Goal: Task Accomplishment & Management: Manage account settings

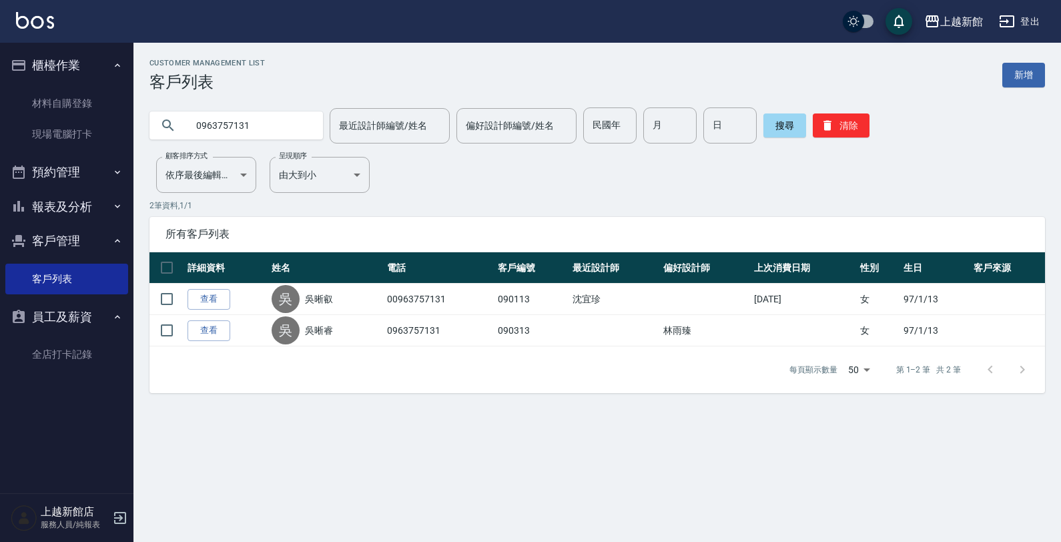
click at [122, 520] on icon "button" at bounding box center [120, 518] width 16 height 16
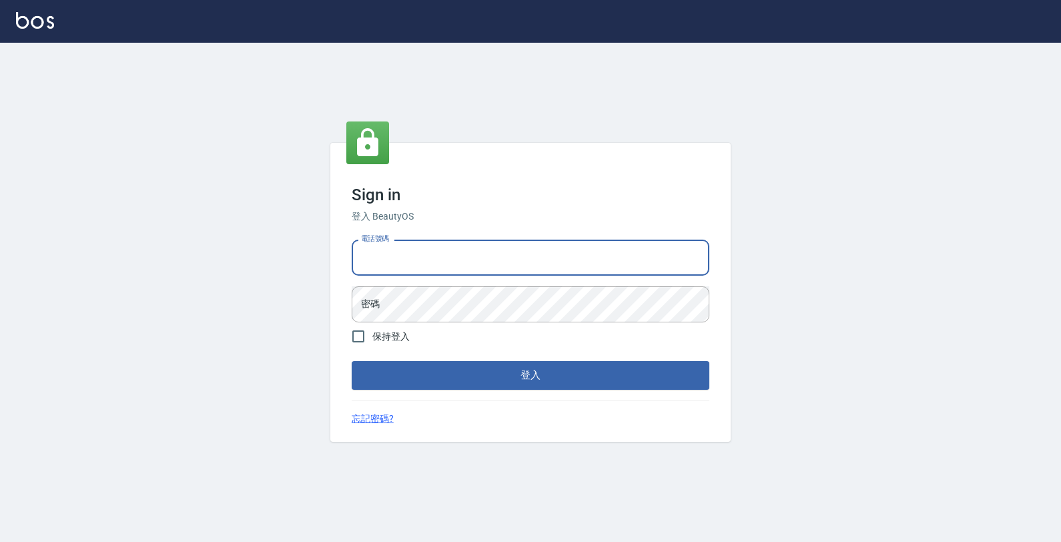
click at [404, 262] on input "電話號碼" at bounding box center [531, 257] width 358 height 36
type input "0989043922"
click at [352, 361] on button "登入" at bounding box center [531, 375] width 358 height 28
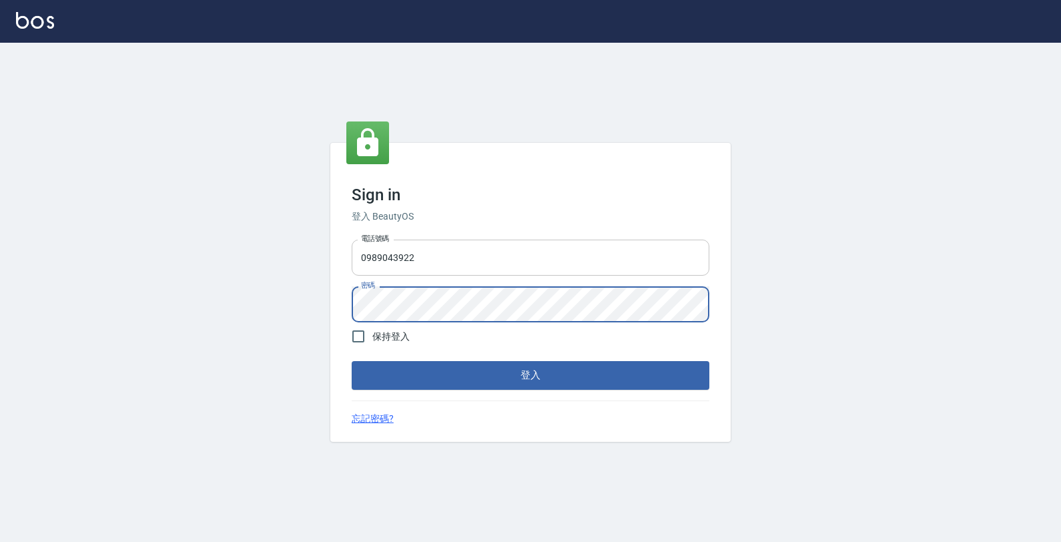
click at [352, 361] on button "登入" at bounding box center [531, 375] width 358 height 28
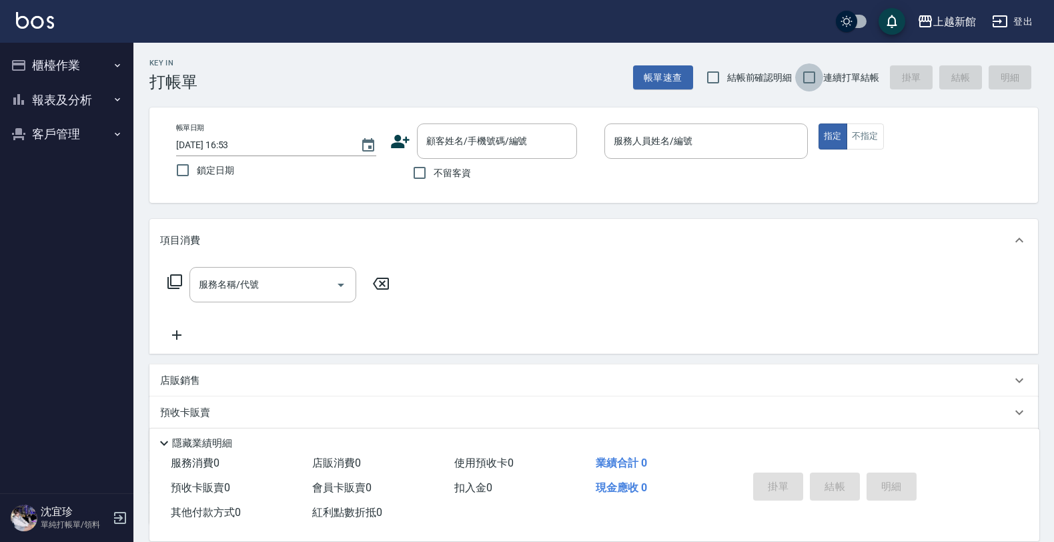
click at [810, 81] on input "連續打單結帳" at bounding box center [809, 77] width 28 height 28
checkbox input "true"
click at [278, 297] on div "服務名稱/代號" at bounding box center [272, 284] width 167 height 35
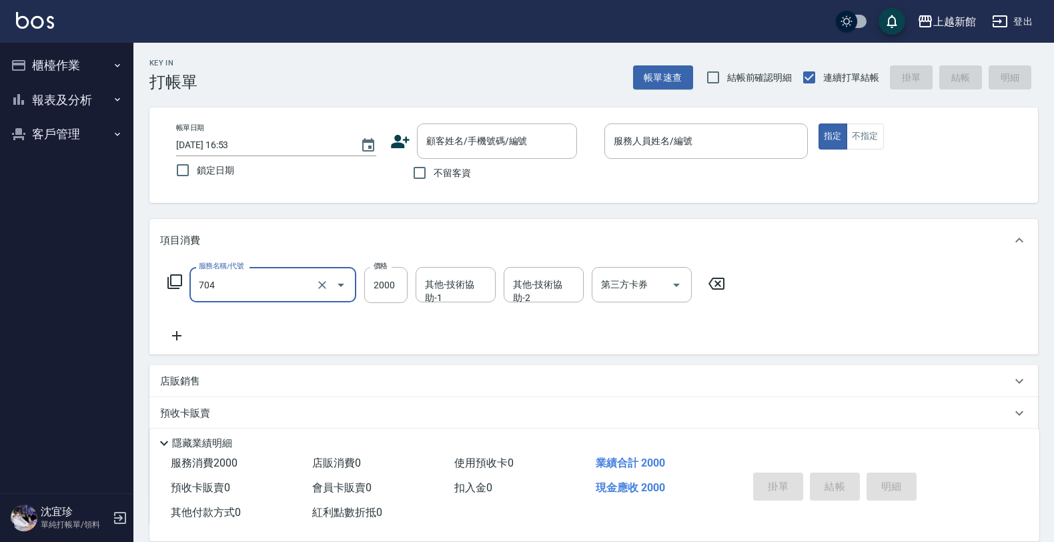
type input "髮片重整(704)"
type input "14600"
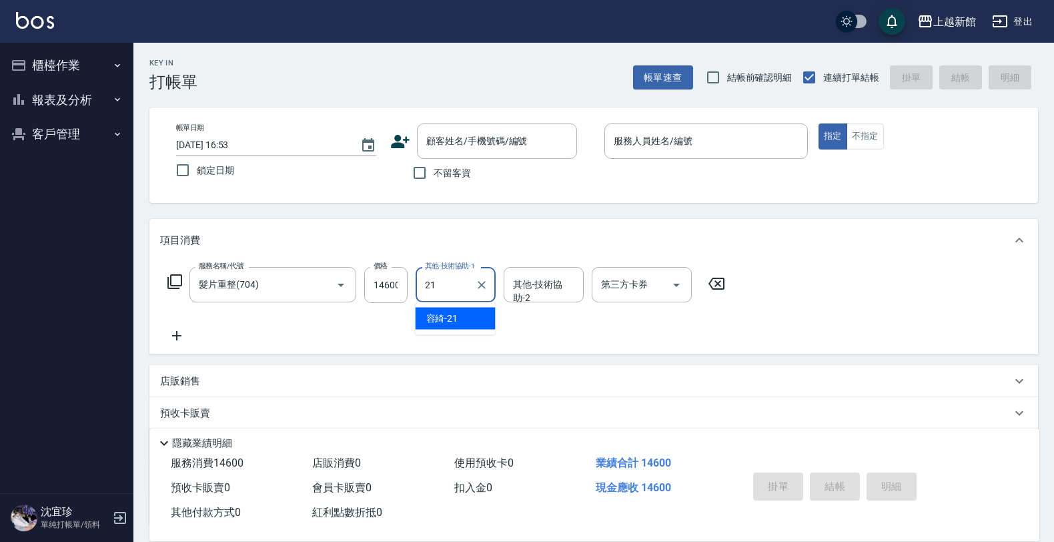
type input "容綺-21"
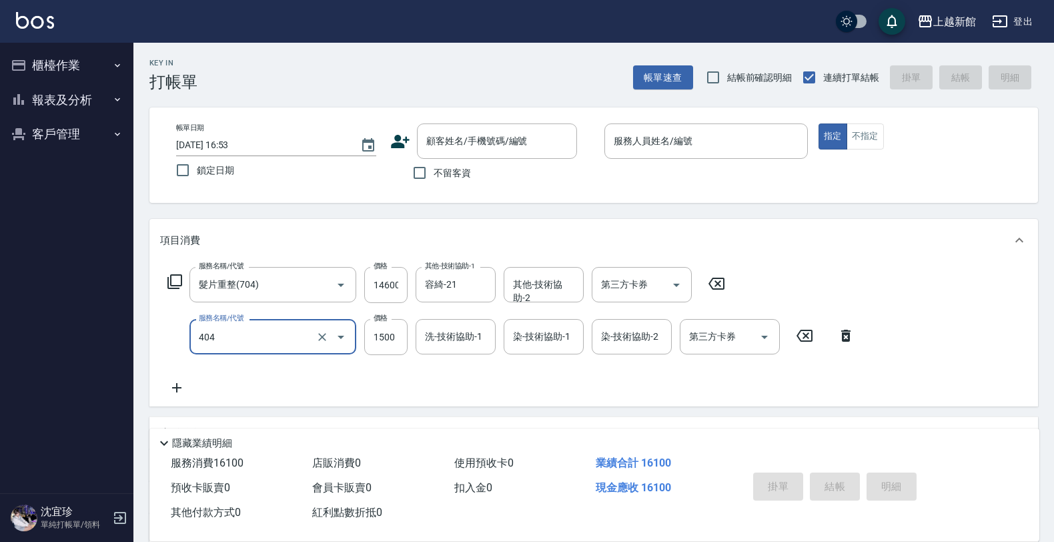
type input "設計染髮(404)"
click at [374, 344] on input "1500" at bounding box center [385, 337] width 43 height 36
type input "8000"
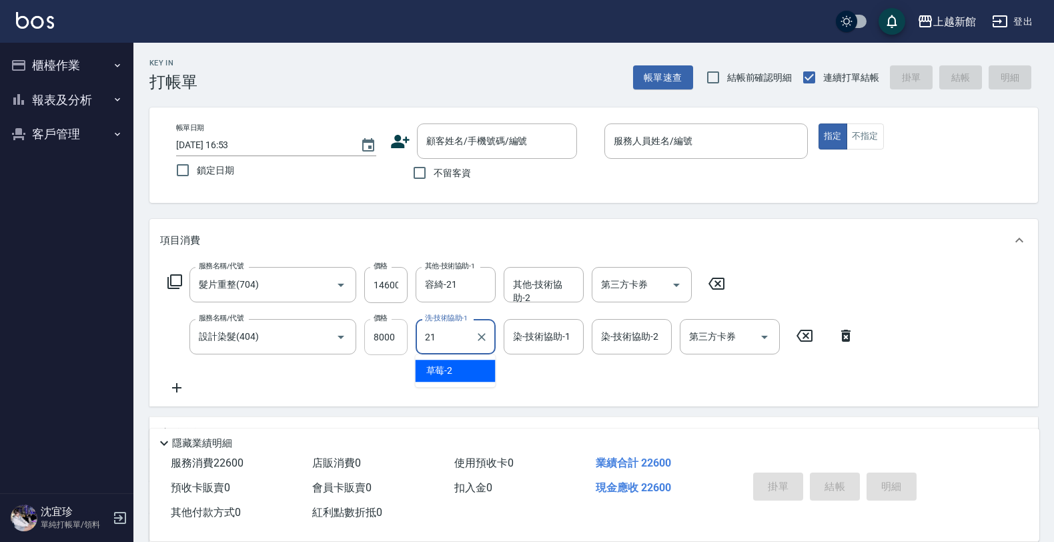
type input "容綺-21"
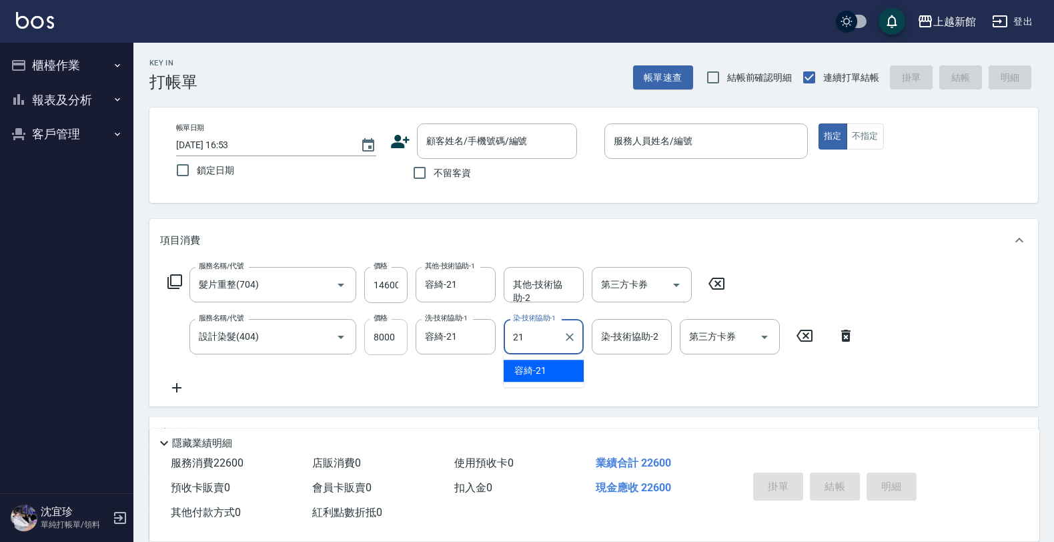
type input "容綺-21"
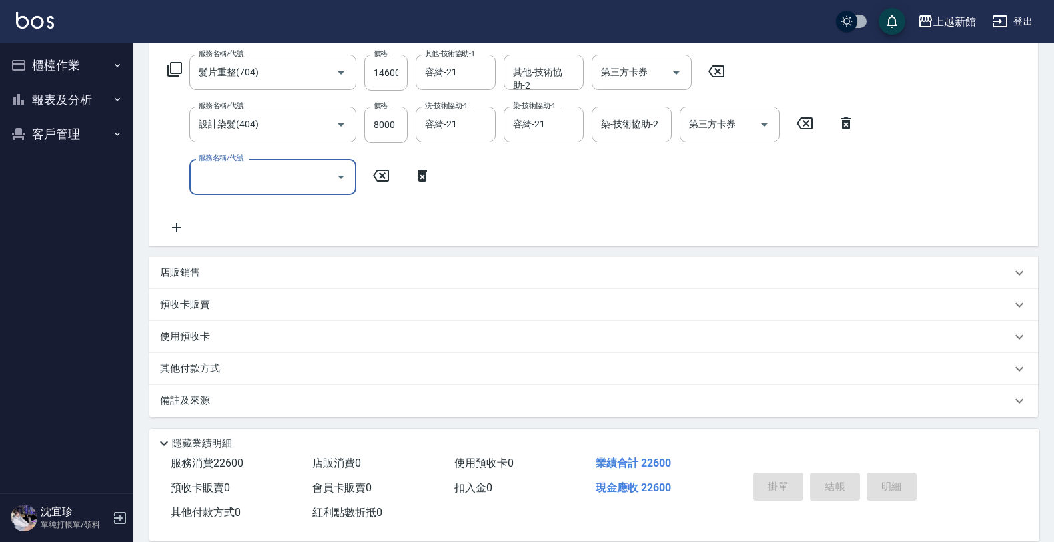
scroll to position [213, 0]
click at [271, 262] on div "店販銷售" at bounding box center [593, 271] width 889 height 32
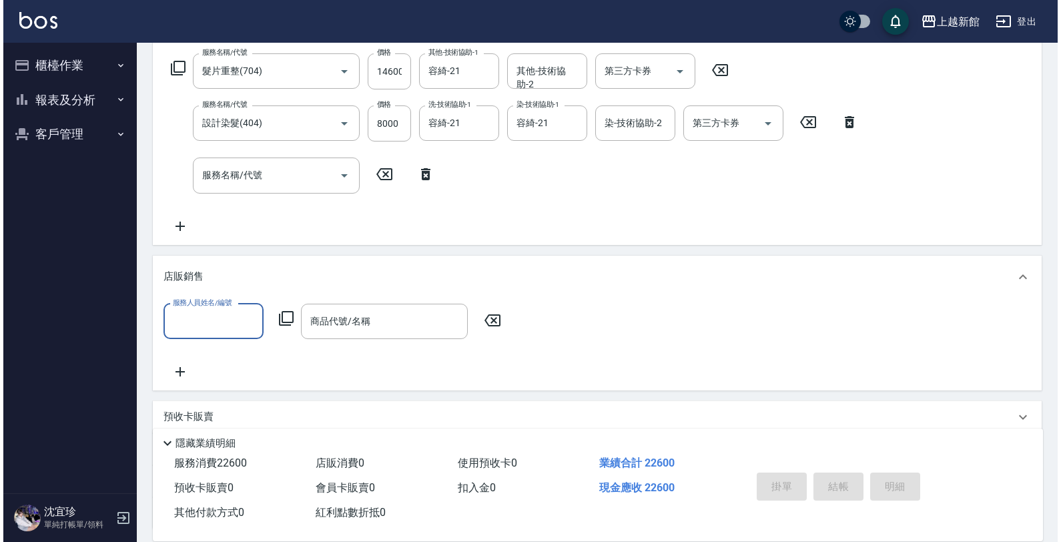
scroll to position [0, 0]
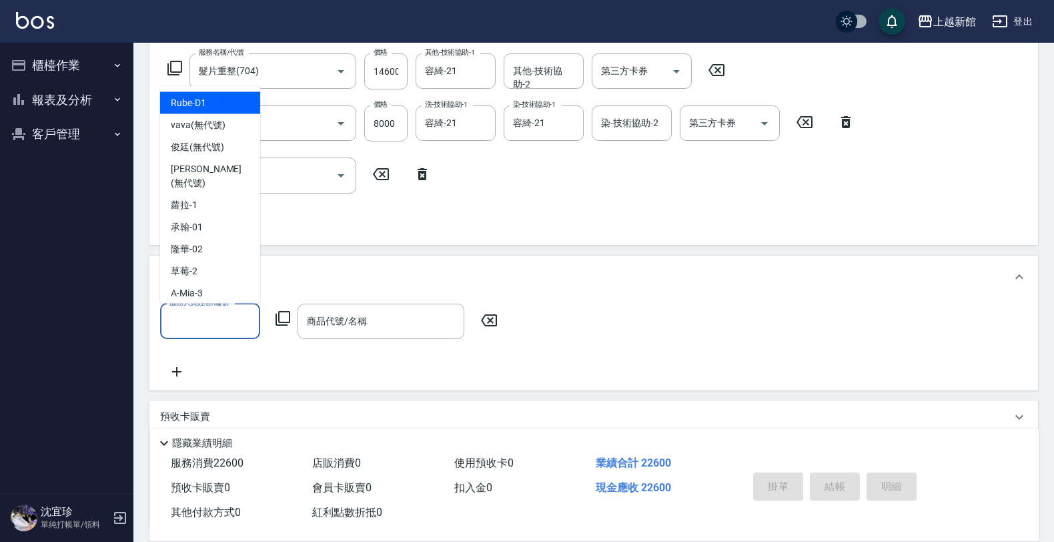
click at [211, 321] on input "服務人員姓名/編號" at bounding box center [210, 321] width 88 height 23
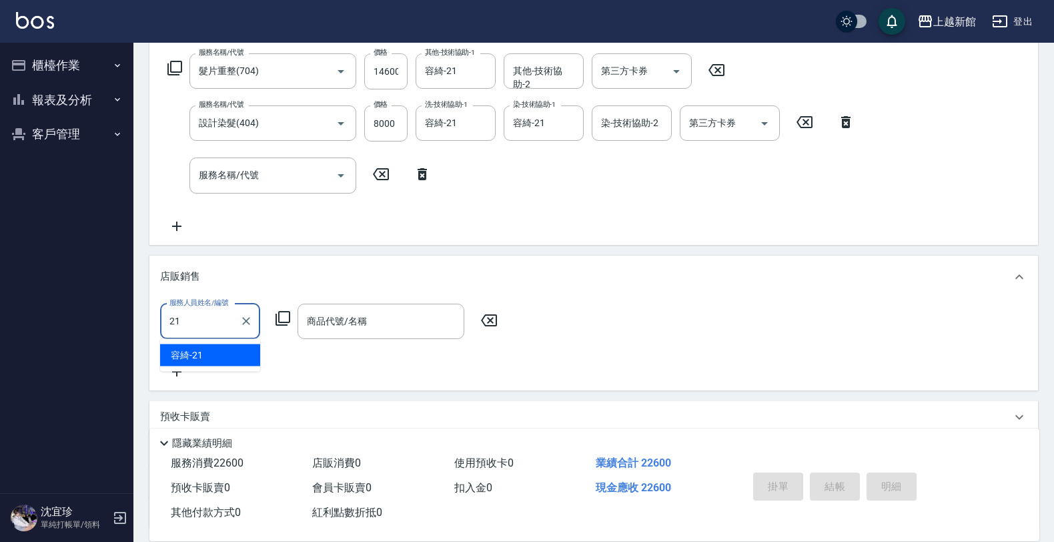
type input "2"
type input "黃婕寧-6"
click at [277, 324] on icon at bounding box center [283, 318] width 16 height 16
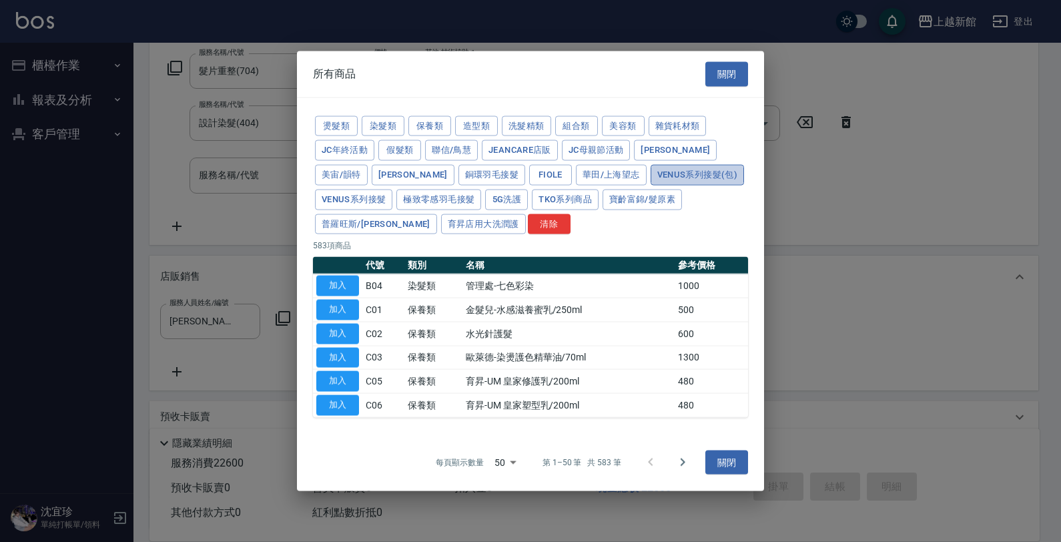
click at [650, 167] on button "Venus系列接髮(包)" at bounding box center [696, 175] width 93 height 21
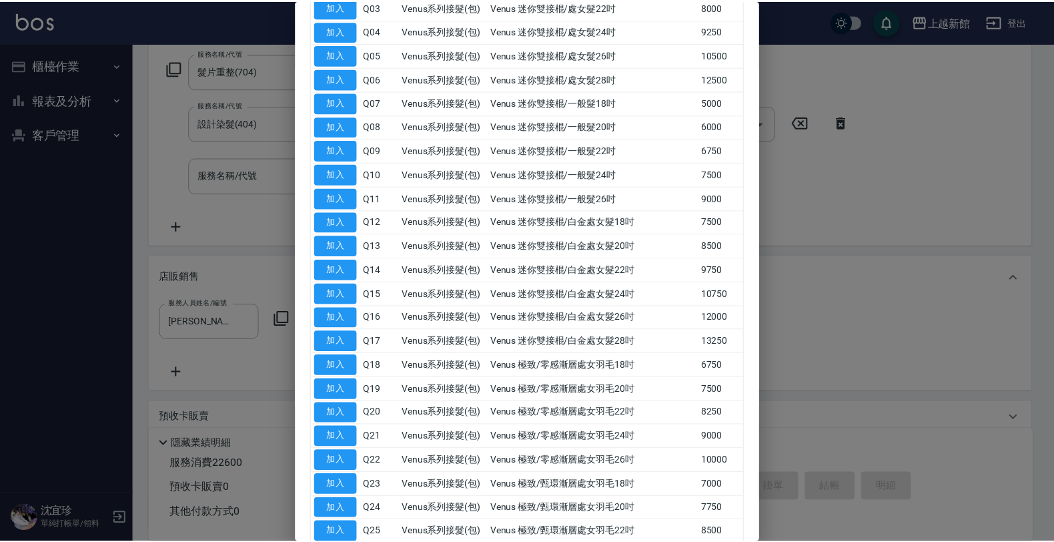
scroll to position [288, 0]
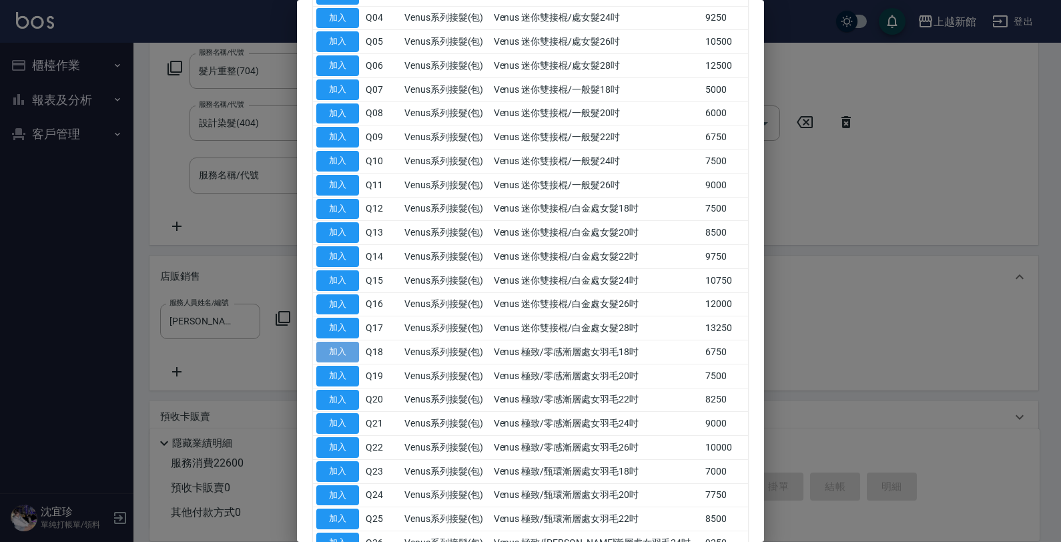
click at [342, 351] on button "加入" at bounding box center [337, 352] width 43 height 21
type input "Venus 極致/零感漸層處女羽毛18吋"
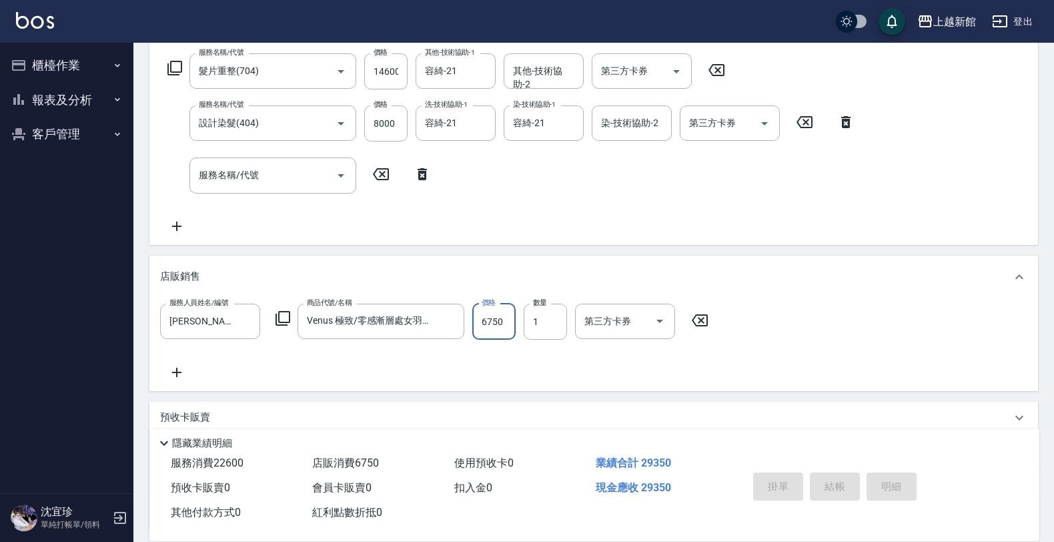
click at [491, 321] on input "6750" at bounding box center [493, 322] width 43 height 36
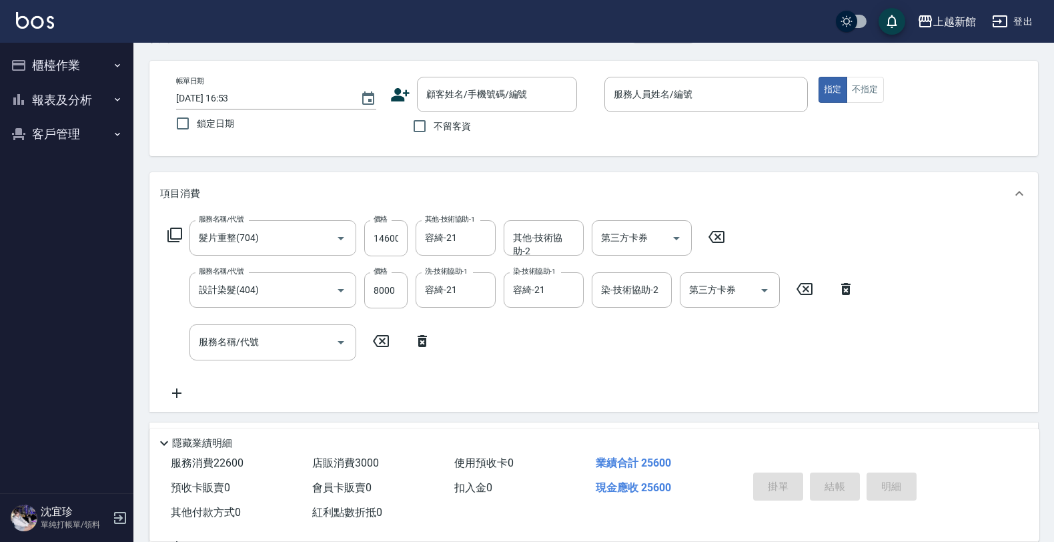
scroll to position [0, 0]
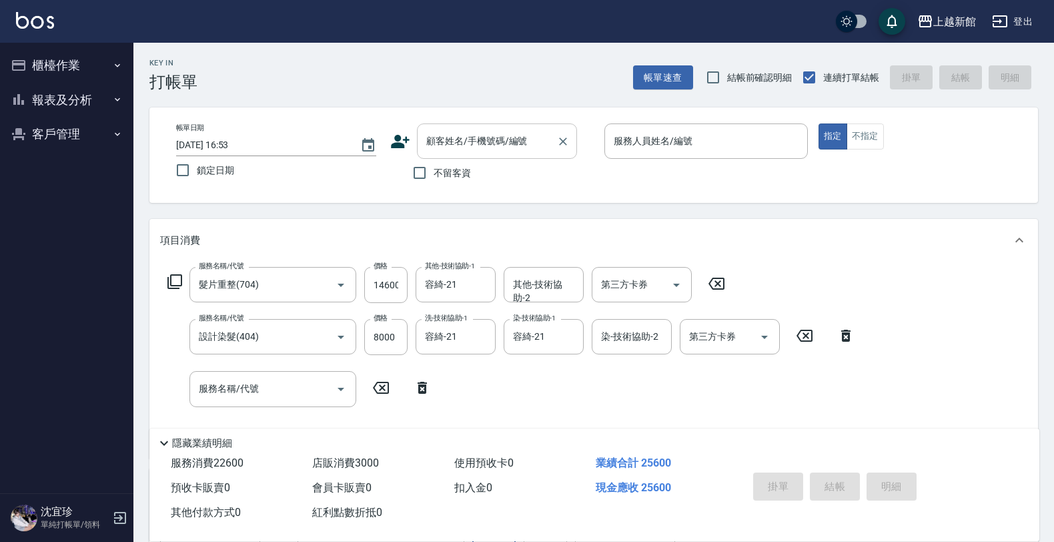
type input "3000"
click at [474, 139] on input "顧客姓名/手機號碼/編號" at bounding box center [487, 140] width 128 height 23
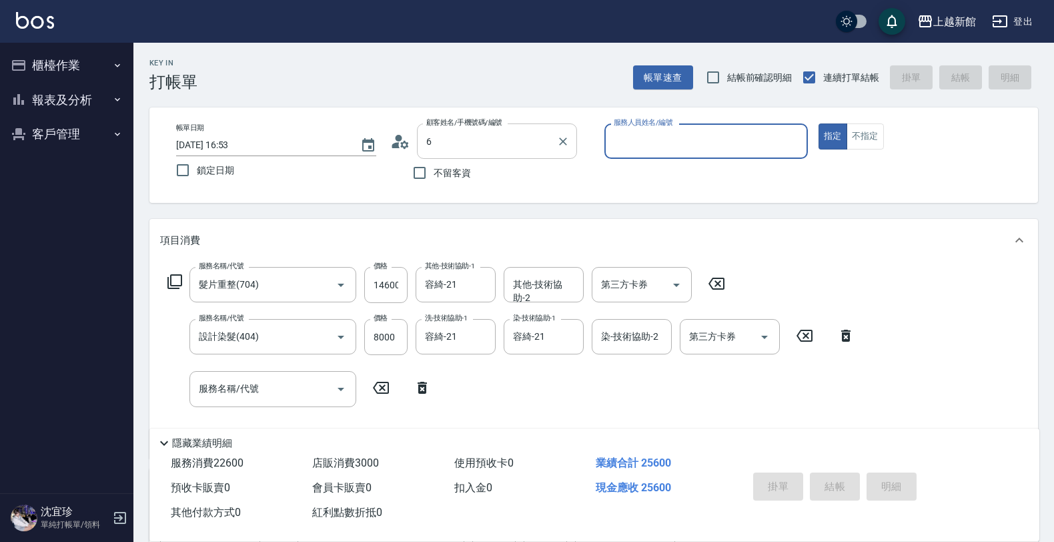
type input "黃婕寧/6_黃婕寧/6"
click at [818, 123] on button "指定" at bounding box center [832, 136] width 29 height 26
type button "true"
type input "黃婕寧-6"
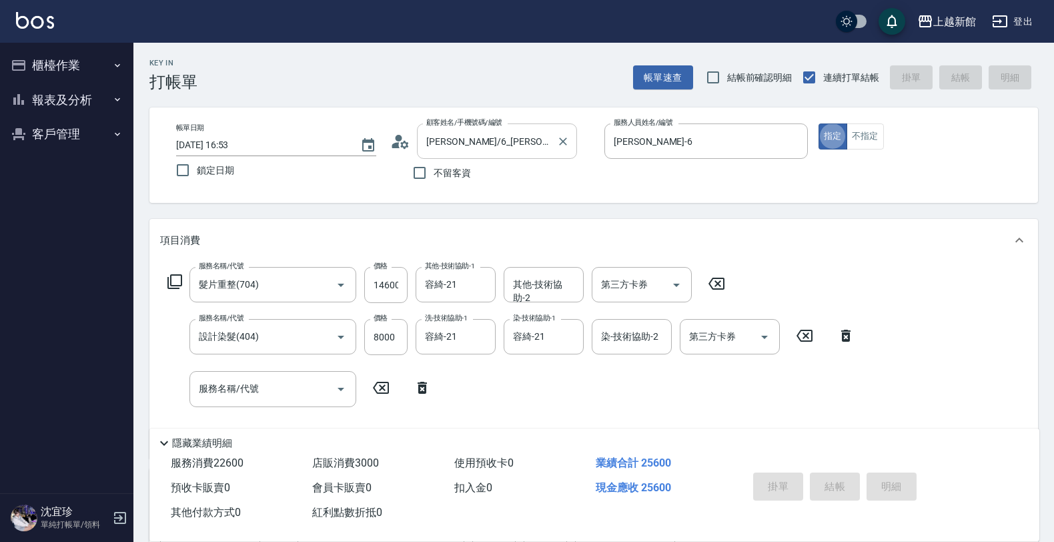
type input "2025/09/10 17:01"
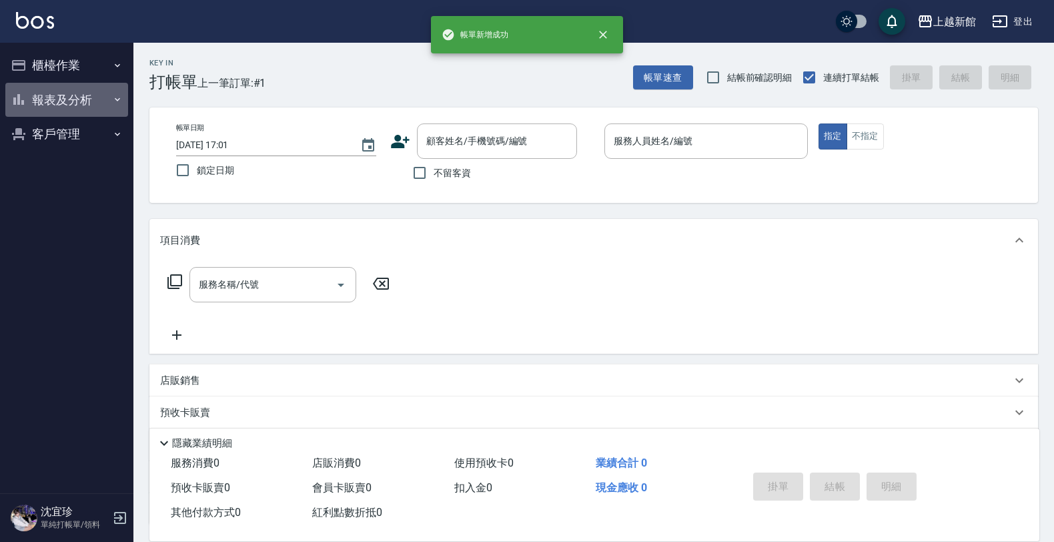
click at [57, 109] on button "報表及分析" at bounding box center [66, 100] width 123 height 35
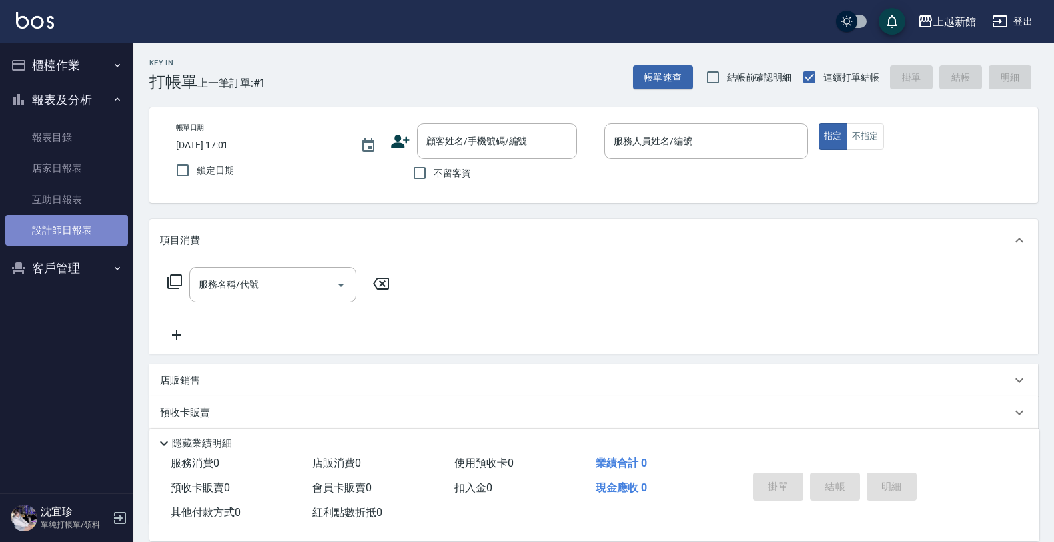
click at [64, 235] on link "設計師日報表" at bounding box center [66, 230] width 123 height 31
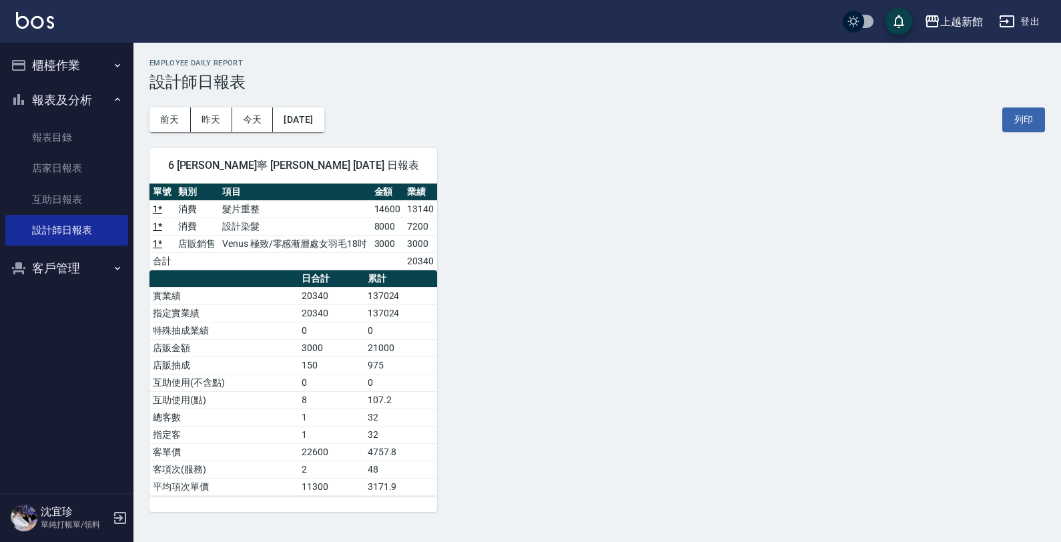
click at [29, 70] on button "櫃檯作業" at bounding box center [66, 65] width 123 height 35
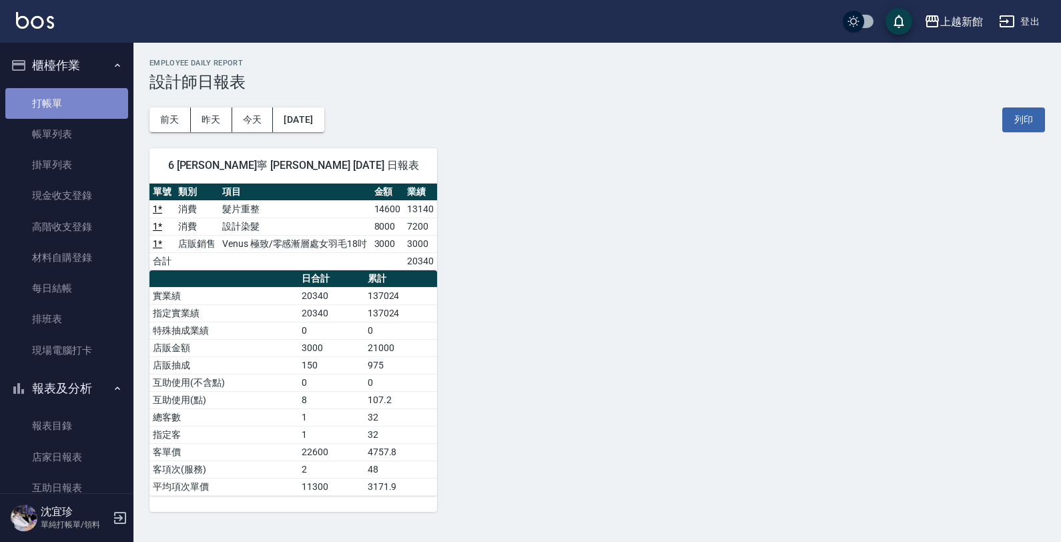
click at [65, 115] on link "打帳單" at bounding box center [66, 103] width 123 height 31
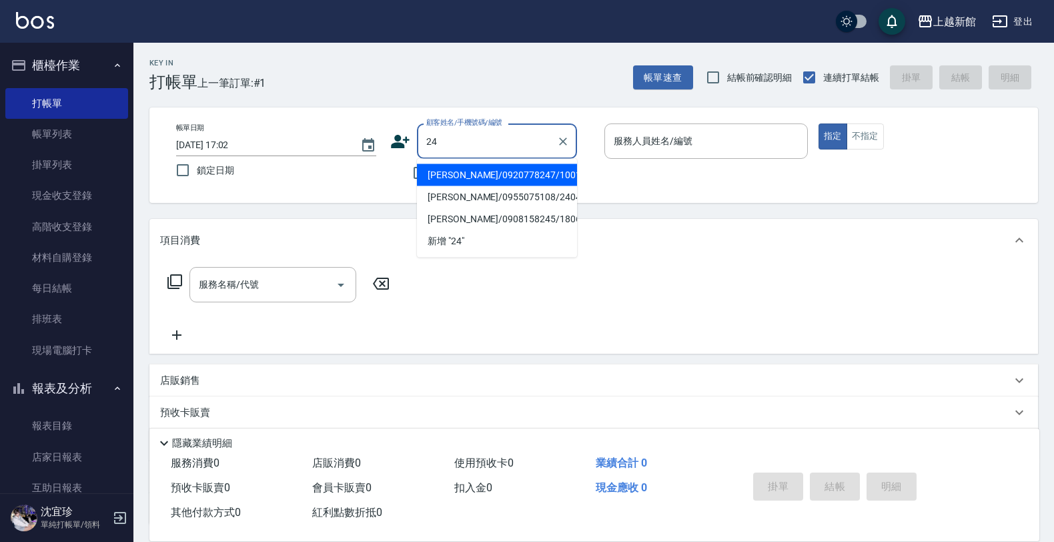
type input "許玉君/0920778247/100119"
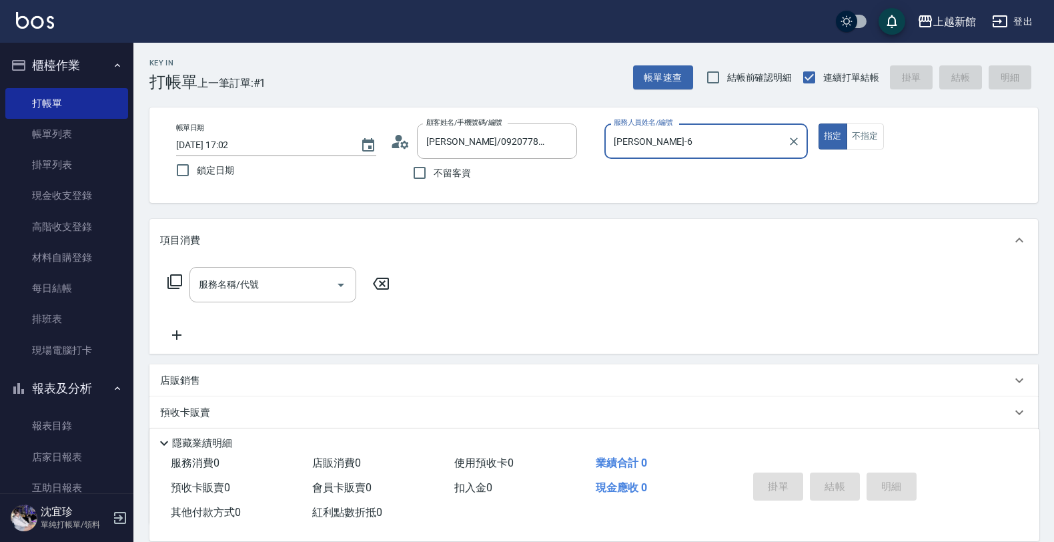
type input "黃婕寧-6"
click at [818, 123] on button "指定" at bounding box center [832, 136] width 29 height 26
type button "true"
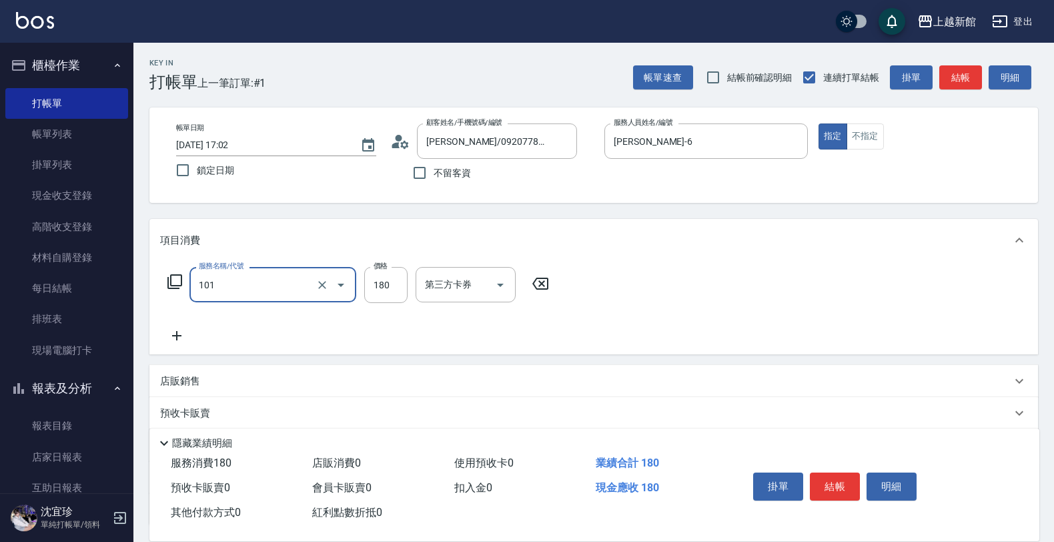
type input "洗髮250(101)"
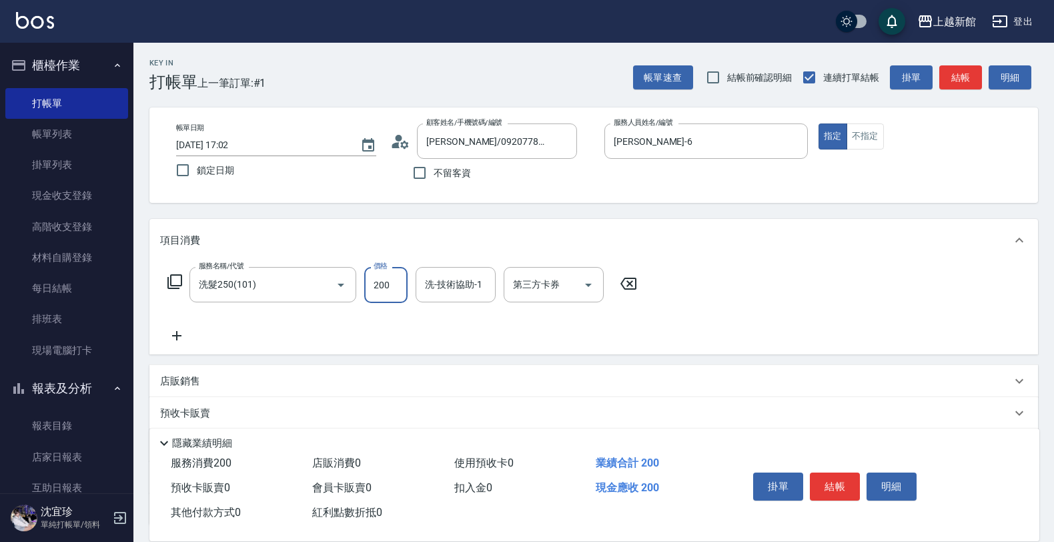
type input "200"
type input "小敏-24"
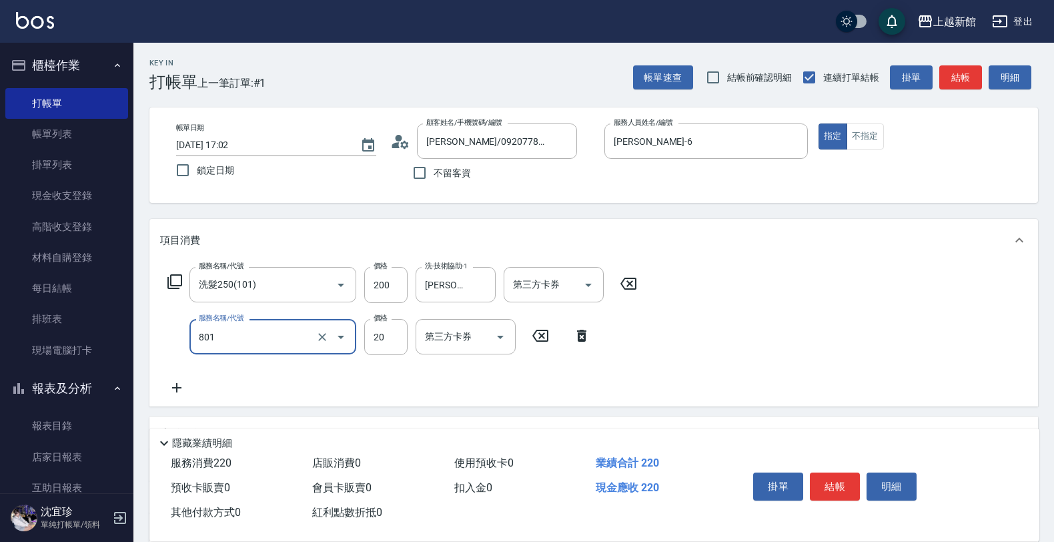
type input "潤絲(801)"
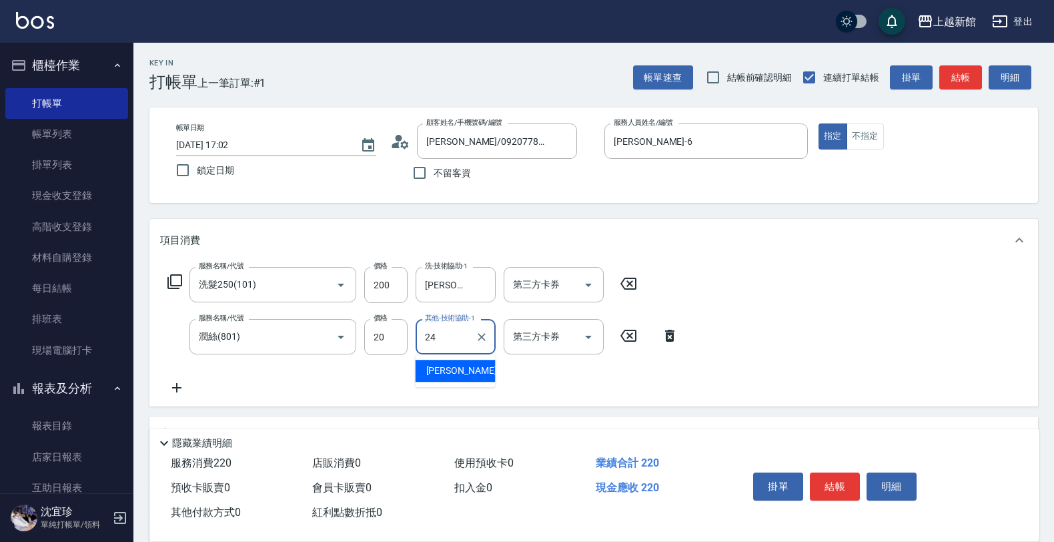
type input "小敏-24"
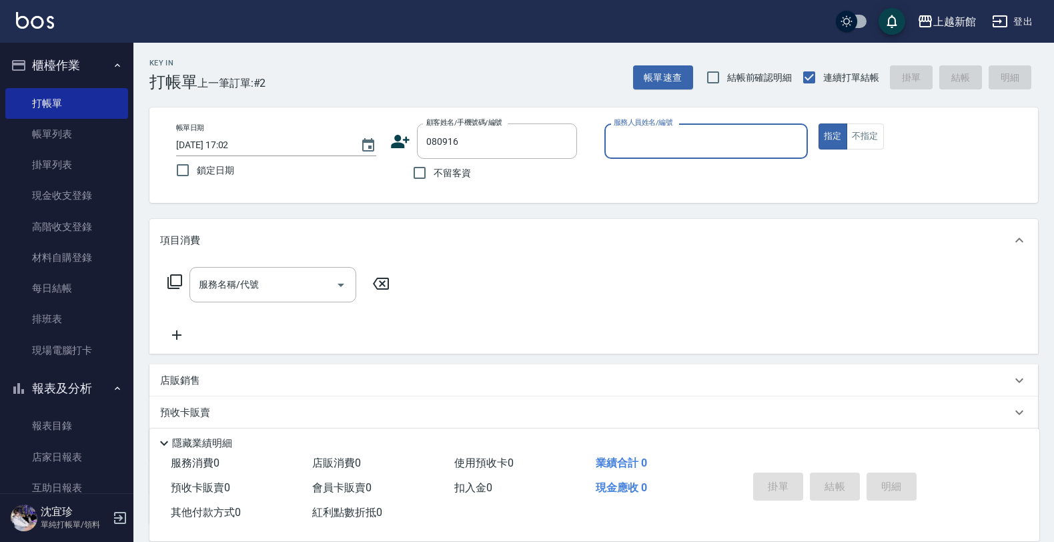
type input "謝昊潣/0906555323/080916"
click at [818, 123] on button "指定" at bounding box center [832, 136] width 29 height 26
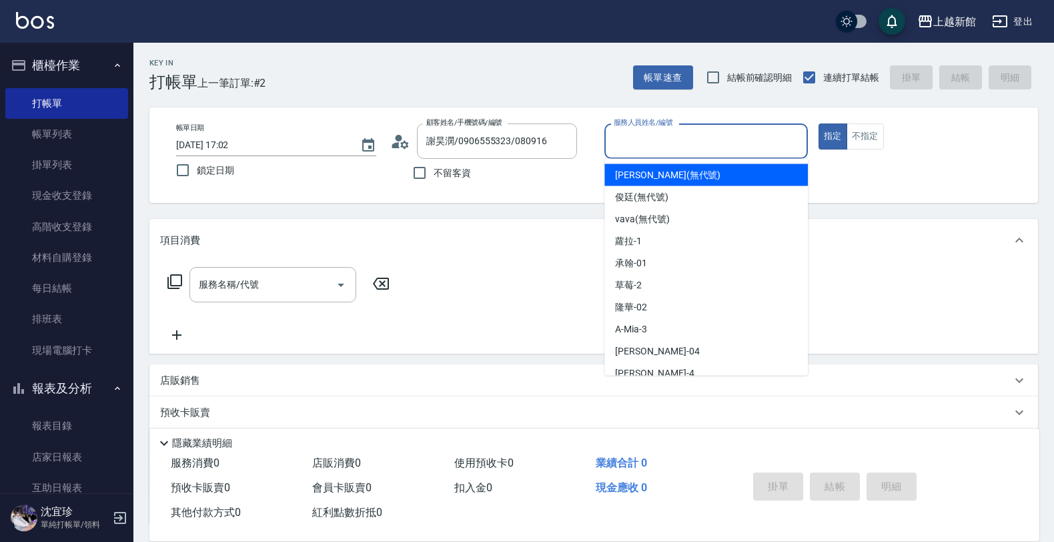
click at [688, 139] on input "服務人員姓名/編號" at bounding box center [705, 140] width 191 height 23
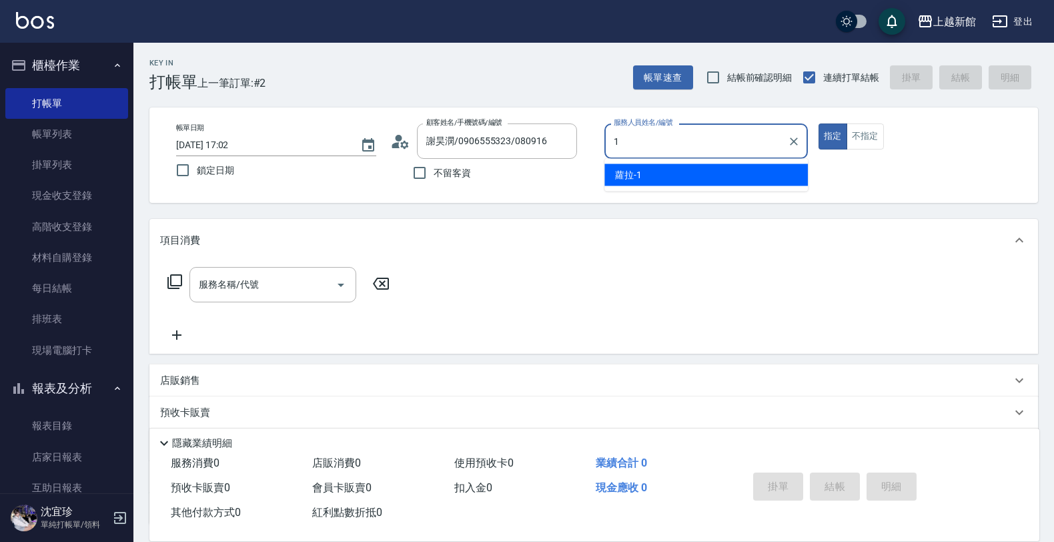
type input "蘿拉-1"
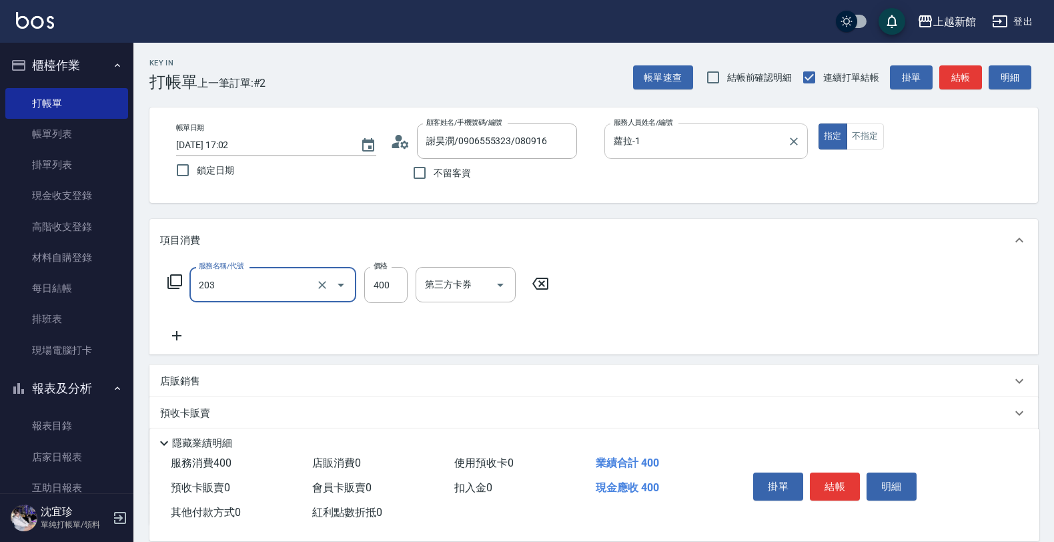
type input "指定單剪(203)"
type input "200"
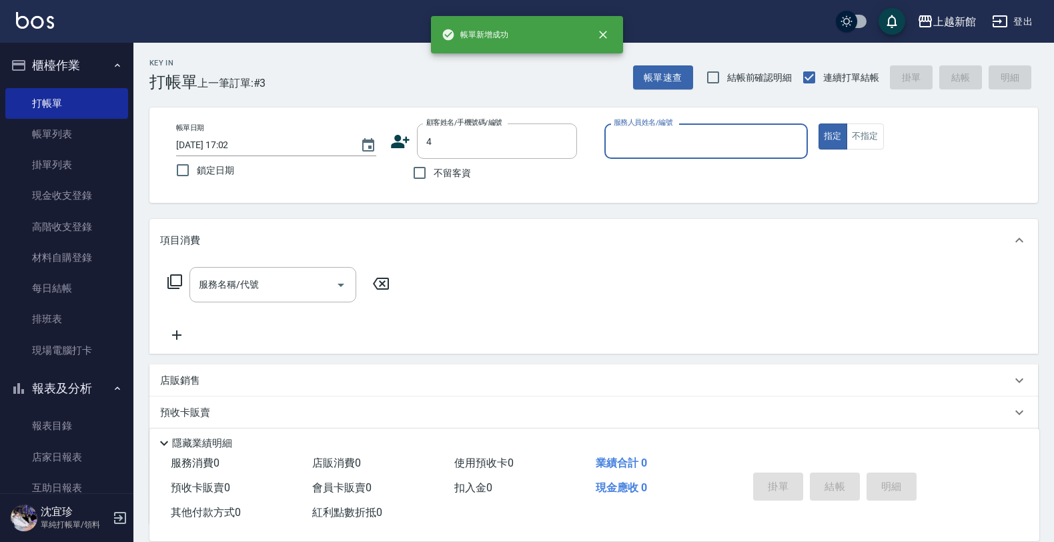
click at [818, 123] on button "指定" at bounding box center [832, 136] width 29 height 26
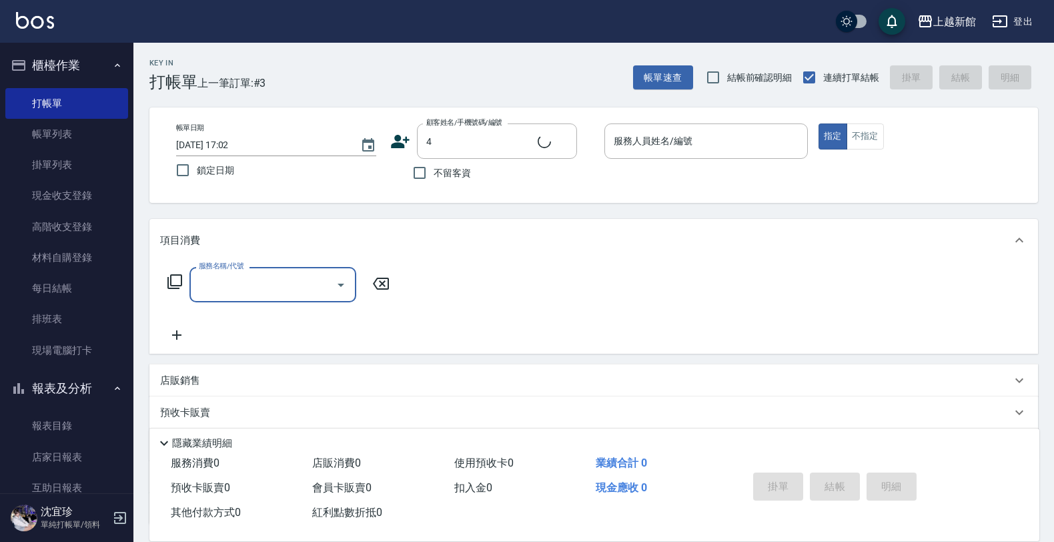
type input "宜珍/0968463806/4"
drag, startPoint x: 877, startPoint y: 135, endPoint x: 732, endPoint y: 219, distance: 167.0
click at [876, 135] on button "不指定" at bounding box center [864, 136] width 37 height 26
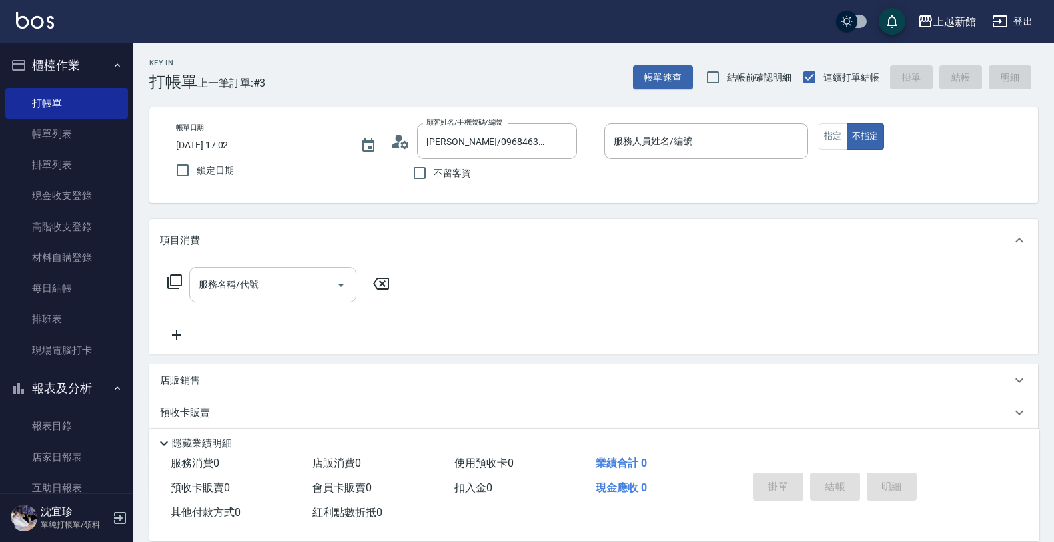
type input "宜珍-4"
click at [211, 291] on input "服務名稱/代號" at bounding box center [262, 284] width 135 height 23
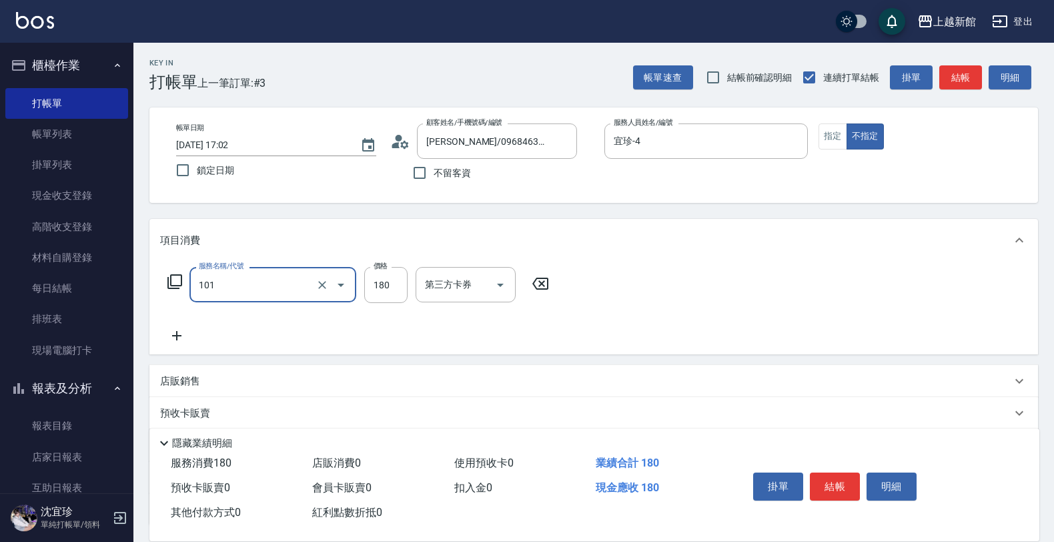
type input "洗髮250(101)"
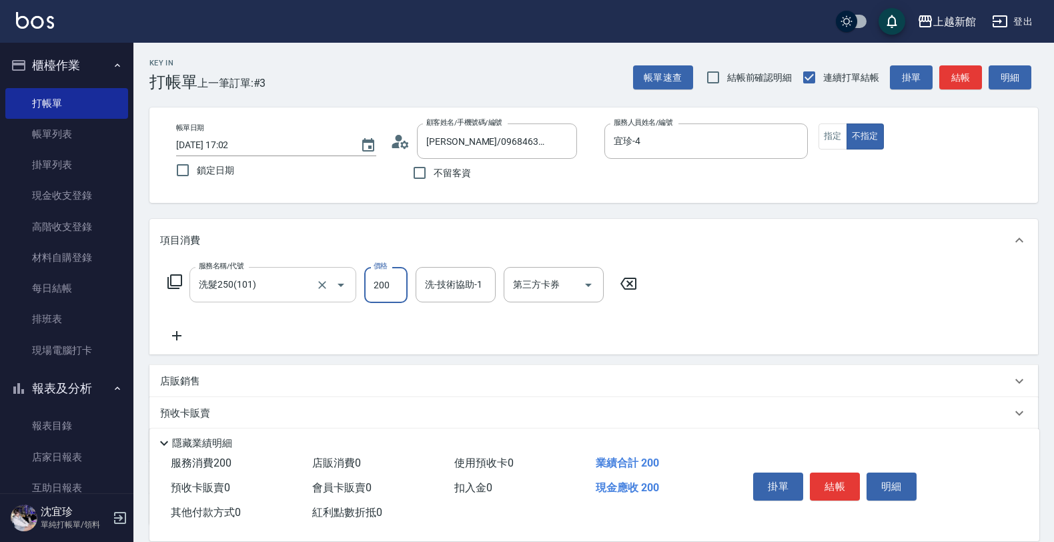
type input "200"
type input "2"
type input "宜珍-4"
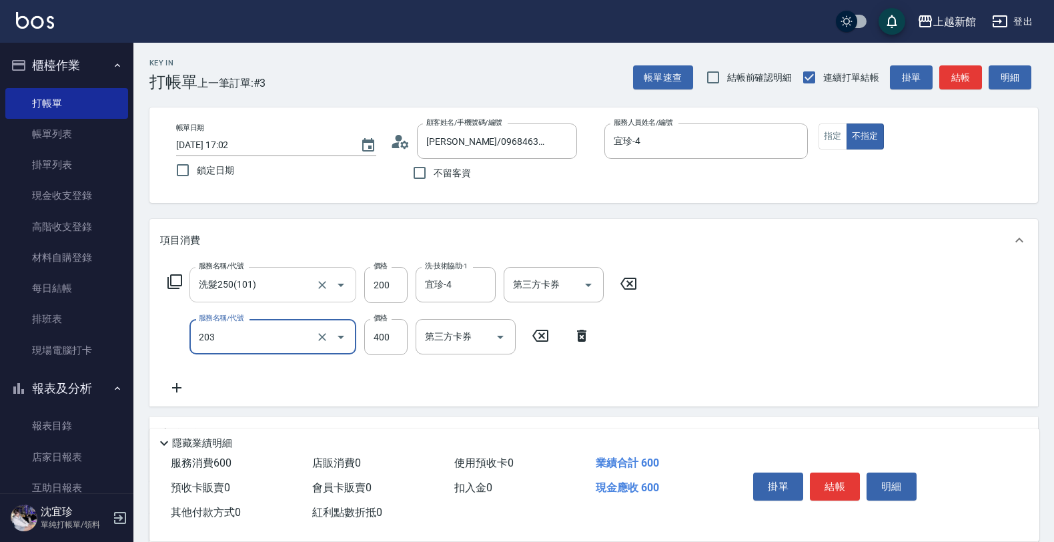
type input "指定單剪(203)"
type input "199"
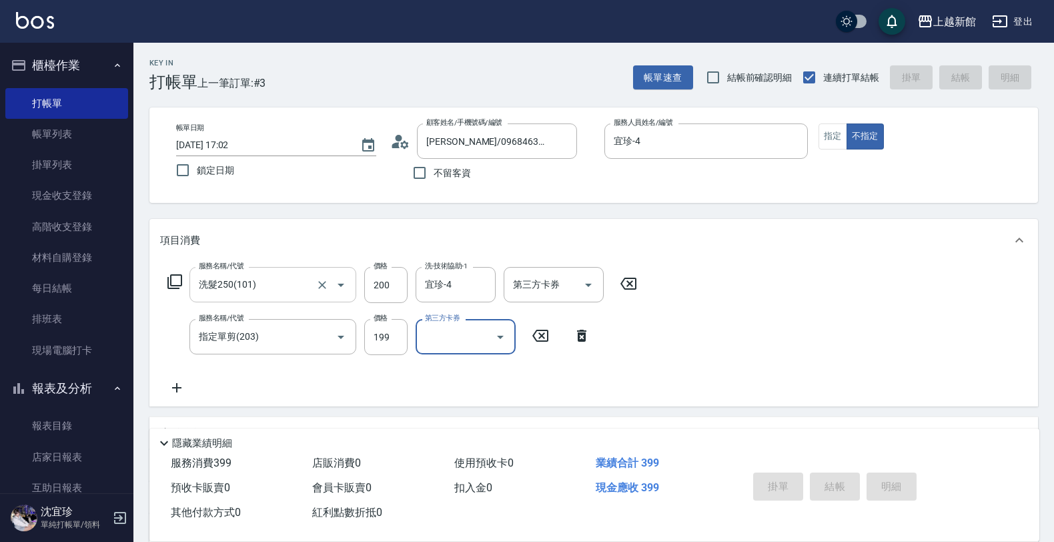
type input "2025/09/10 17:03"
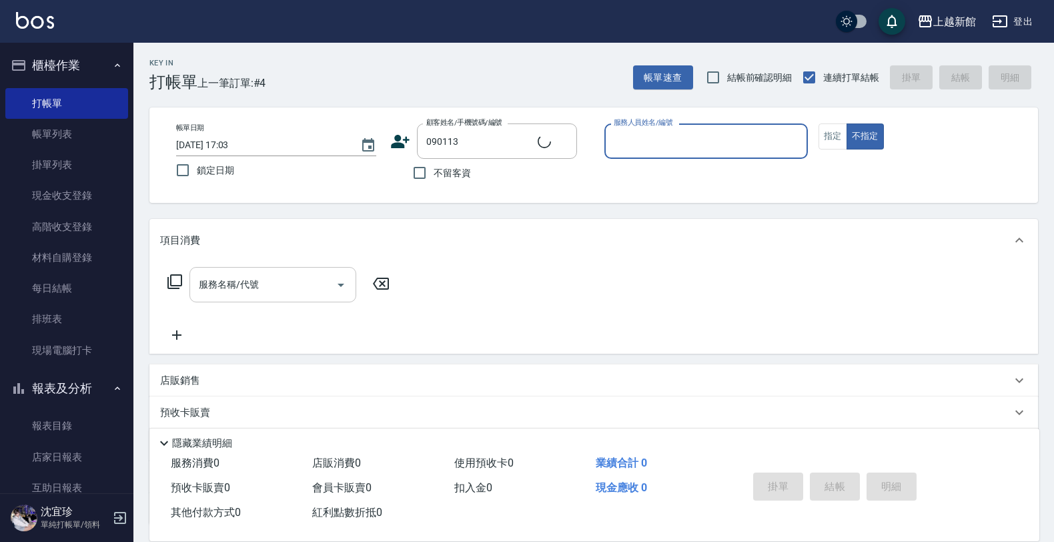
type input "吳晰叡/00963757131/090113"
click at [846, 123] on button "不指定" at bounding box center [864, 136] width 37 height 26
type button "false"
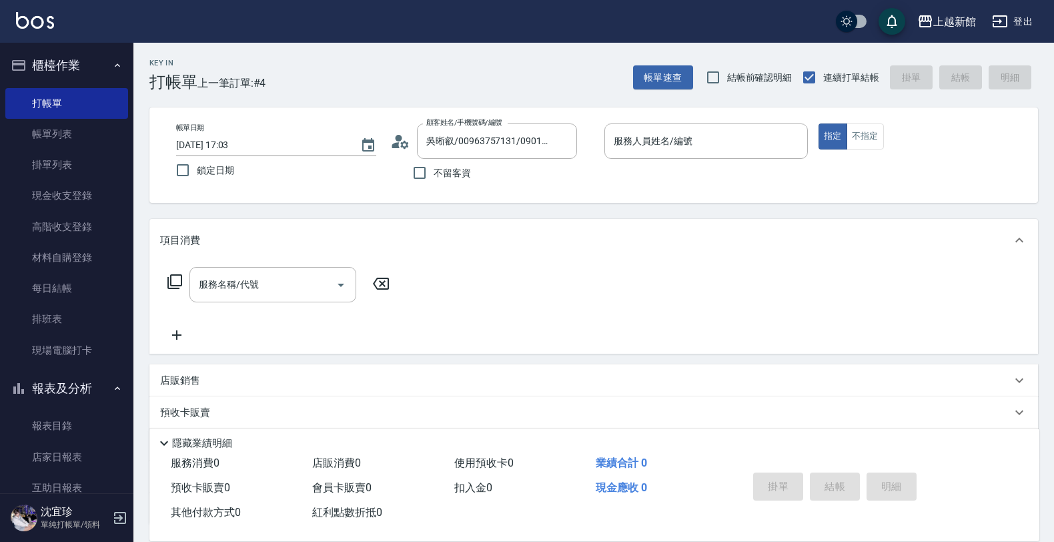
click at [399, 137] on circle at bounding box center [399, 138] width 7 height 7
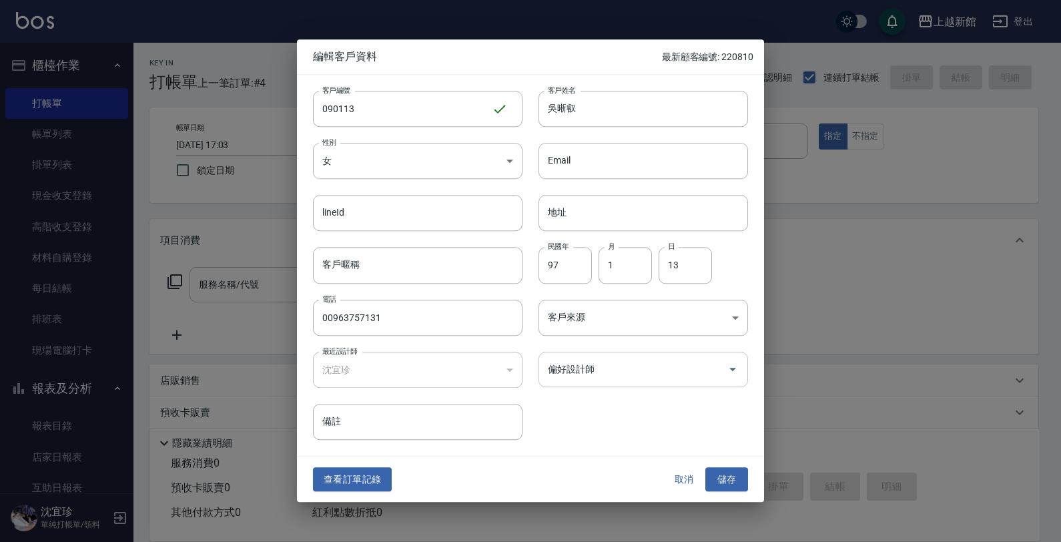
click at [585, 384] on div "偏好設計師" at bounding box center [642, 369] width 209 height 35
type input "沈宜珍"
click at [705, 467] on button "儲存" at bounding box center [726, 479] width 43 height 25
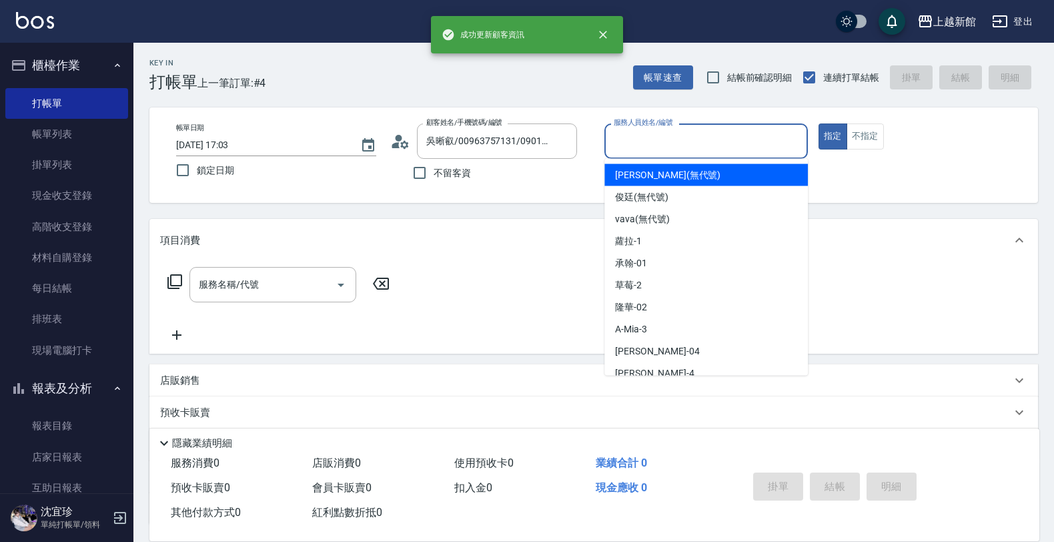
click at [734, 145] on input "服務人員姓名/編號" at bounding box center [705, 140] width 191 height 23
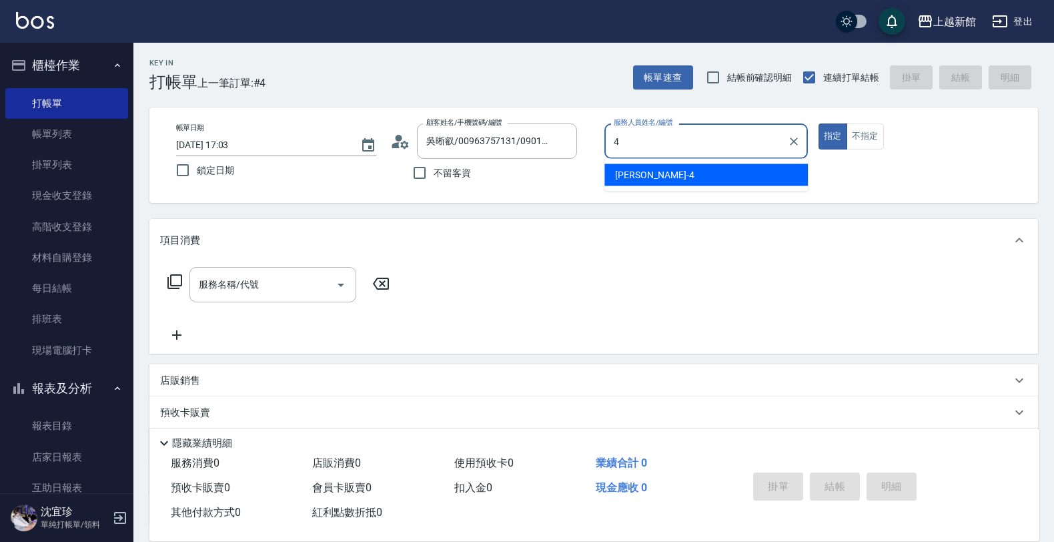
type input "宜珍-4"
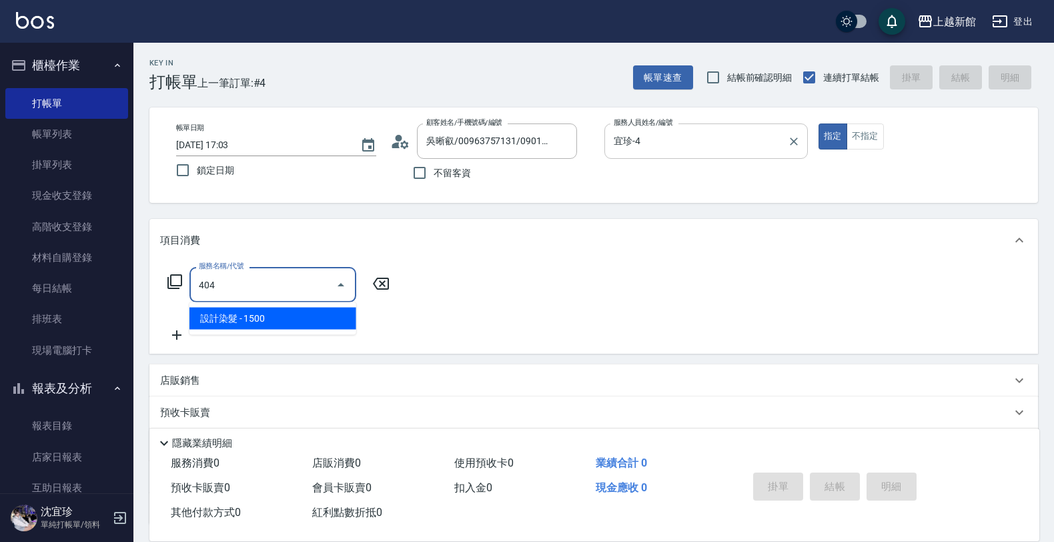
type input "設計染髮(404)"
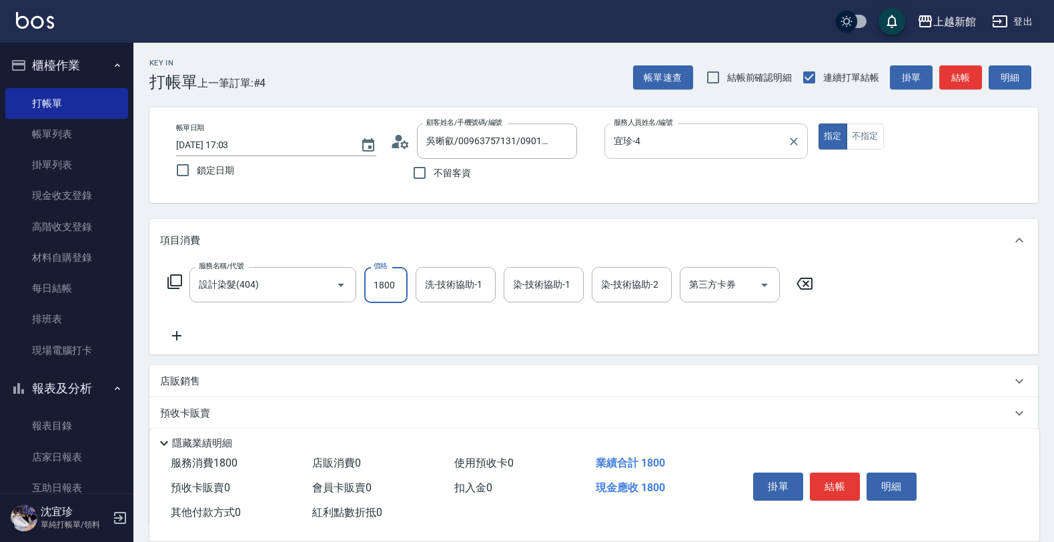
type input "1800"
type input "容綺-21"
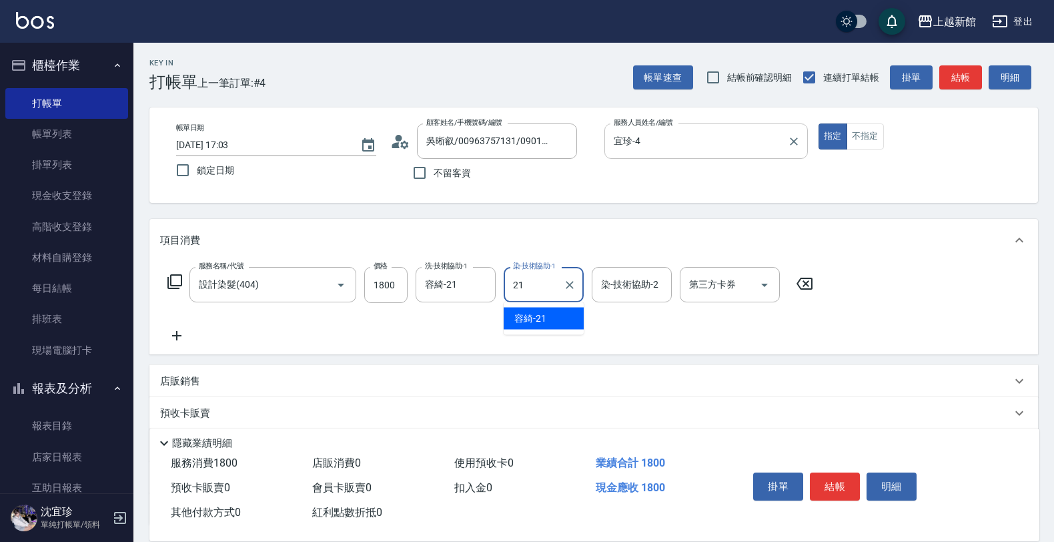
type input "容綺-21"
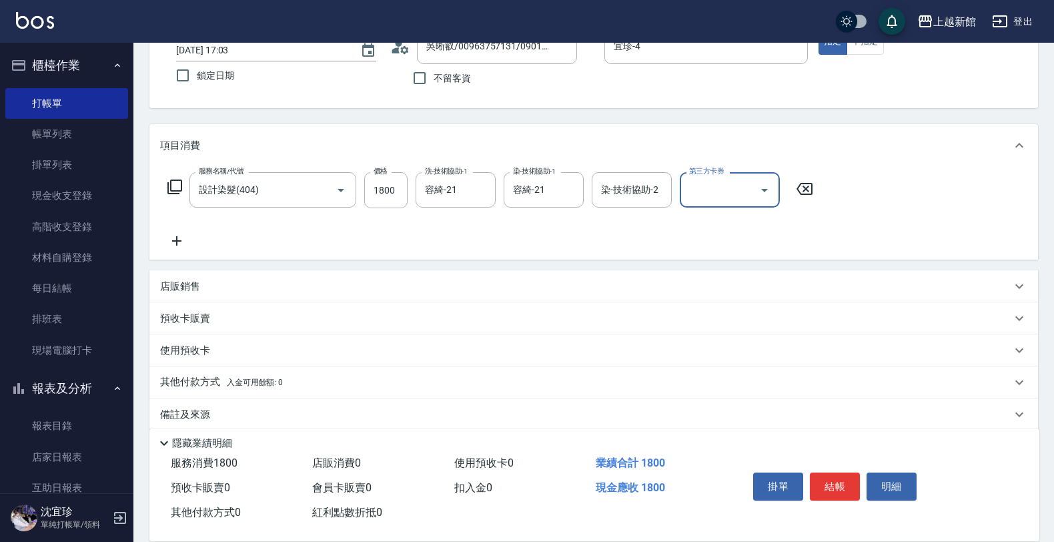
scroll to position [110, 0]
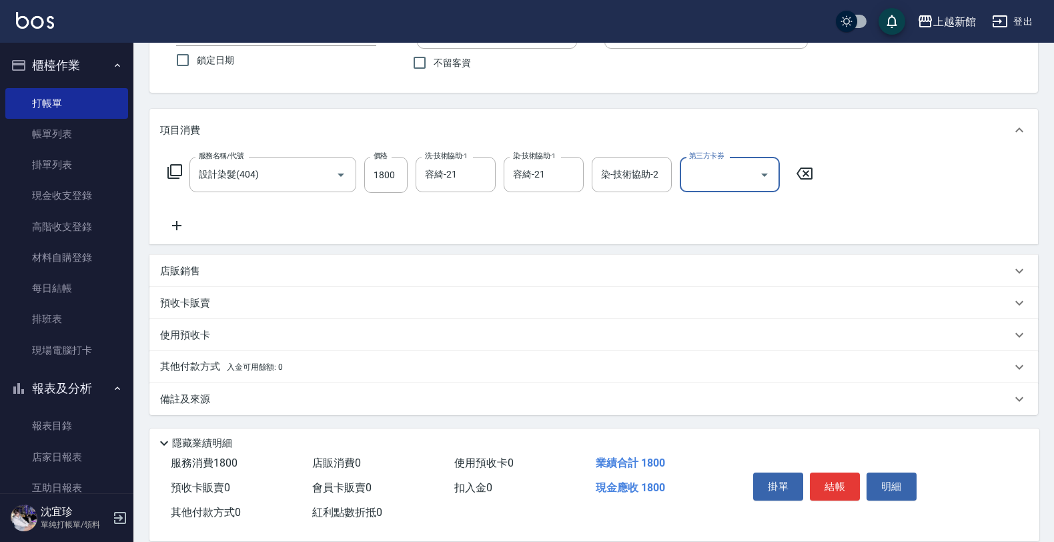
click at [42, 67] on button "櫃檯作業" at bounding box center [66, 65] width 123 height 35
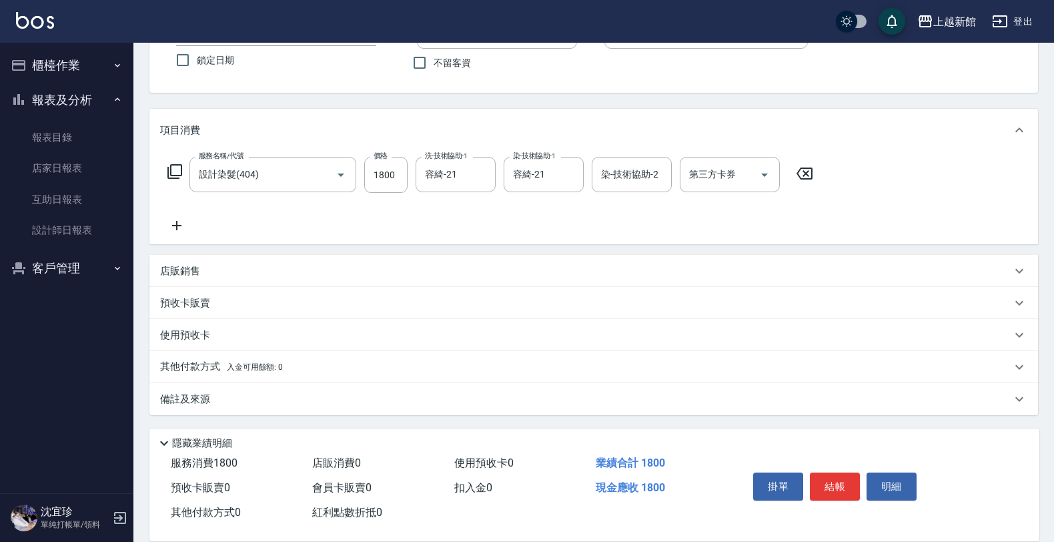
click at [57, 75] on button "櫃檯作業" at bounding box center [66, 65] width 123 height 35
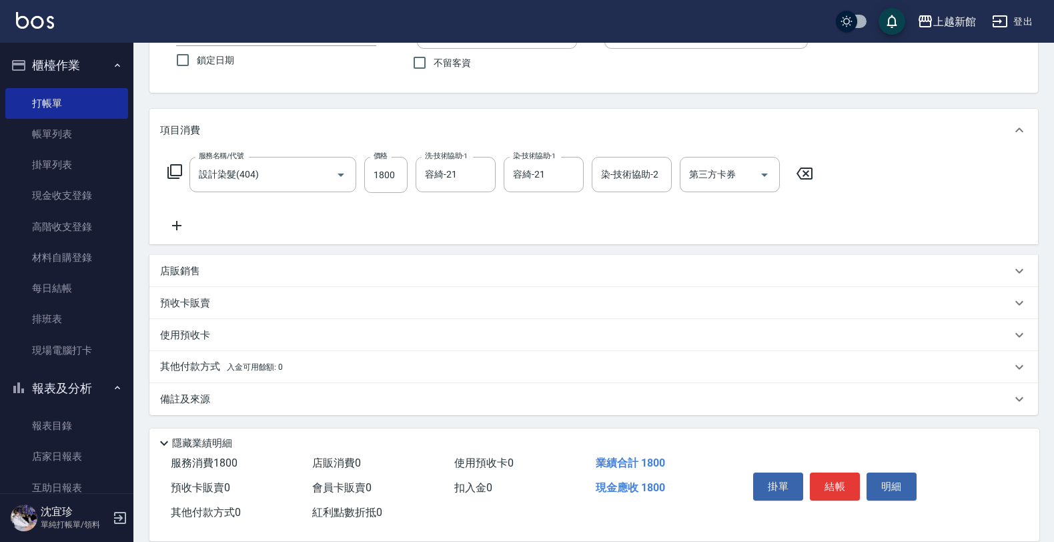
click at [63, 63] on button "櫃檯作業" at bounding box center [66, 65] width 123 height 35
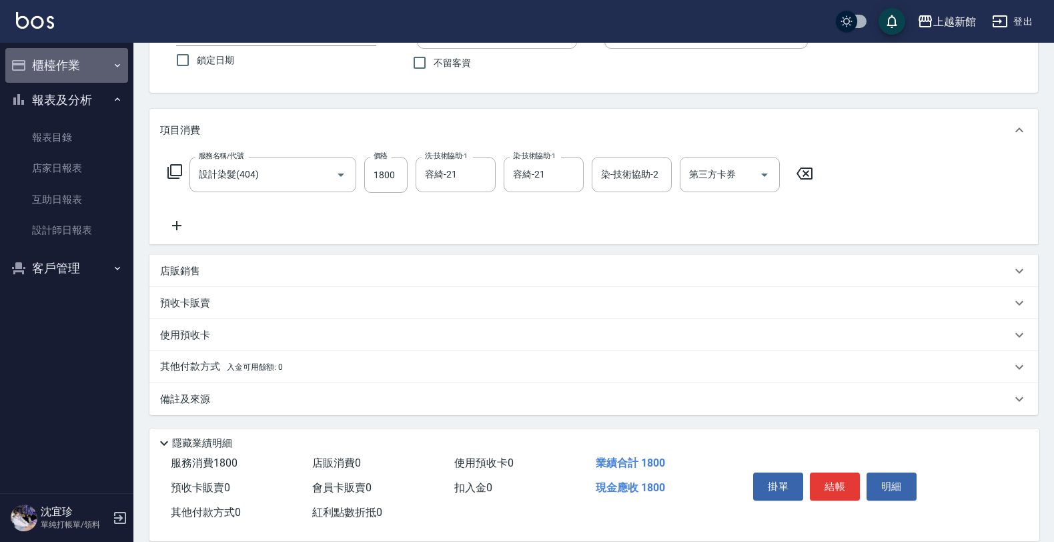
click at [47, 68] on button "櫃檯作業" at bounding box center [66, 65] width 123 height 35
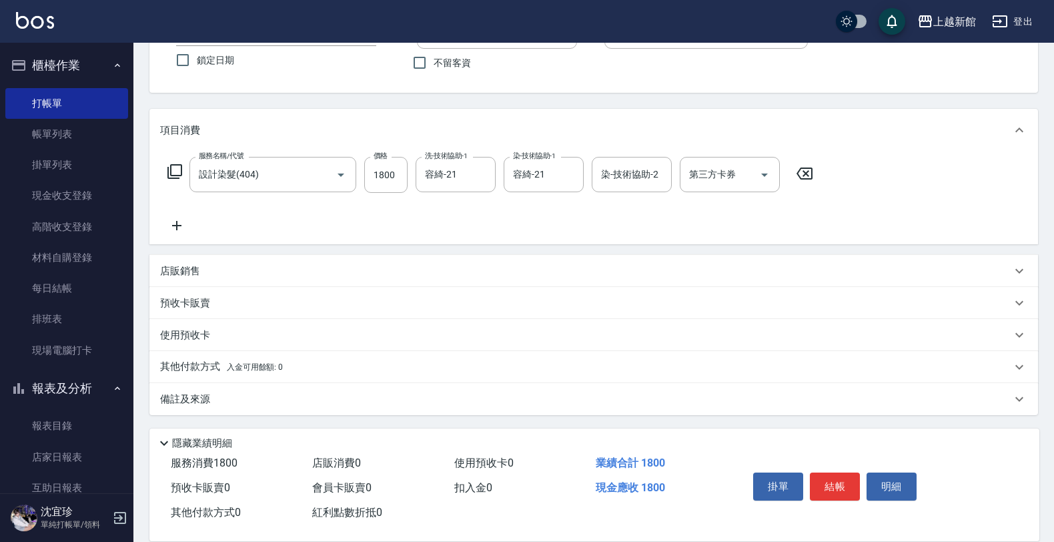
click at [5, 48] on button "櫃檯作業" at bounding box center [66, 65] width 123 height 35
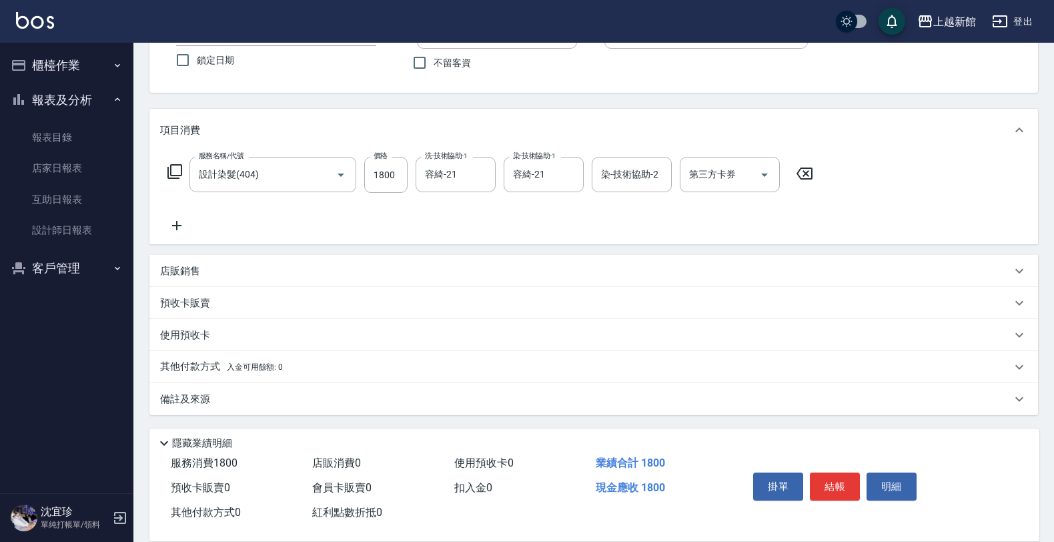
click at [5, 48] on button "櫃檯作業" at bounding box center [66, 65] width 123 height 35
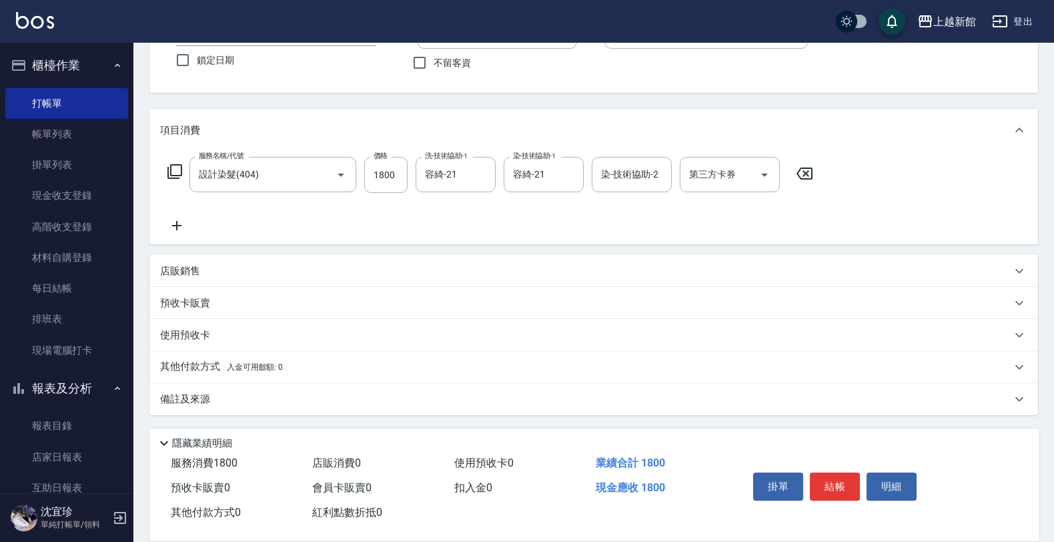
click at [195, 261] on div "店販銷售" at bounding box center [593, 271] width 889 height 32
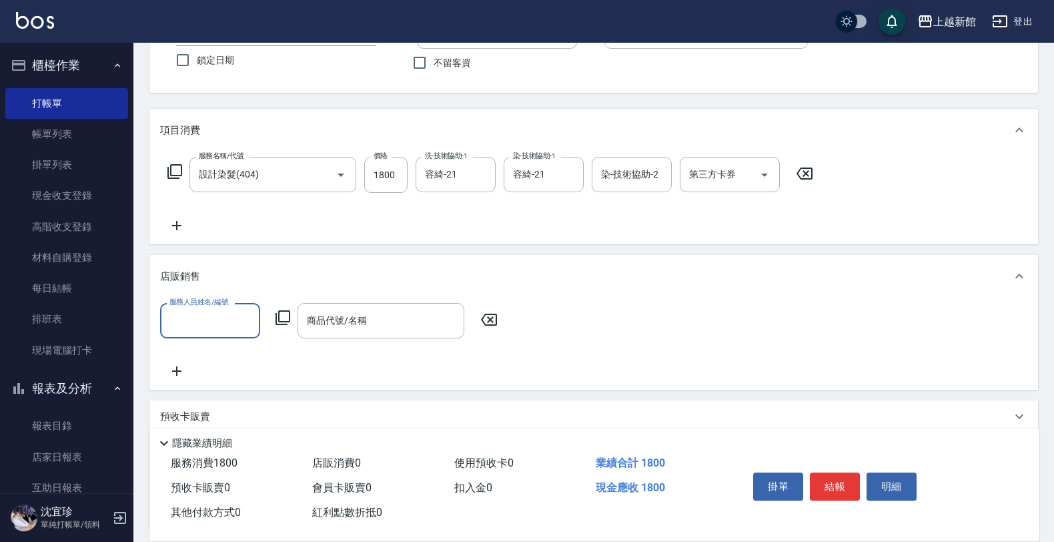
scroll to position [0, 0]
click at [218, 320] on input "服務人員姓名/編號" at bounding box center [210, 320] width 88 height 23
type input "宜珍-4"
click at [282, 314] on icon at bounding box center [283, 318] width 16 height 16
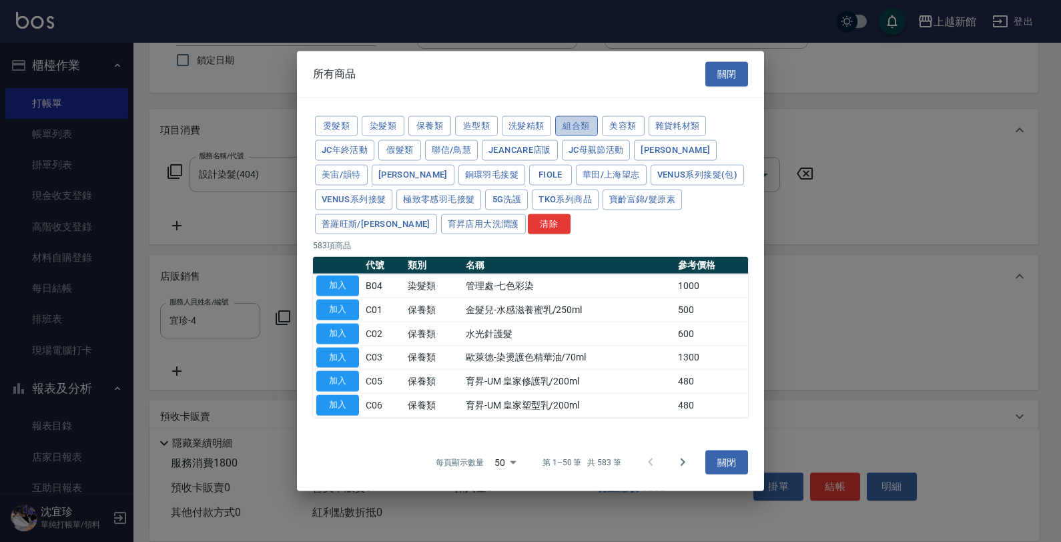
drag, startPoint x: 569, startPoint y: 117, endPoint x: 567, endPoint y: 127, distance: 10.9
click at [569, 119] on button "組合類" at bounding box center [576, 125] width 43 height 21
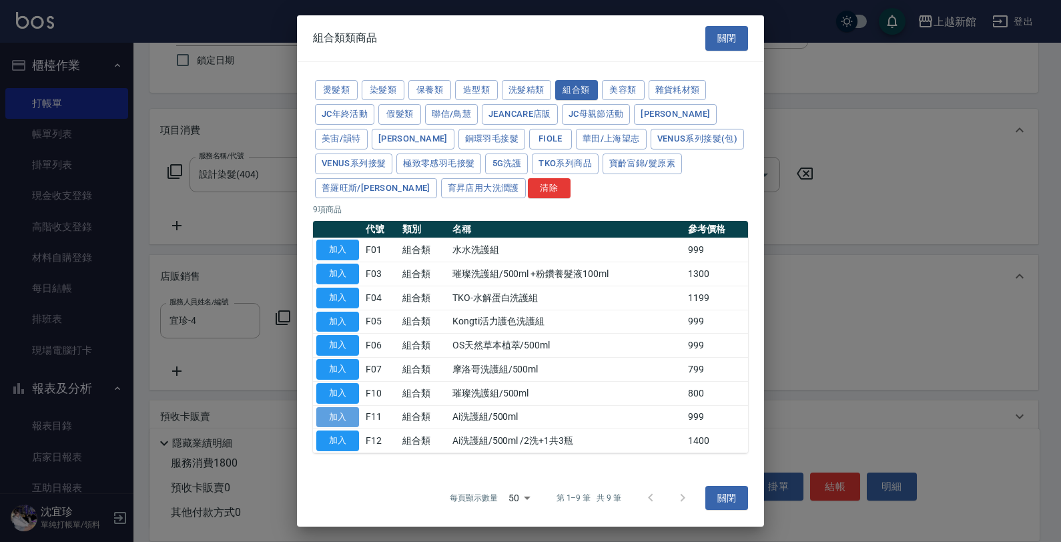
click at [322, 421] on button "加入" at bounding box center [337, 416] width 43 height 21
type input "Ai洗護組/500ml"
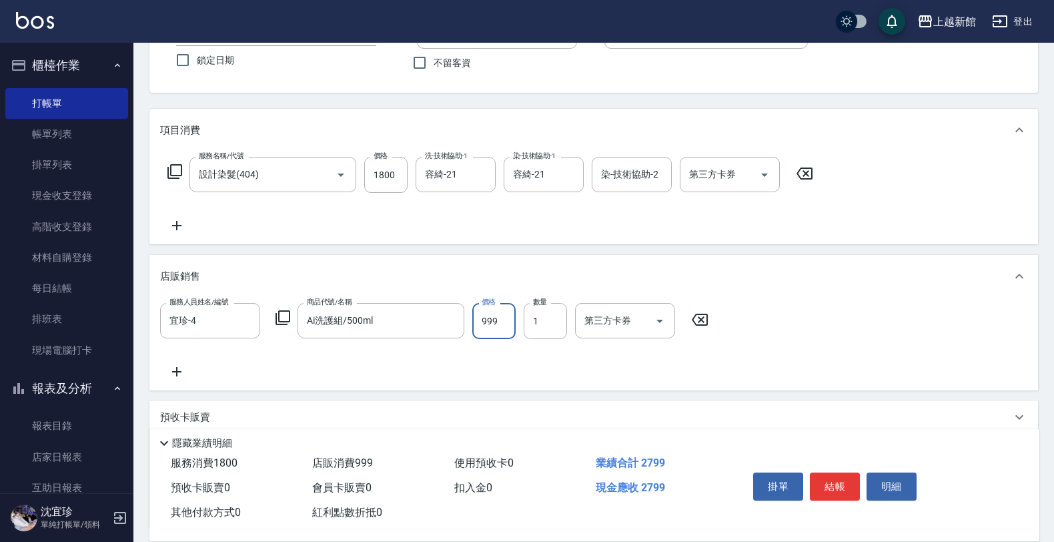
click at [475, 331] on input "999" at bounding box center [493, 321] width 43 height 36
type input "1000"
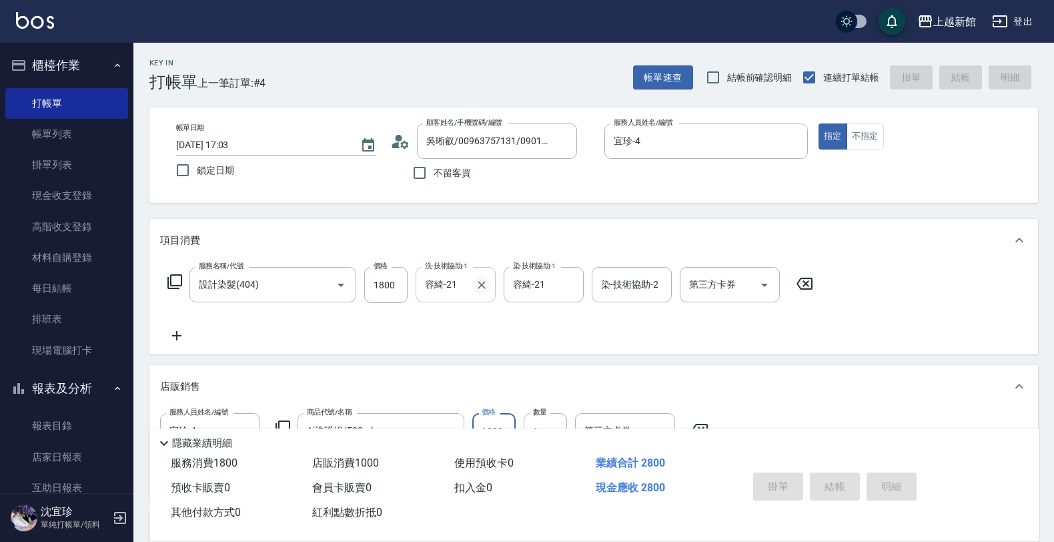
type input "2025/09/10 17:05"
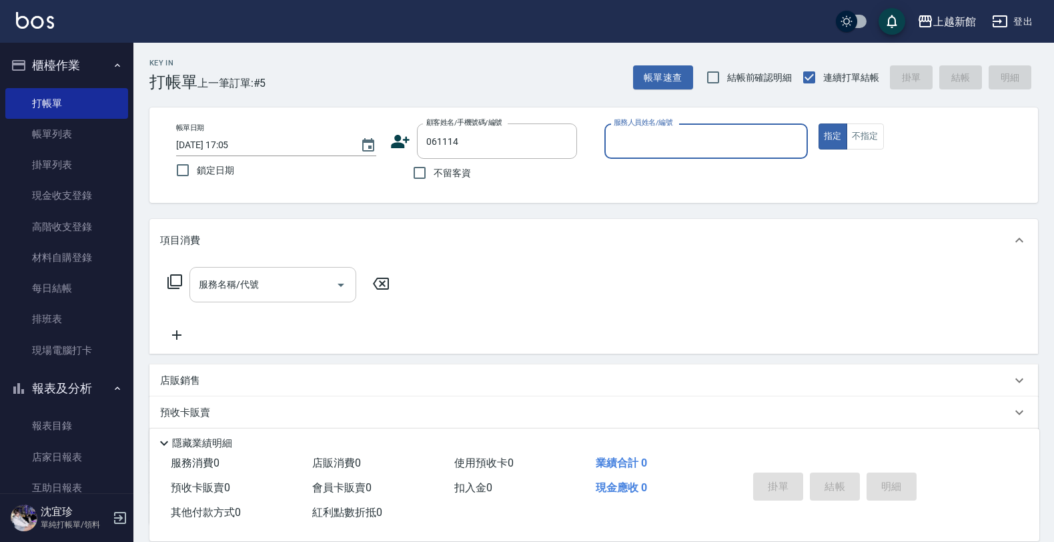
click at [818, 123] on button "指定" at bounding box center [832, 136] width 29 height 26
type input "[PERSON_NAME]/098529333/061114"
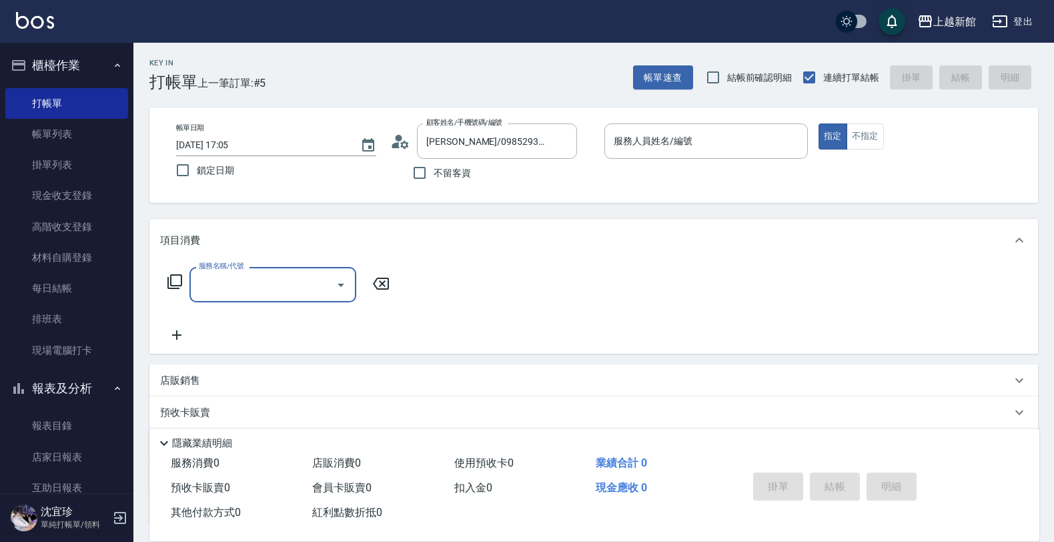
type input "蘿拉-1"
click at [231, 290] on input "服務名稱/代號" at bounding box center [262, 284] width 135 height 23
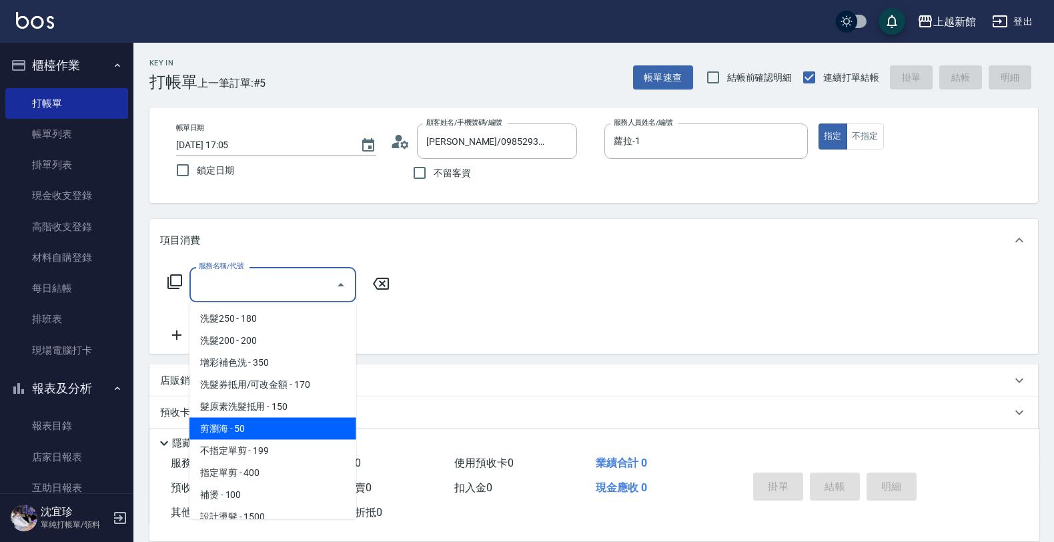
click at [245, 426] on span "剪瀏海 - 50" at bounding box center [272, 429] width 167 height 22
type input "剪瀏海(201)"
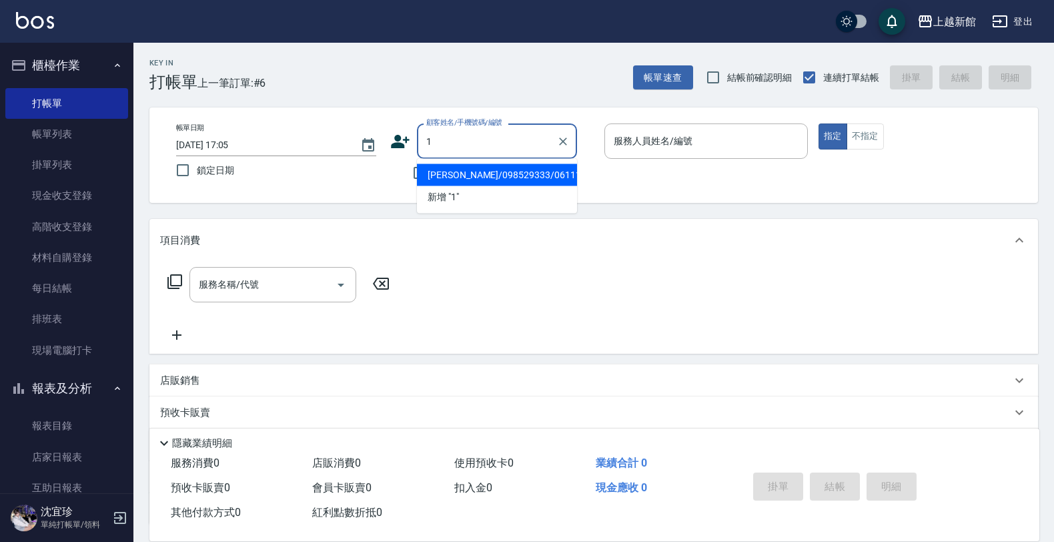
type input "[PERSON_NAME]/098529333/061114"
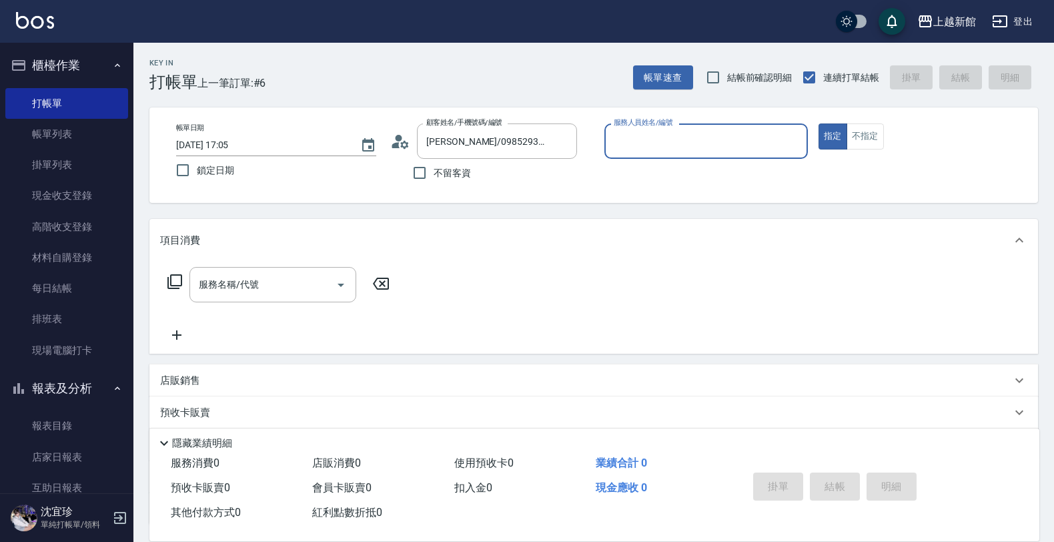
type input "蘿拉-1"
type input "Lora/0979395100/1"
click at [818, 123] on button "指定" at bounding box center [832, 136] width 29 height 26
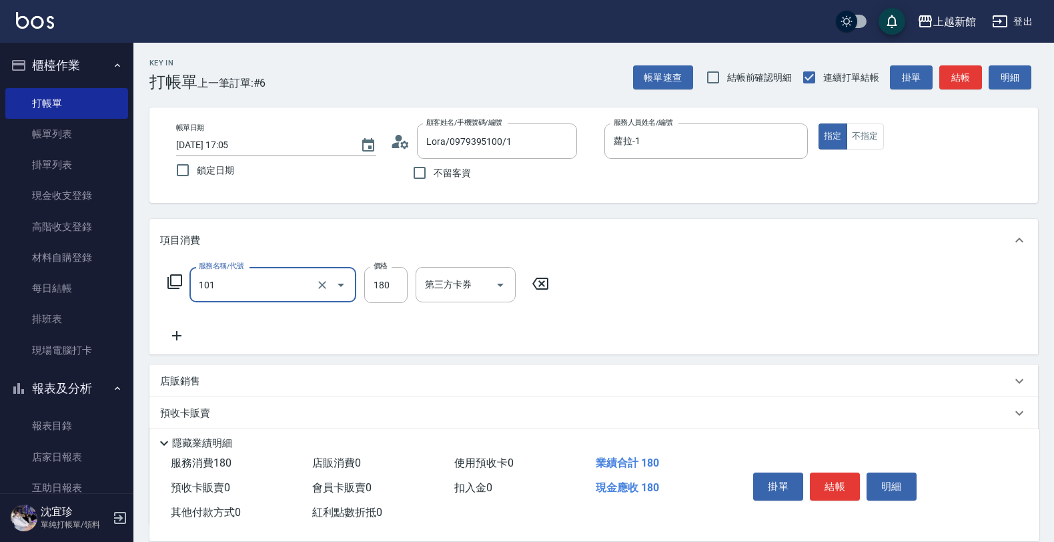
type input "洗髮250(101)"
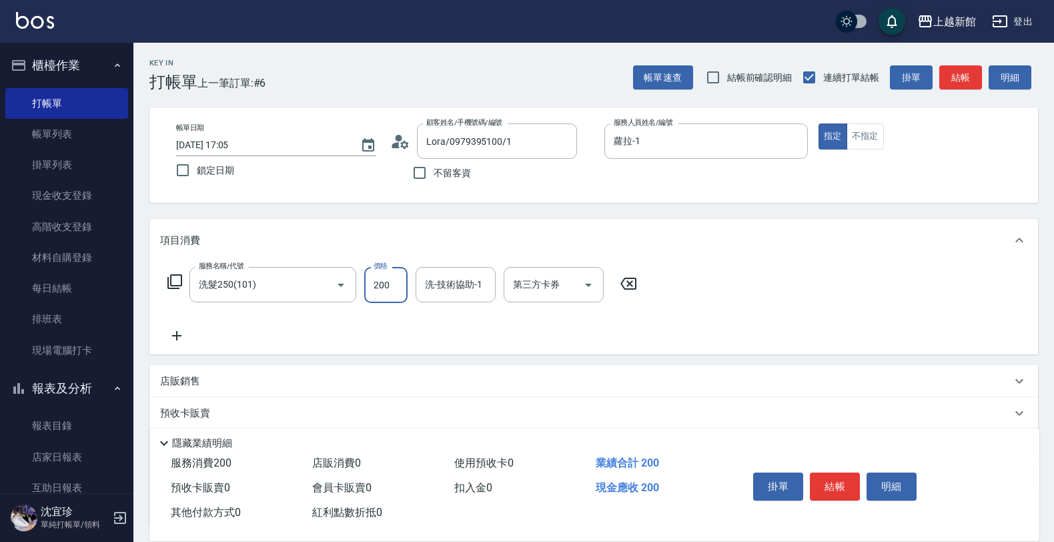
type input "200"
type input "小敏-24"
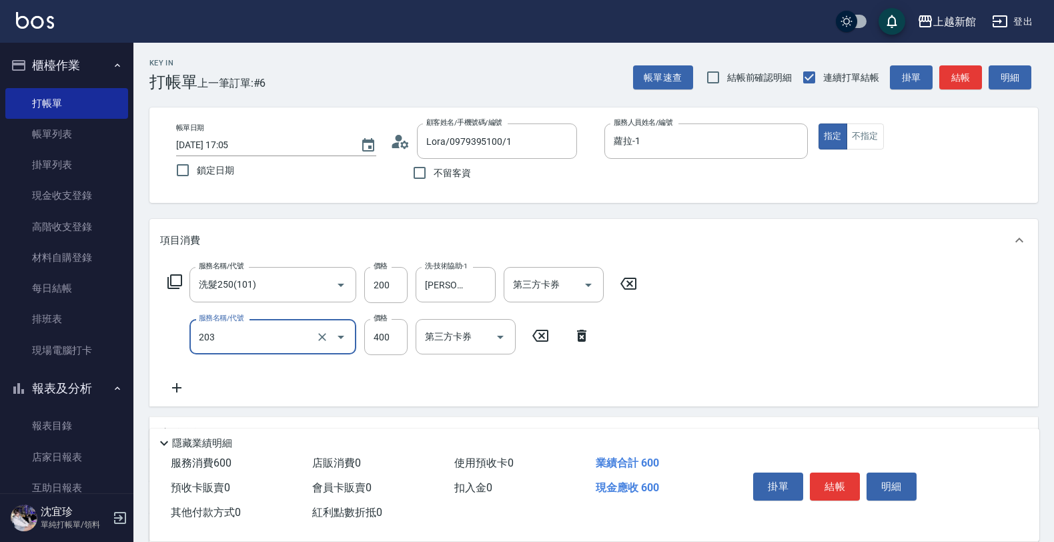
type input "指定單剪(203)"
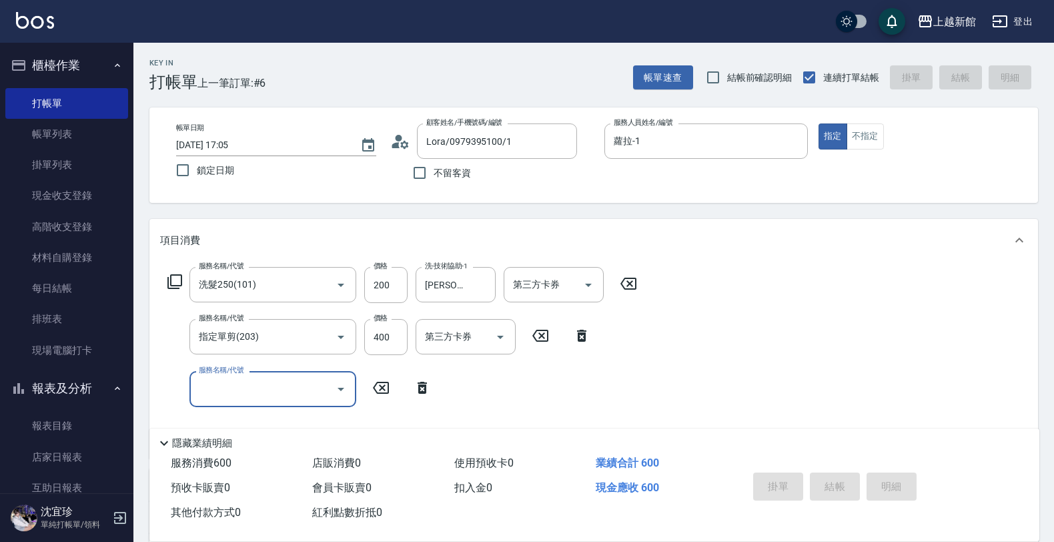
type input "2025/09/10 17:06"
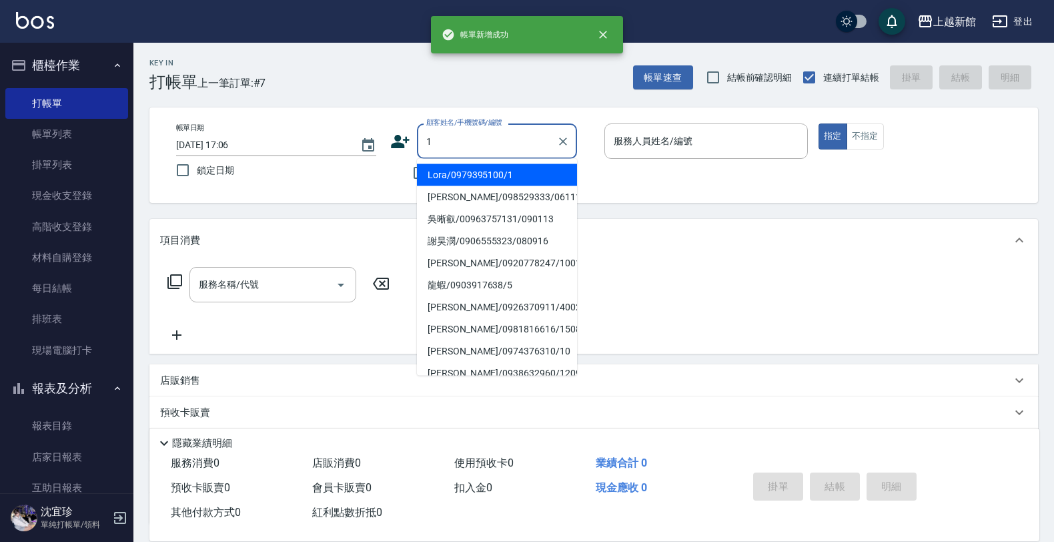
type input "Lora/0979395100/1"
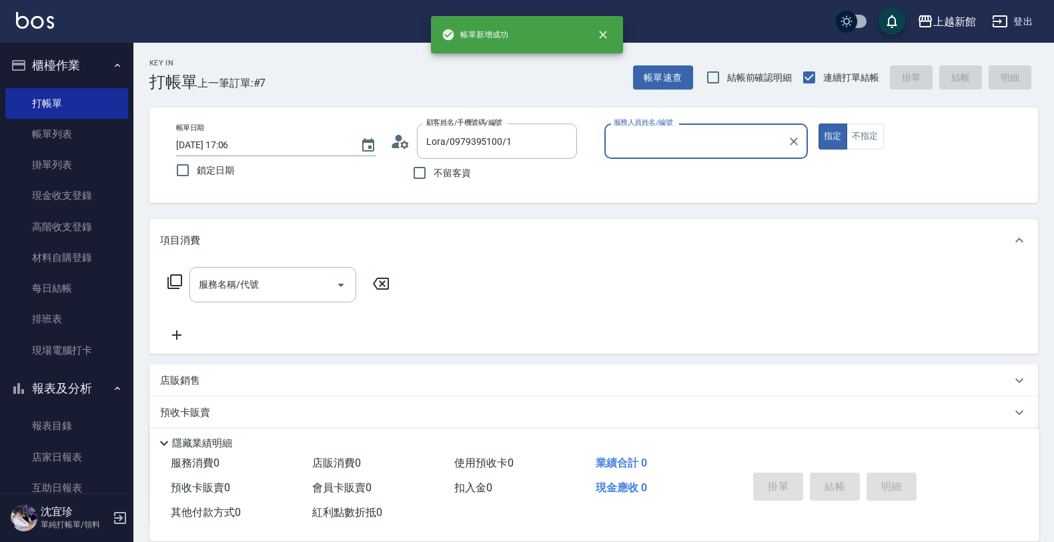
type input "蘿拉-1"
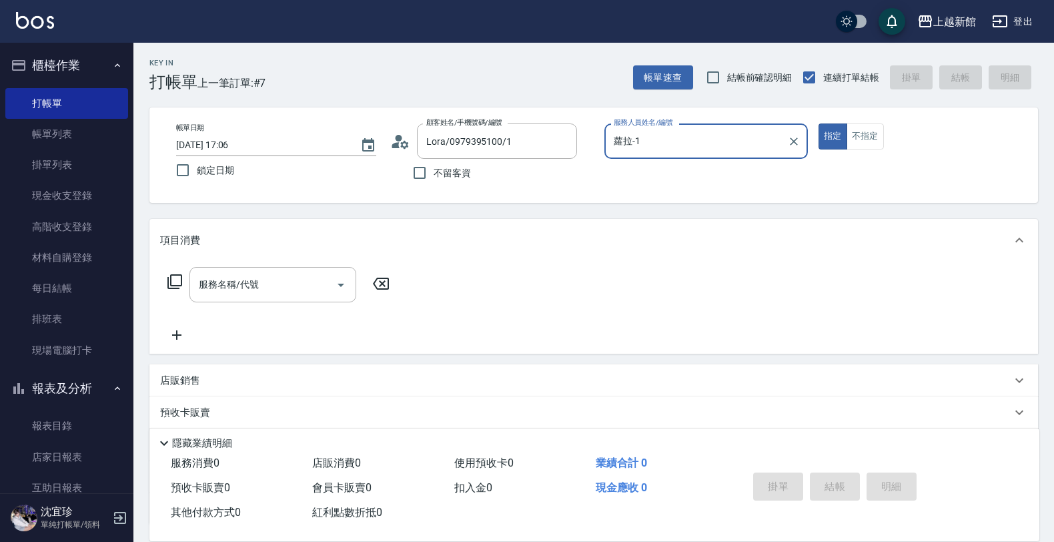
click at [818, 123] on button "指定" at bounding box center [832, 136] width 29 height 26
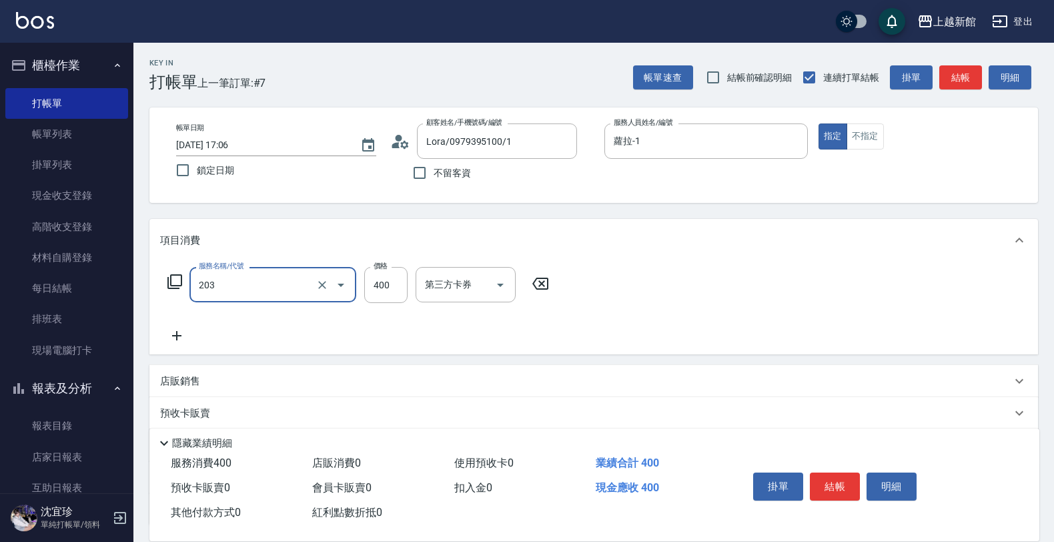
type input "指定單剪(203)"
type input "200"
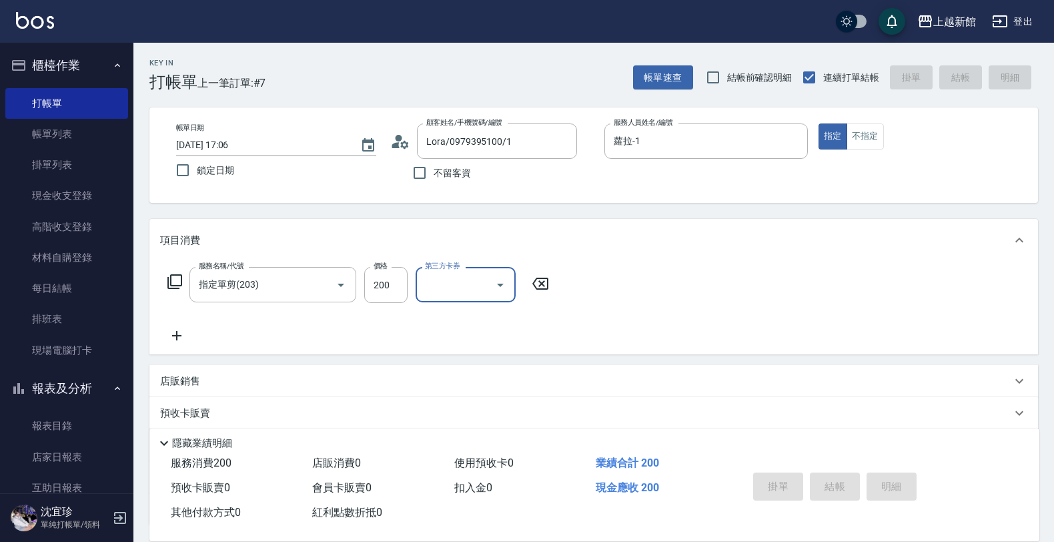
type input "2025/09/10 17:07"
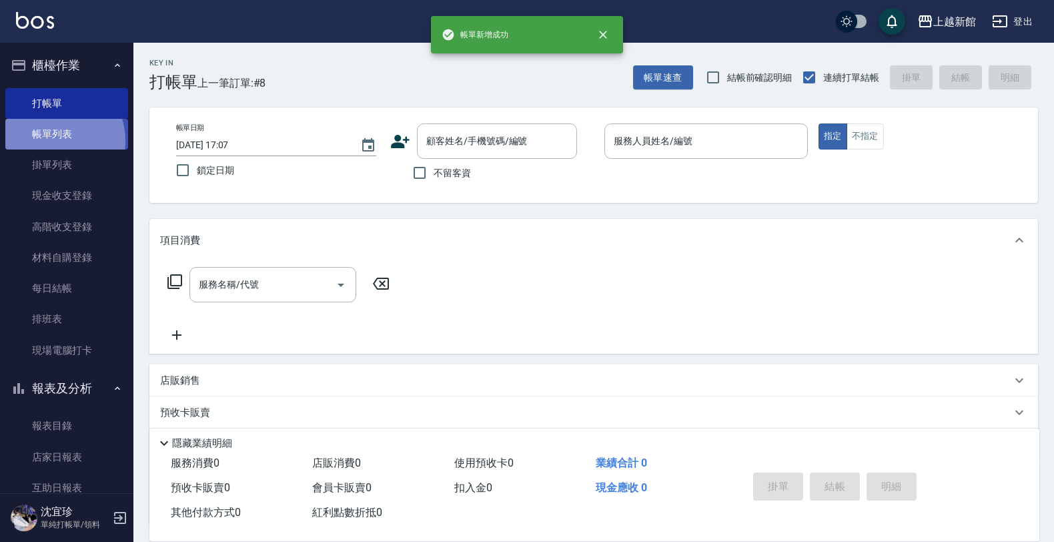
click at [49, 141] on link "帳單列表" at bounding box center [66, 134] width 123 height 31
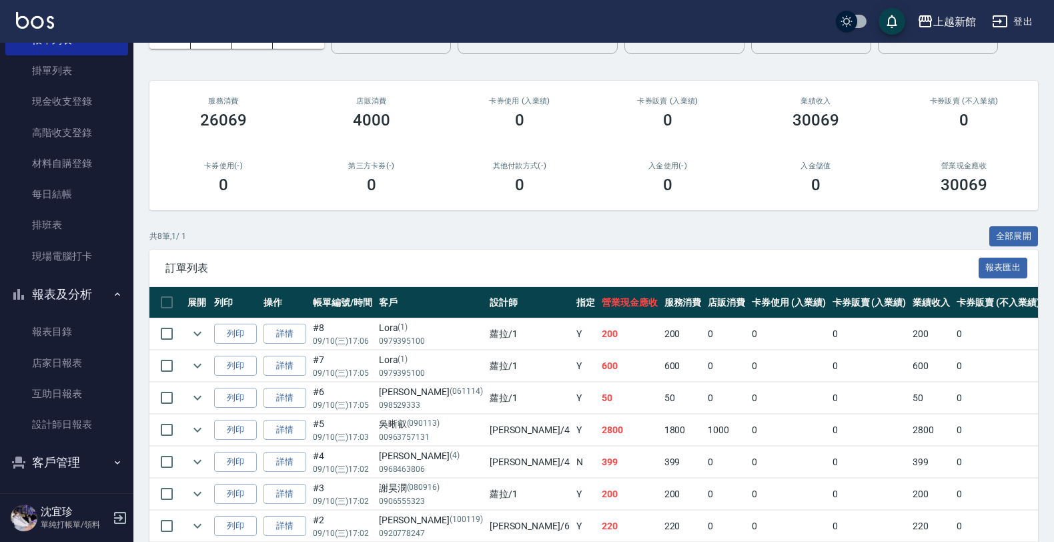
scroll to position [97, 0]
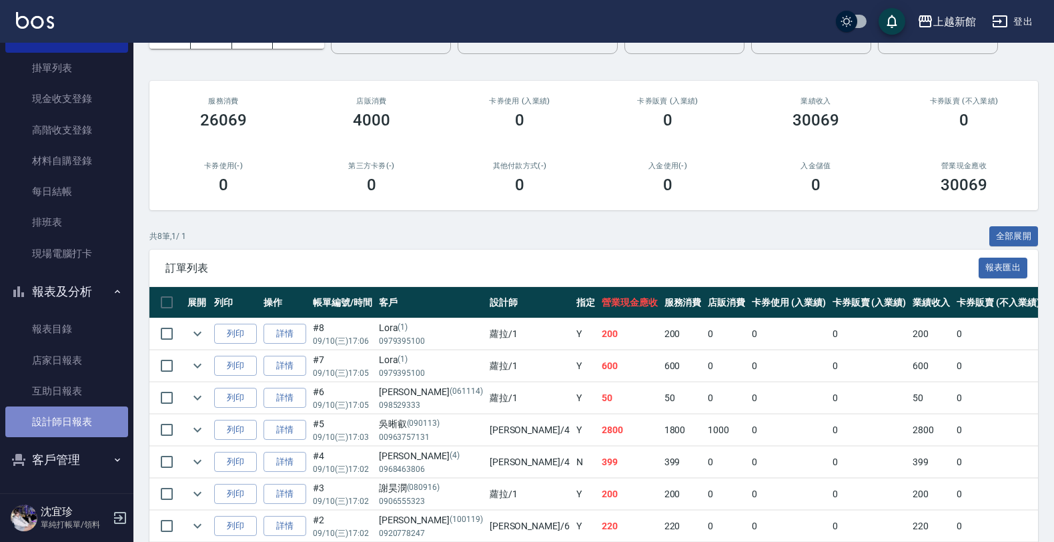
click at [71, 428] on link "設計師日報表" at bounding box center [66, 421] width 123 height 31
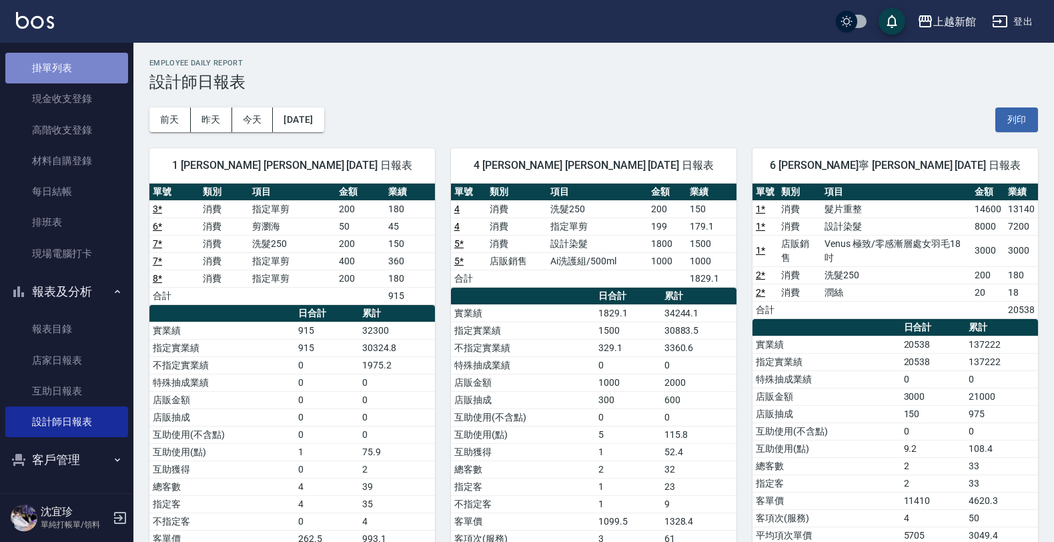
drag, startPoint x: 81, startPoint y: 72, endPoint x: 77, endPoint y: 78, distance: 6.9
click at [79, 77] on link "掛單列表" at bounding box center [66, 68] width 123 height 31
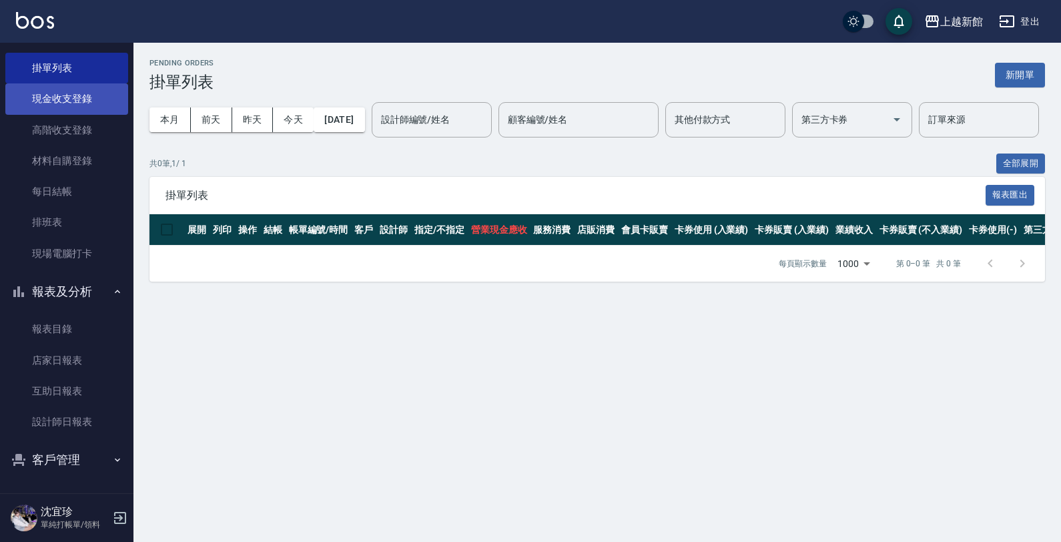
click at [44, 95] on link "現金收支登錄" at bounding box center [66, 98] width 123 height 31
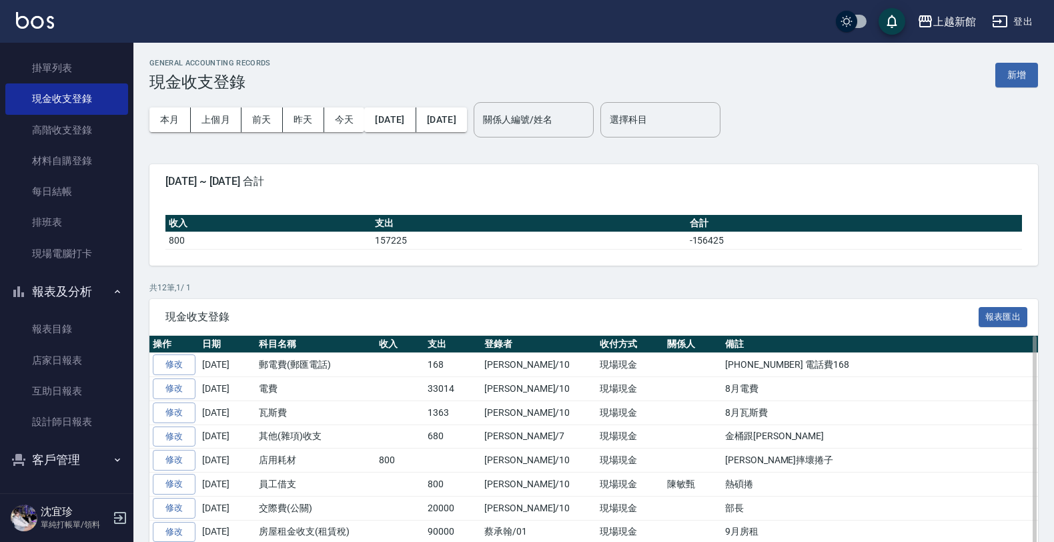
scroll to position [162, 0]
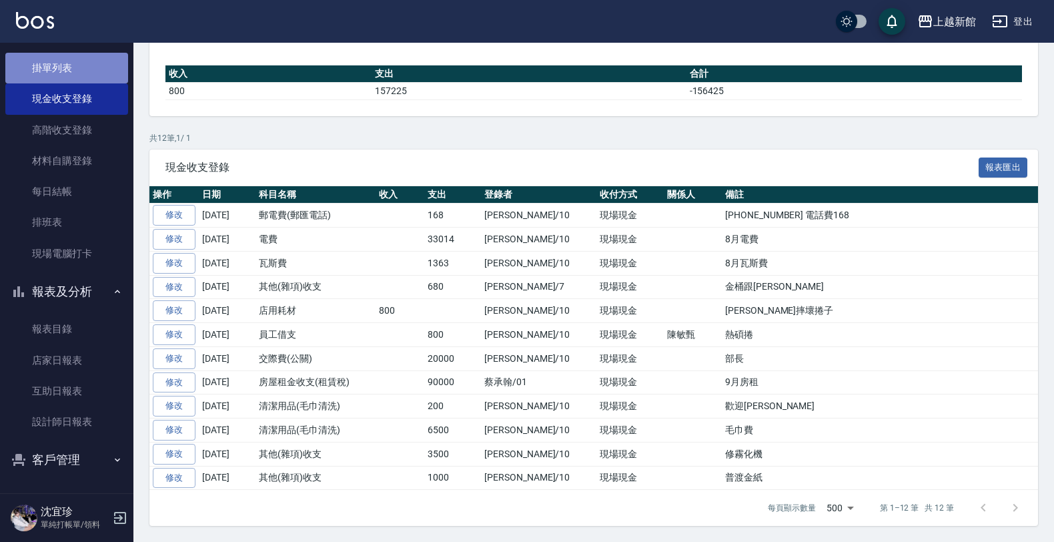
click at [79, 67] on link "掛單列表" at bounding box center [66, 68] width 123 height 31
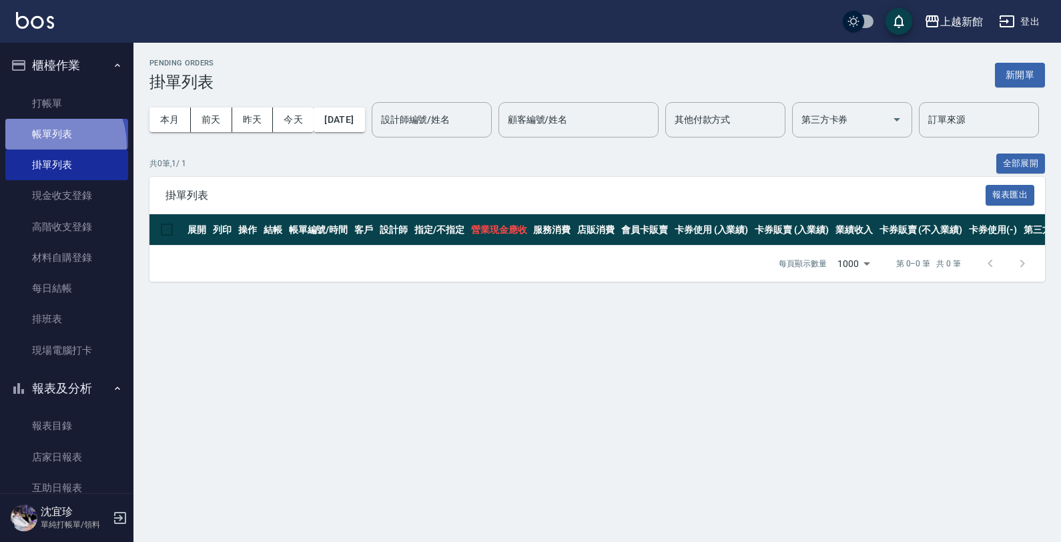
click at [43, 145] on link "帳單列表" at bounding box center [66, 134] width 123 height 31
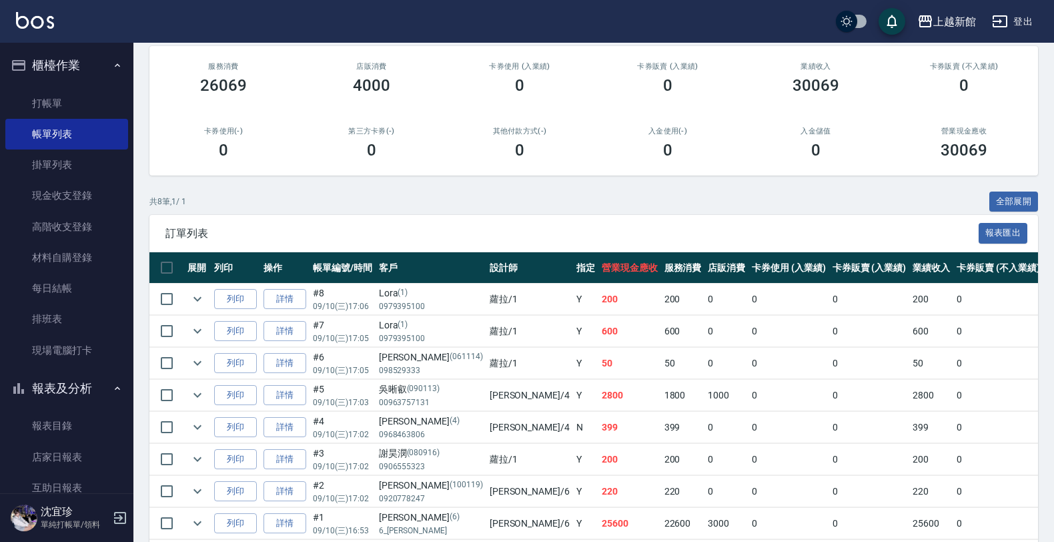
scroll to position [182, 0]
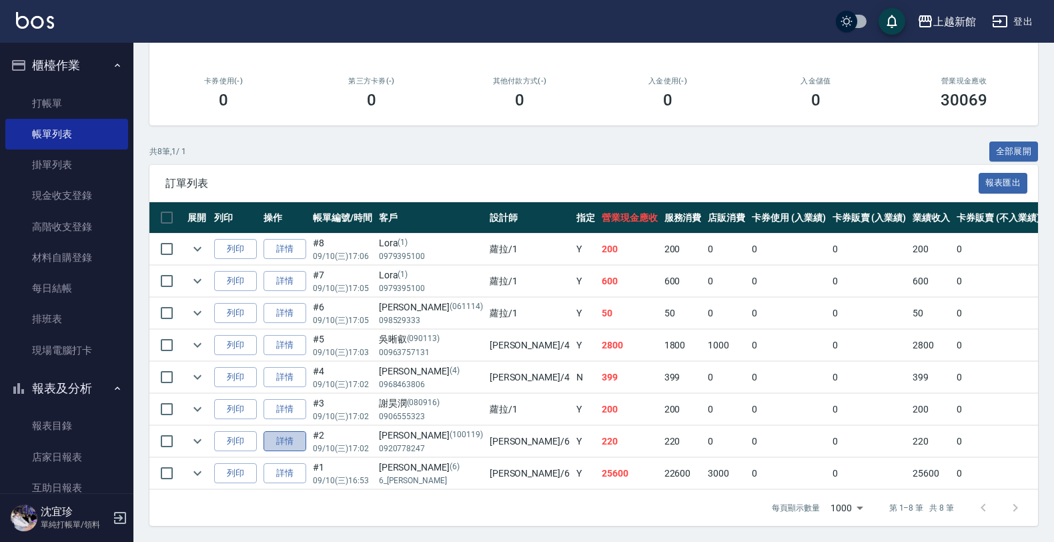
click at [281, 432] on link "詳情" at bounding box center [284, 441] width 43 height 21
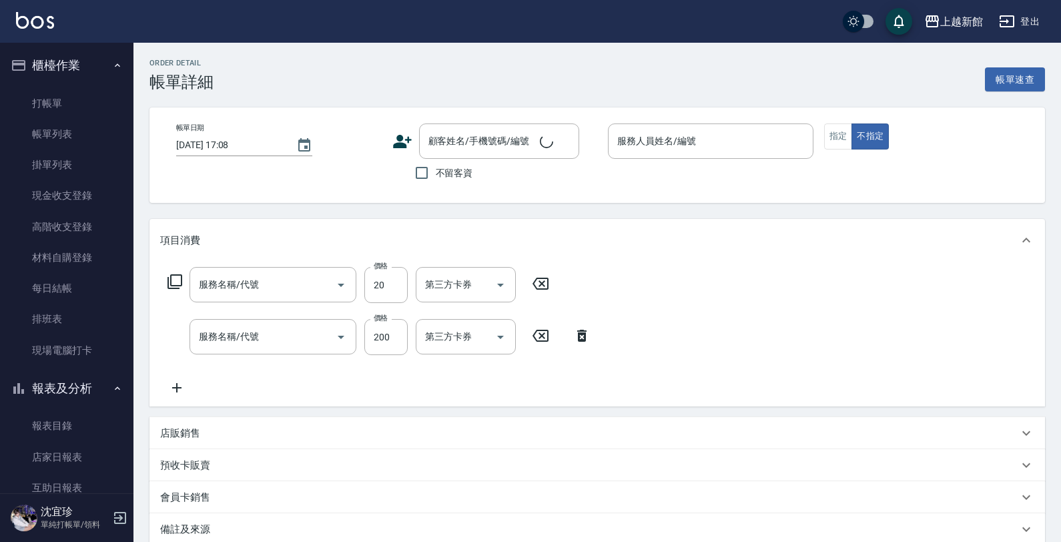
type input "2025/09/10 17:02"
type input "黃婕寧-6"
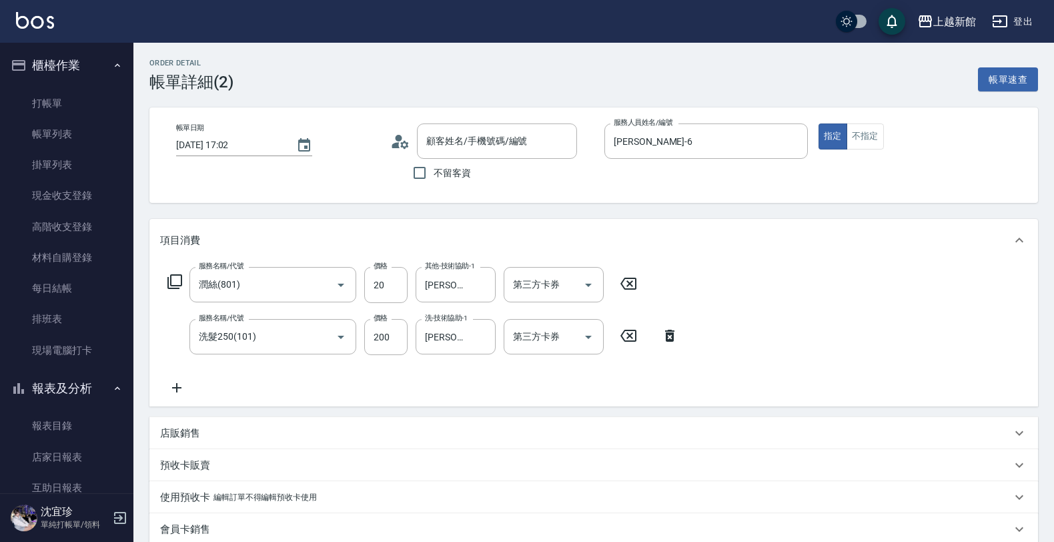
type input "潤絲(801)"
type input "洗髮250(101)"
type input "許玉君/0920778247/100119"
drag, startPoint x: 564, startPoint y: 140, endPoint x: 520, endPoint y: 150, distance: 45.1
click at [550, 142] on div "許玉君/0920778247/100119 顧客姓名/手機號碼/編號" at bounding box center [497, 140] width 160 height 35
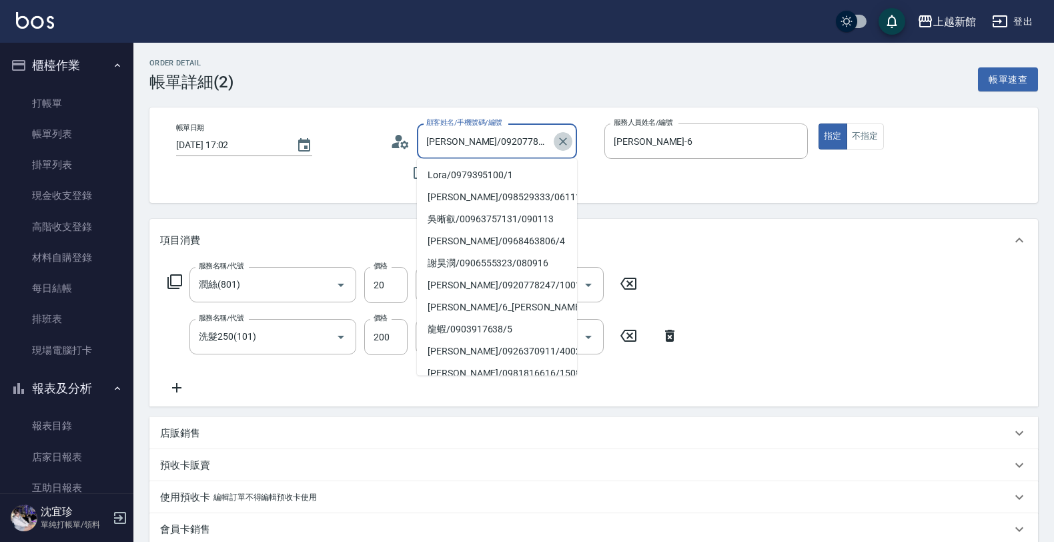
drag, startPoint x: 562, startPoint y: 137, endPoint x: 481, endPoint y: 153, distance: 83.1
click at [516, 147] on div "許玉君/0920778247/100119 顧客姓名/手機號碼/編號" at bounding box center [497, 140] width 160 height 35
drag, startPoint x: 555, startPoint y: 138, endPoint x: 604, endPoint y: 137, distance: 49.4
click at [555, 140] on button "Clear" at bounding box center [563, 141] width 19 height 19
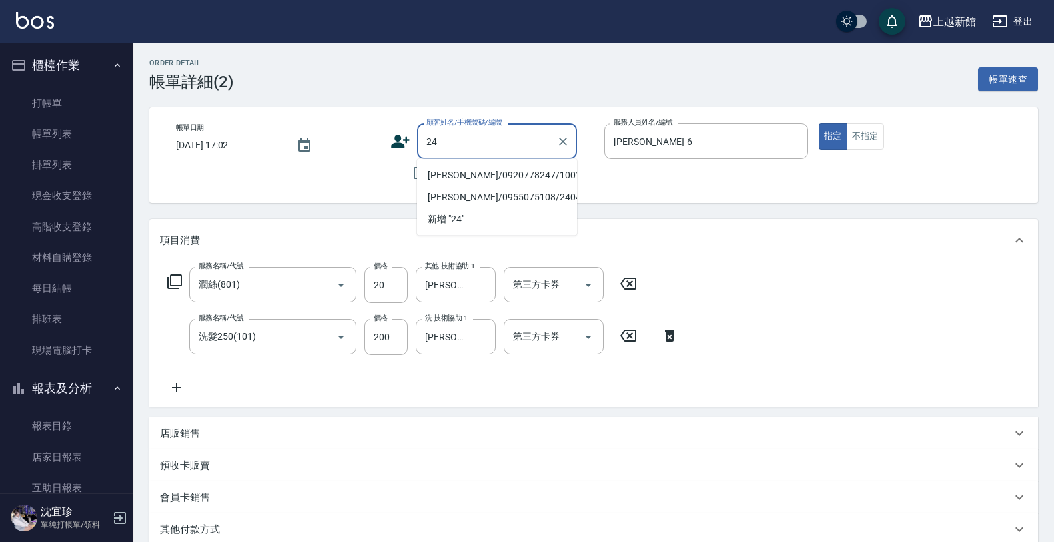
type input "24"
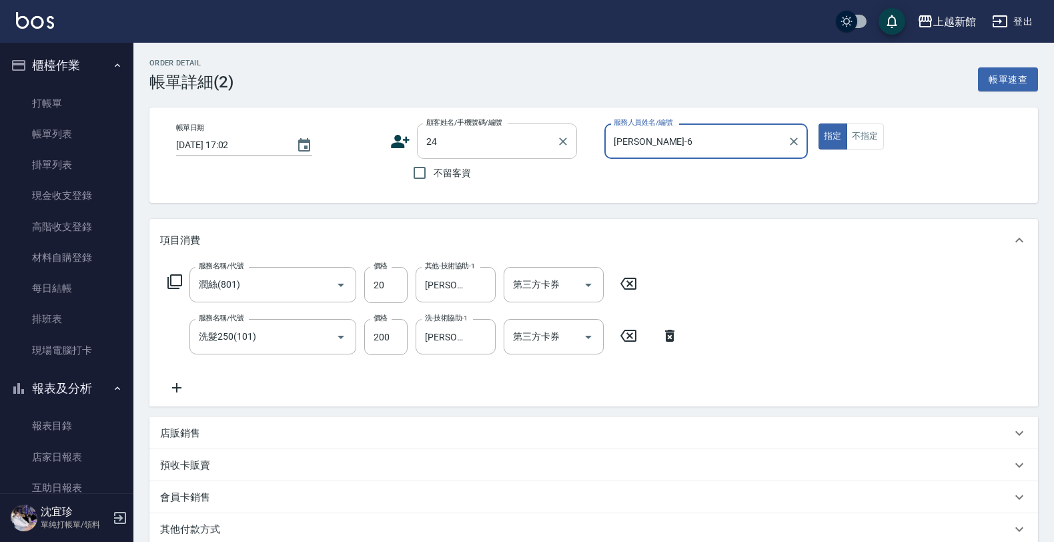
click at [818, 123] on button "指定" at bounding box center [832, 136] width 29 height 26
type button "true"
click at [794, 142] on icon "Clear" at bounding box center [793, 141] width 13 height 13
click at [742, 137] on input "服務人員姓名/編號" at bounding box center [705, 140] width 191 height 23
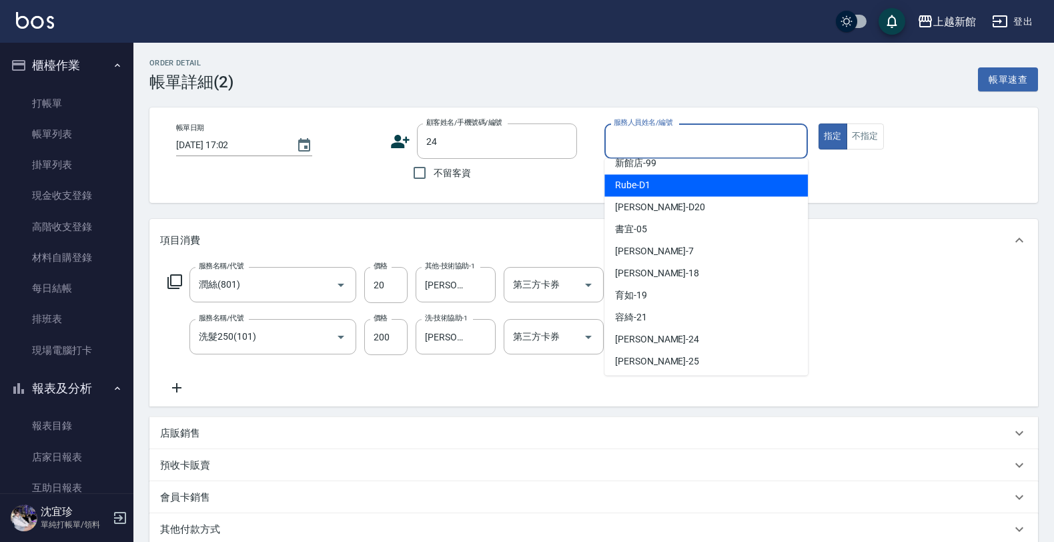
scroll to position [344, 0]
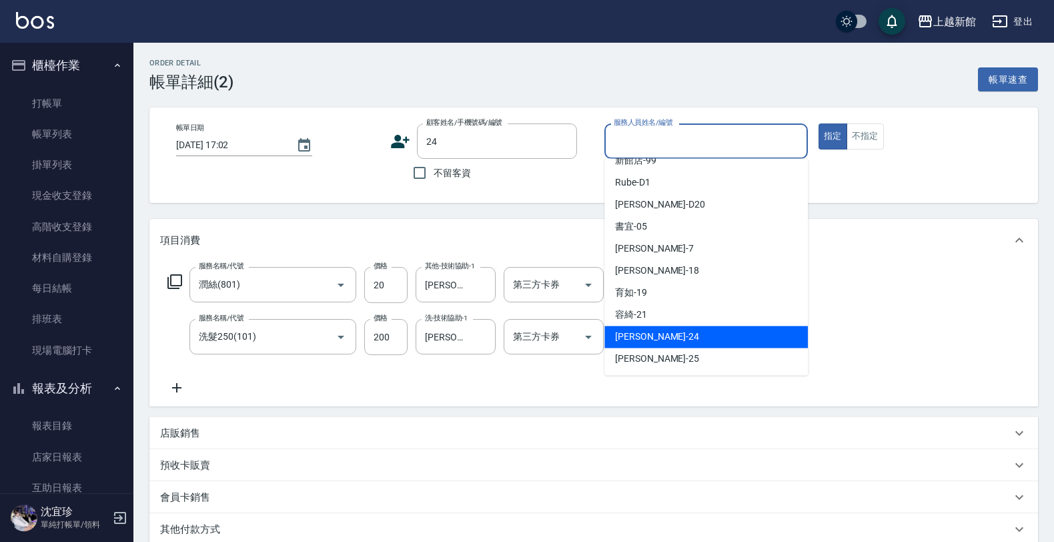
click at [648, 328] on div "小敏 -24" at bounding box center [705, 337] width 203 height 22
type input "小敏-24"
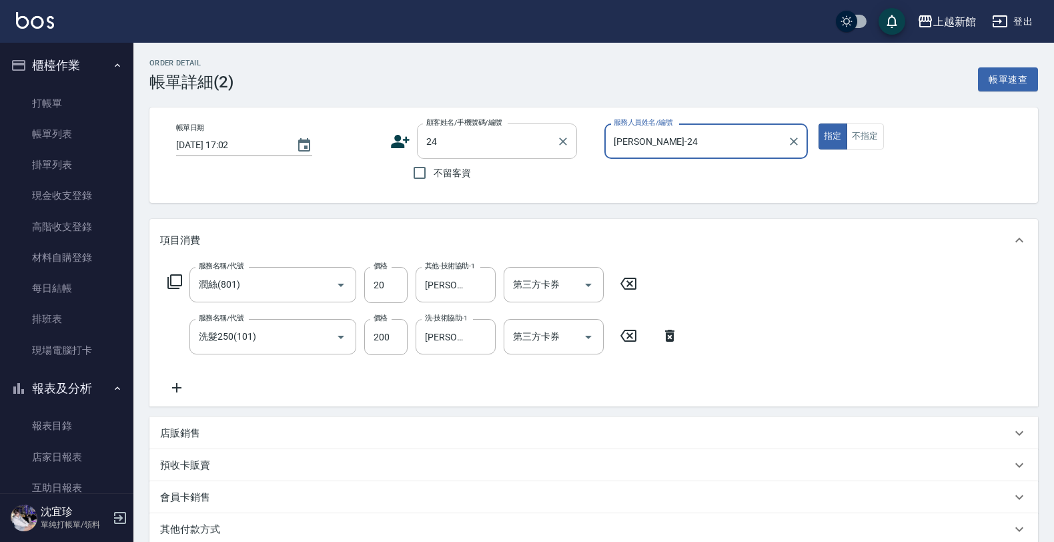
click at [476, 131] on input "24" at bounding box center [487, 140] width 128 height 23
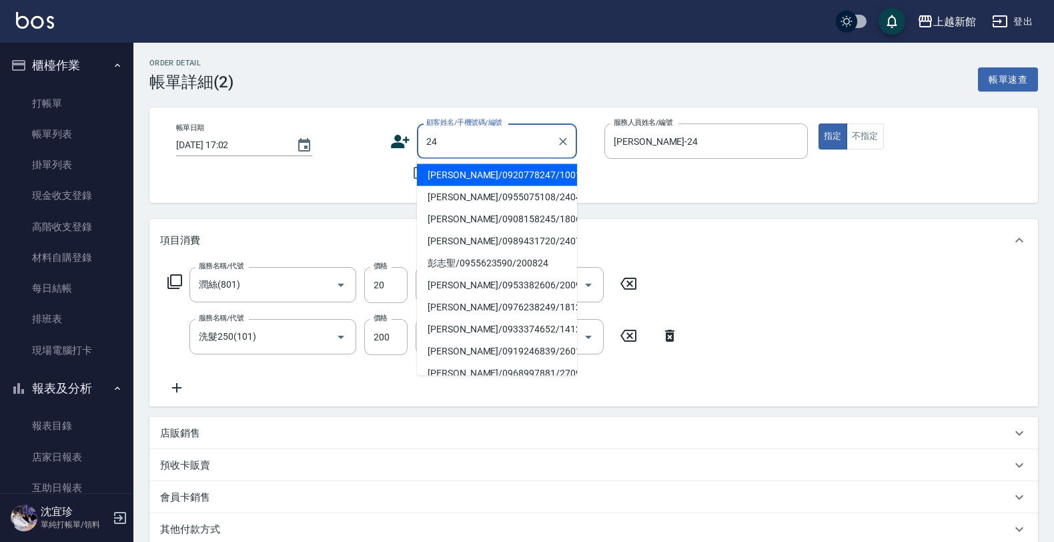
type input "2"
type input "24"
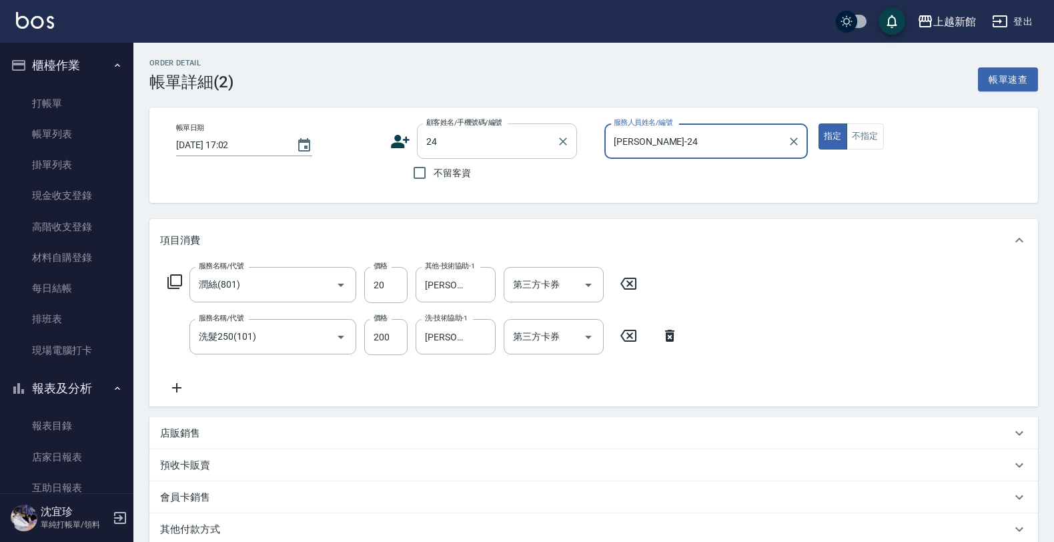
click at [818, 123] on button "指定" at bounding box center [832, 136] width 29 height 26
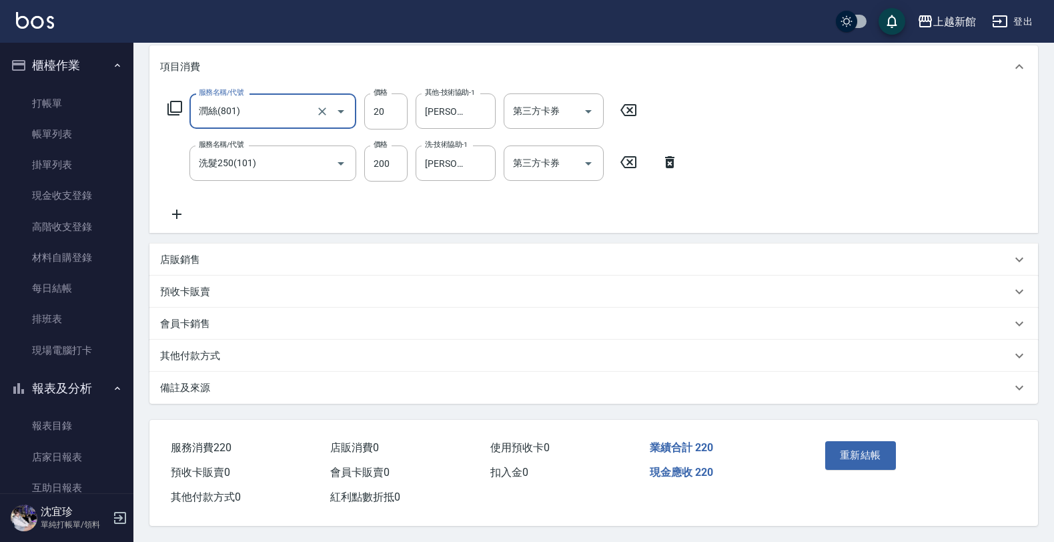
scroll to position [178, 0]
click at [840, 452] on button "重新結帳" at bounding box center [860, 455] width 71 height 28
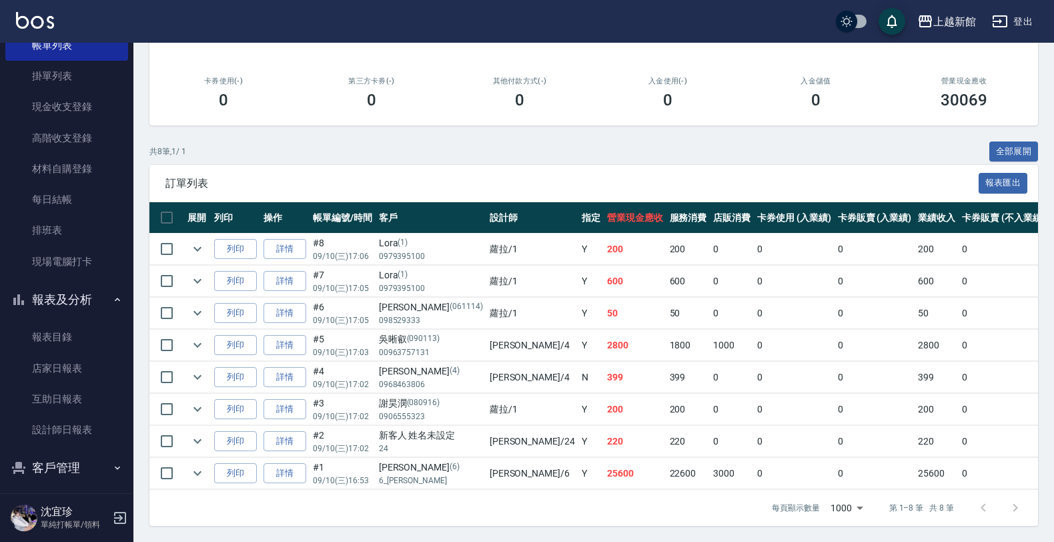
scroll to position [97, 0]
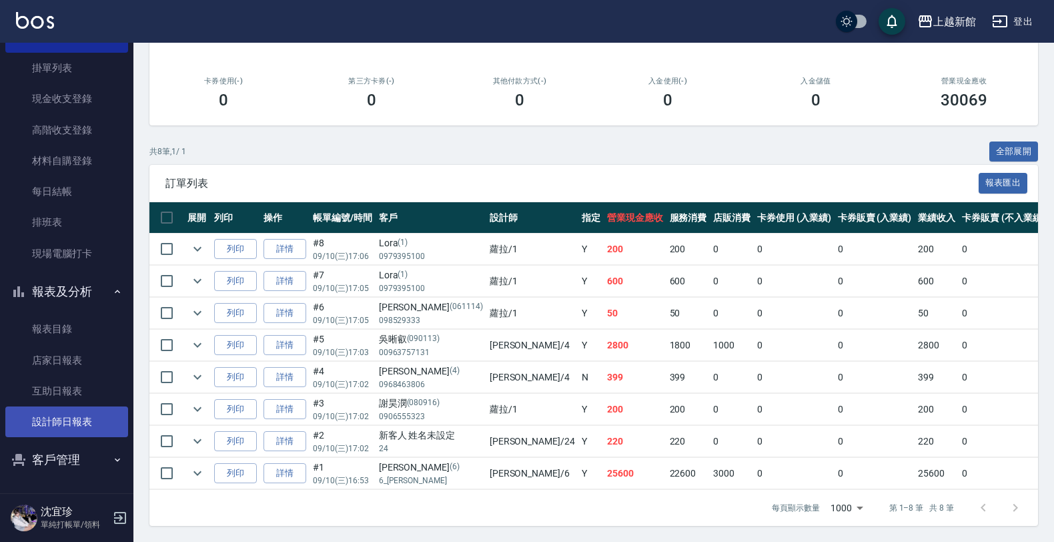
click at [64, 407] on link "設計師日報表" at bounding box center [66, 421] width 123 height 31
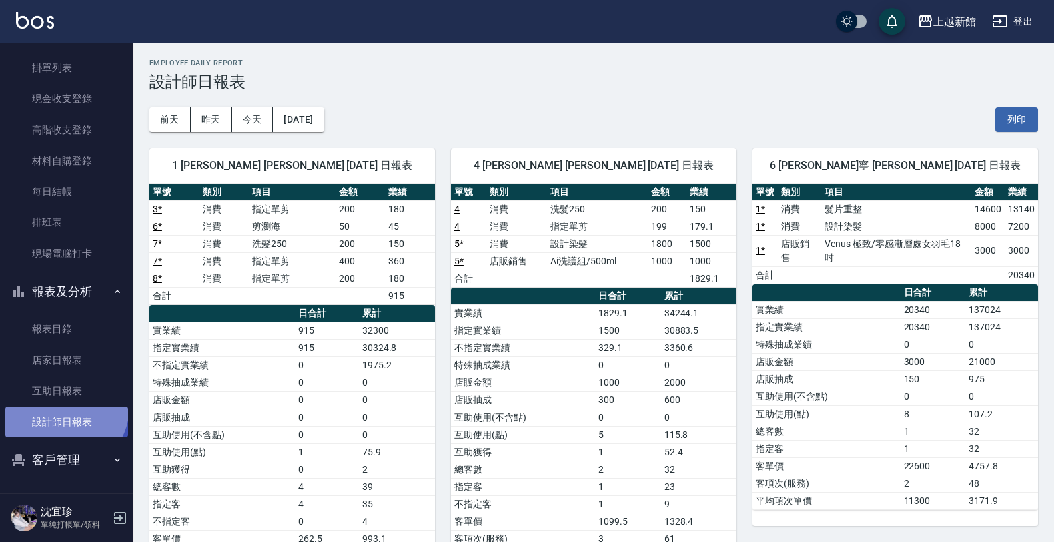
click at [63, 407] on link "設計師日報表" at bounding box center [66, 421] width 123 height 31
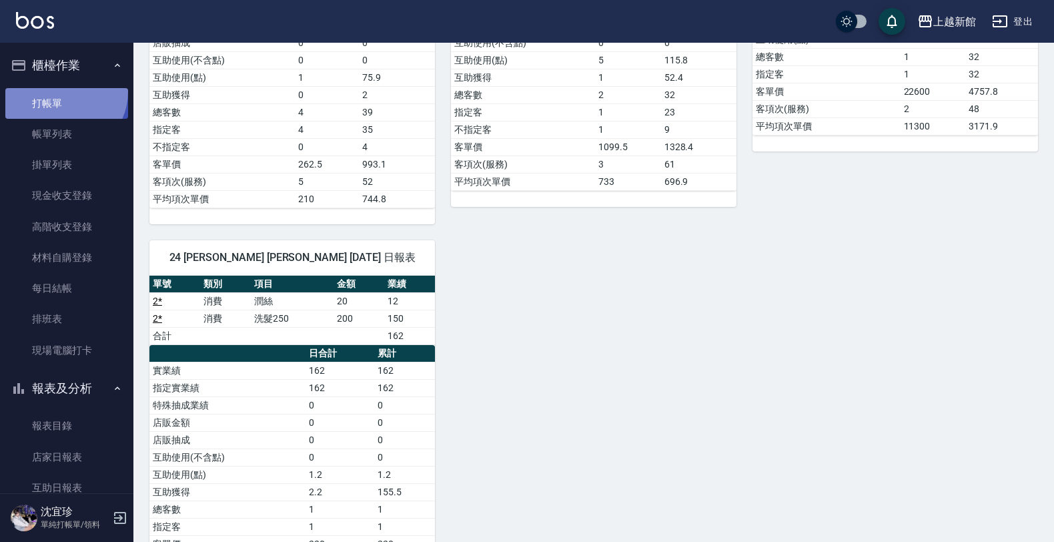
click at [61, 91] on link "打帳單" at bounding box center [66, 103] width 123 height 31
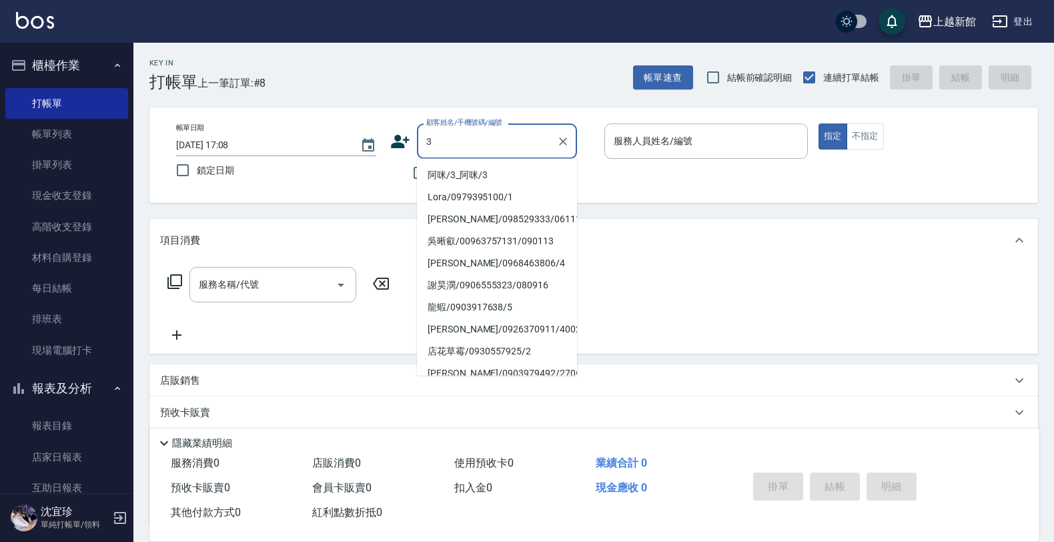
type input "阿咪/3_阿咪/3"
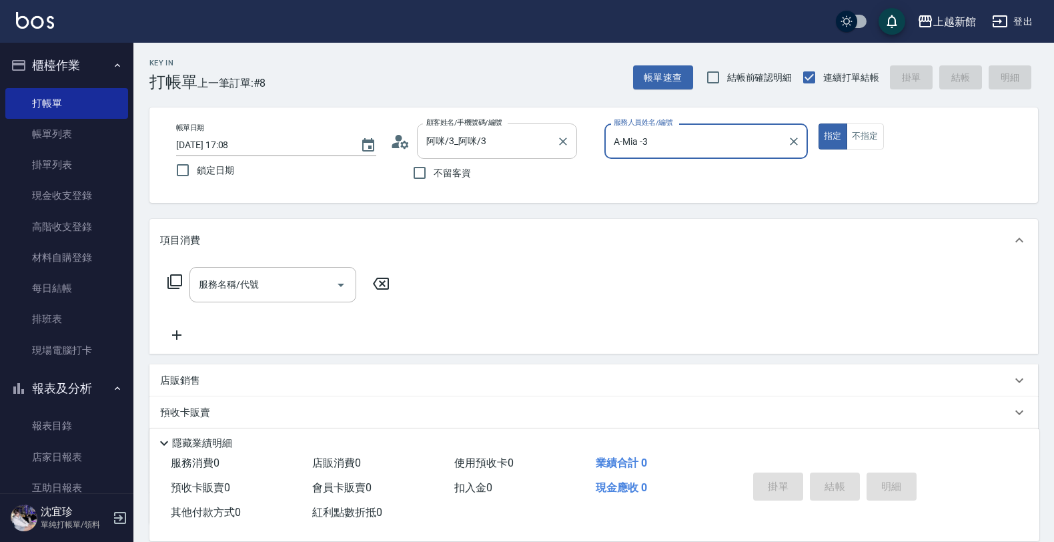
type input "A-Mia -3"
click at [818, 123] on button "指定" at bounding box center [832, 136] width 29 height 26
type button "true"
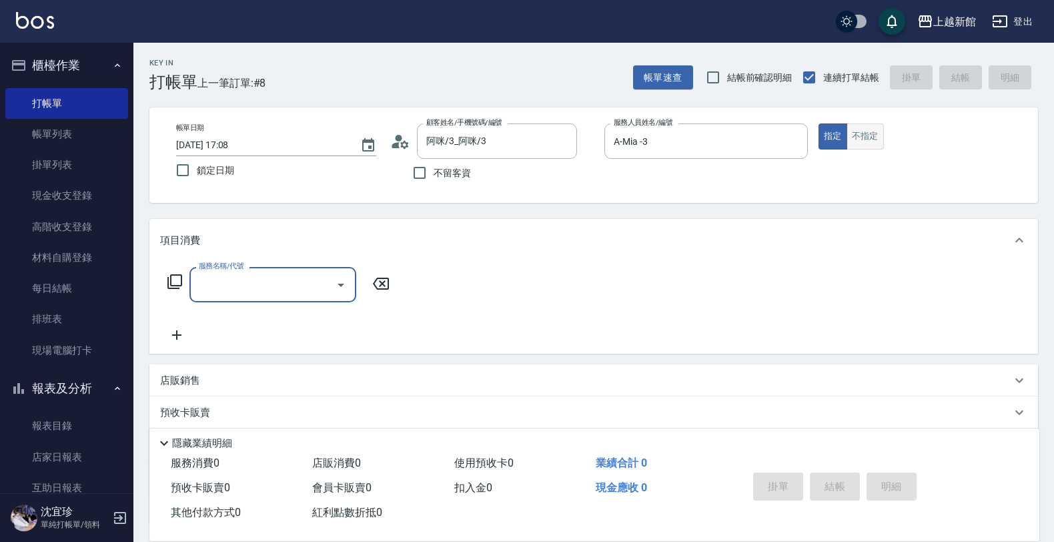
click at [862, 134] on button "不指定" at bounding box center [864, 136] width 37 height 26
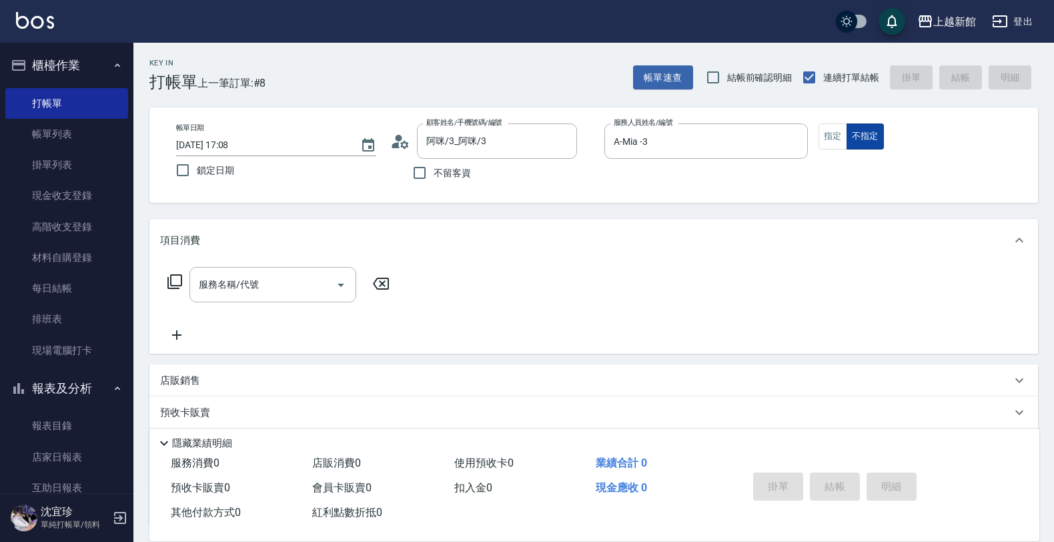
type button "false"
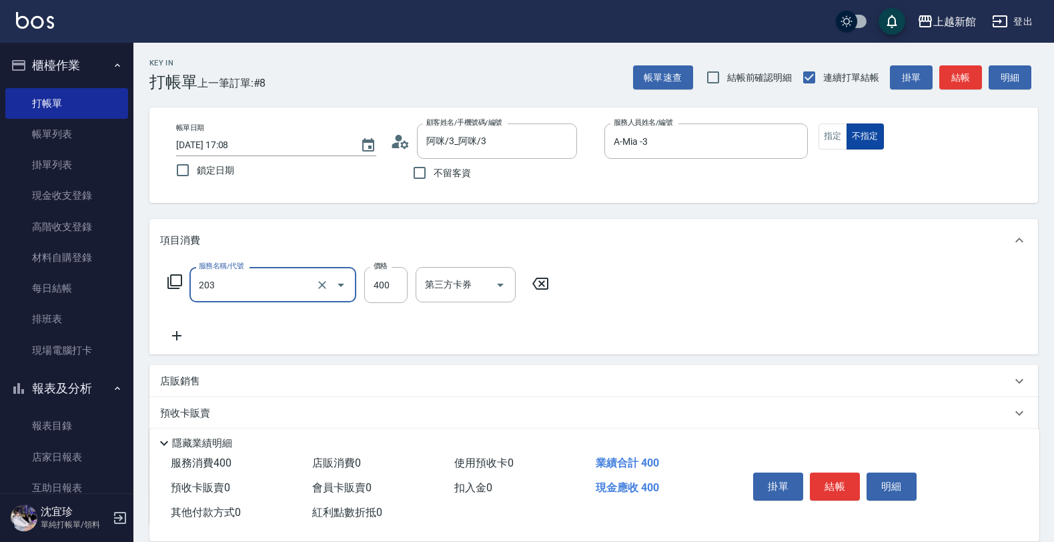
type input "指定單剪(203)"
type input "200"
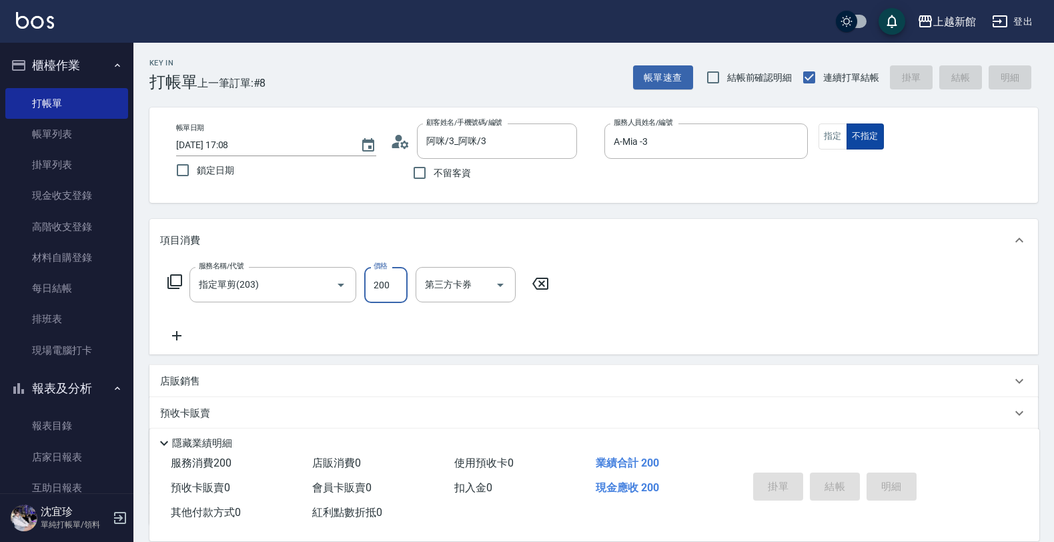
type input "2025/09/10 17:09"
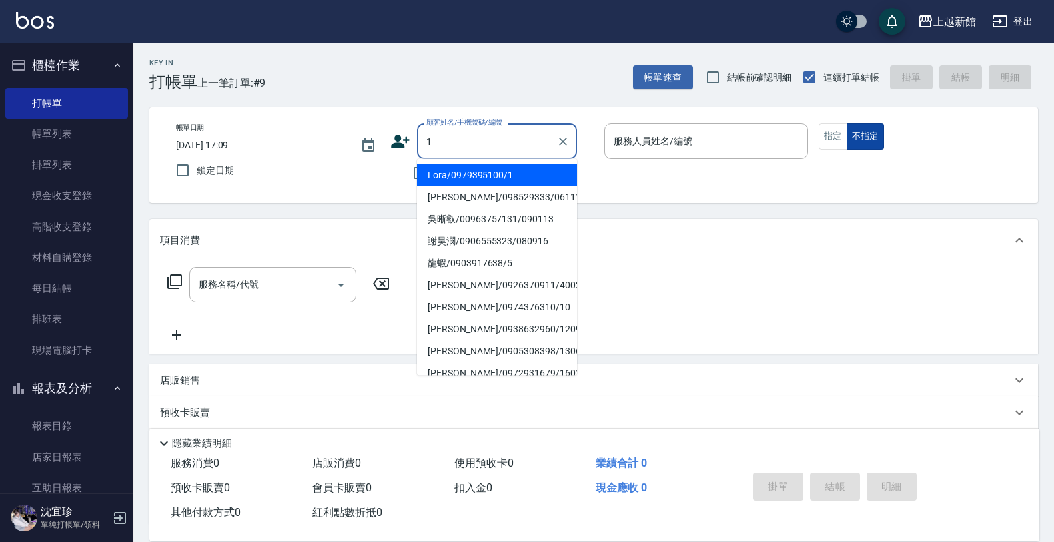
type input "Lora/0979395100/1"
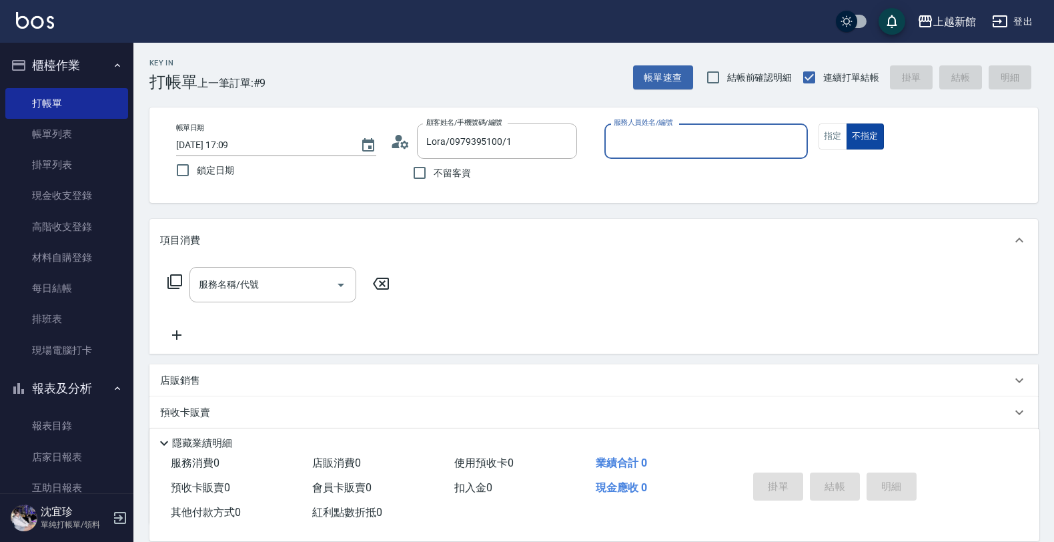
type input "蘿拉-1"
click at [846, 123] on button "不指定" at bounding box center [864, 136] width 37 height 26
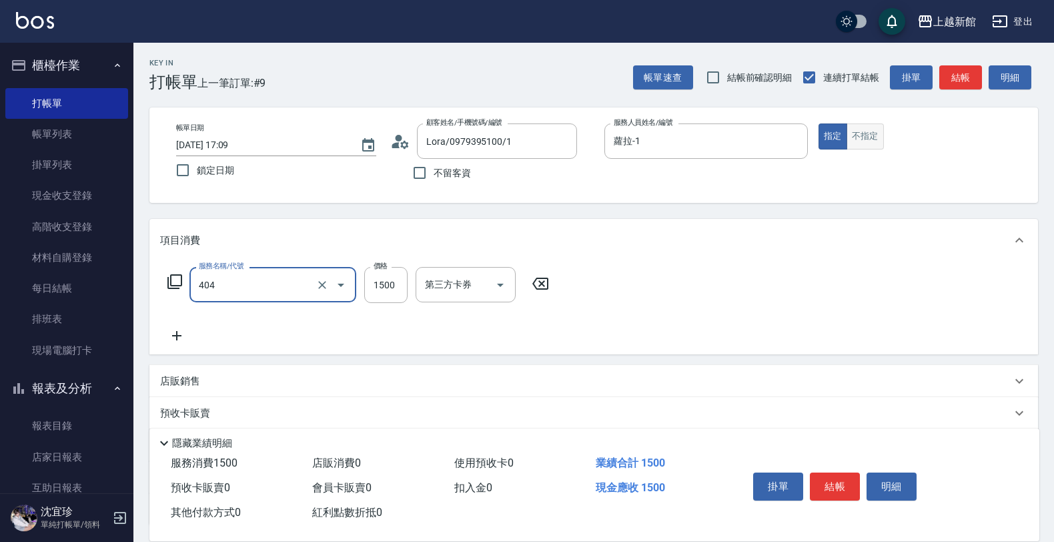
type input "設計染髮(404)"
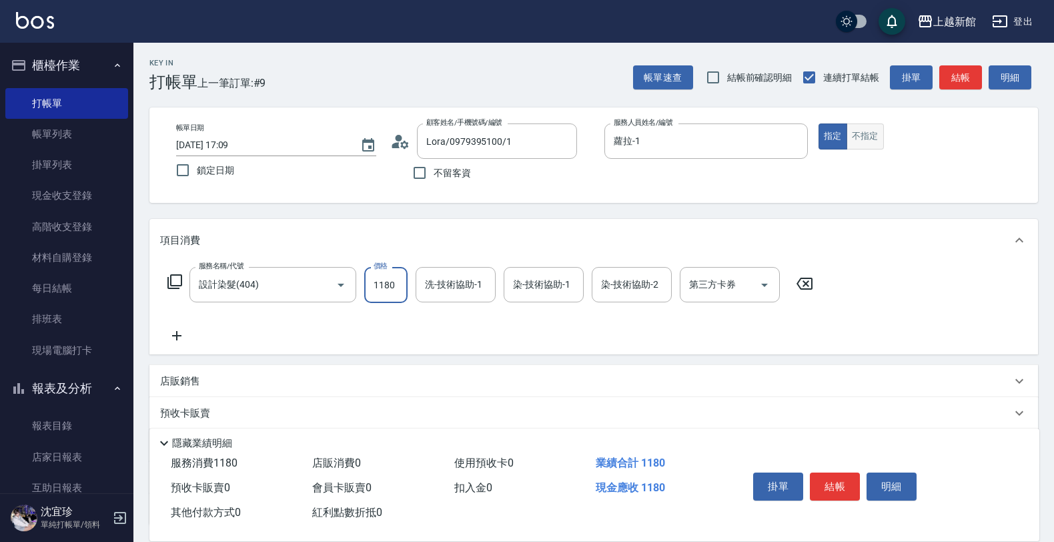
type input "1180"
type input "小敏-24"
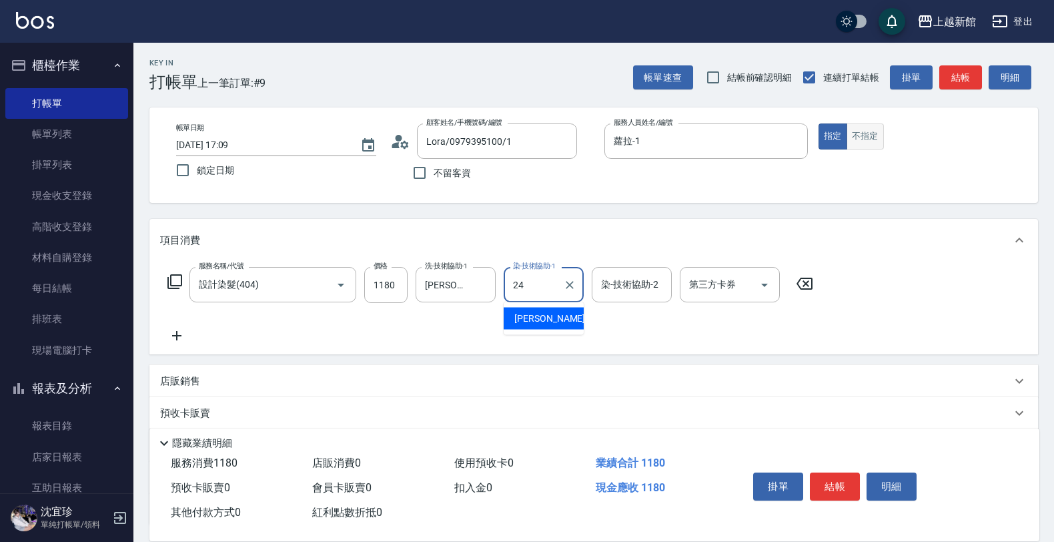
type input "小敏-24"
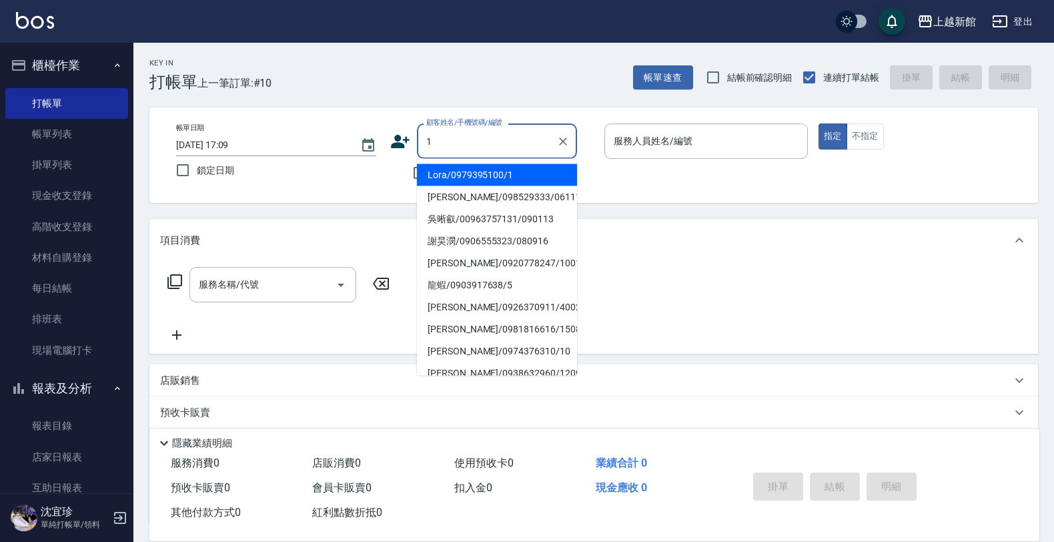
type input "Lora/0979395100/1"
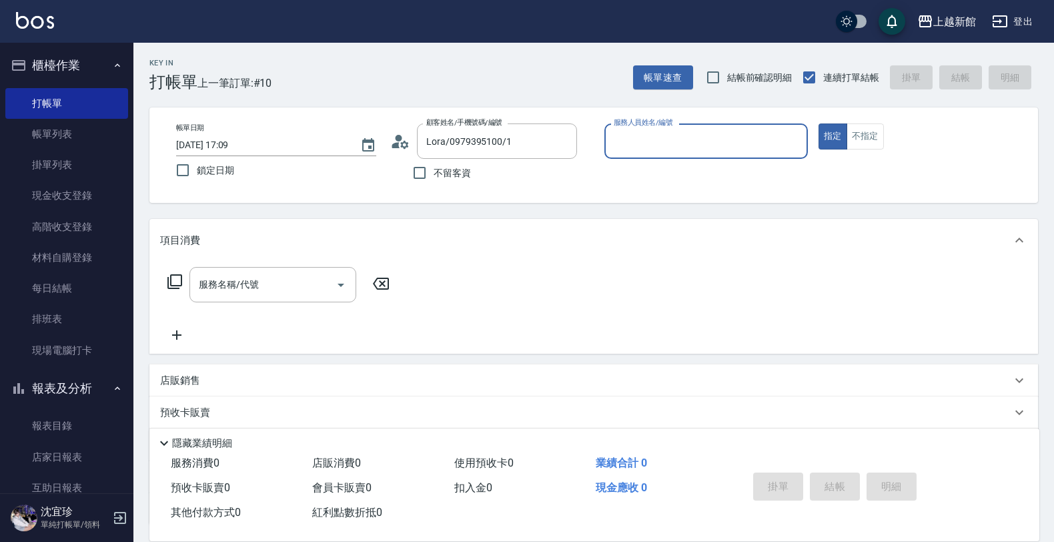
click at [818, 123] on button "指定" at bounding box center [832, 136] width 29 height 26
type input "蘿拉-1"
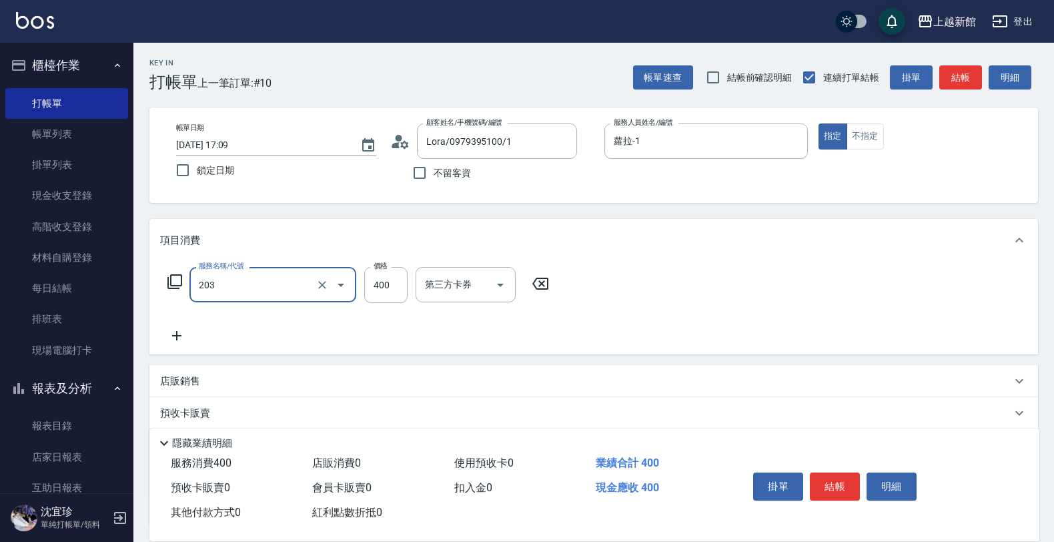
type input "指定單剪(203)"
type input "200"
click at [869, 131] on button "不指定" at bounding box center [864, 136] width 37 height 26
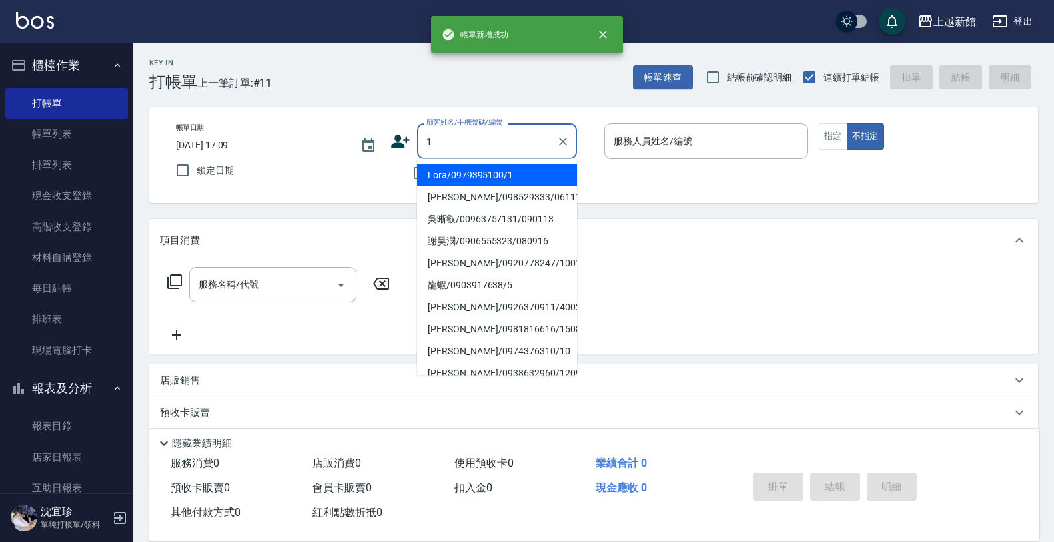
type input "Lora/0979395100/1"
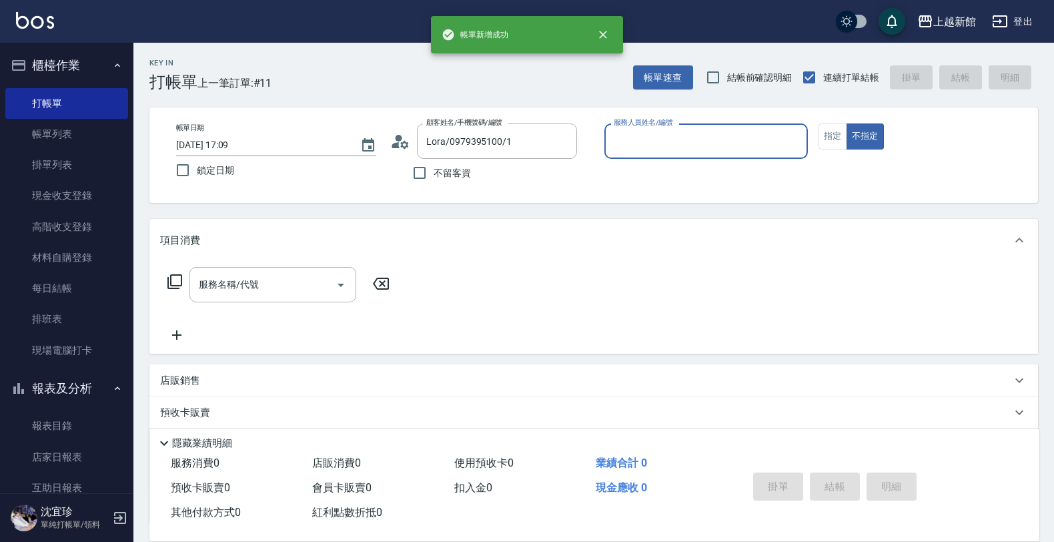
click at [846, 123] on button "不指定" at bounding box center [864, 136] width 37 height 26
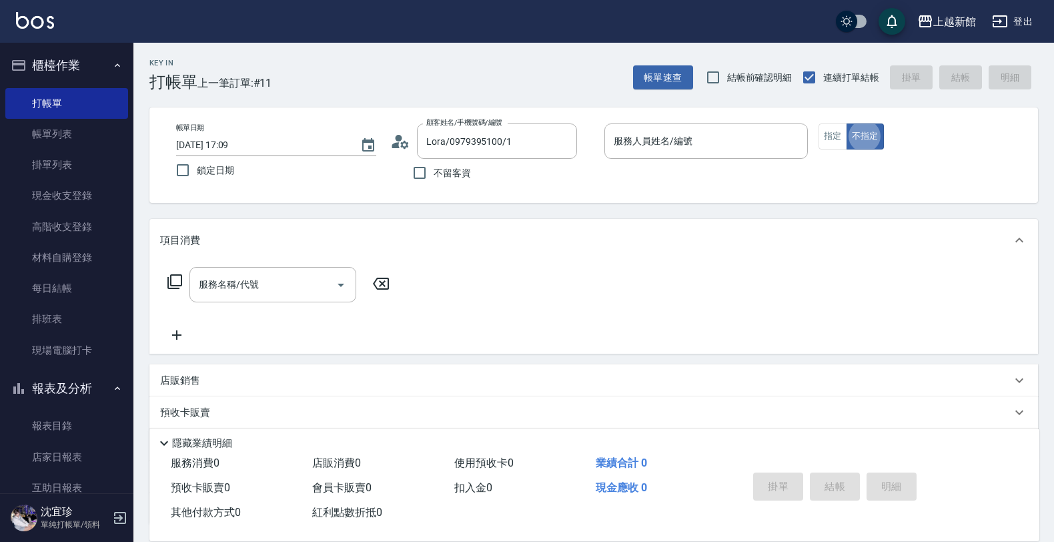
type input "蘿拉-1"
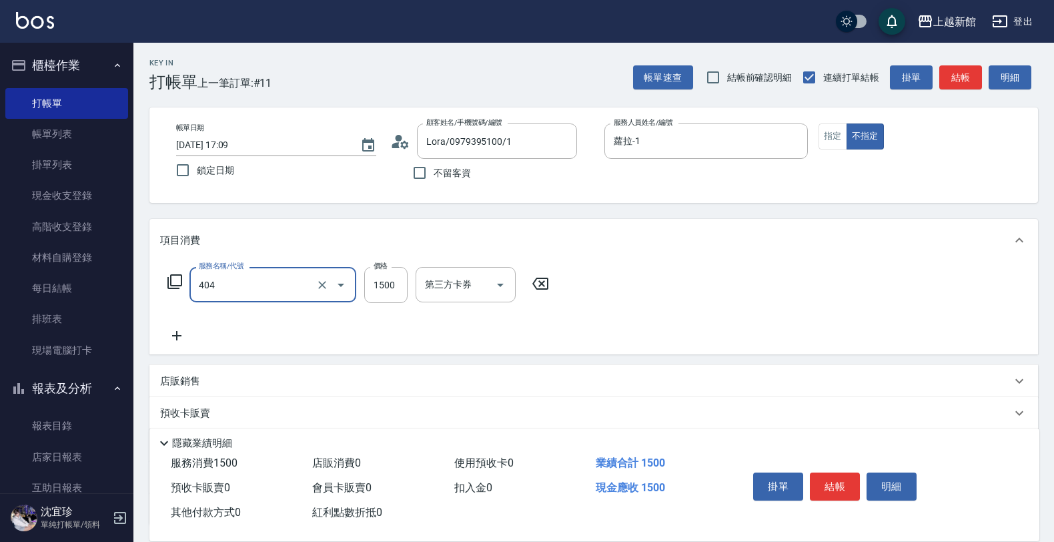
type input "設計染髮(404)"
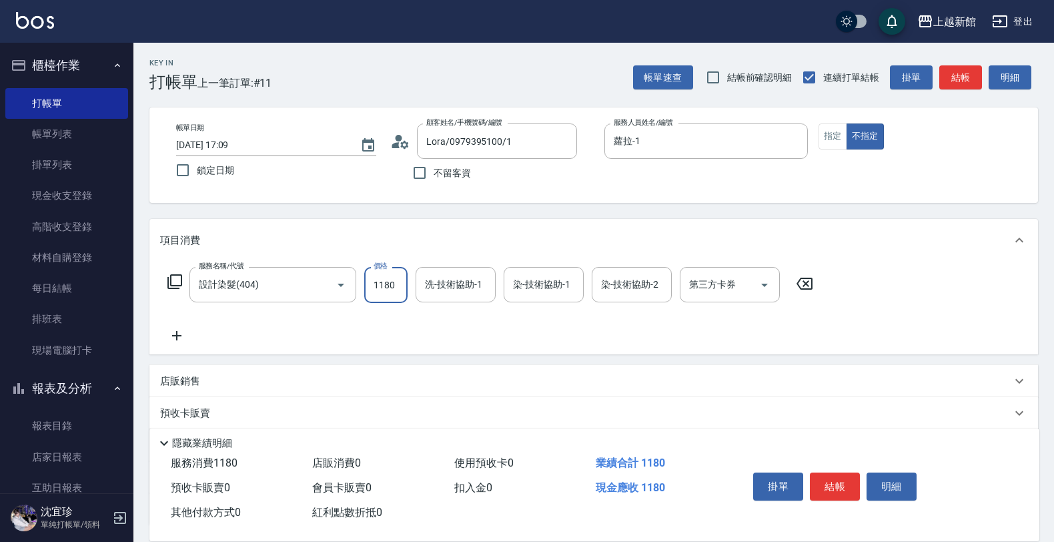
type input "1180"
type input "小敏-24"
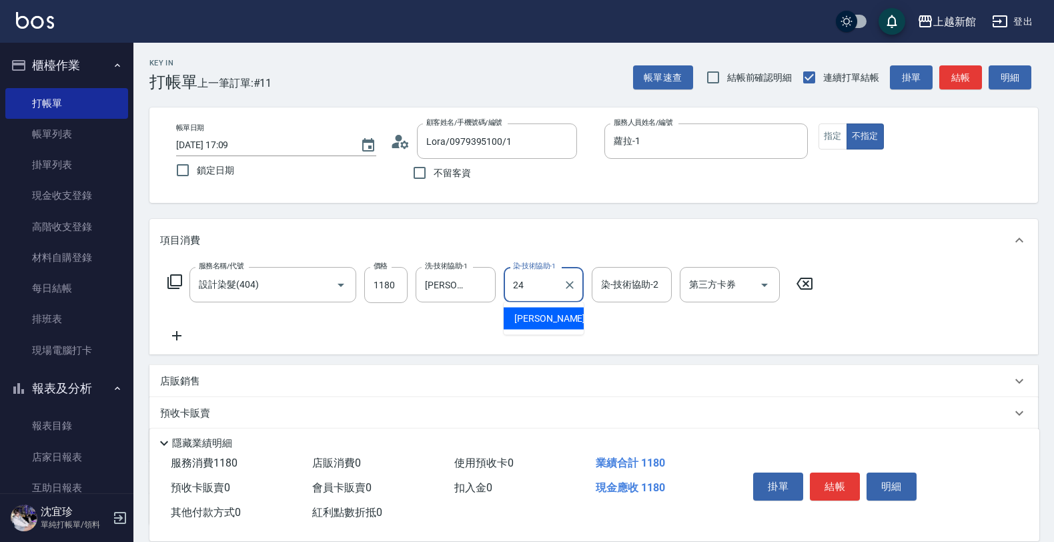
type input "小敏-24"
drag, startPoint x: 834, startPoint y: 132, endPoint x: 820, endPoint y: 139, distance: 14.9
click at [834, 135] on button "指定" at bounding box center [832, 136] width 29 height 26
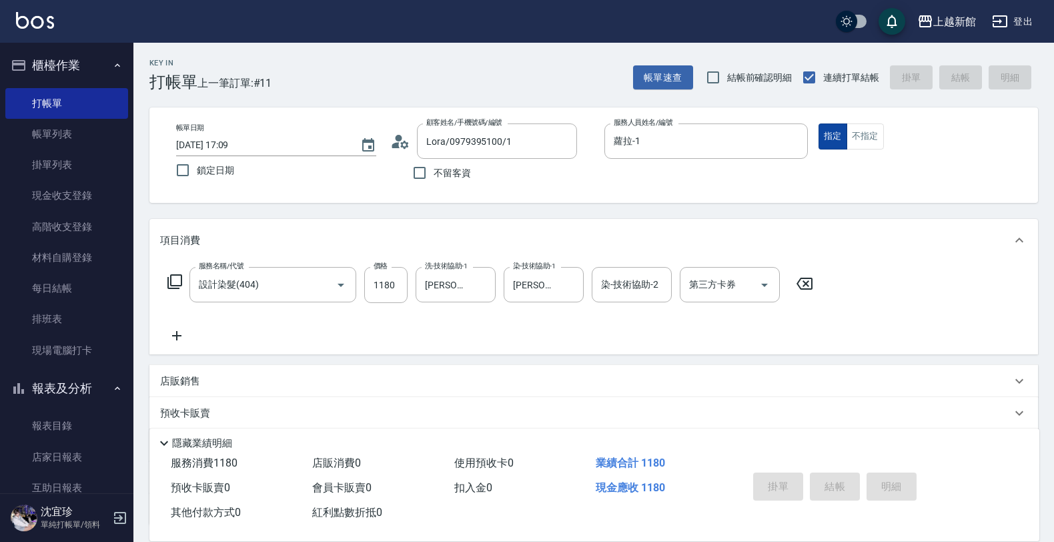
type input "2025/09/10 17:10"
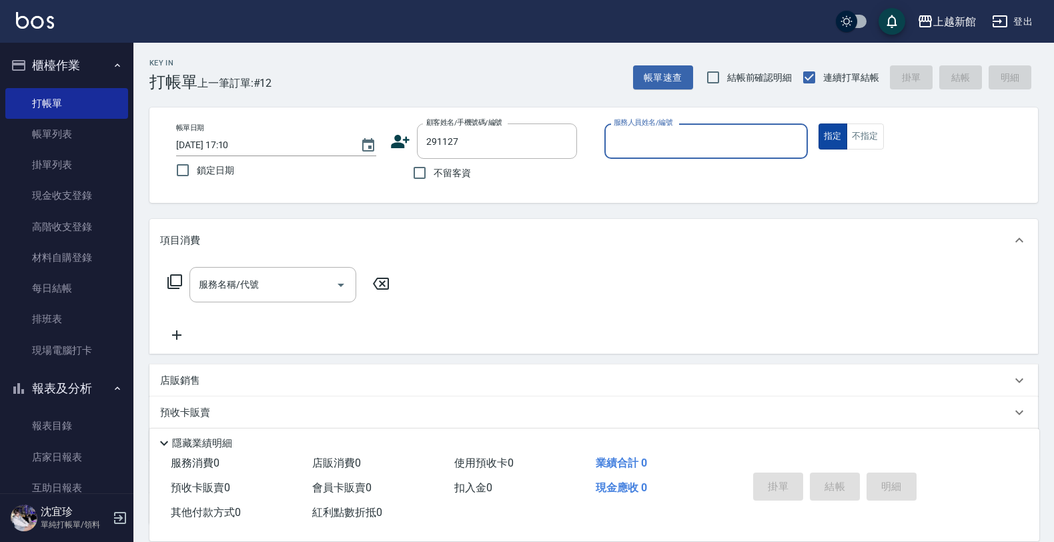
click at [818, 123] on button "指定" at bounding box center [832, 136] width 29 height 26
type input "陳濬蕹/0963130049/291127"
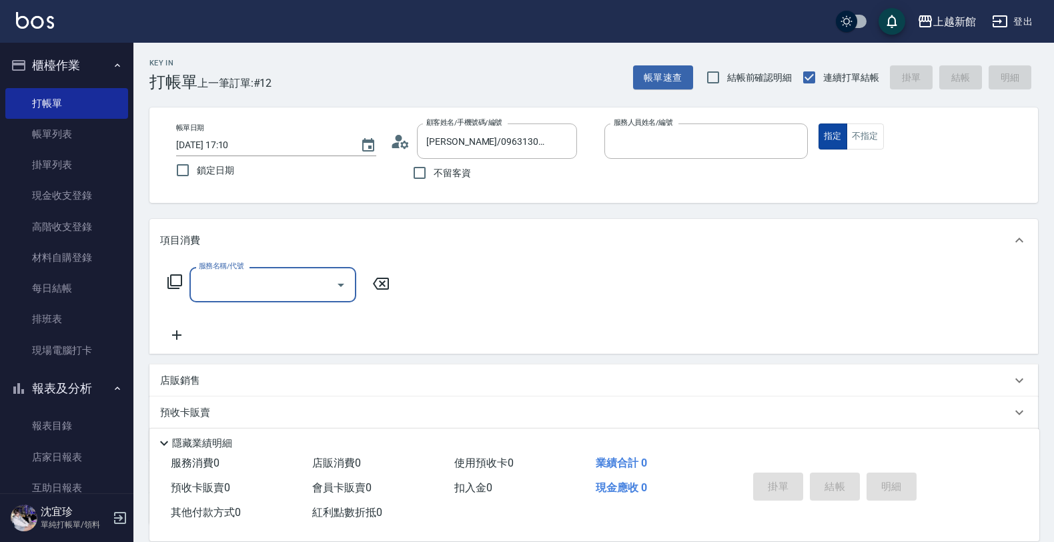
type input "蘿拉-1"
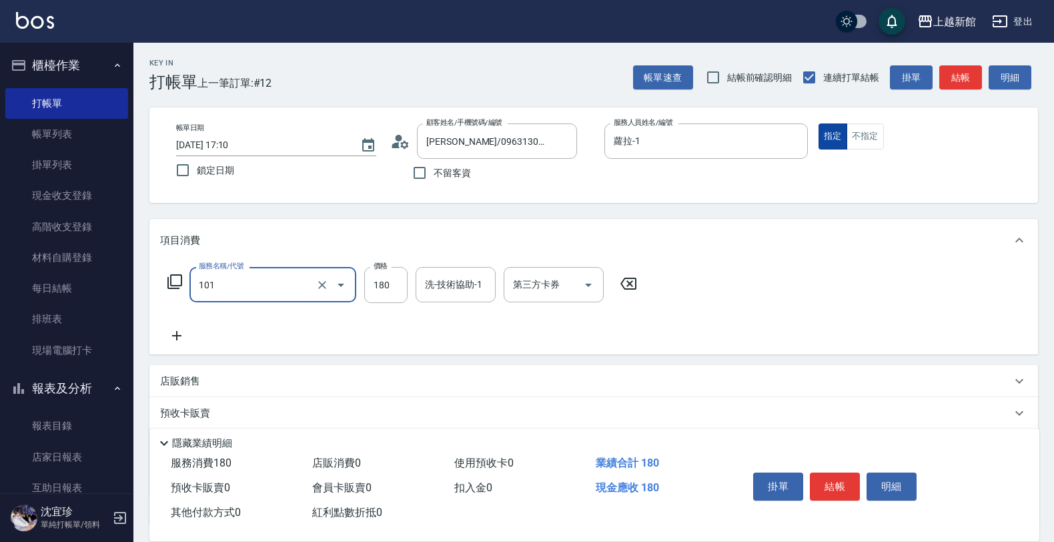
type input "洗髮250(101)"
type input "200"
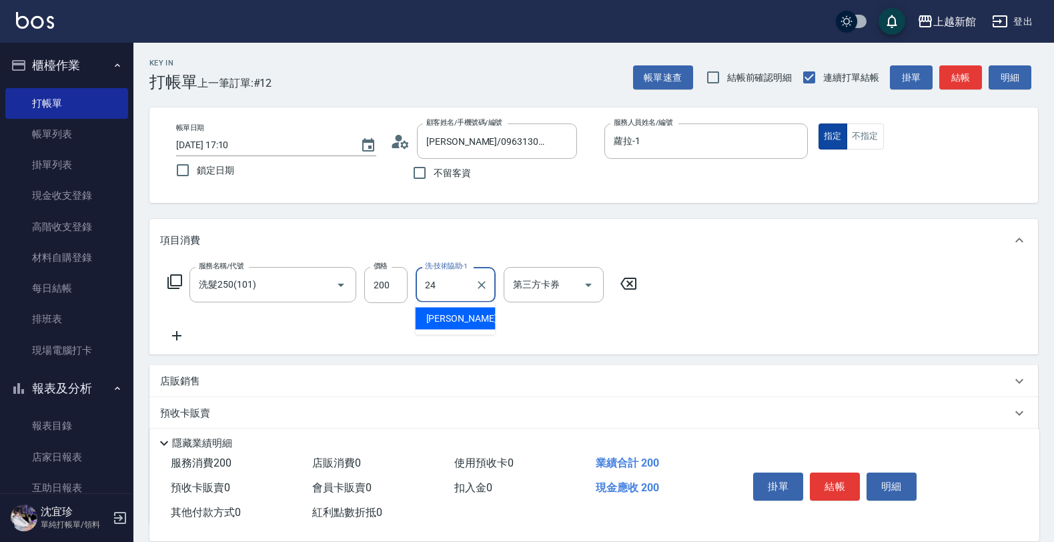
type input "小敏-24"
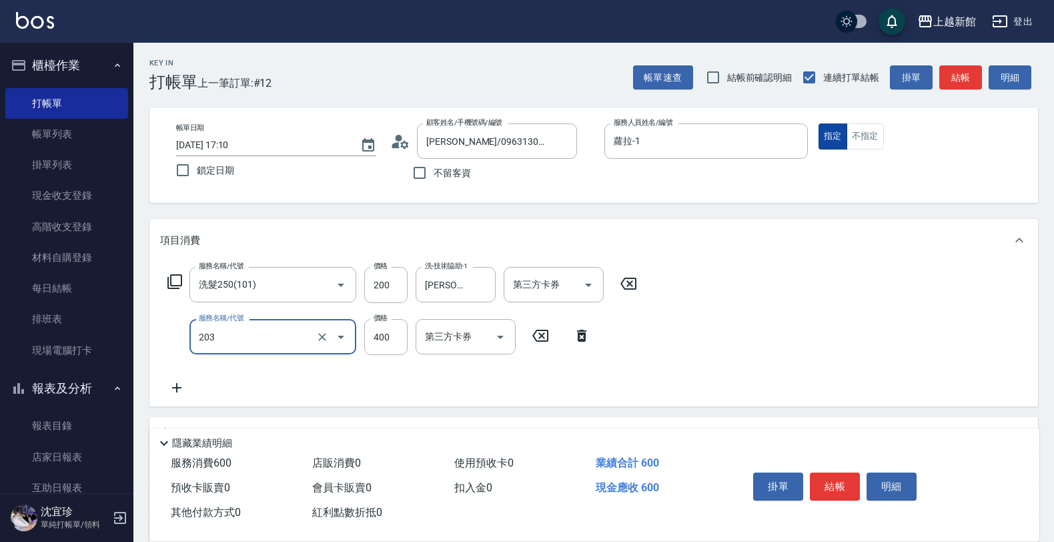
type input "指定單剪(203)"
click at [362, 339] on div "服務名稱/代號 指定單剪(203) 服務名稱/代號 價格 400 價格 第三方卡券 第三方卡券" at bounding box center [379, 337] width 438 height 36
click at [400, 338] on input "400" at bounding box center [385, 337] width 43 height 36
type input "200"
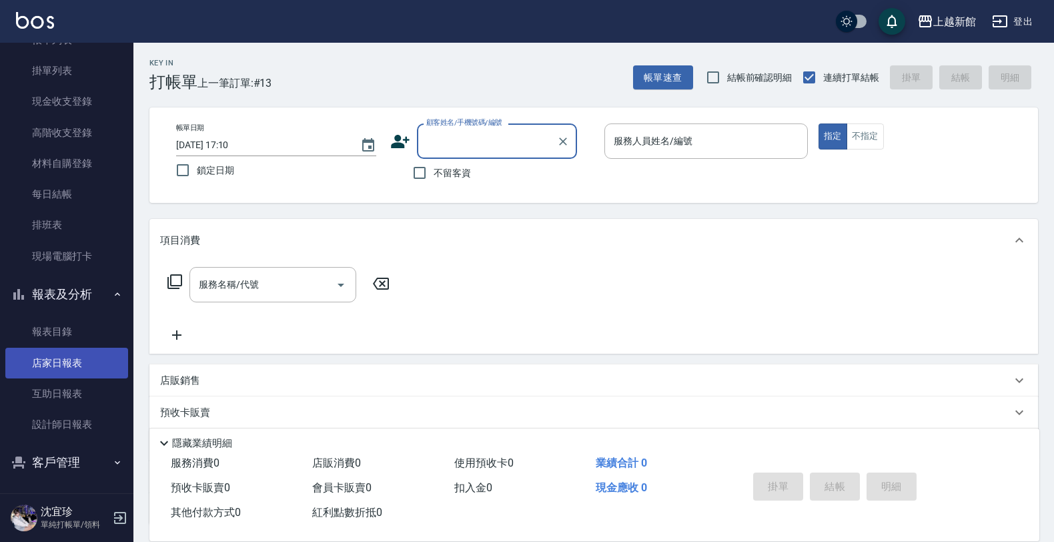
scroll to position [97, 0]
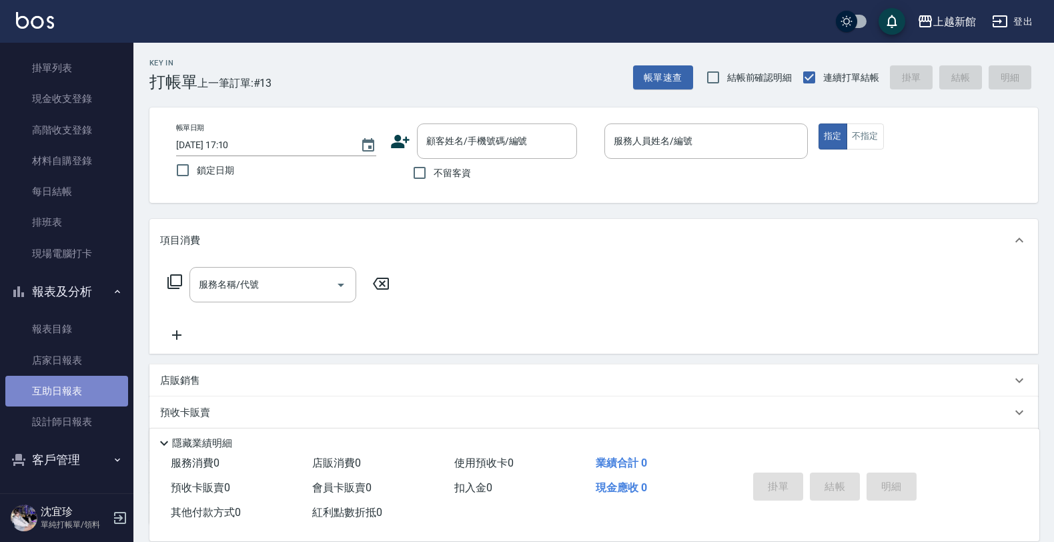
click at [91, 404] on link "互助日報表" at bounding box center [66, 391] width 123 height 31
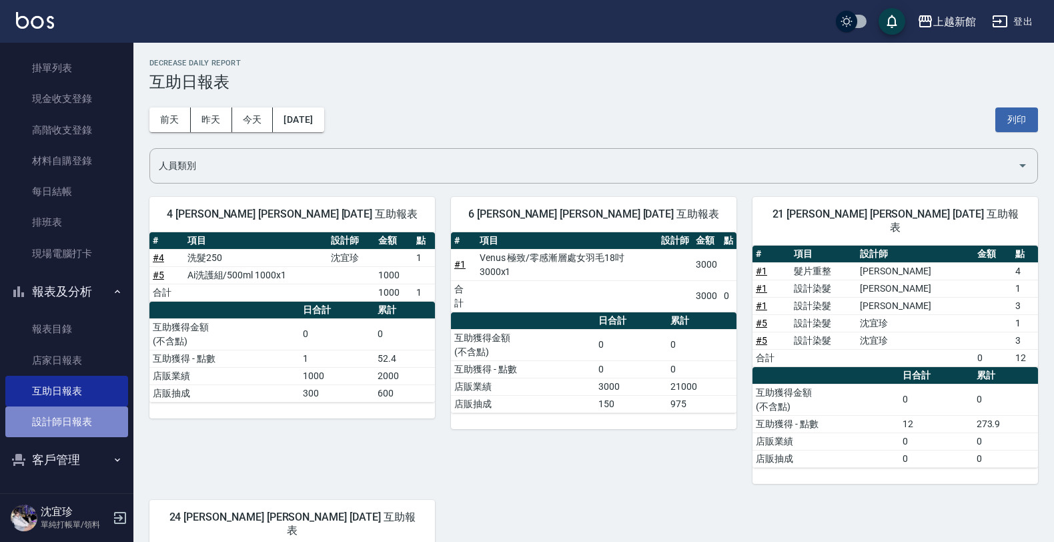
click at [93, 428] on link "設計師日報表" at bounding box center [66, 421] width 123 height 31
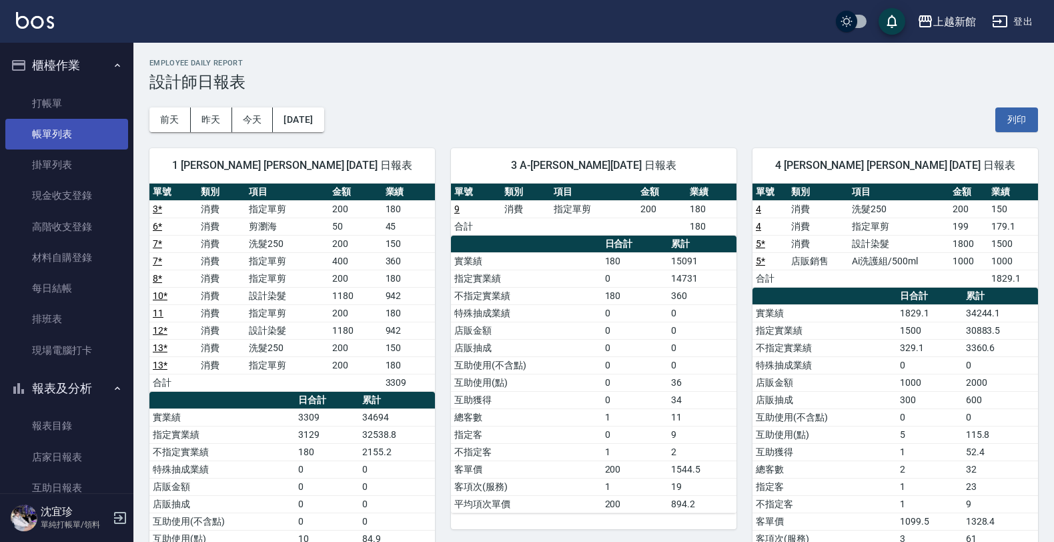
click at [27, 137] on link "帳單列表" at bounding box center [66, 134] width 123 height 31
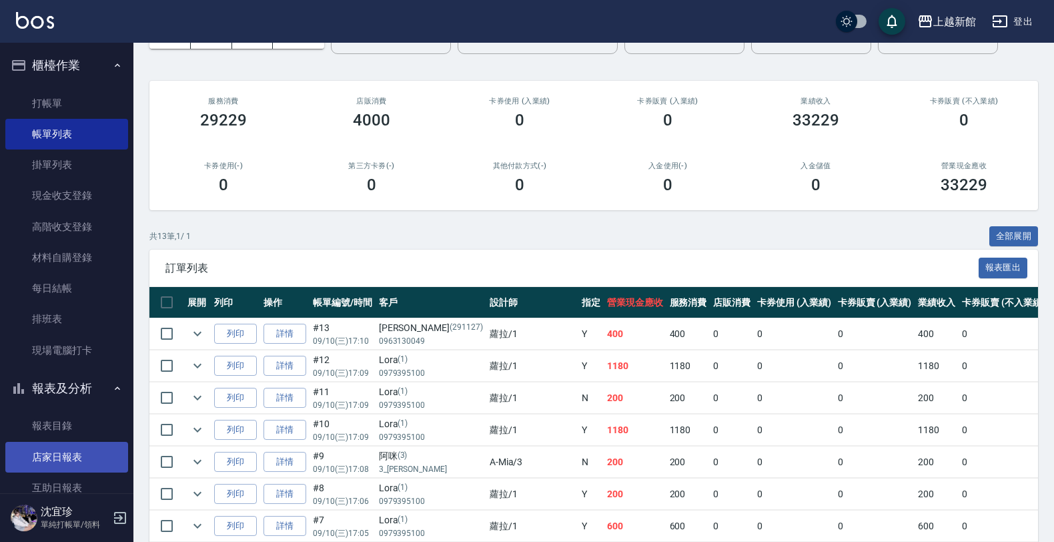
scroll to position [83, 0]
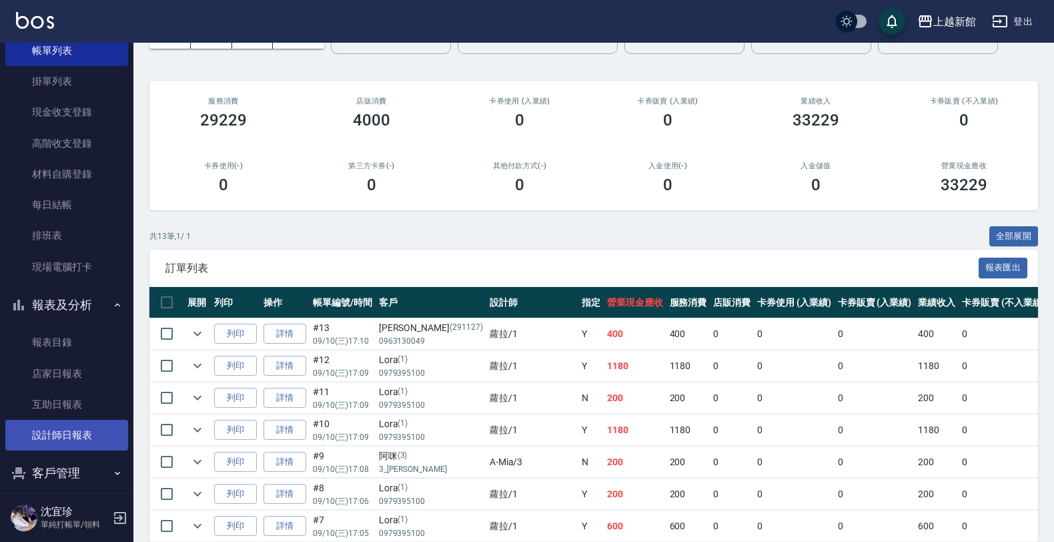
click at [67, 426] on link "設計師日報表" at bounding box center [66, 435] width 123 height 31
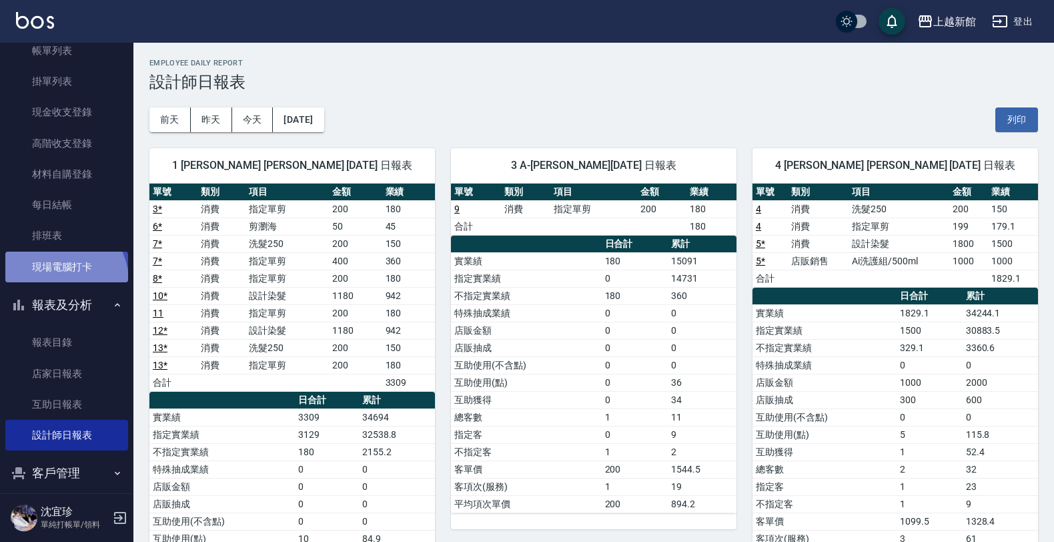
click at [58, 280] on link "現場電腦打卡" at bounding box center [66, 266] width 123 height 31
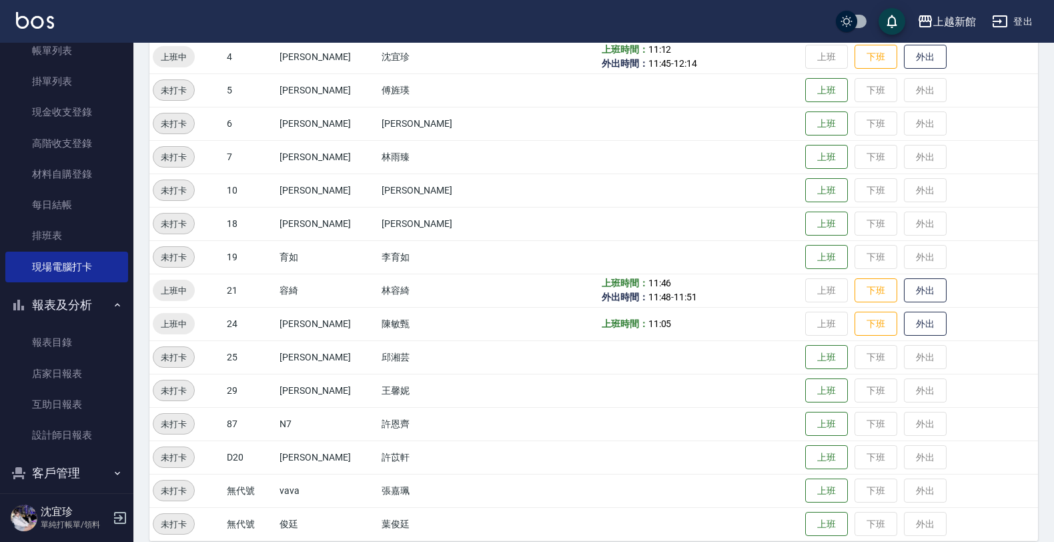
scroll to position [290, 0]
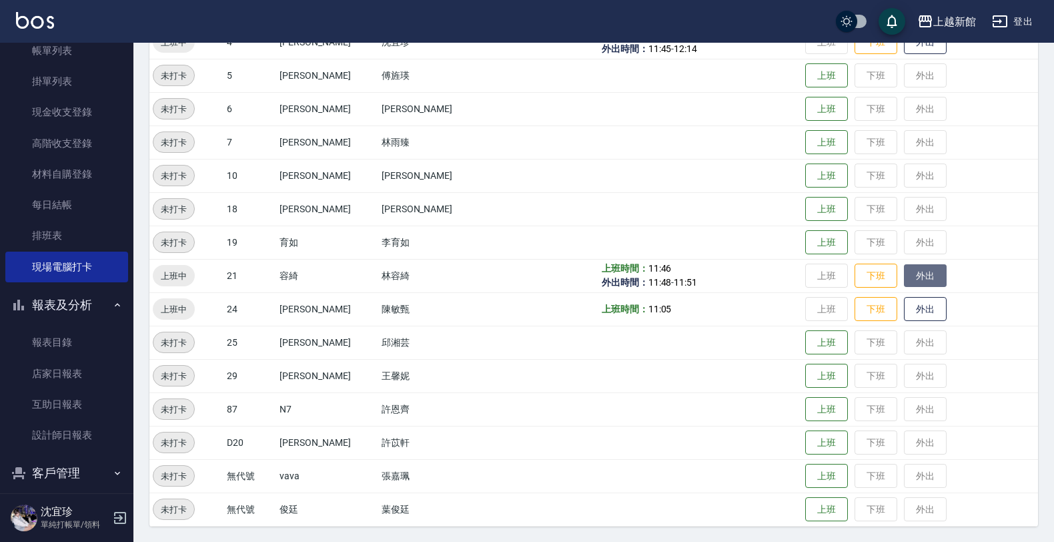
click at [904, 275] on button "外出" at bounding box center [925, 275] width 43 height 23
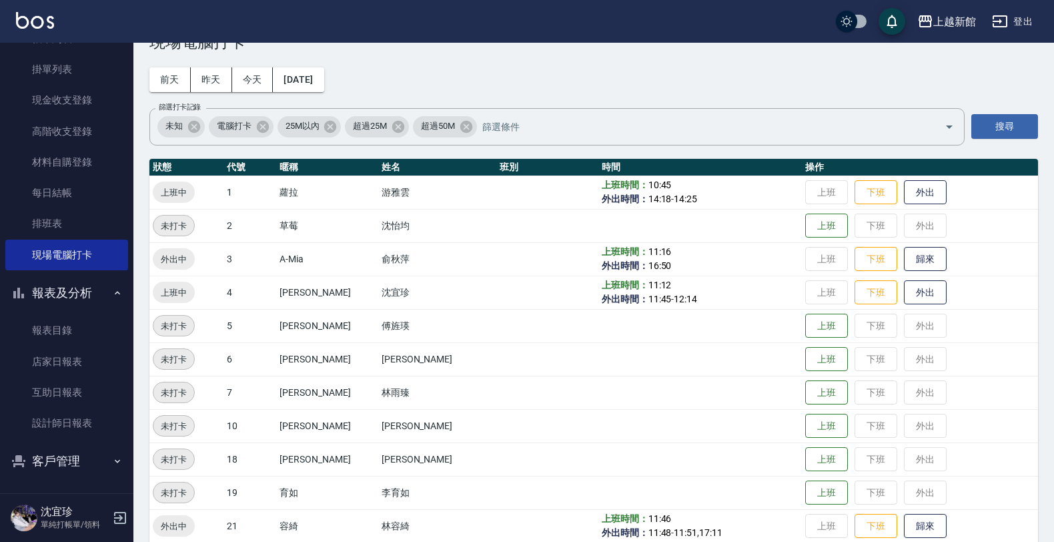
scroll to position [97, 0]
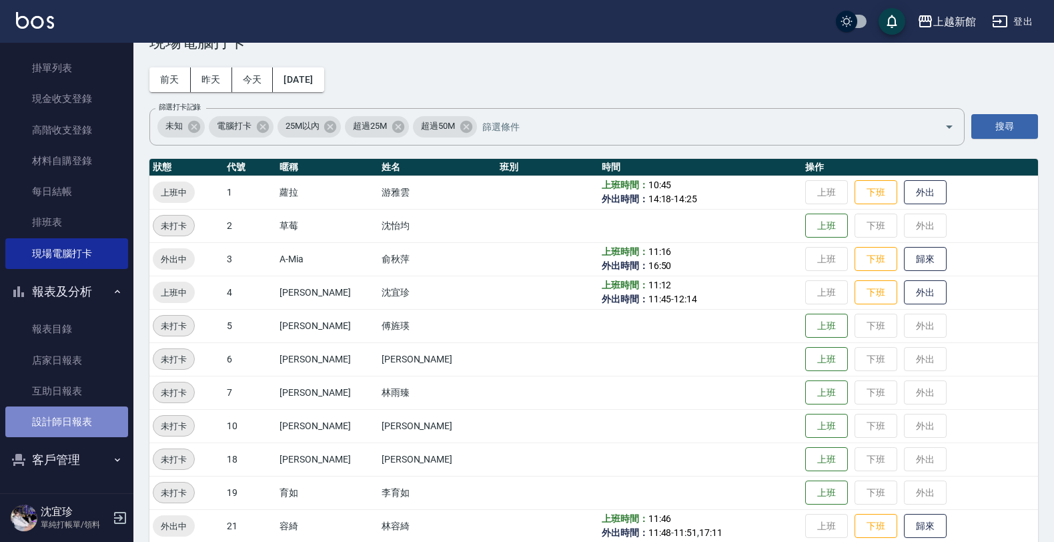
click at [81, 415] on link "設計師日報表" at bounding box center [66, 421] width 123 height 31
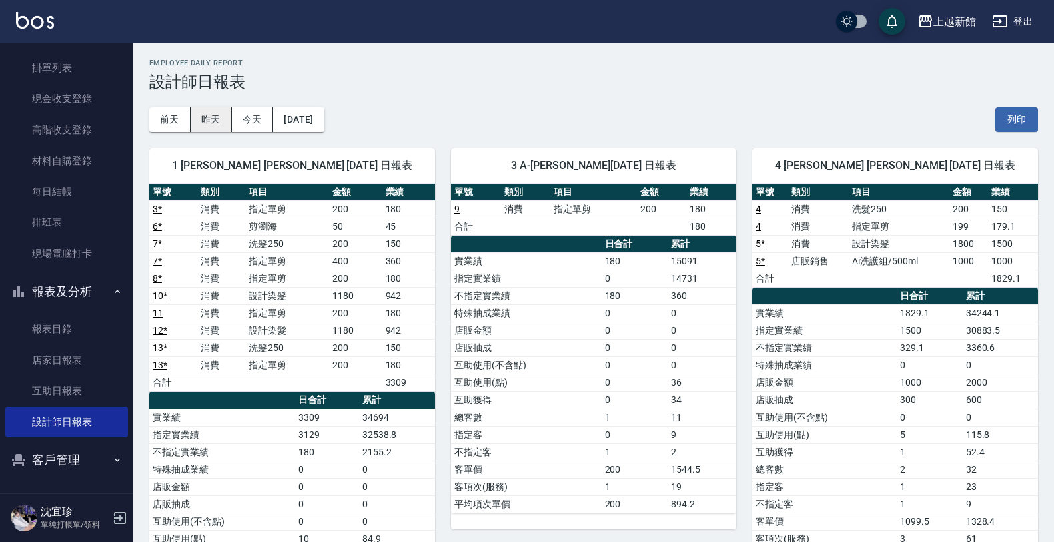
click at [217, 123] on button "昨天" at bounding box center [211, 119] width 41 height 25
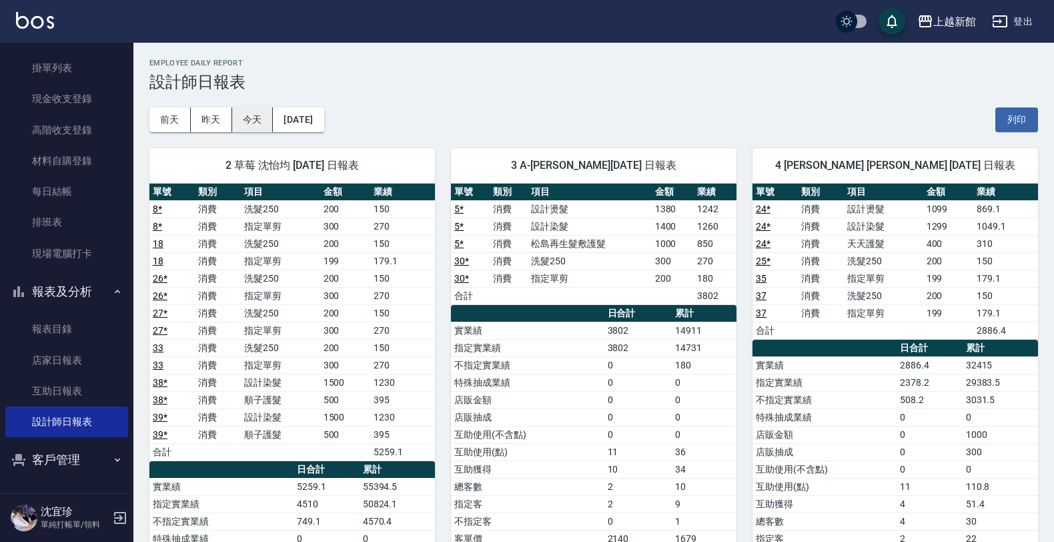
click at [259, 119] on button "今天" at bounding box center [252, 119] width 41 height 25
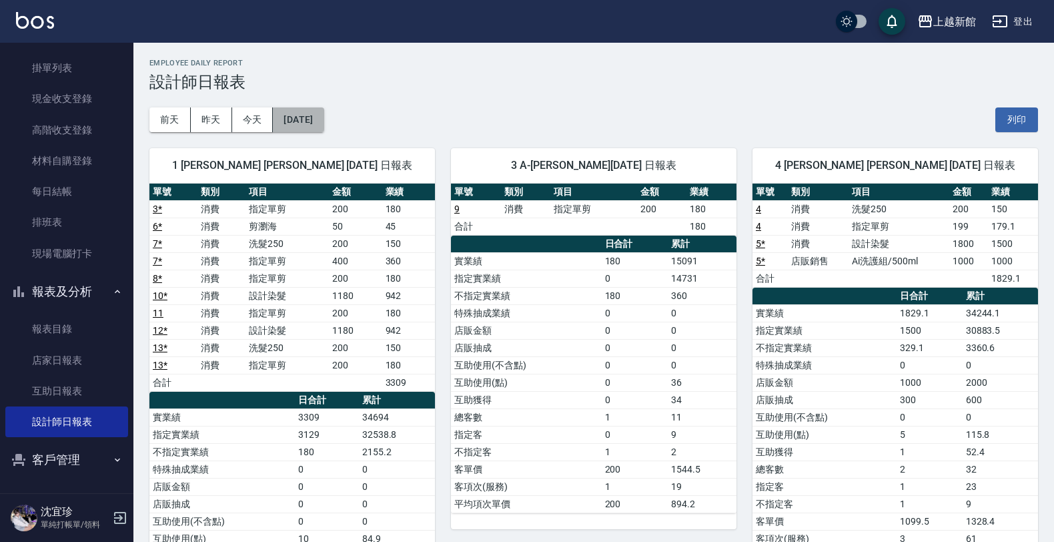
click at [305, 119] on button "[DATE]" at bounding box center [298, 119] width 51 height 25
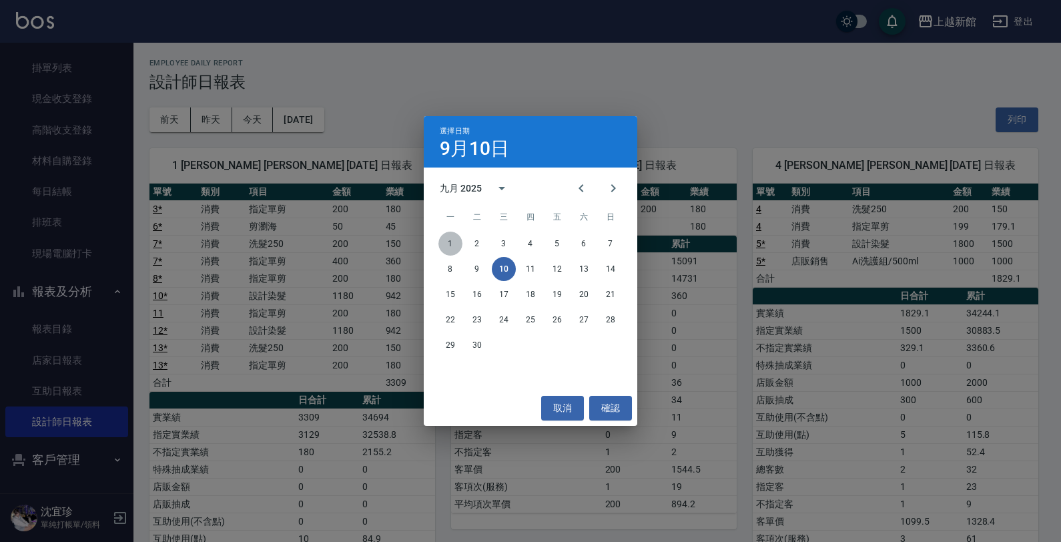
click at [448, 249] on button "1" at bounding box center [450, 243] width 24 height 24
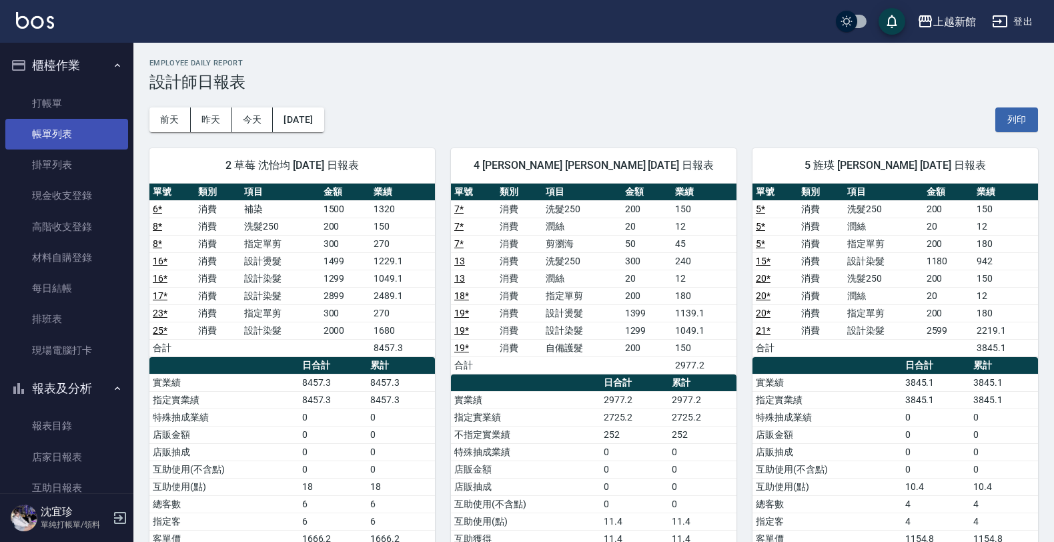
click at [57, 123] on link "帳單列表" at bounding box center [66, 134] width 123 height 31
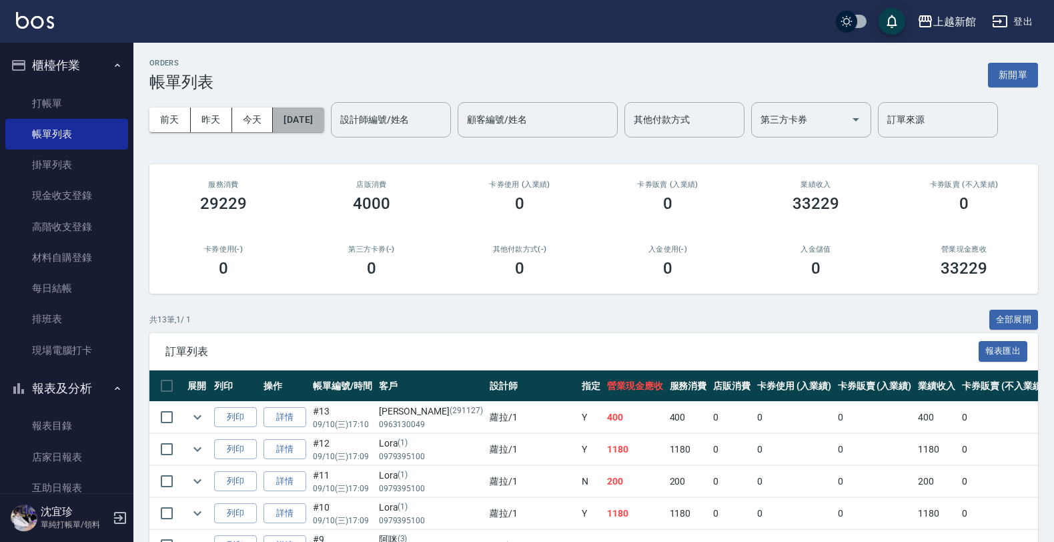
click at [302, 117] on button "[DATE]" at bounding box center [298, 119] width 51 height 25
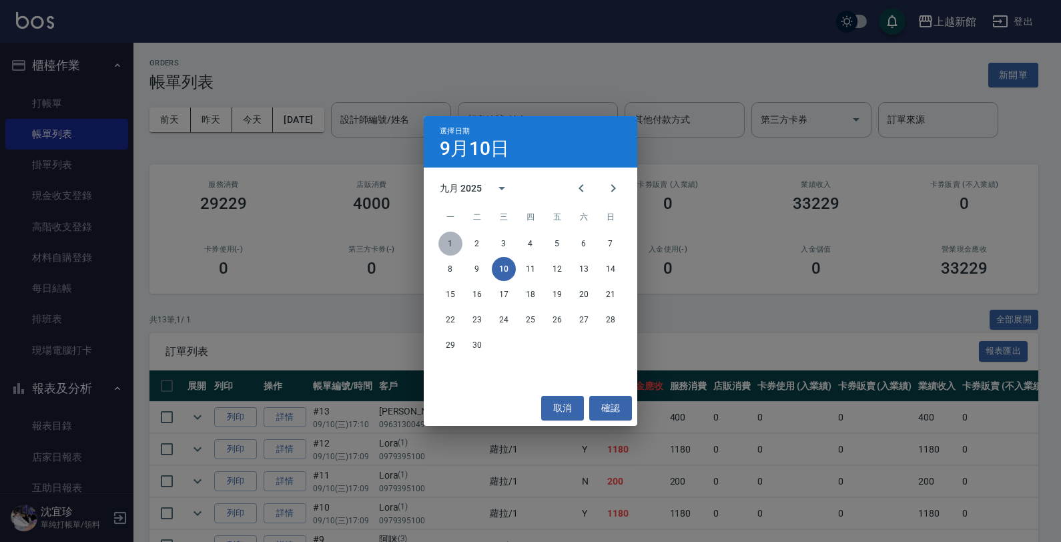
click at [450, 239] on button "1" at bounding box center [450, 243] width 24 height 24
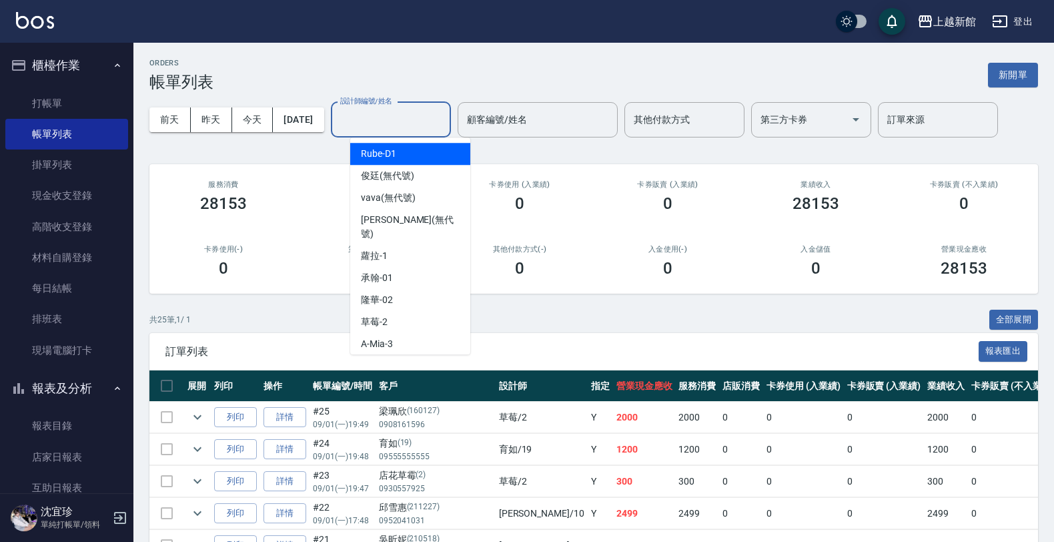
click at [391, 111] on input "設計師編號/姓名" at bounding box center [391, 119] width 108 height 23
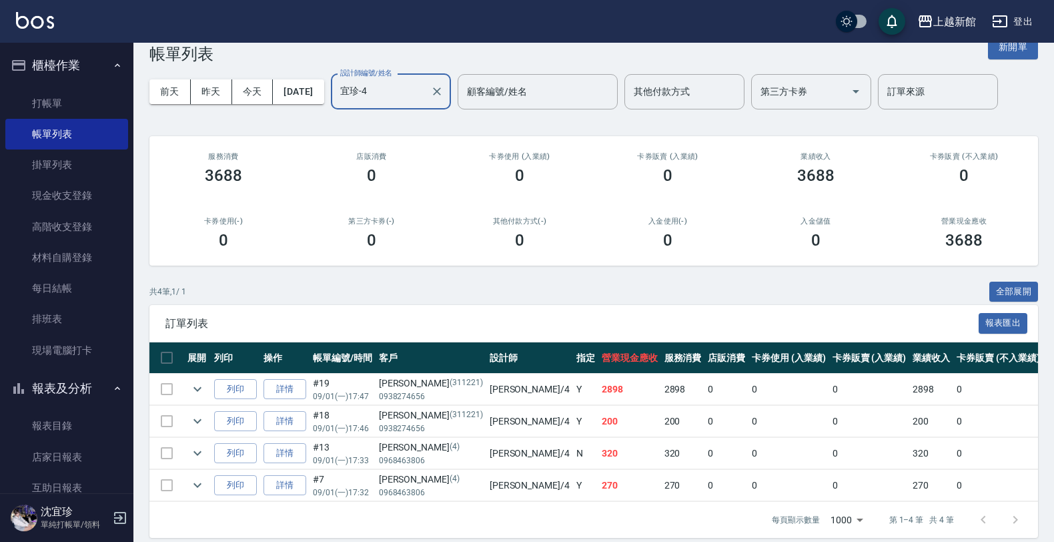
scroll to position [53, 0]
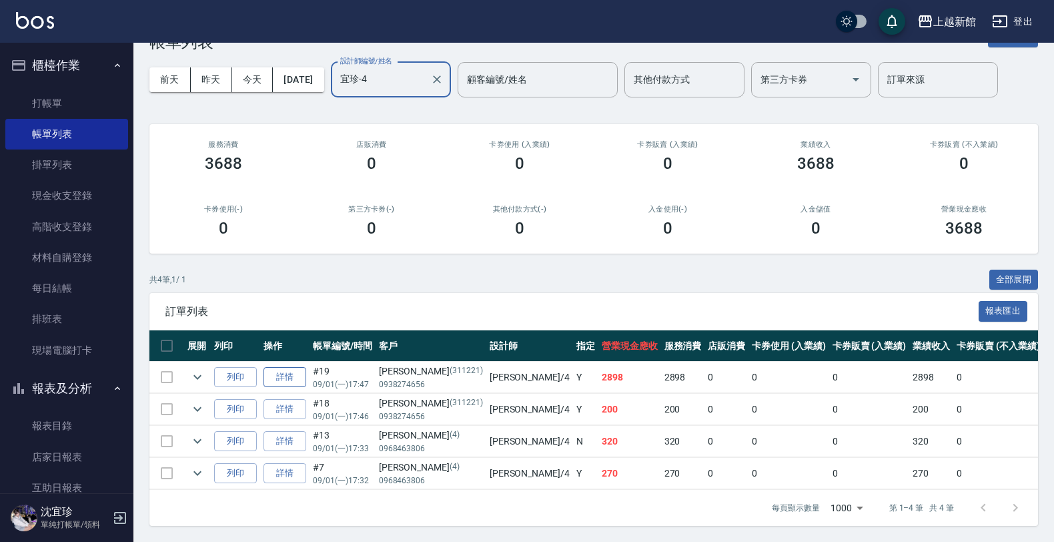
type input "宜珍-4"
click at [289, 367] on link "詳情" at bounding box center [284, 377] width 43 height 21
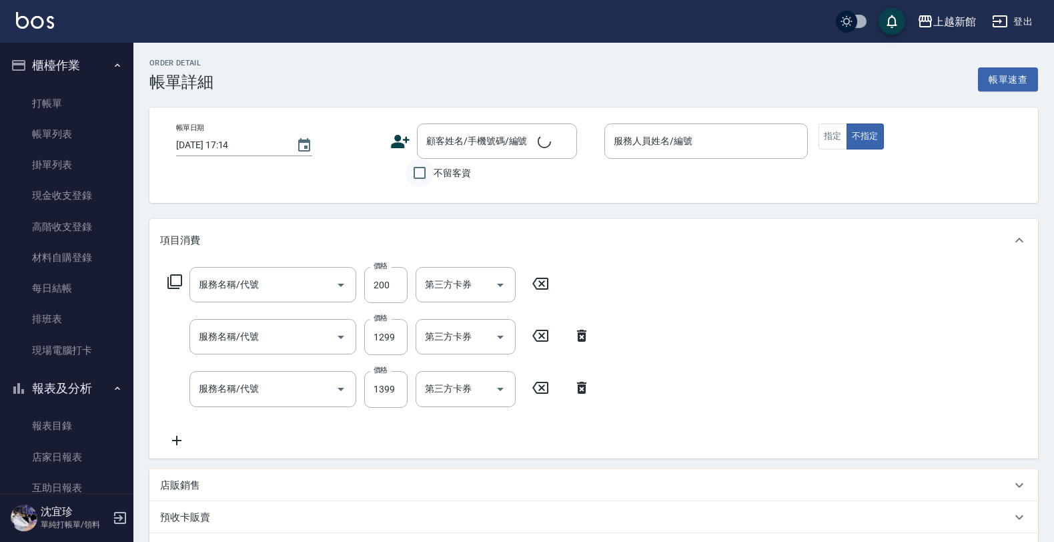
type input "2025/09/01 17:47"
type input "宜珍-4"
type input "自備護髮(502)"
type input "設計染髮(404)"
type input "設計燙髮(302)"
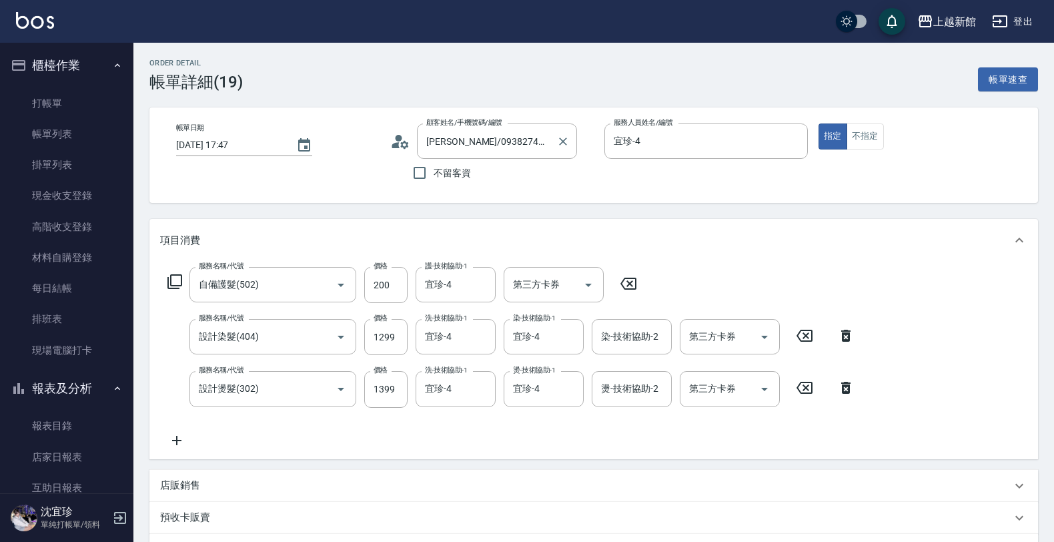
type input "萬立秀/0938274656/311221"
click at [395, 134] on icon at bounding box center [400, 141] width 20 height 20
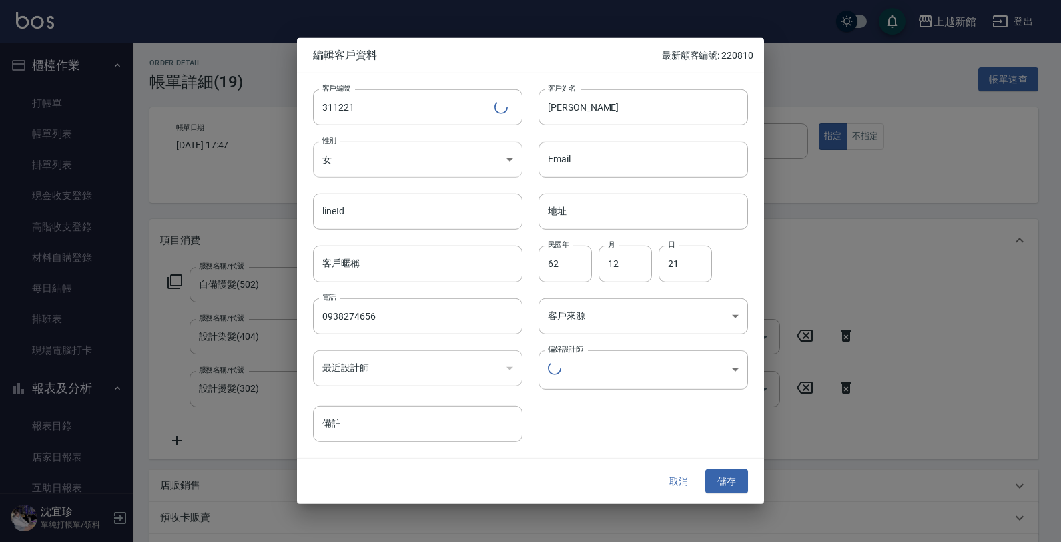
type input "d1a7700f-ed7d-493f-ab9c-4628fc9935fc"
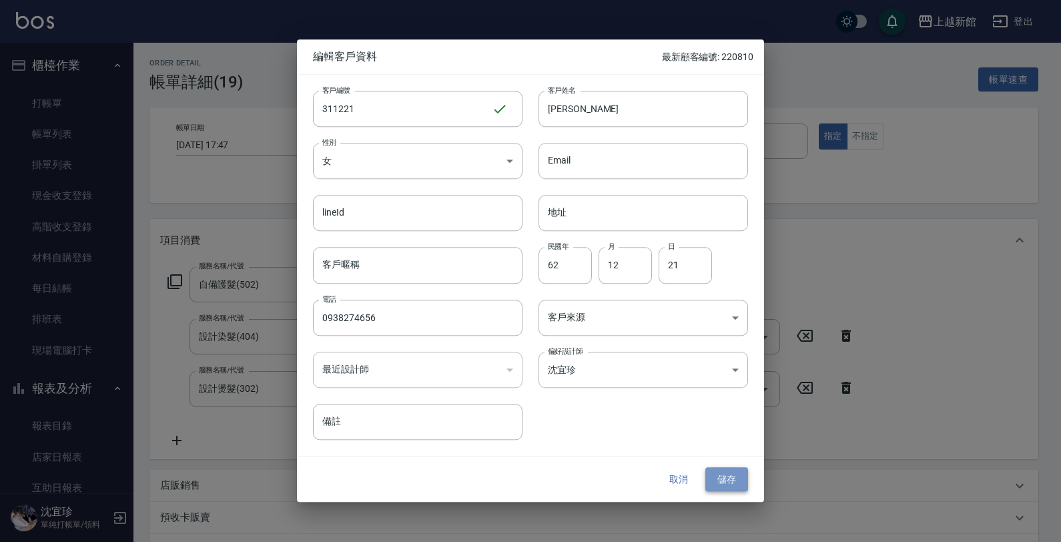
click at [732, 485] on button "儲存" at bounding box center [726, 479] width 43 height 25
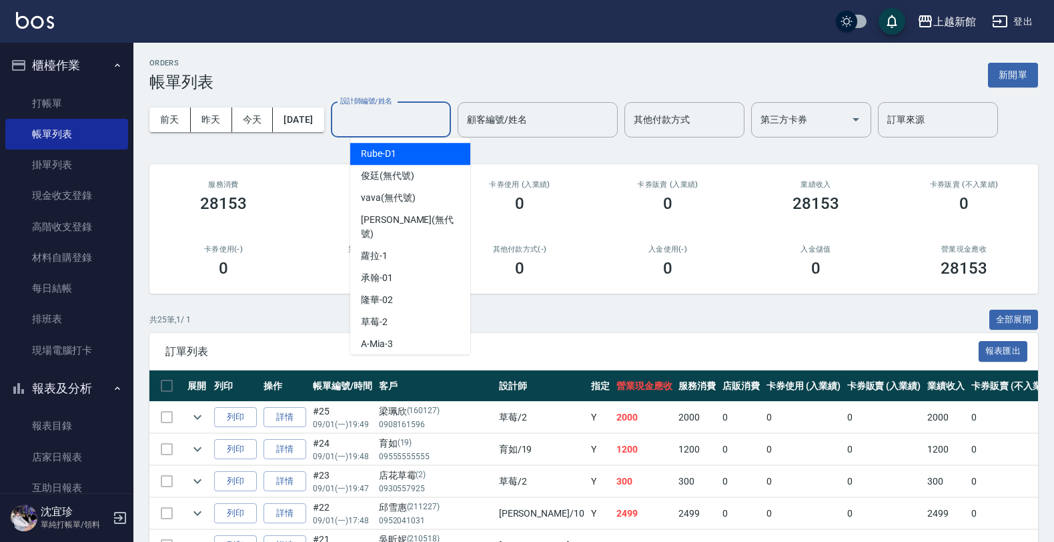
click at [410, 108] on input "設計師編號/姓名" at bounding box center [391, 119] width 108 height 23
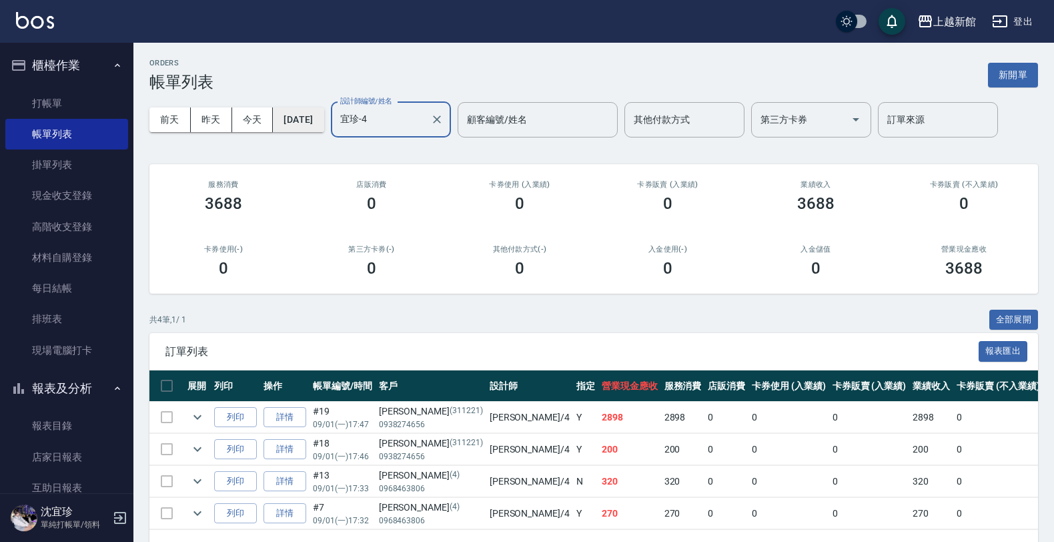
type input "宜珍-4"
click at [311, 125] on button "[DATE]" at bounding box center [298, 119] width 51 height 25
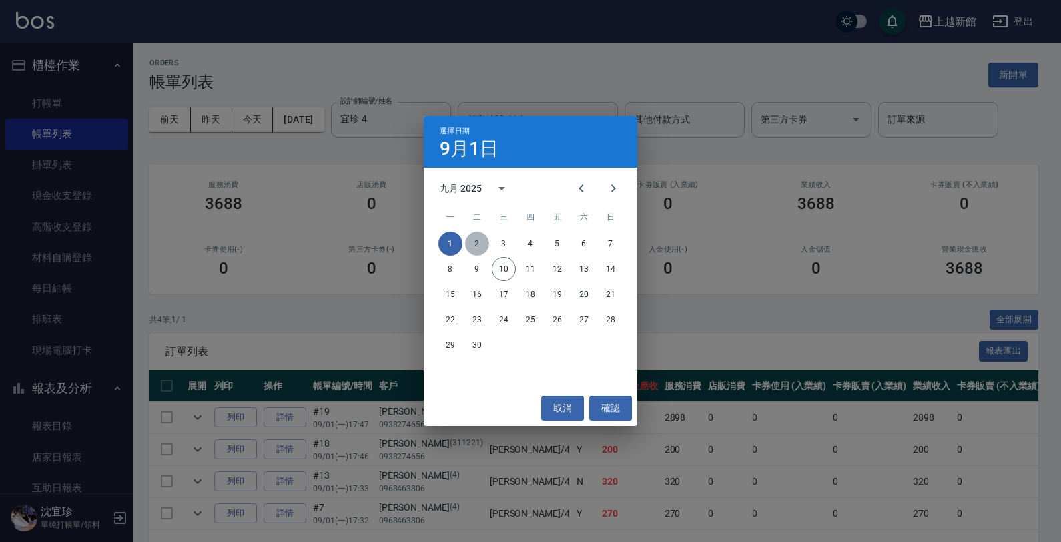
click at [472, 245] on button "2" at bounding box center [477, 243] width 24 height 24
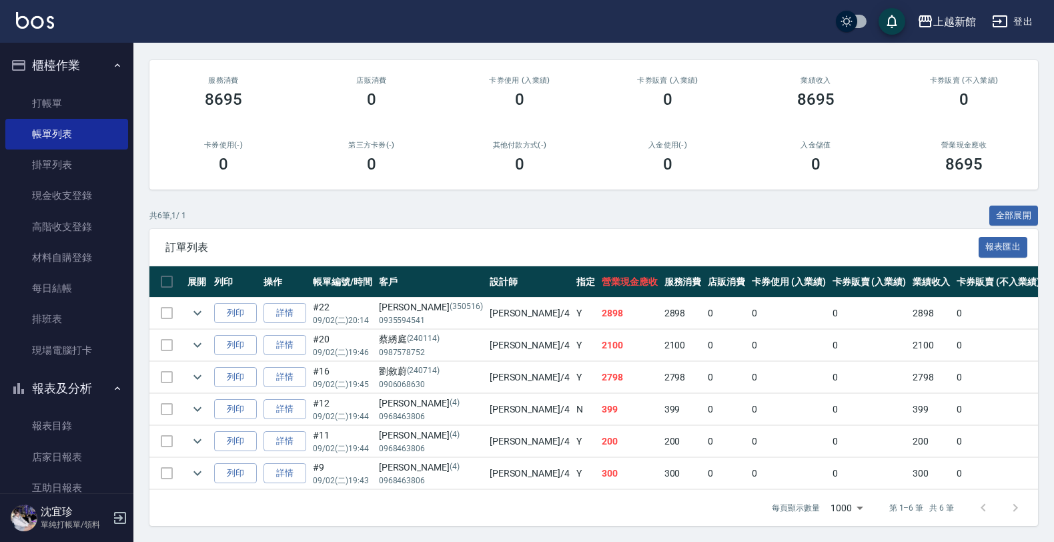
scroll to position [118, 0]
click at [272, 303] on link "詳情" at bounding box center [284, 313] width 43 height 21
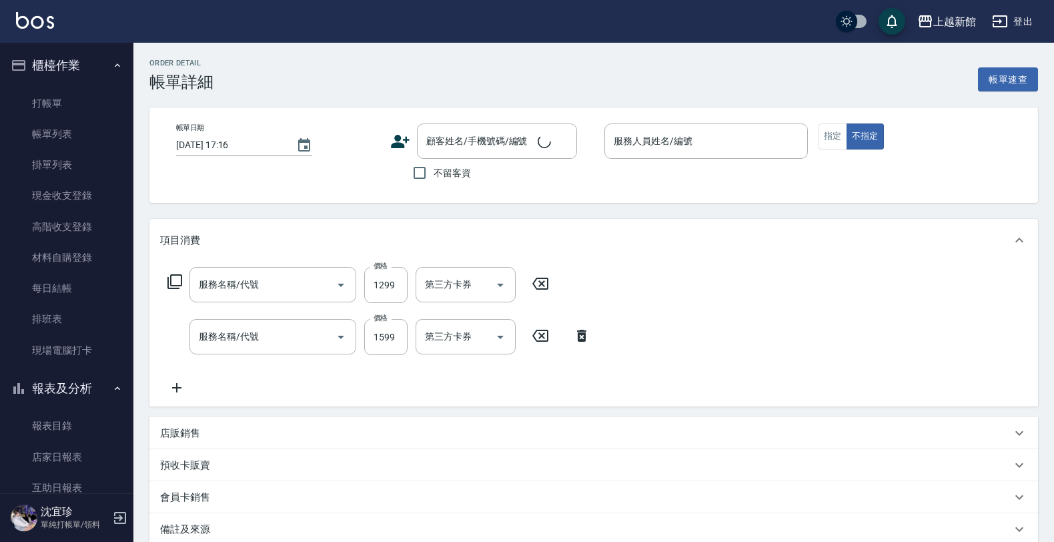
type input "2025/09/02 20:14"
type input "宜珍-4"
type input "設計染髮(404)"
type input "設計燙髮(302)"
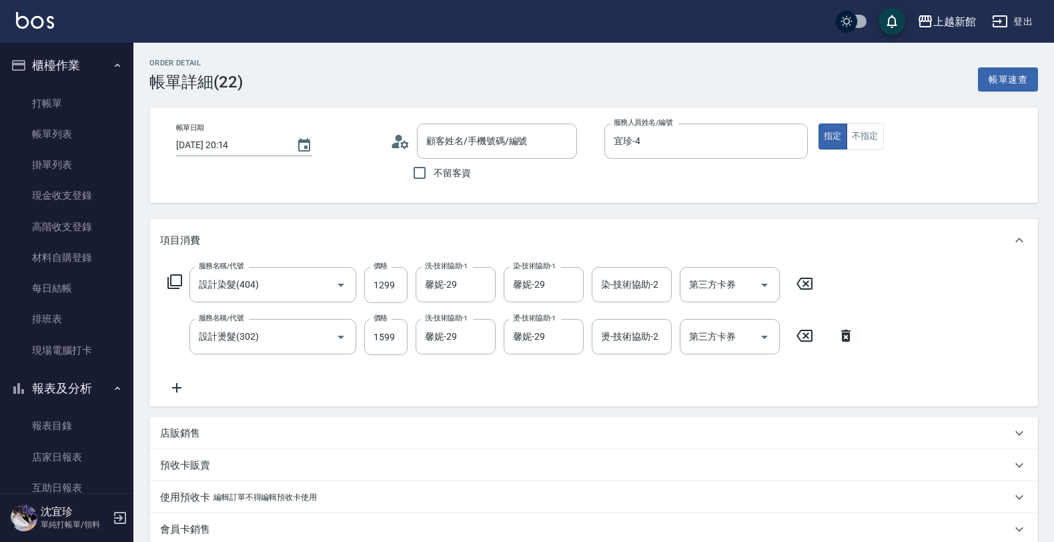
type input "李淑芸/0935594541/350516"
click at [404, 137] on icon at bounding box center [400, 141] width 20 height 20
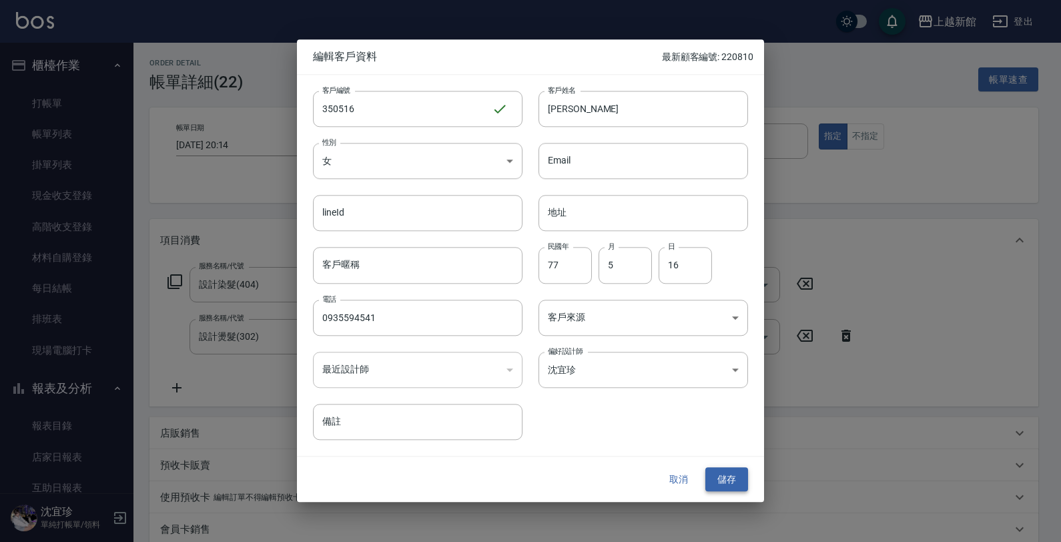
click at [734, 472] on button "儲存" at bounding box center [726, 479] width 43 height 25
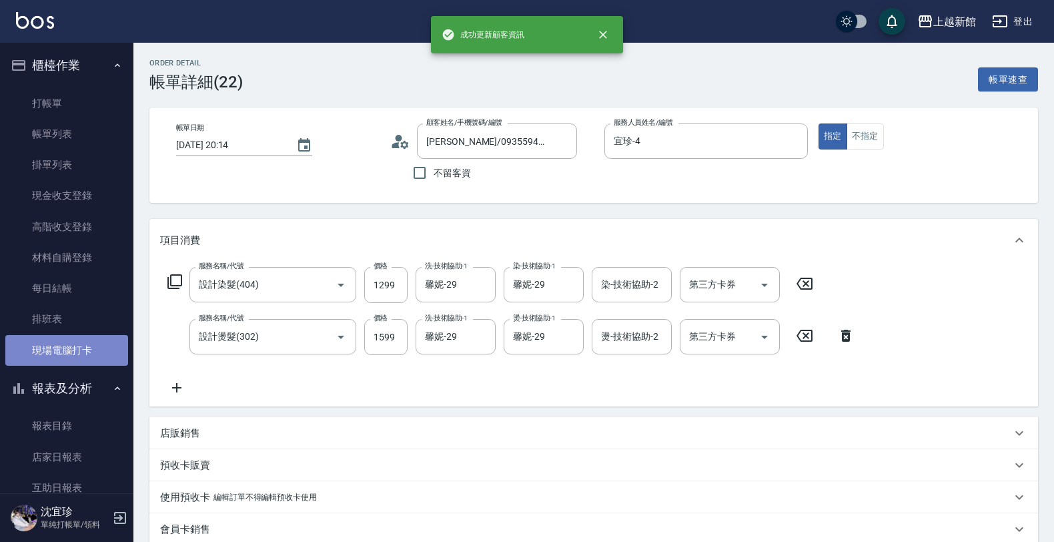
click at [77, 348] on link "現場電腦打卡" at bounding box center [66, 350] width 123 height 31
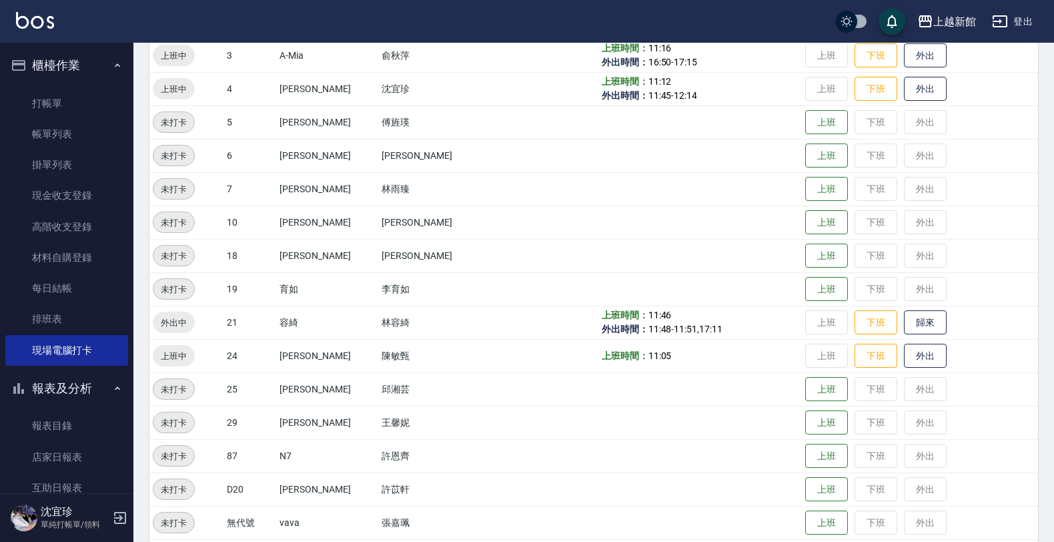
scroll to position [290, 0]
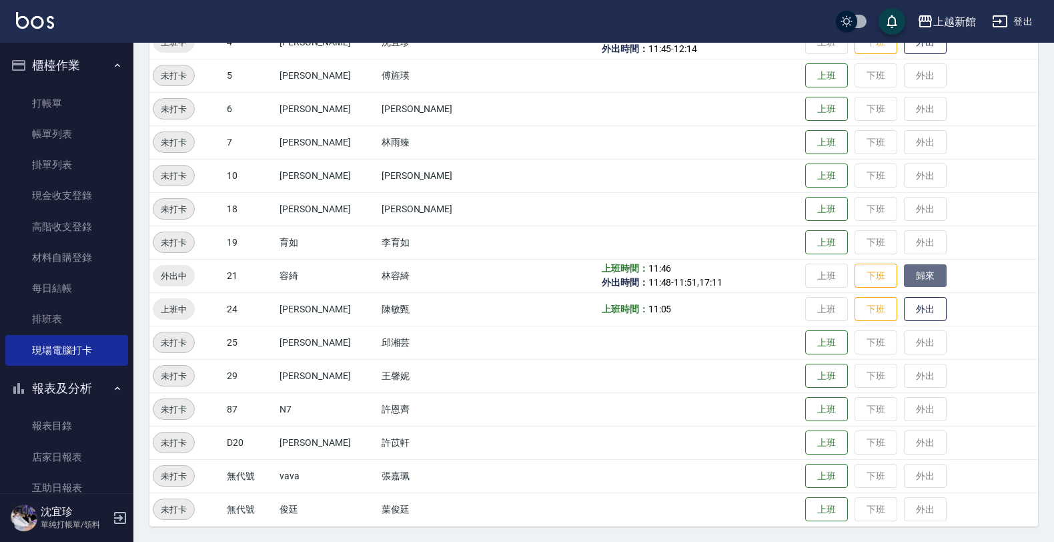
click at [914, 274] on button "歸來" at bounding box center [925, 275] width 43 height 23
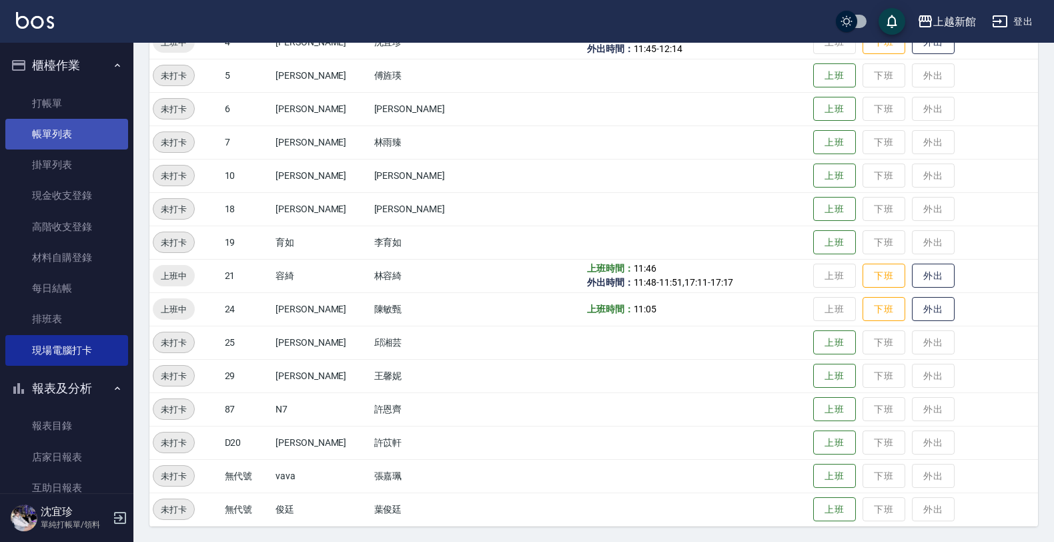
click at [79, 131] on link "帳單列表" at bounding box center [66, 134] width 123 height 31
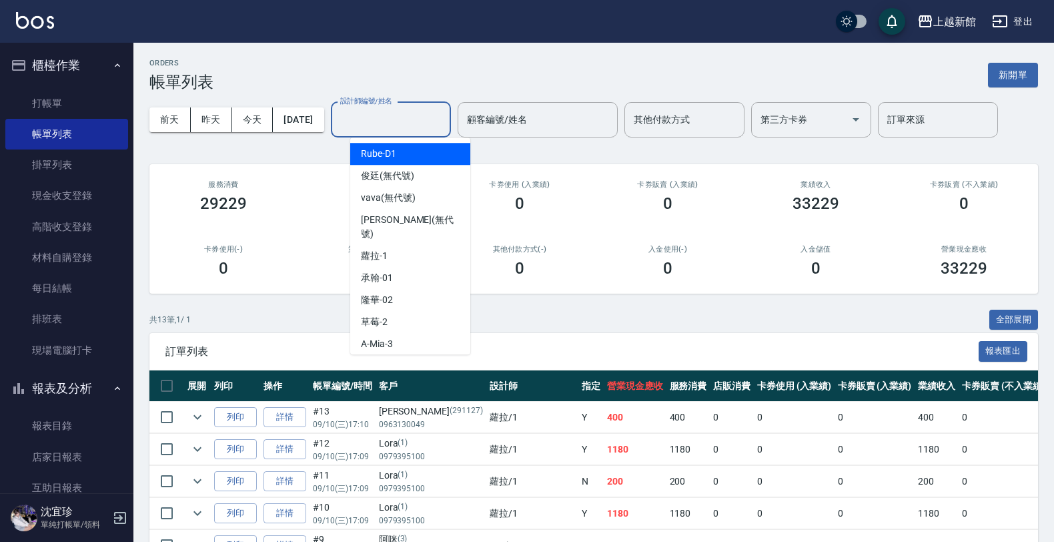
click at [380, 118] on input "設計師編號/姓名" at bounding box center [391, 119] width 108 height 23
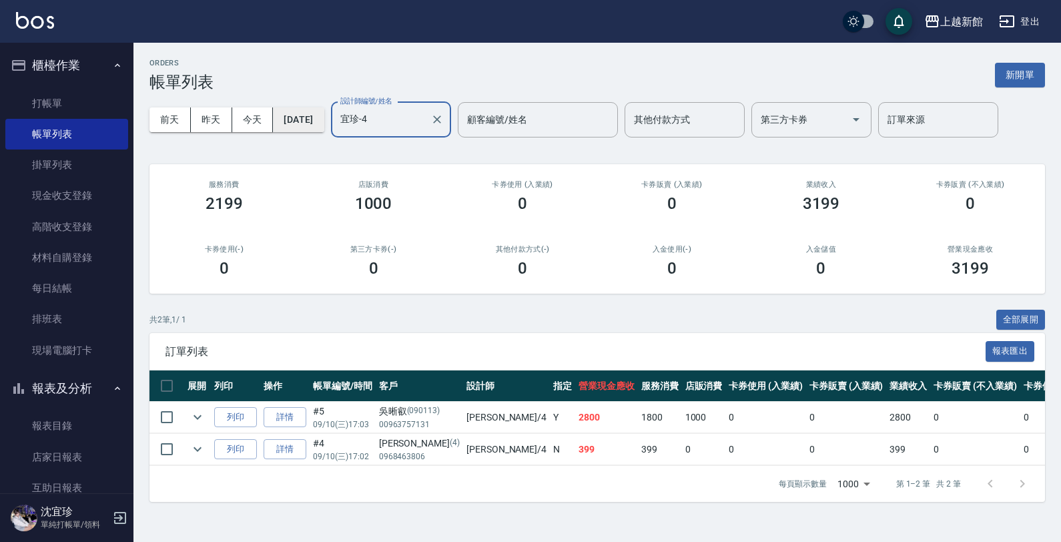
type input "宜珍-4"
click at [316, 121] on button "[DATE]" at bounding box center [298, 119] width 51 height 25
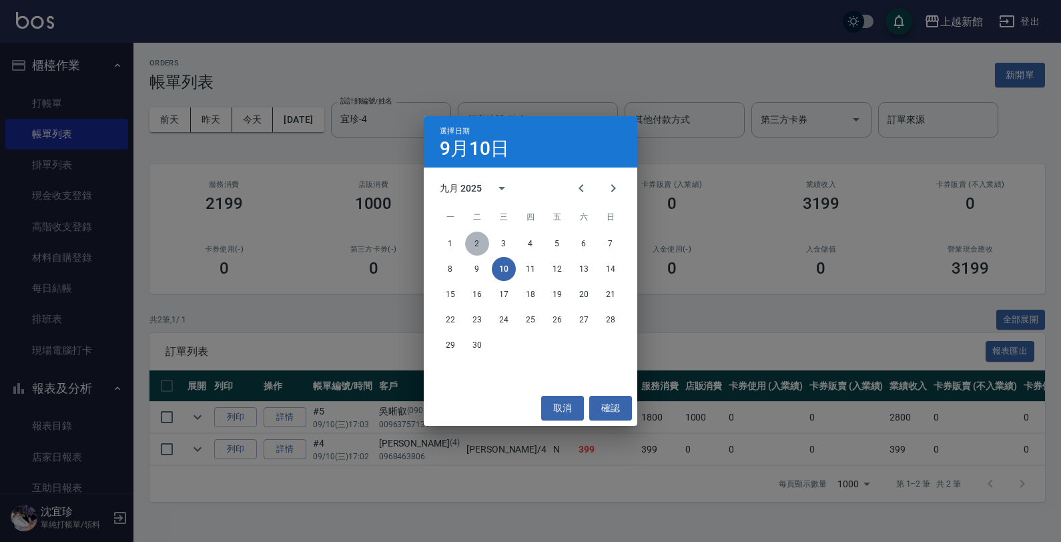
click at [485, 248] on button "2" at bounding box center [477, 243] width 24 height 24
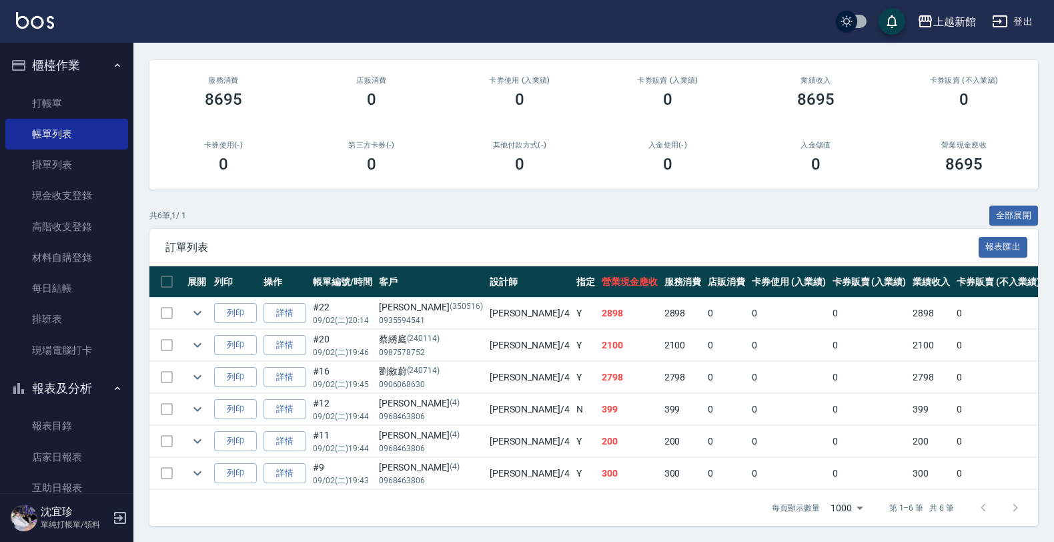
scroll to position [118, 0]
click at [281, 303] on link "詳情" at bounding box center [284, 313] width 43 height 21
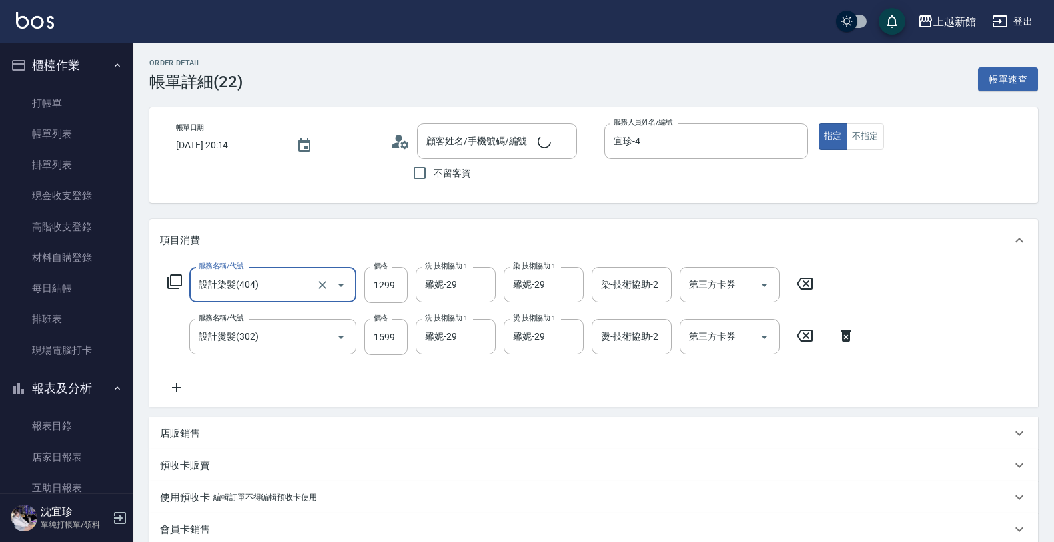
type input "李淑芸/0935594541/350516"
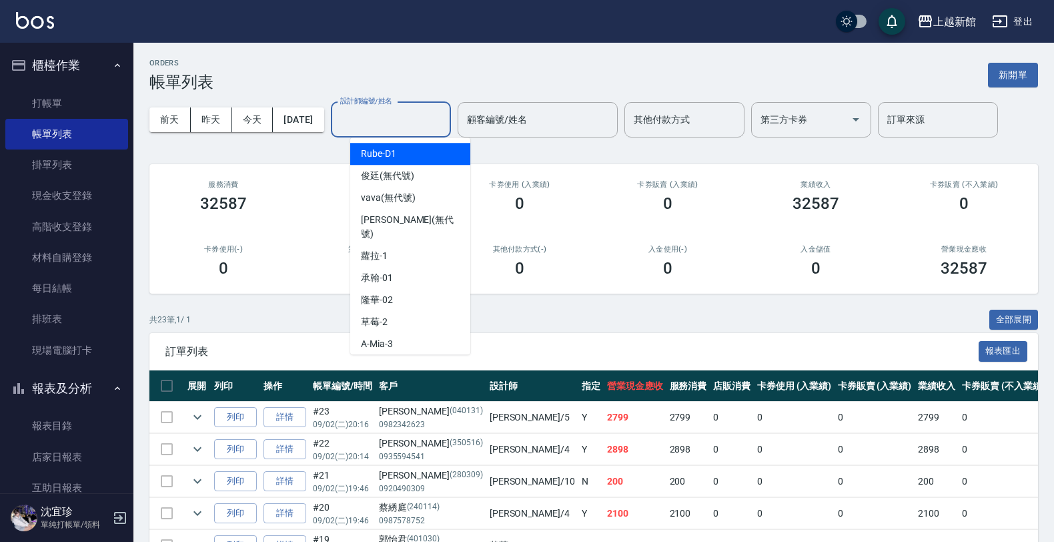
click at [421, 117] on input "設計師編號/姓名" at bounding box center [391, 119] width 108 height 23
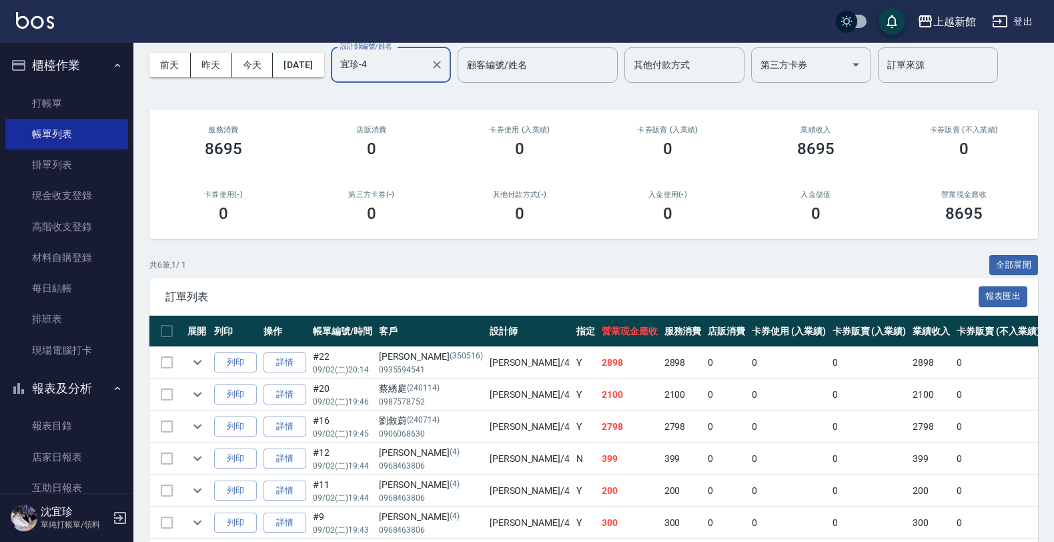
scroll to position [118, 0]
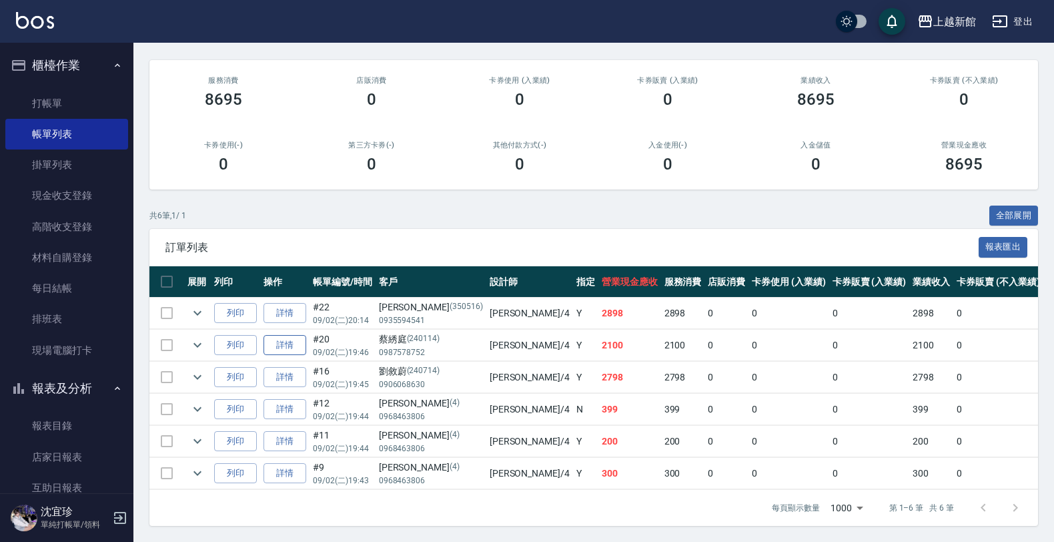
type input "宜珍-4"
click at [295, 335] on link "詳情" at bounding box center [284, 345] width 43 height 21
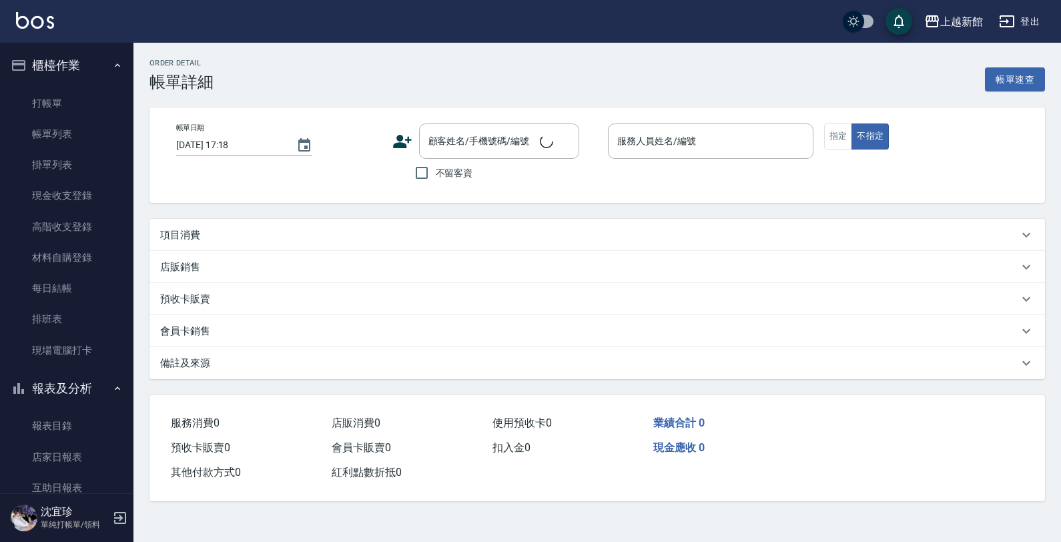
type input "2025/09/02 19:46"
type input "宜珍-4"
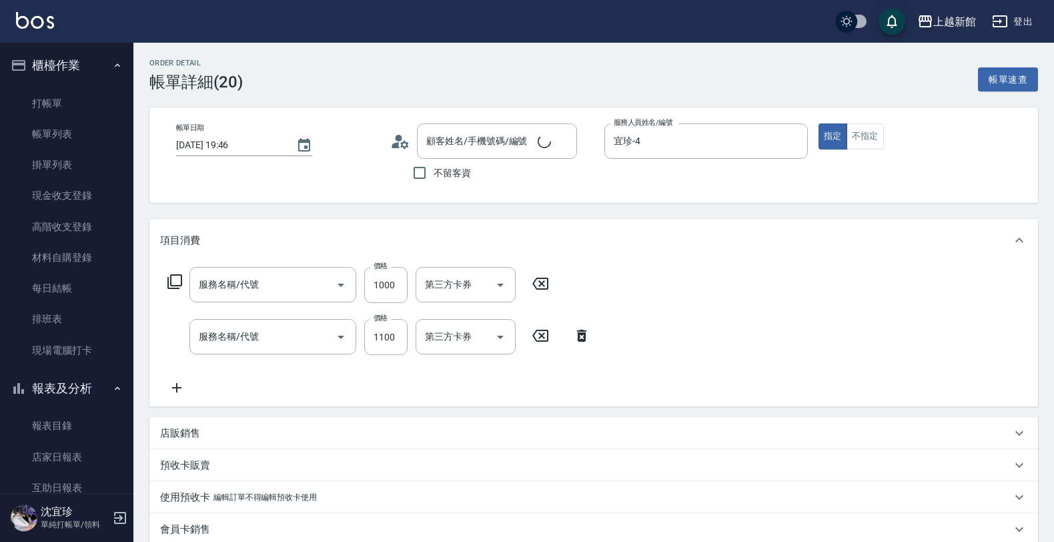
type input "蔡綉庭/0987578752/240114"
type input "松島再生髮敷護髮(508)"
type input "設計燙髮(302)"
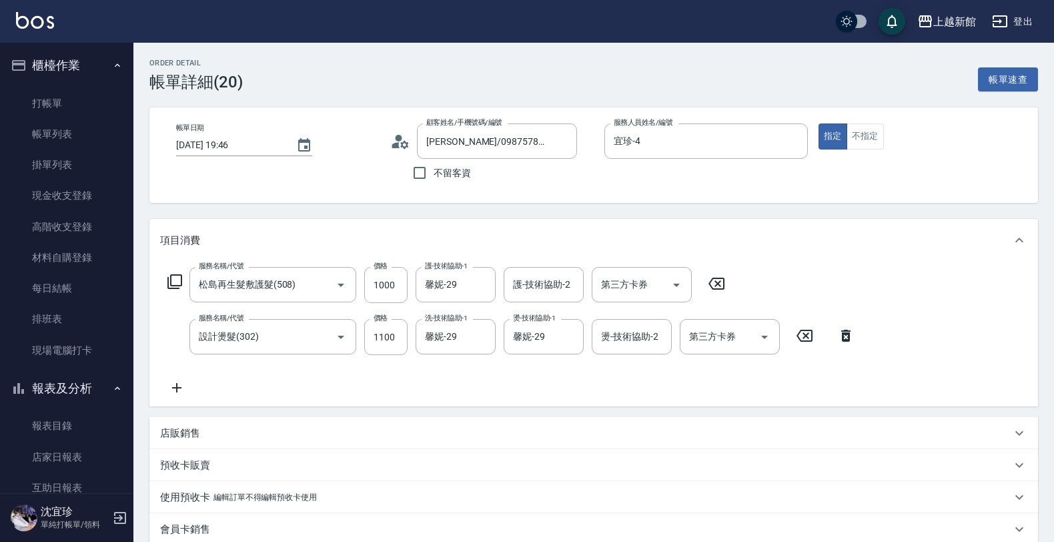
click at [399, 151] on icon at bounding box center [400, 141] width 20 height 20
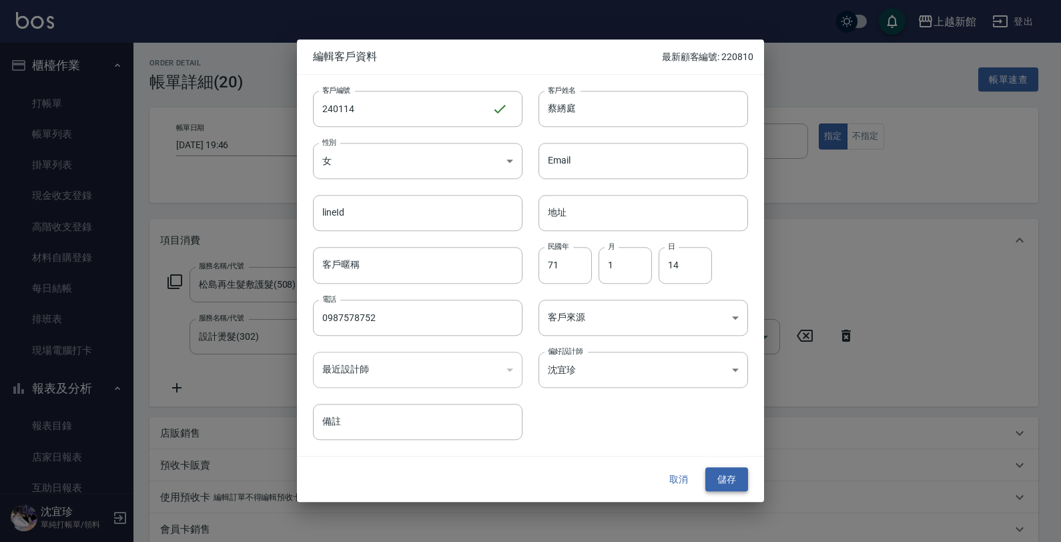
click at [710, 488] on button "儲存" at bounding box center [726, 479] width 43 height 25
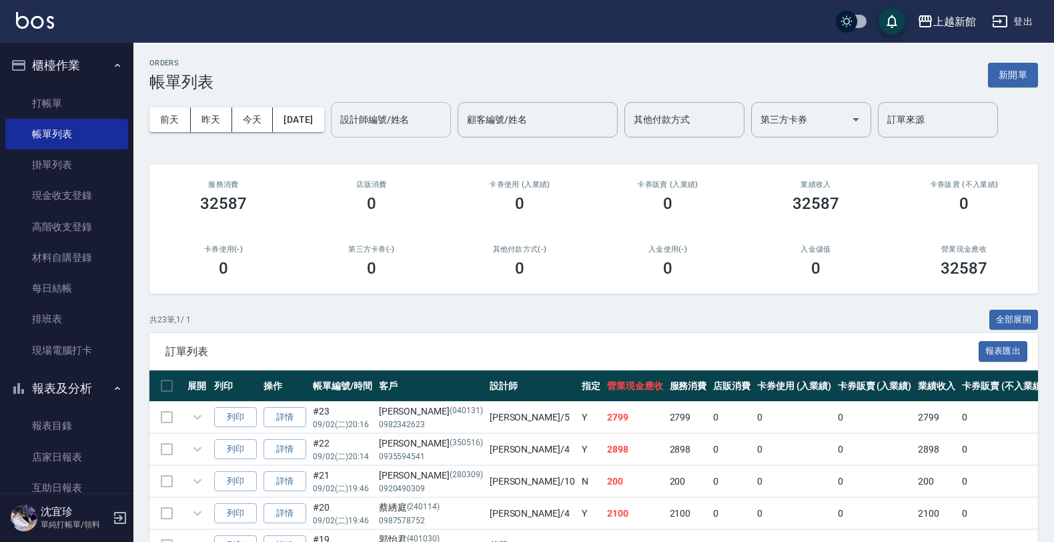
click at [419, 123] on input "設計師編號/姓名" at bounding box center [391, 119] width 108 height 23
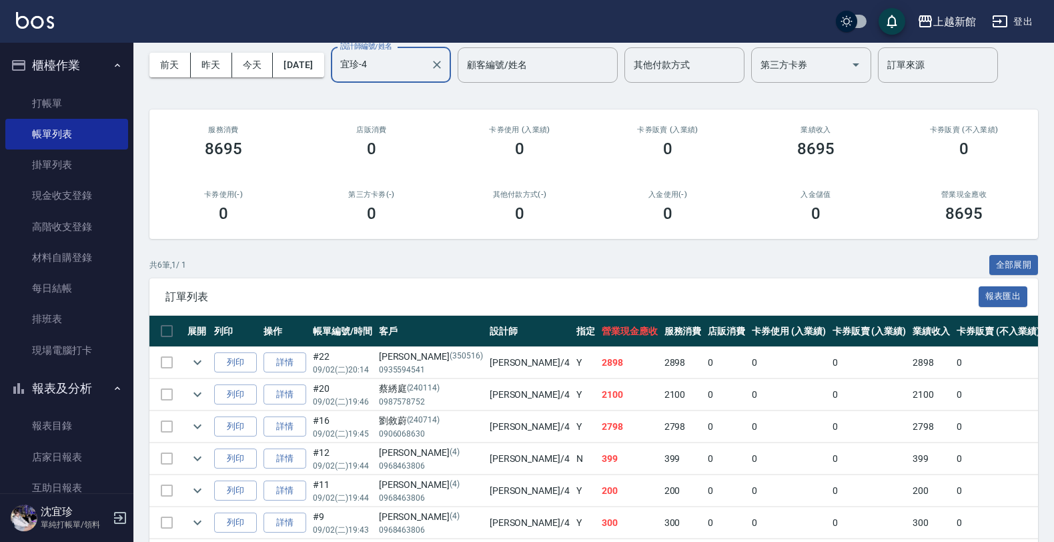
scroll to position [83, 0]
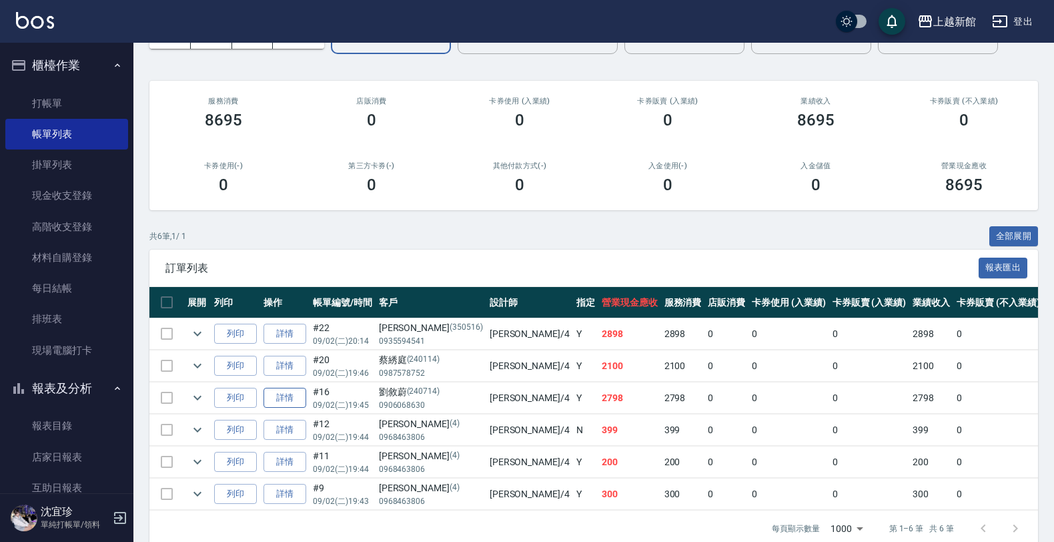
type input "宜珍-4"
click at [287, 390] on link "詳情" at bounding box center [284, 398] width 43 height 21
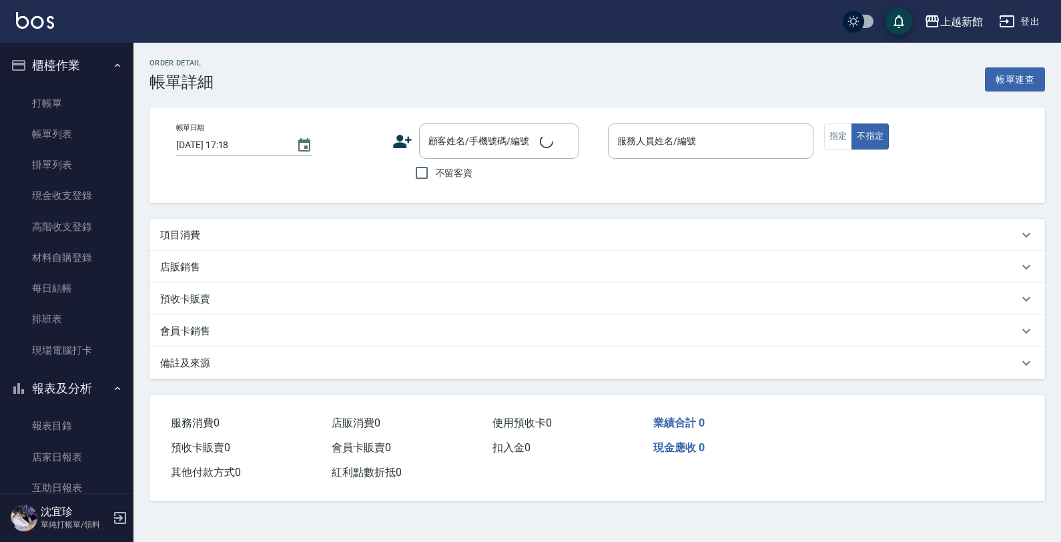
type input "2025/09/02 19:45"
type input "宜珍-4"
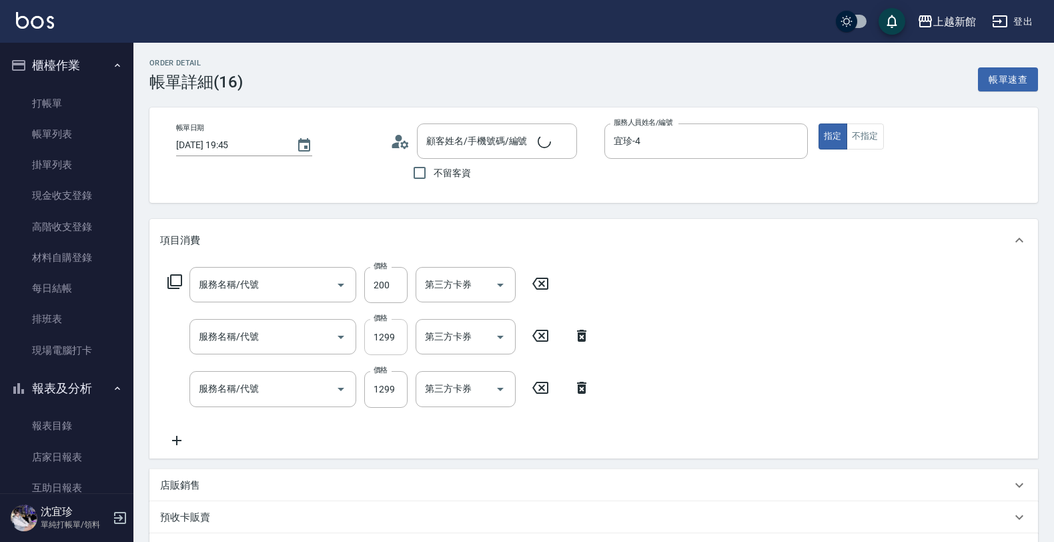
type input "劉敘蔚/0906068630/240714"
type input "自備護髮(502)"
type input "設計染髮(404)"
type input "設計燙髮(302)"
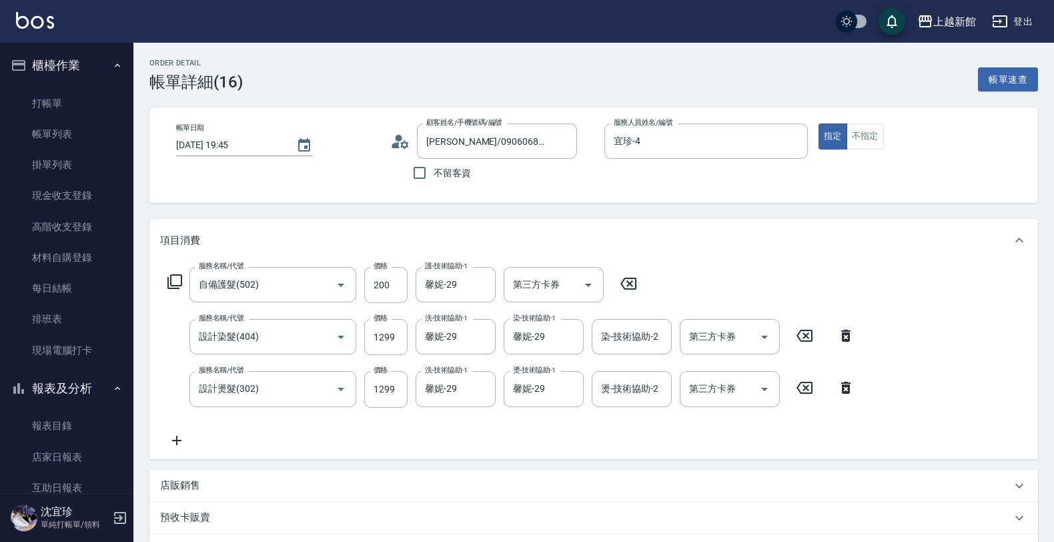
click at [407, 144] on icon at bounding box center [400, 141] width 20 height 20
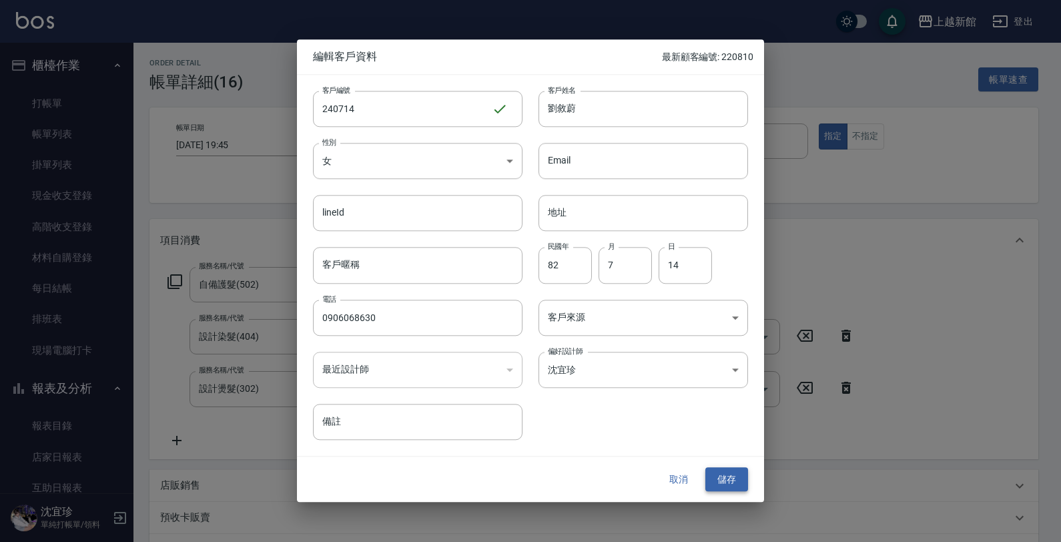
click at [716, 484] on button "儲存" at bounding box center [726, 479] width 43 height 25
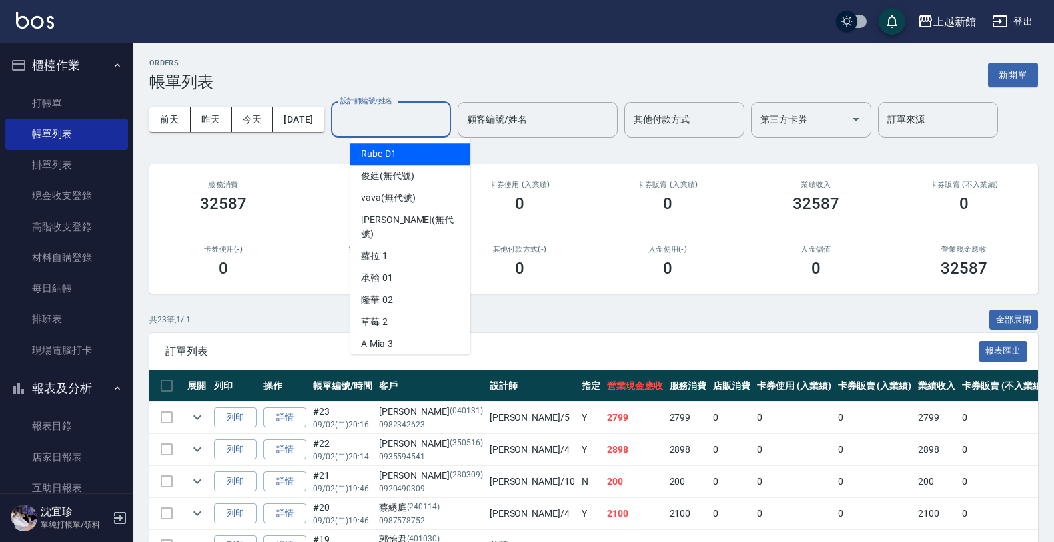
click at [410, 117] on input "設計師編號/姓名" at bounding box center [391, 119] width 108 height 23
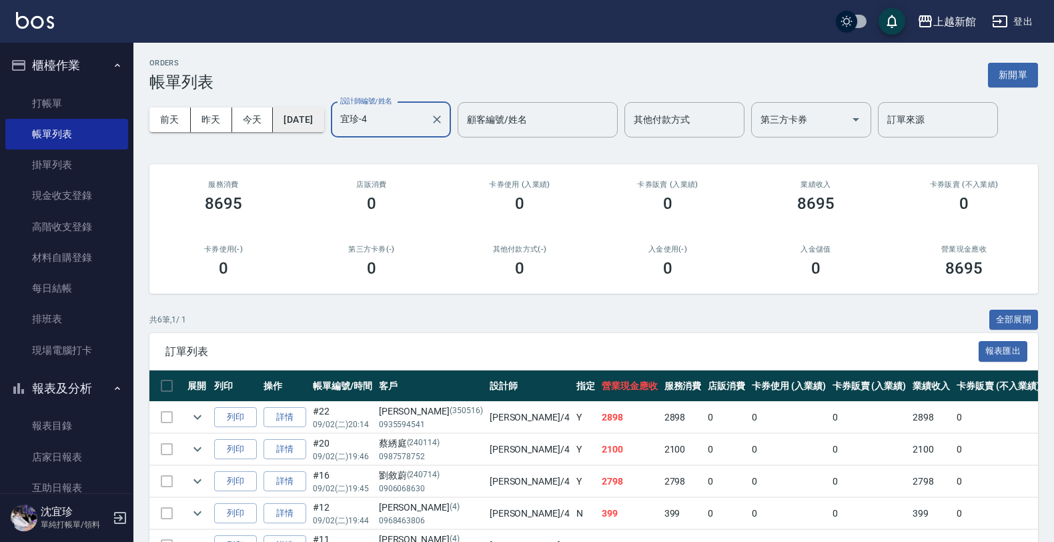
type input "宜珍-4"
click at [322, 117] on button "[DATE]" at bounding box center [298, 119] width 51 height 25
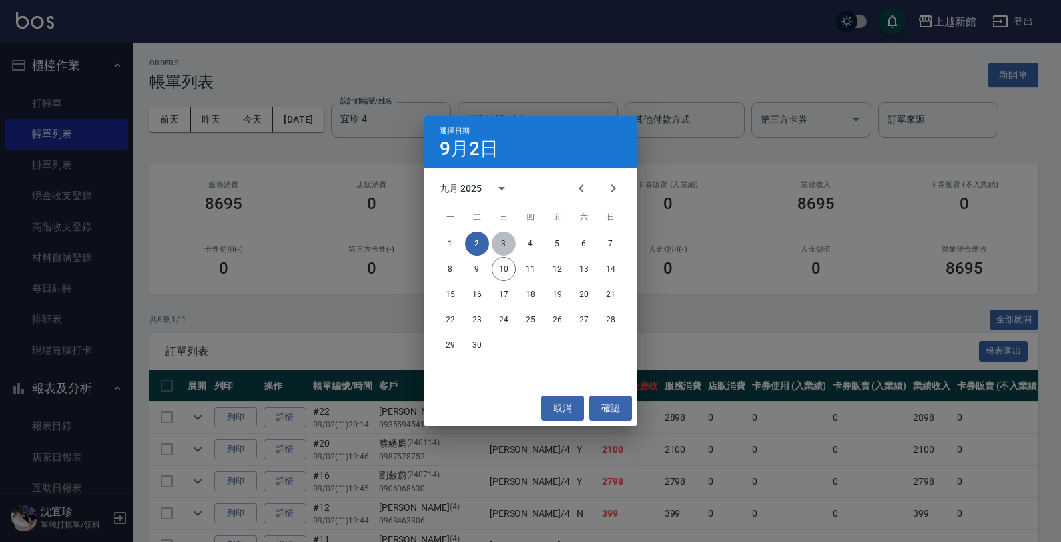
click at [506, 247] on button "3" at bounding box center [504, 243] width 24 height 24
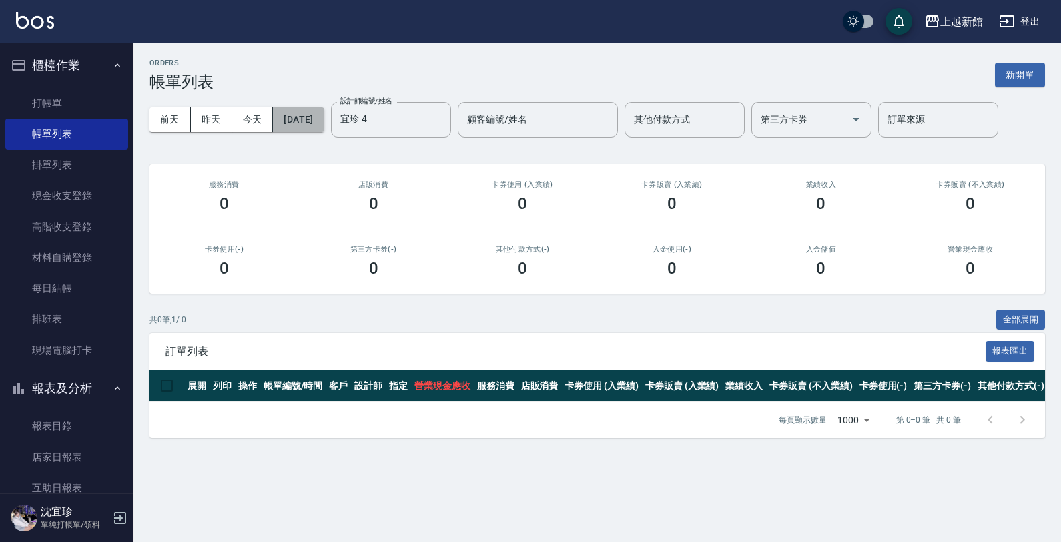
click at [312, 125] on button "[DATE]" at bounding box center [298, 119] width 51 height 25
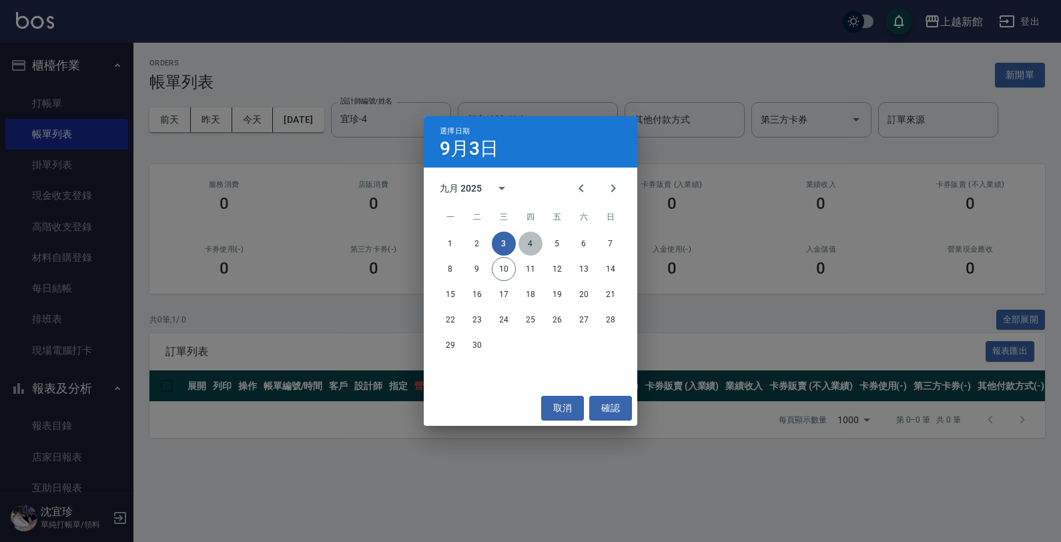
click at [526, 238] on button "4" at bounding box center [530, 243] width 24 height 24
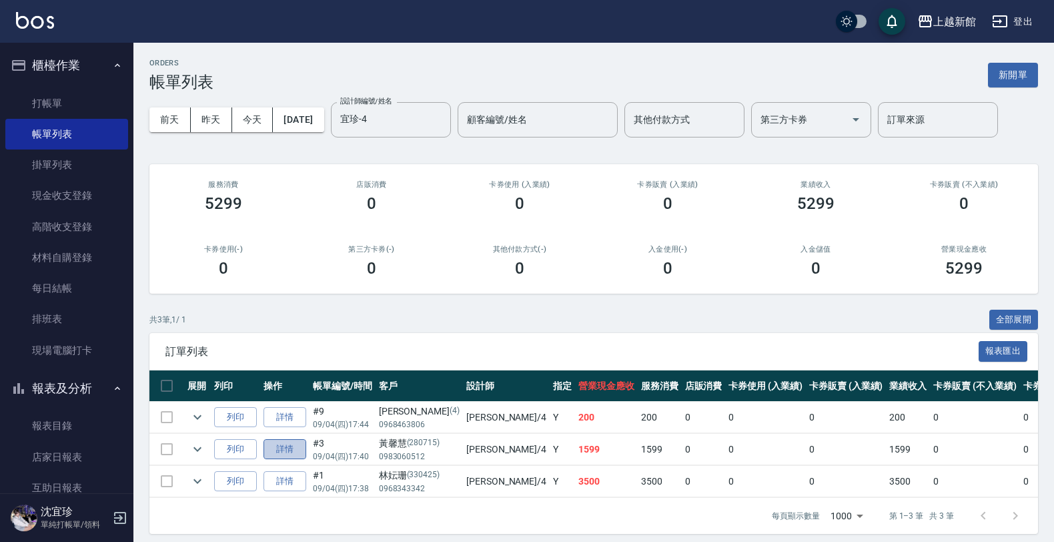
click at [302, 448] on link "詳情" at bounding box center [284, 449] width 43 height 21
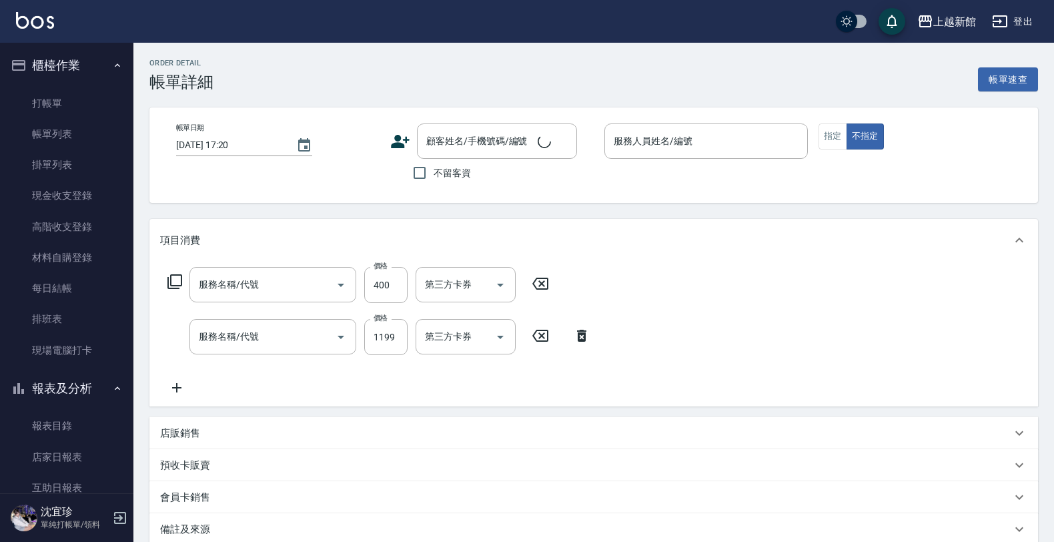
type input "天天護髮(503)"
type input "設計燙髮(302)"
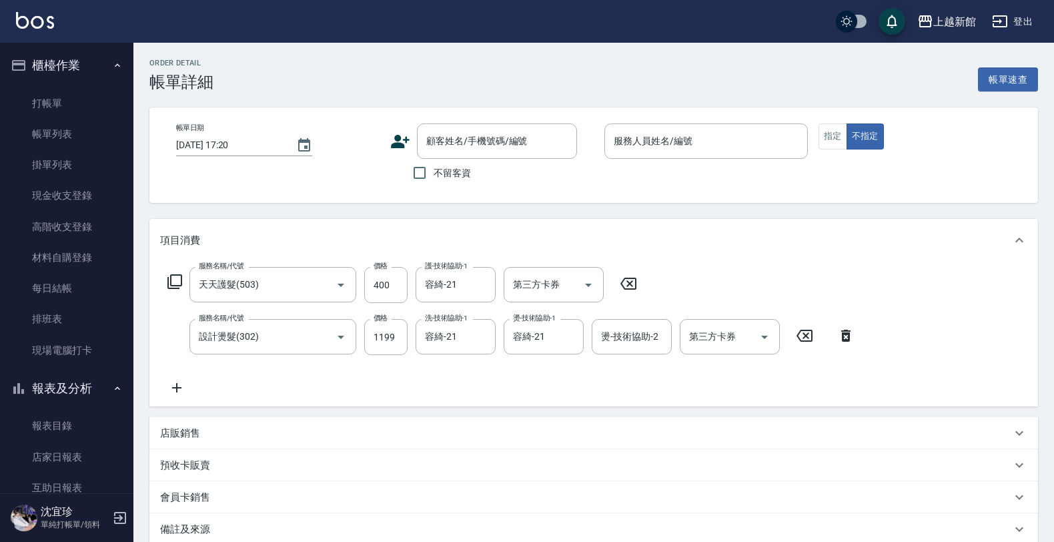
type input "2025/09/04 17:40"
type input "宜珍-4"
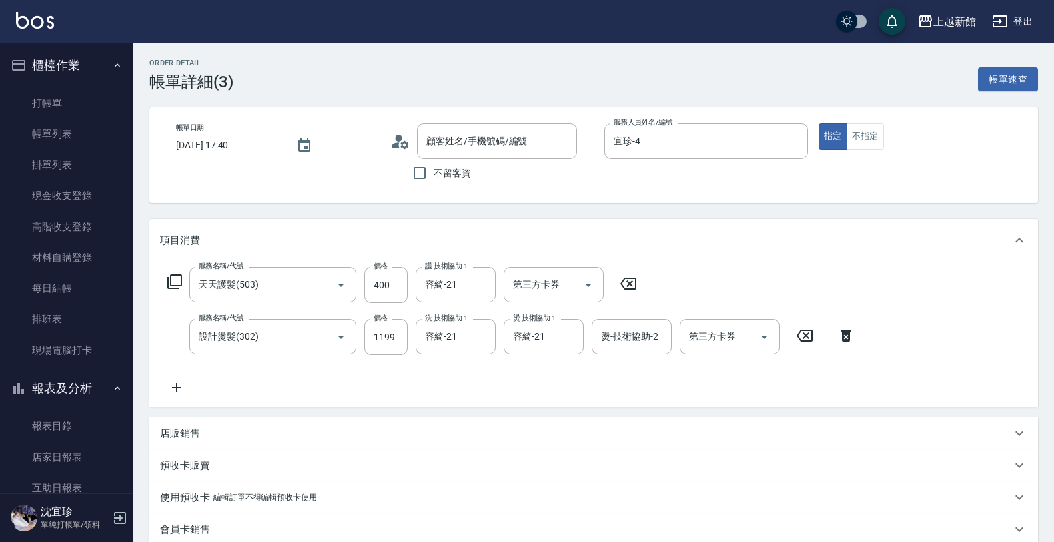
type input "黃馨慧/0983060512/280715"
click at [398, 135] on circle at bounding box center [399, 138] width 7 height 7
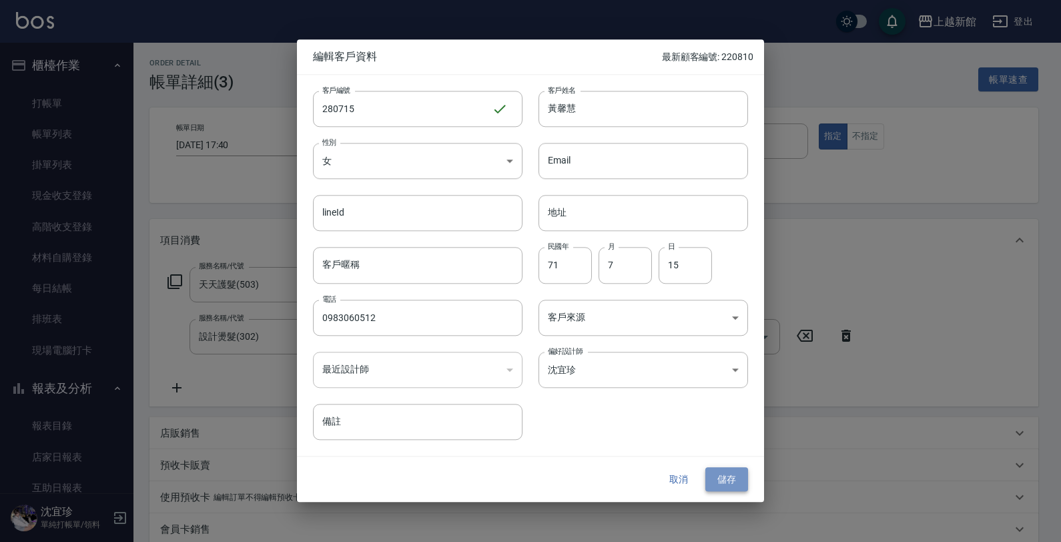
click at [731, 475] on button "儲存" at bounding box center [726, 479] width 43 height 25
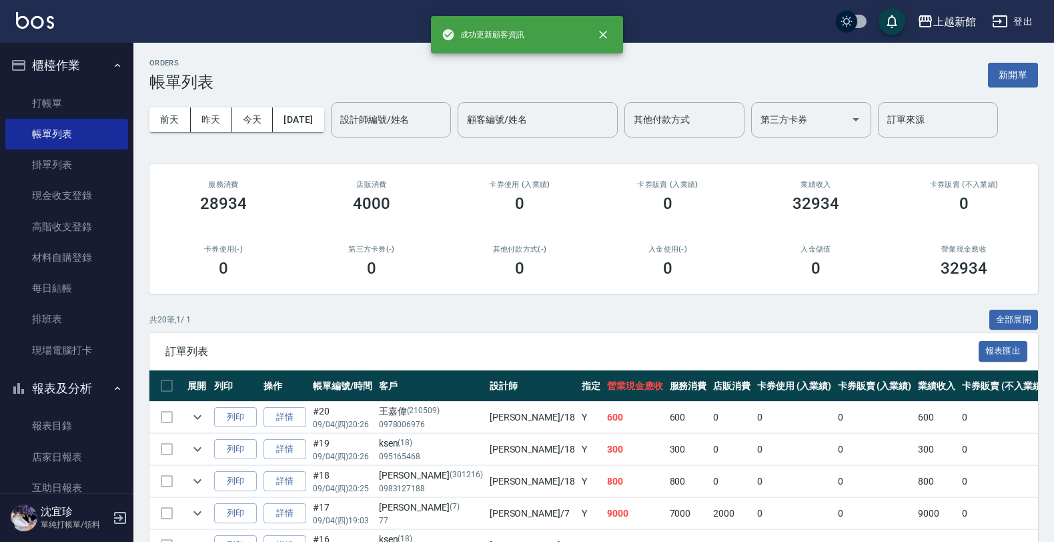
click at [412, 115] on input "設計師編號/姓名" at bounding box center [391, 119] width 108 height 23
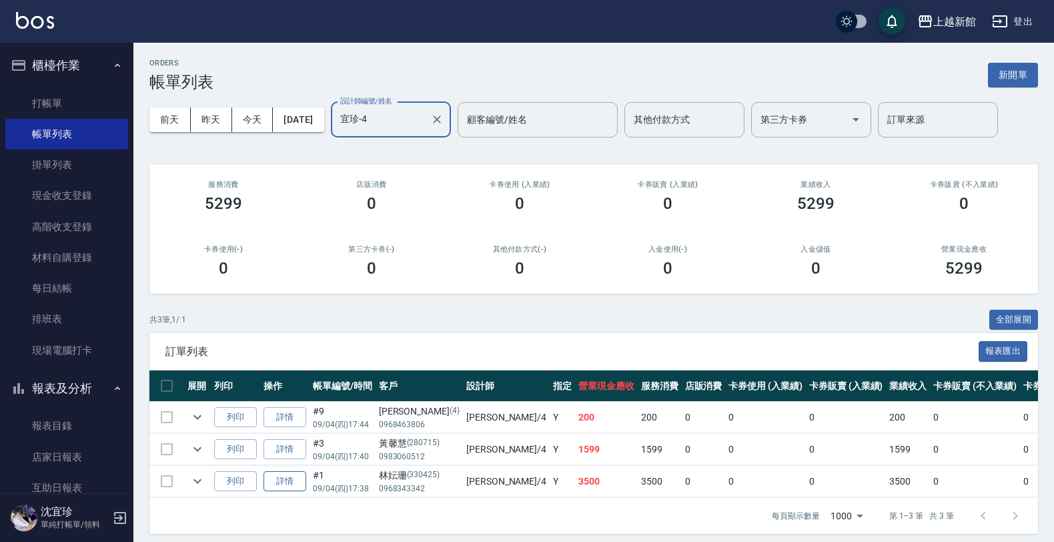
type input "宜珍-4"
click at [288, 476] on link "詳情" at bounding box center [284, 481] width 43 height 21
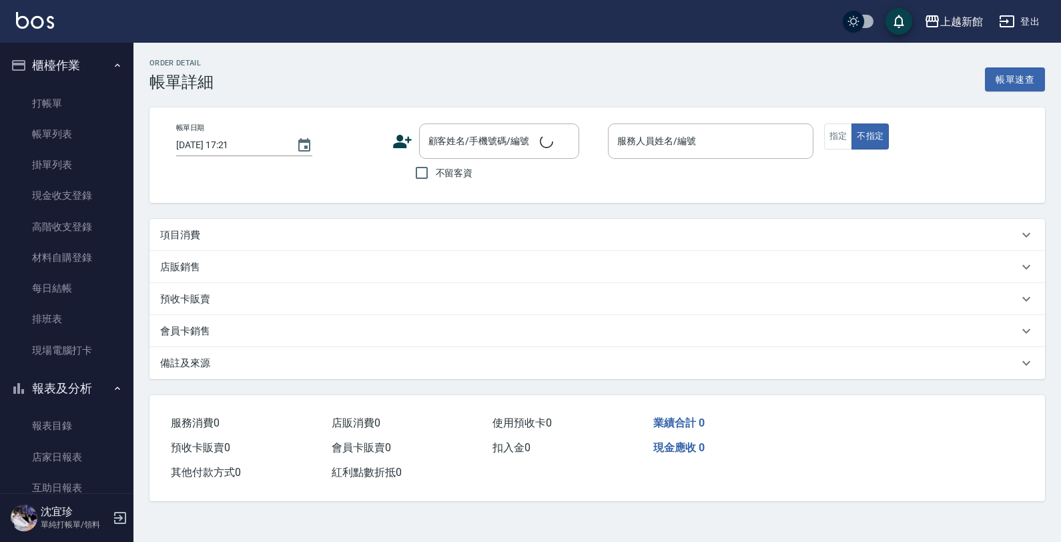
type input "2025/09/04 17:38"
type input "宜珍-4"
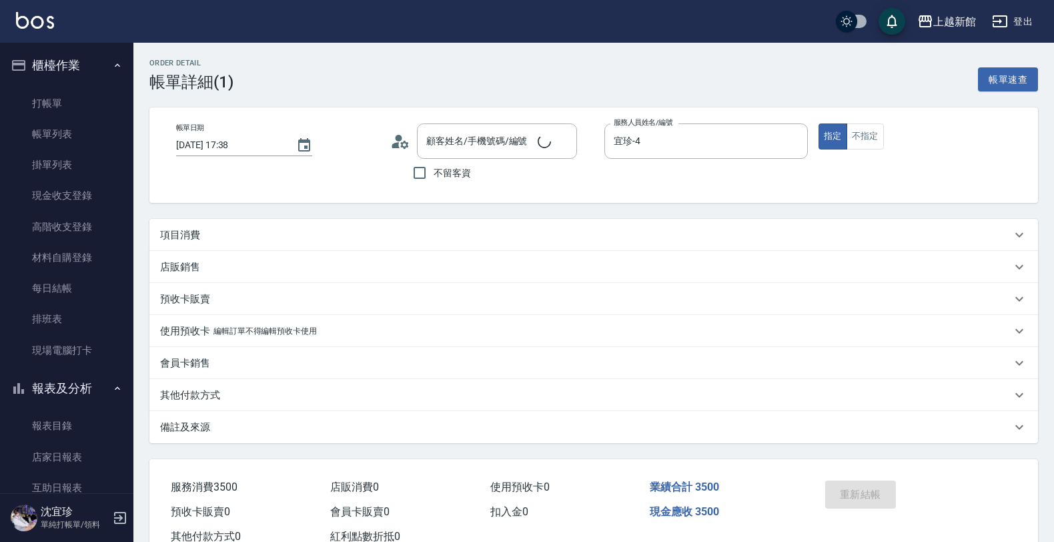
type input "林妘珊/0968343342/330425"
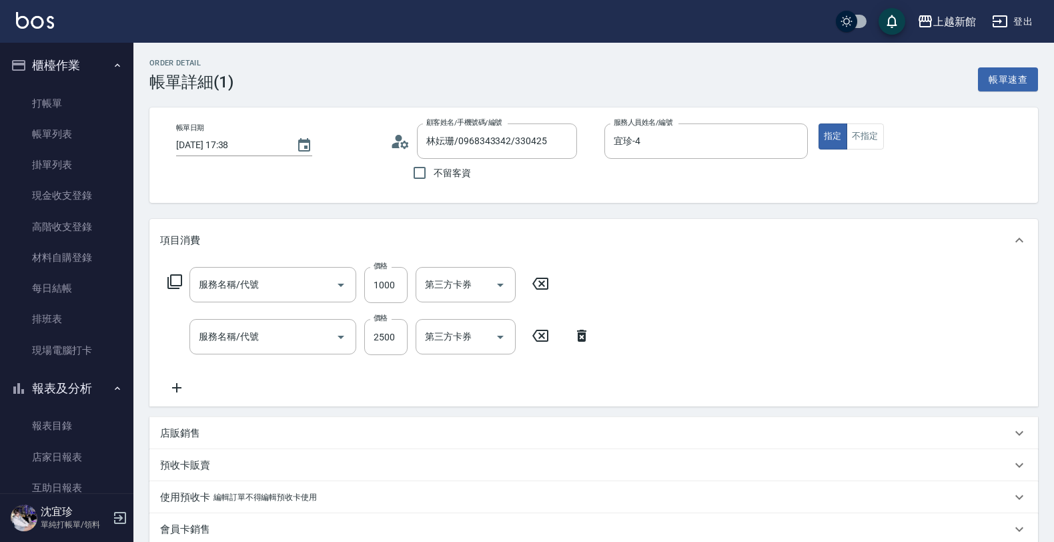
type input "松島再生髮敷護髮(508)"
type input "設計染髮(404)"
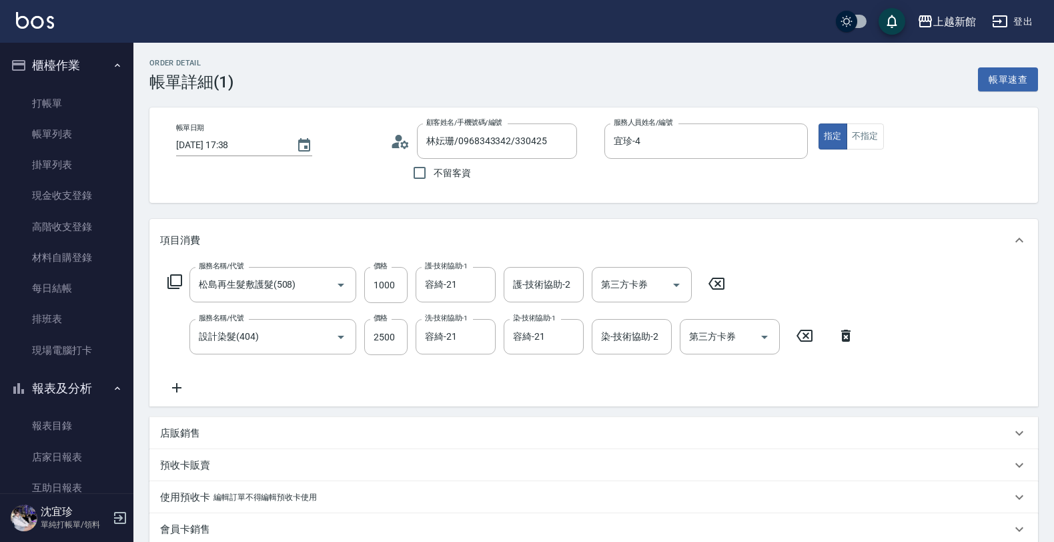
click at [395, 137] on icon at bounding box center [400, 141] width 20 height 20
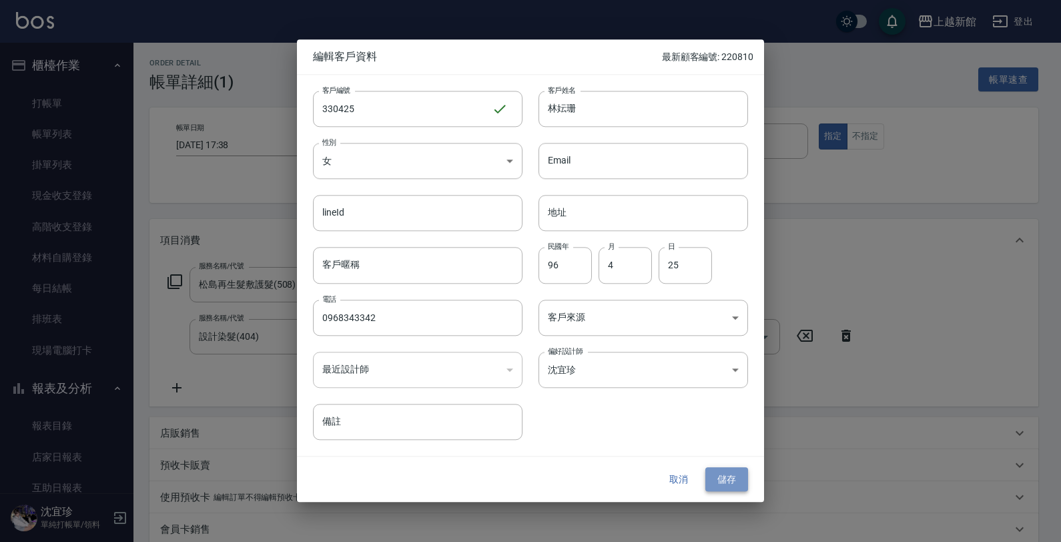
drag, startPoint x: 728, startPoint y: 477, endPoint x: 721, endPoint y: 480, distance: 7.5
click at [721, 480] on button "儲存" at bounding box center [726, 479] width 43 height 25
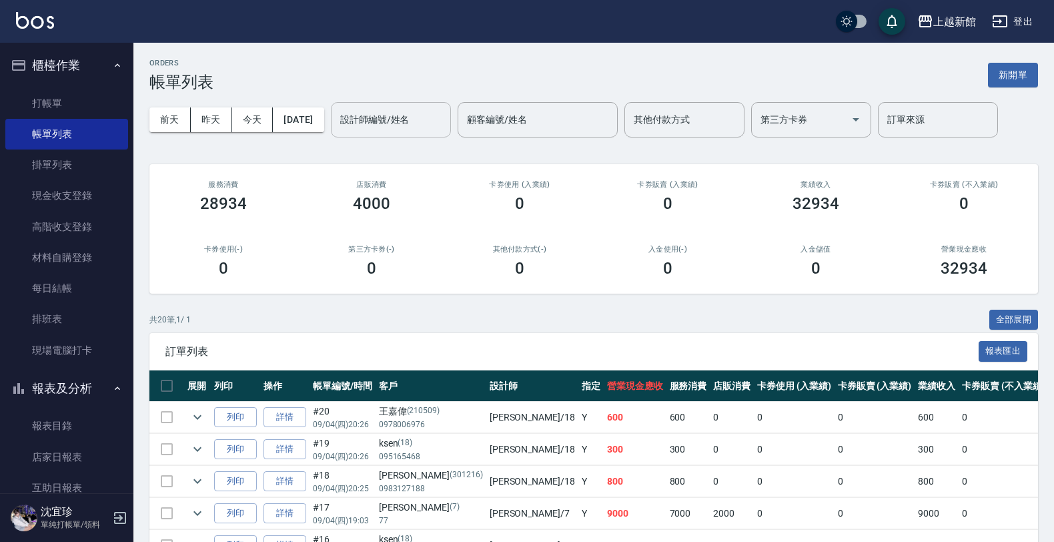
click at [445, 125] on input "設計師編號/姓名" at bounding box center [391, 119] width 108 height 23
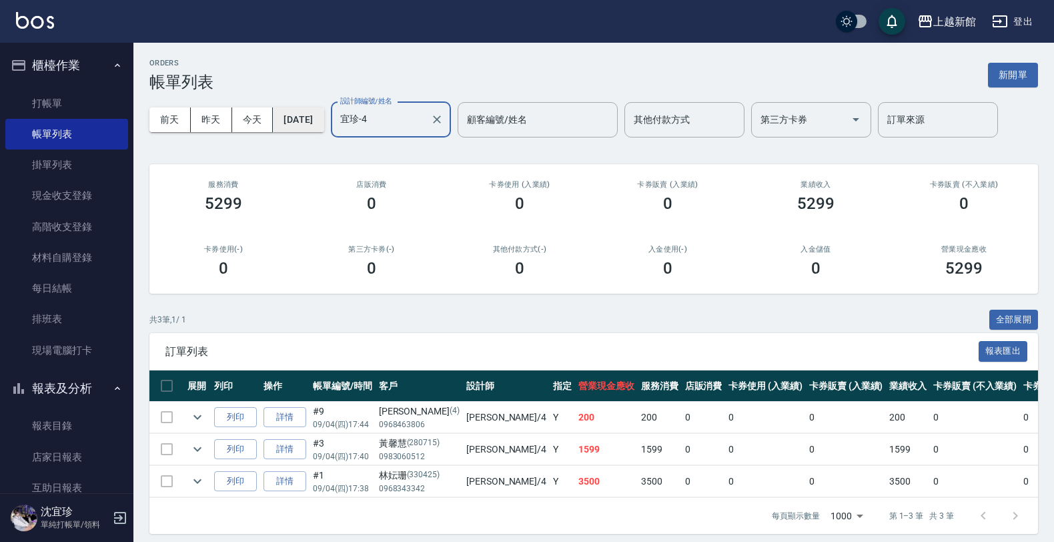
type input "宜珍-4"
click at [308, 117] on button "[DATE]" at bounding box center [298, 119] width 51 height 25
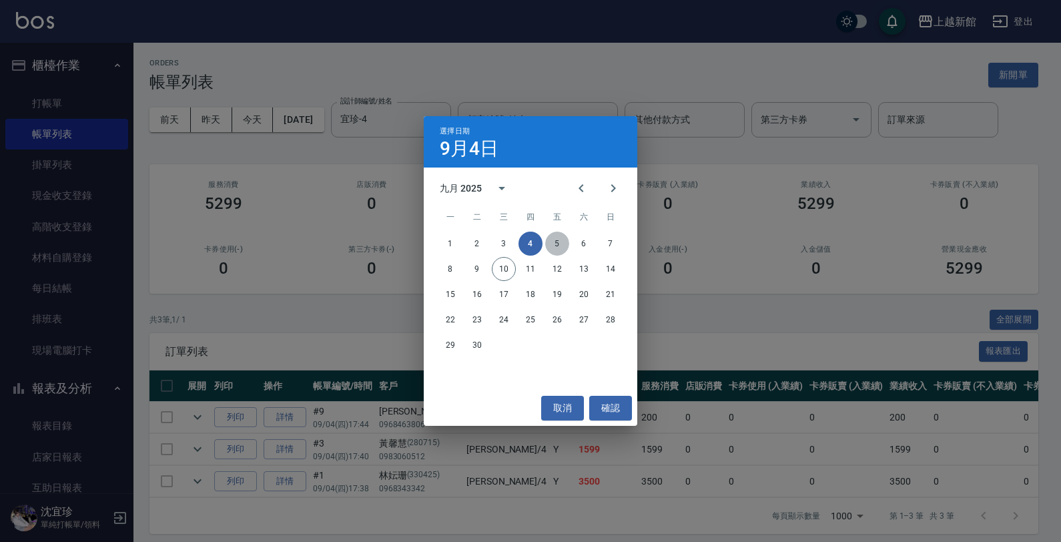
click at [556, 239] on button "5" at bounding box center [557, 243] width 24 height 24
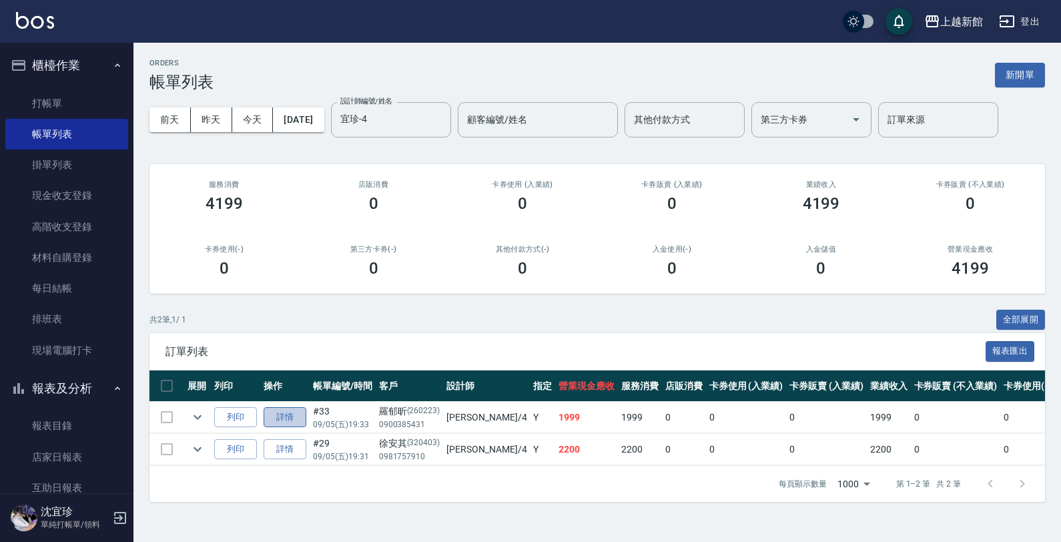
click at [301, 415] on link "詳情" at bounding box center [284, 417] width 43 height 21
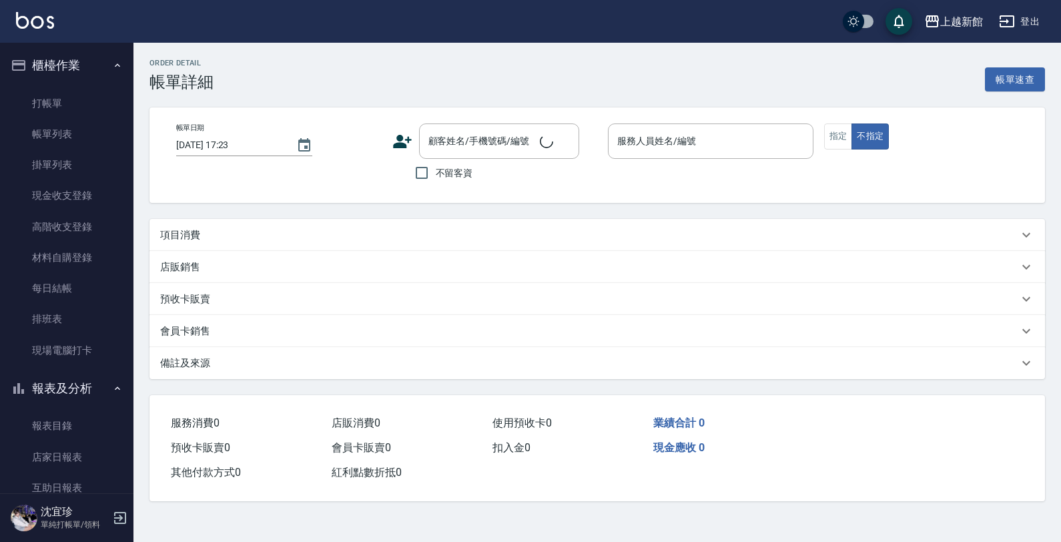
type input "2025/09/05 19:33"
type input "宜珍-4"
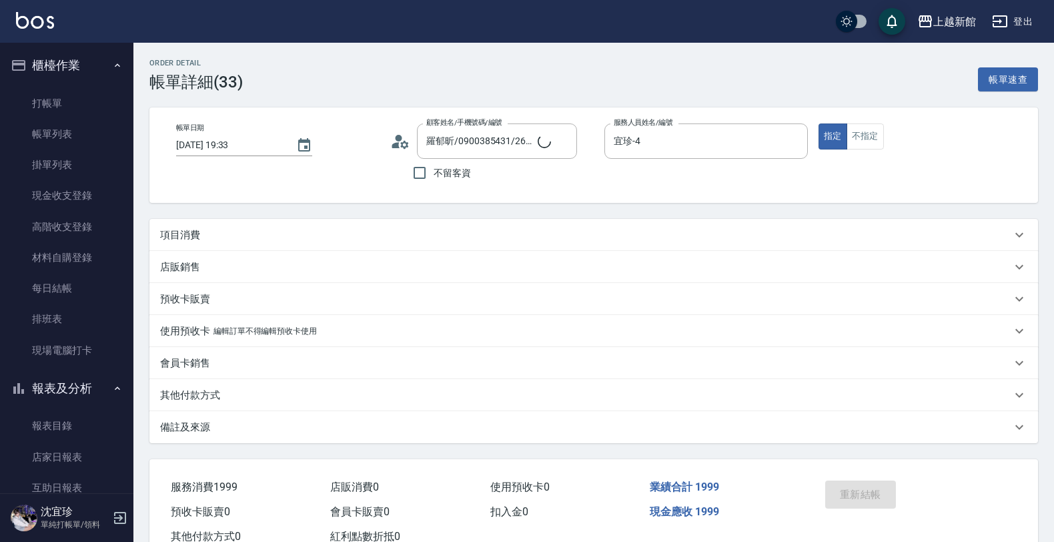
type input "羅郁昕/0900385431/260223"
click at [400, 137] on circle at bounding box center [399, 138] width 7 height 7
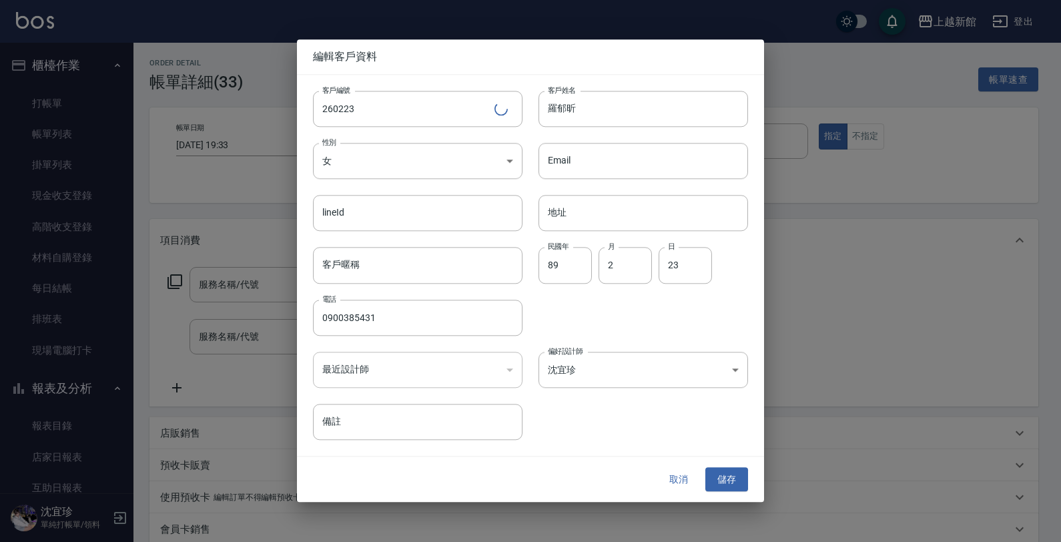
type input "設計燙髮(302)"
type input "髮原素頭皮保健護理洗髮(604)"
click at [738, 476] on button "儲存" at bounding box center [726, 479] width 43 height 25
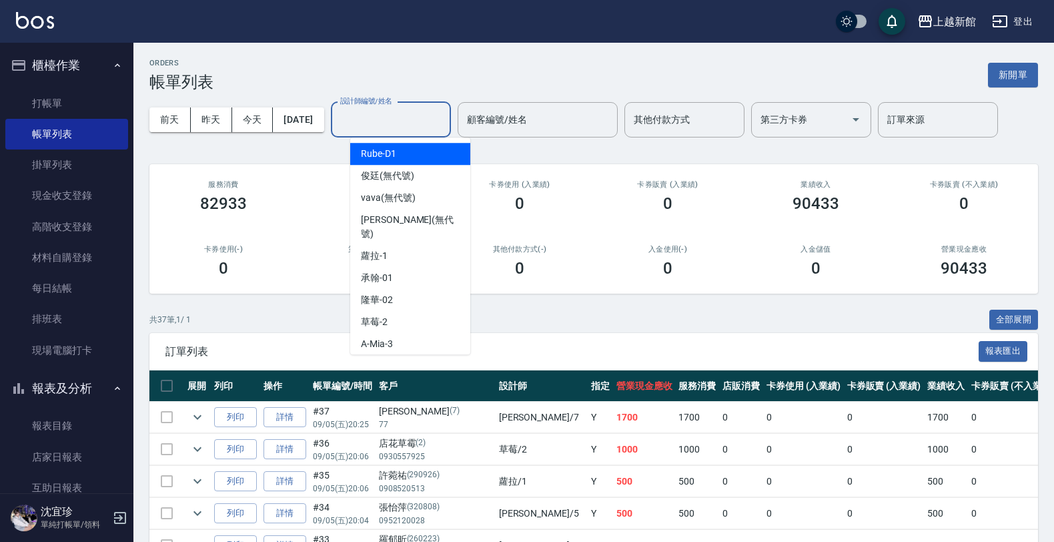
click at [392, 123] on input "設計師編號/姓名" at bounding box center [391, 119] width 108 height 23
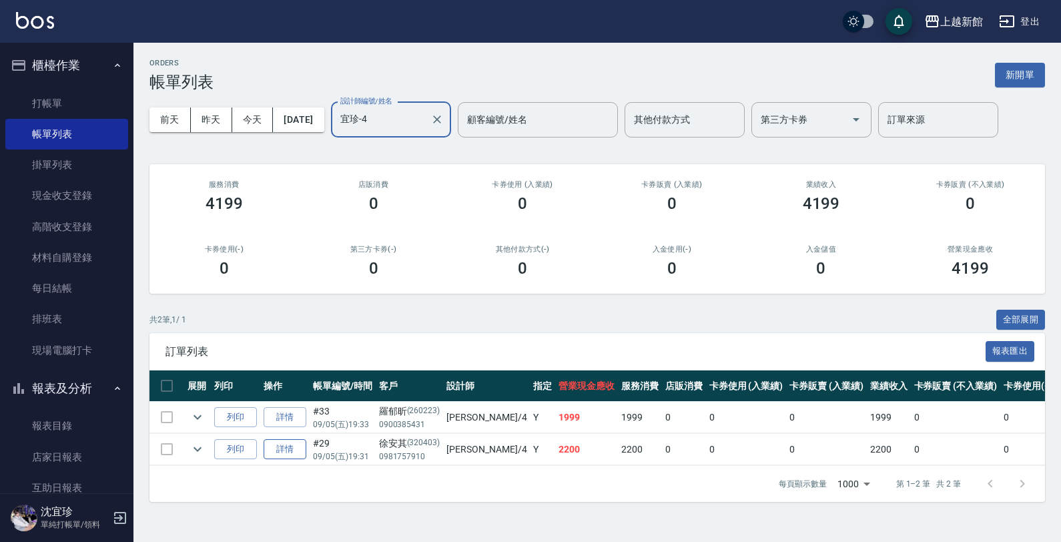
type input "宜珍-4"
click at [291, 451] on link "詳情" at bounding box center [284, 449] width 43 height 21
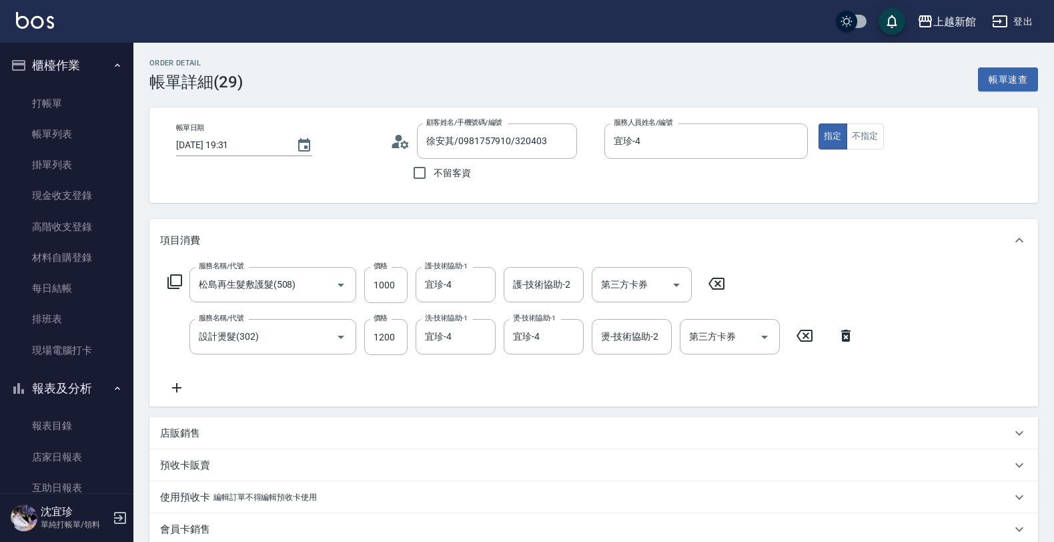
click at [401, 145] on icon at bounding box center [400, 141] width 20 height 20
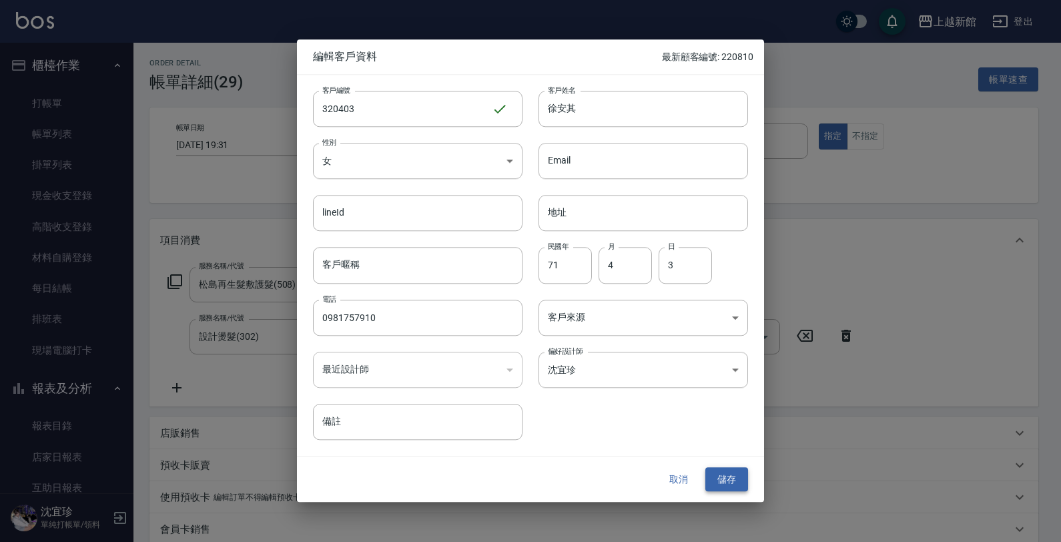
click at [732, 489] on button "儲存" at bounding box center [726, 479] width 43 height 25
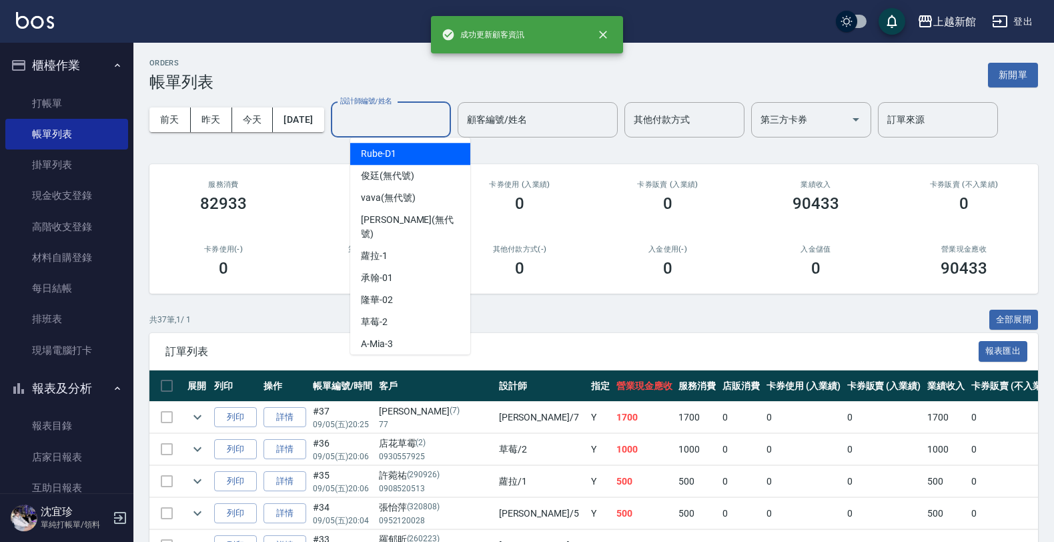
click at [412, 125] on input "設計師編號/姓名" at bounding box center [391, 119] width 108 height 23
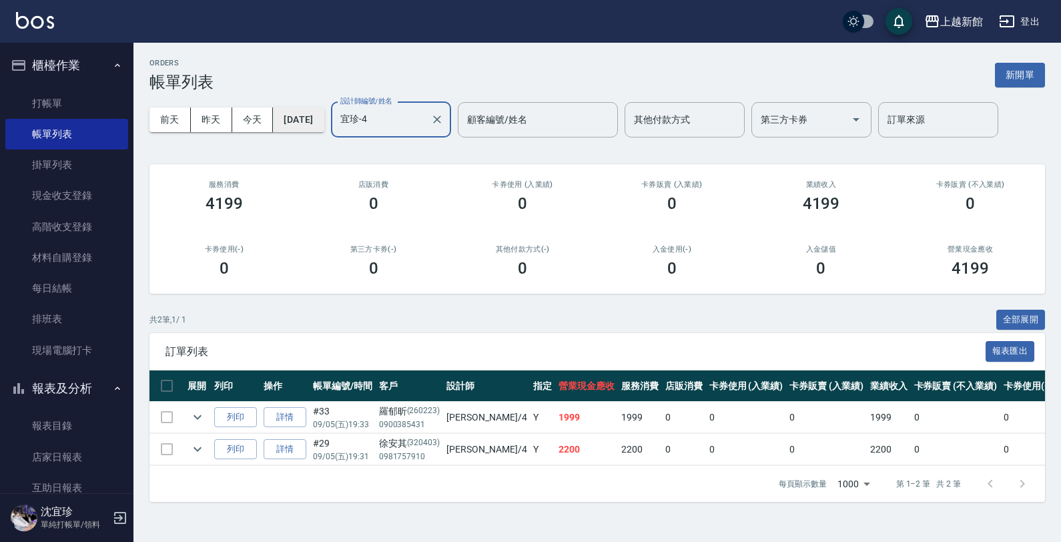
click at [324, 115] on button "[DATE]" at bounding box center [298, 119] width 51 height 25
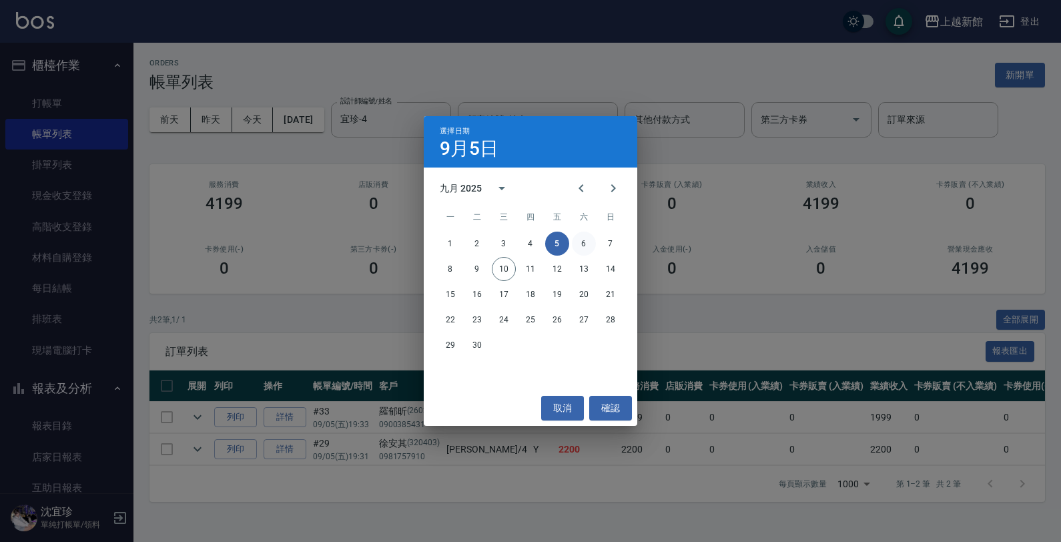
click at [587, 244] on button "6" at bounding box center [584, 243] width 24 height 24
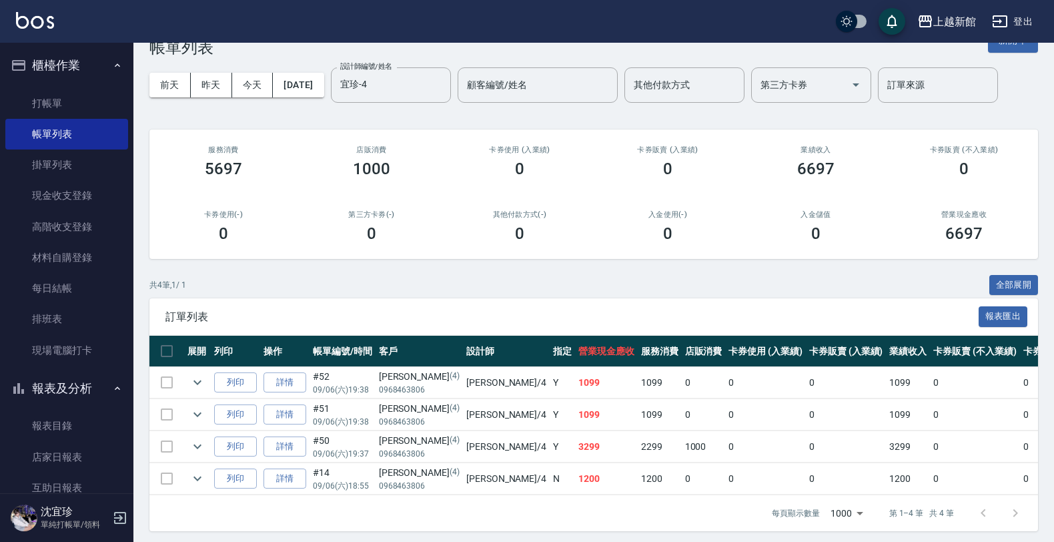
scroll to position [53, 0]
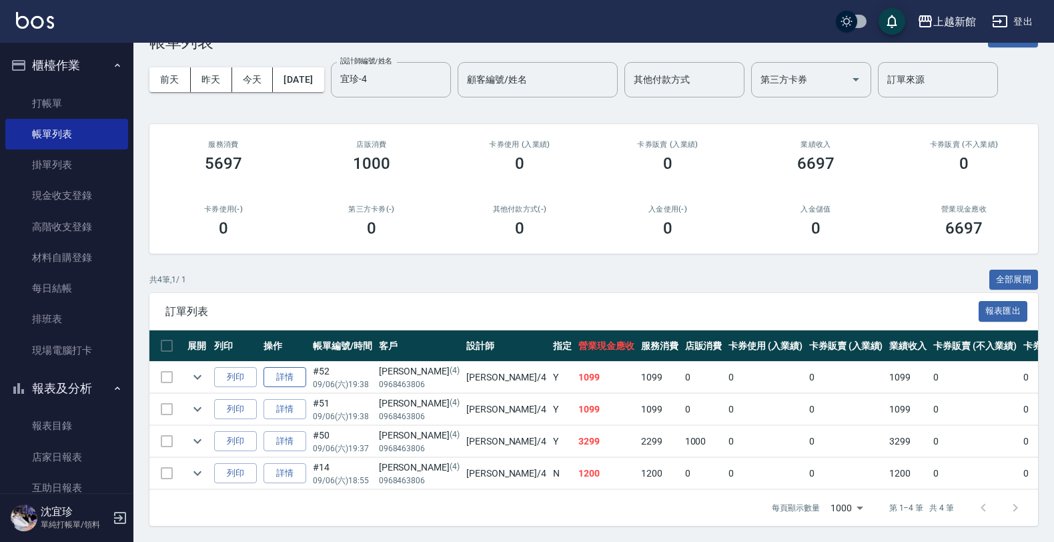
click at [288, 367] on link "詳情" at bounding box center [284, 377] width 43 height 21
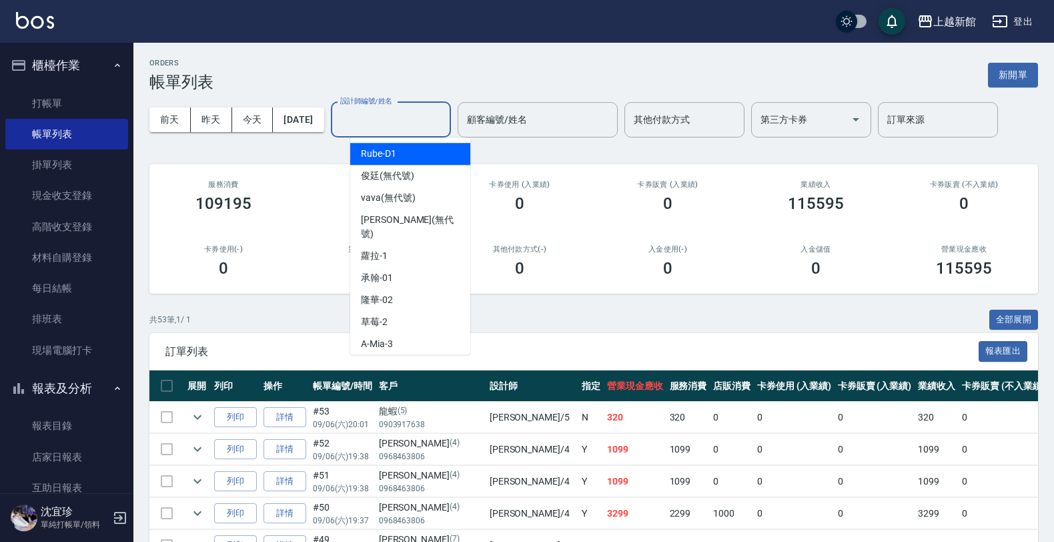
click at [429, 128] on input "設計師編號/姓名" at bounding box center [391, 119] width 108 height 23
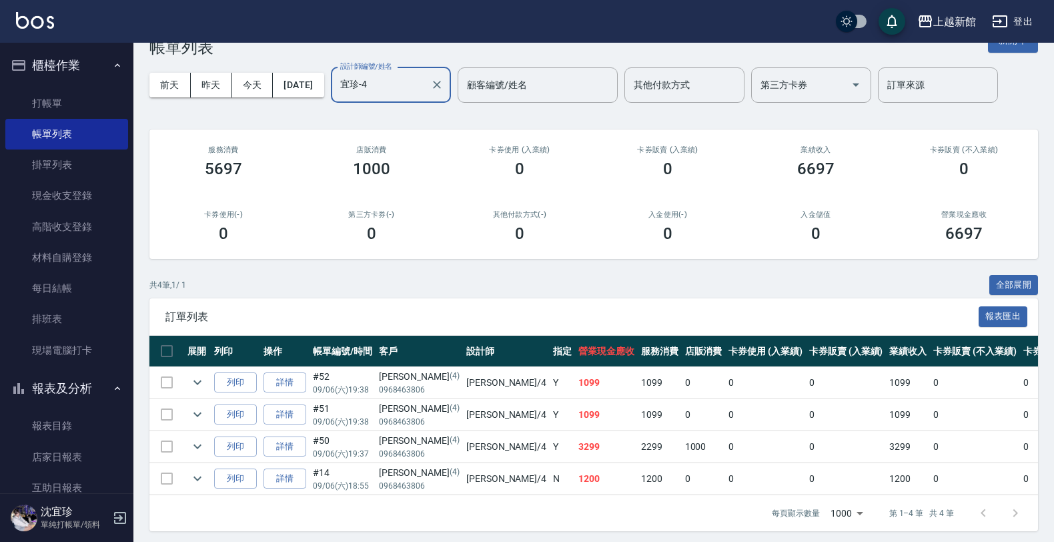
scroll to position [53, 0]
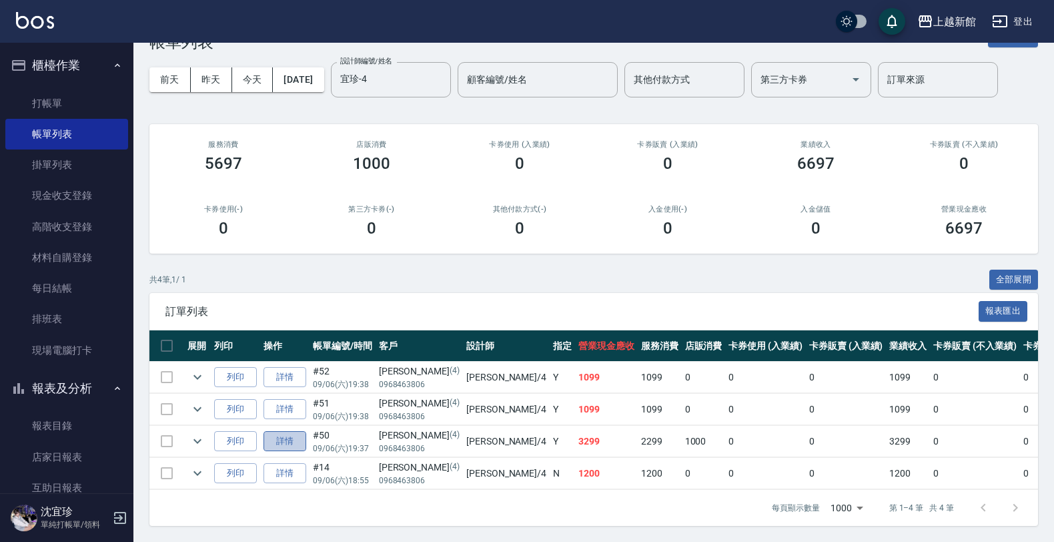
click at [285, 431] on link "詳情" at bounding box center [284, 441] width 43 height 21
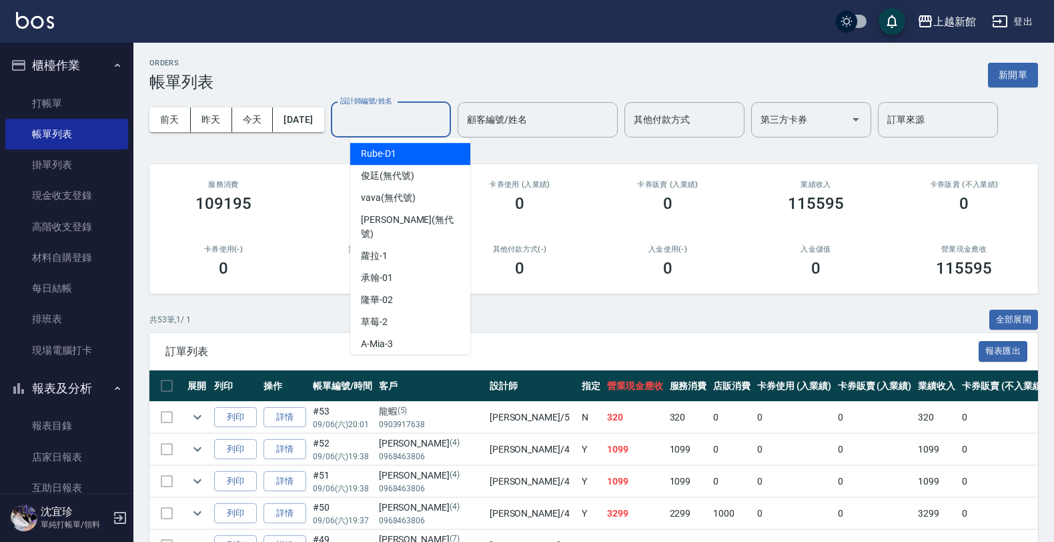
click at [424, 119] on input "設計師編號/姓名" at bounding box center [391, 119] width 108 height 23
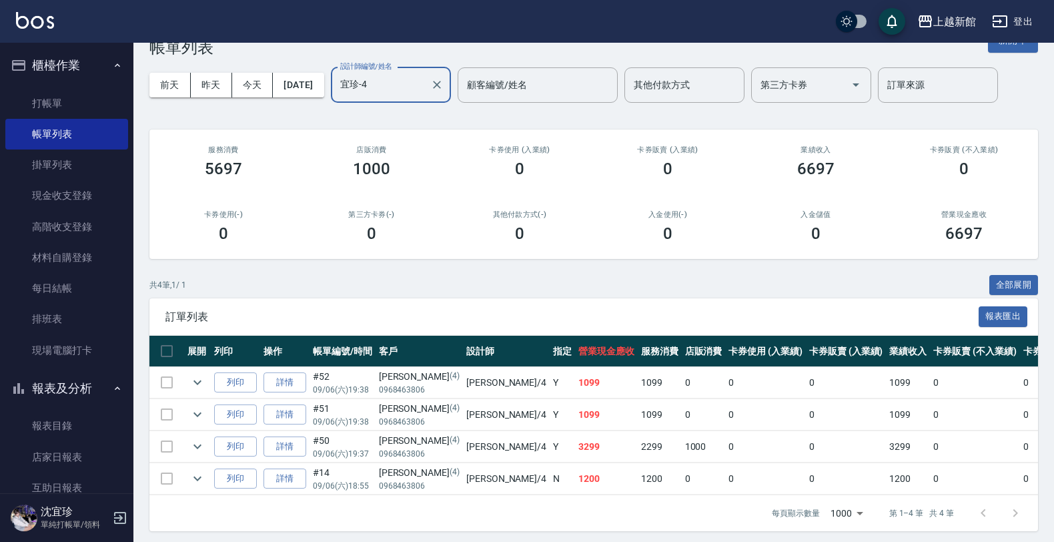
scroll to position [53, 0]
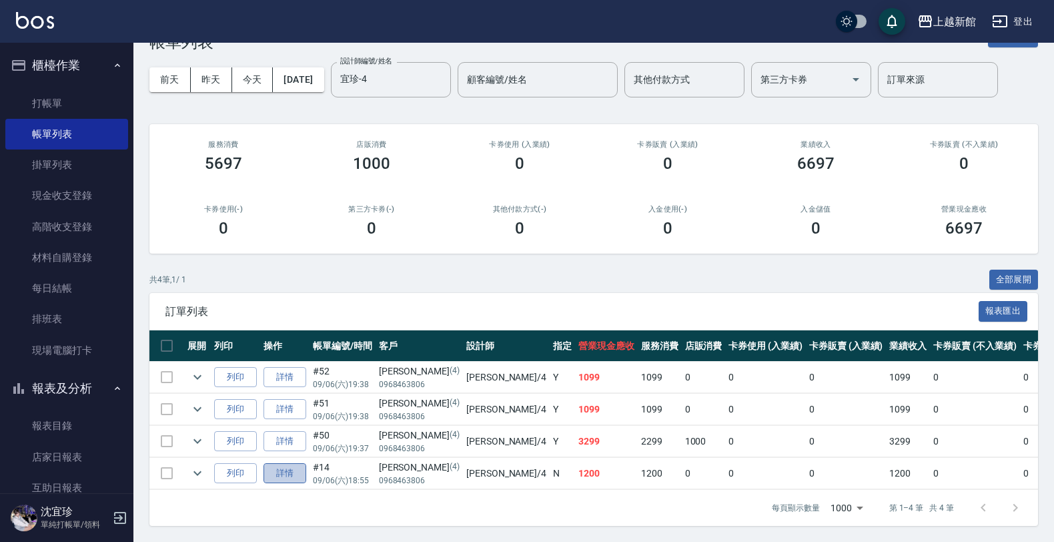
click at [300, 464] on link "詳情" at bounding box center [284, 473] width 43 height 21
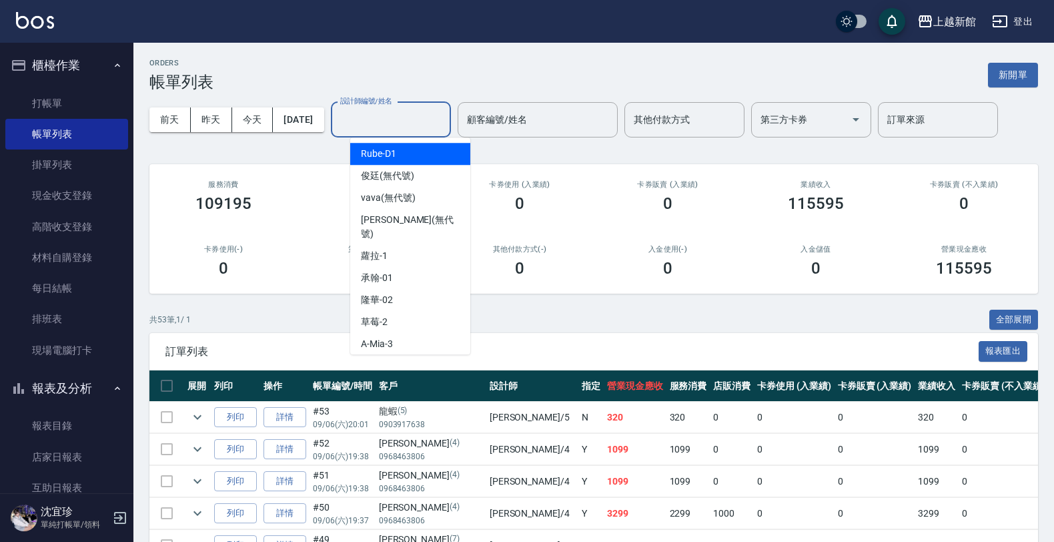
click at [382, 107] on div "設計師編號/姓名 設計師編號/姓名" at bounding box center [391, 119] width 120 height 35
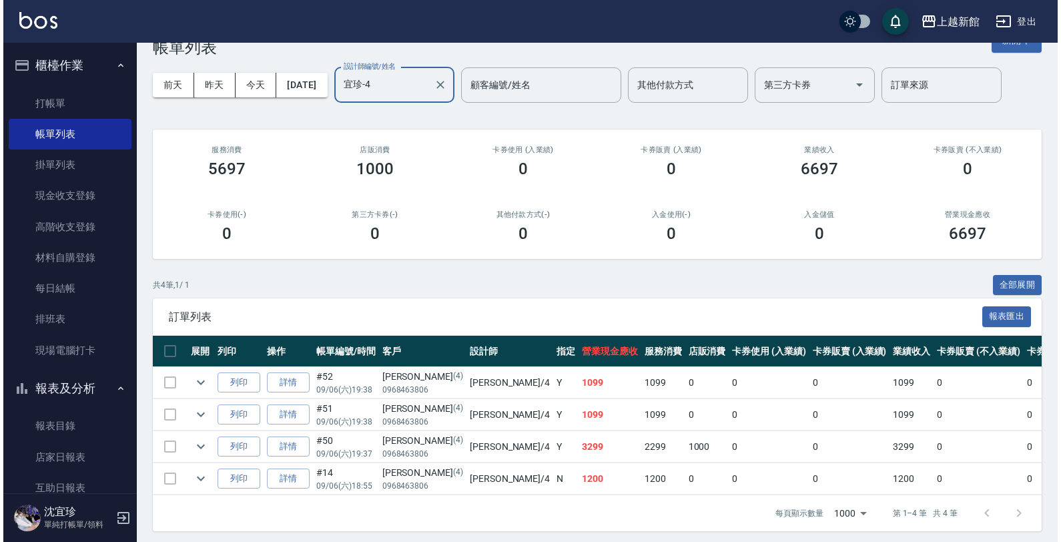
scroll to position [53, 0]
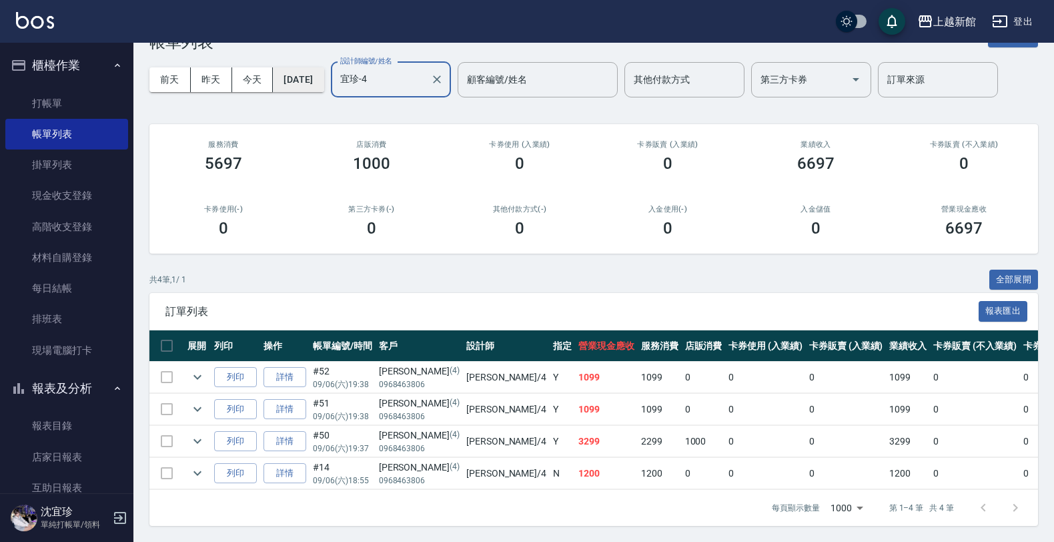
click at [294, 67] on button "[DATE]" at bounding box center [298, 79] width 51 height 25
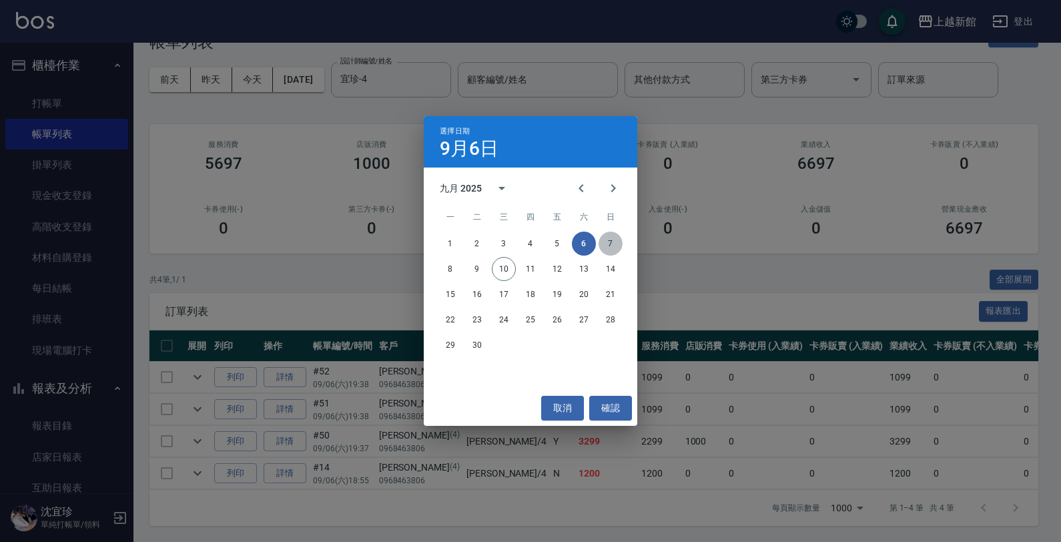
click at [602, 243] on button "7" at bounding box center [610, 243] width 24 height 24
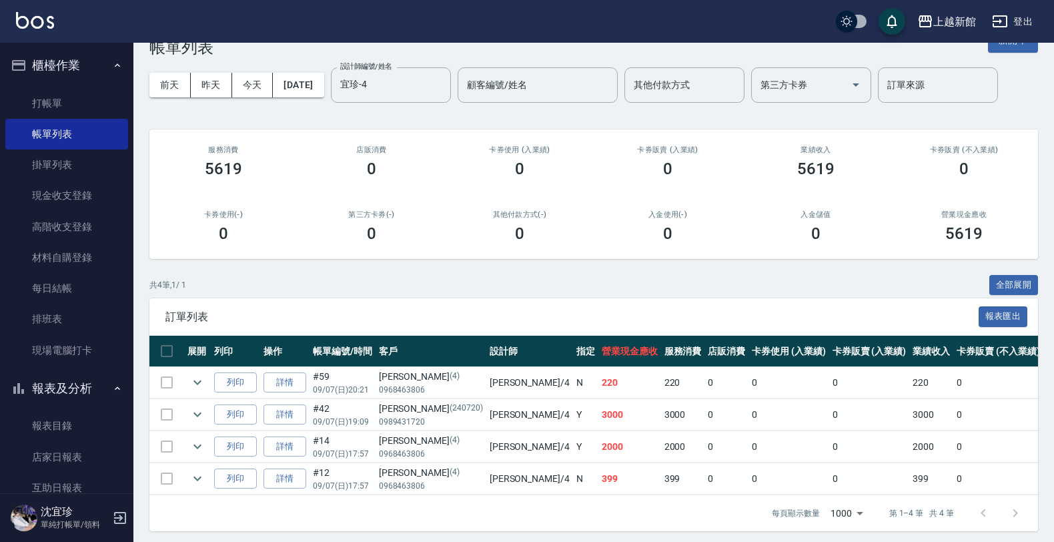
scroll to position [53, 0]
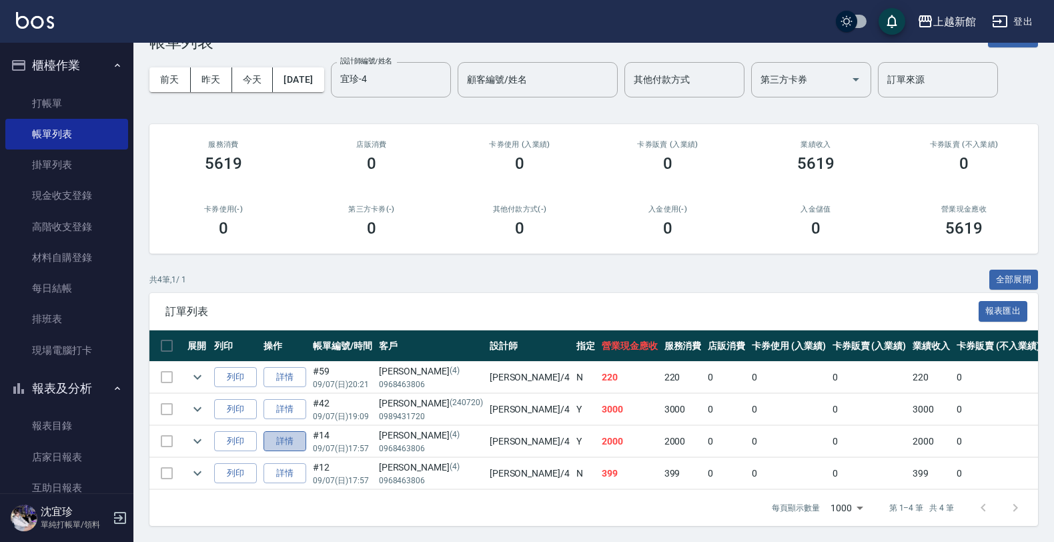
click at [273, 431] on link "詳情" at bounding box center [284, 441] width 43 height 21
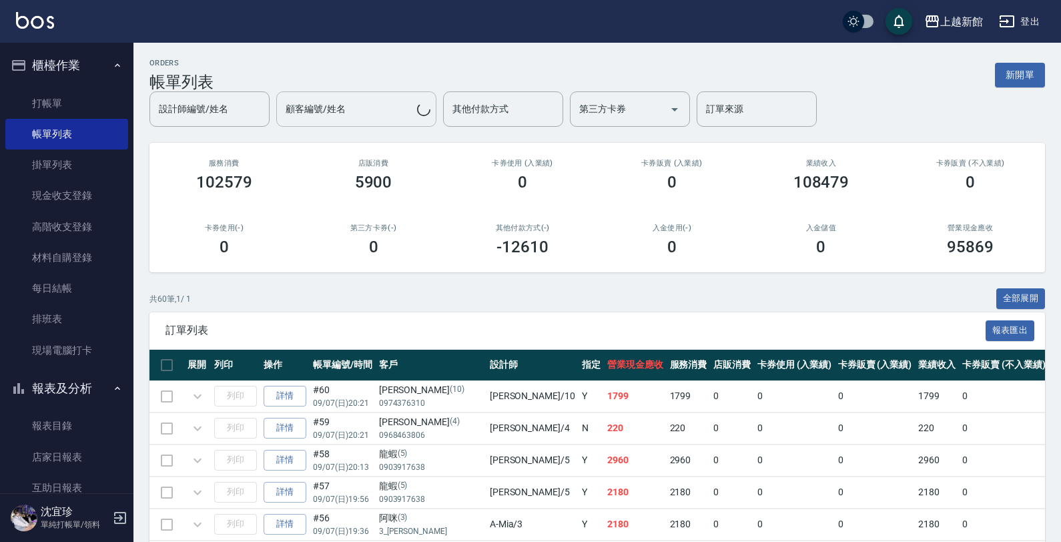
click at [391, 108] on input "顧客編號/姓名" at bounding box center [349, 108] width 135 height 23
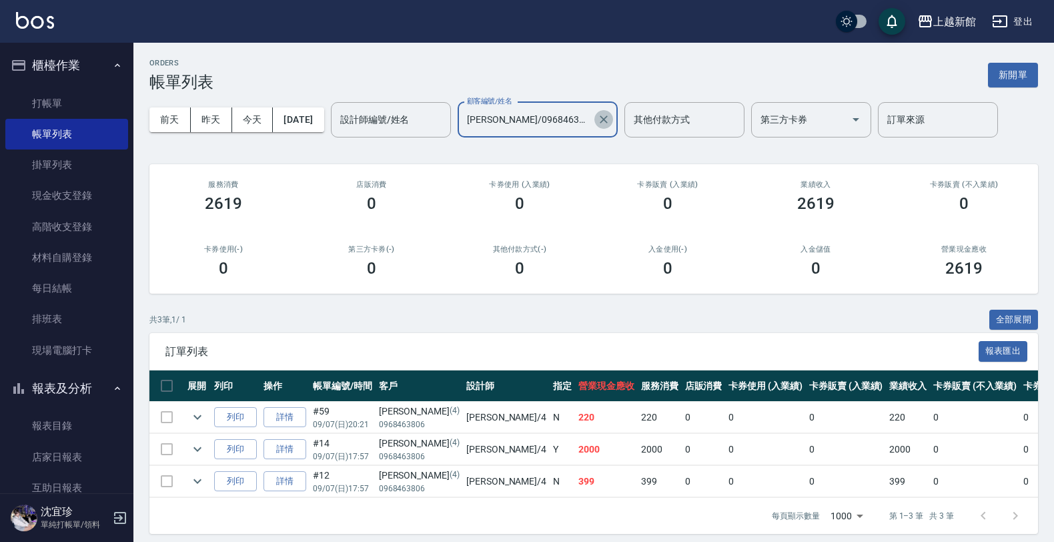
click at [610, 117] on icon "Clear" at bounding box center [603, 119] width 13 height 13
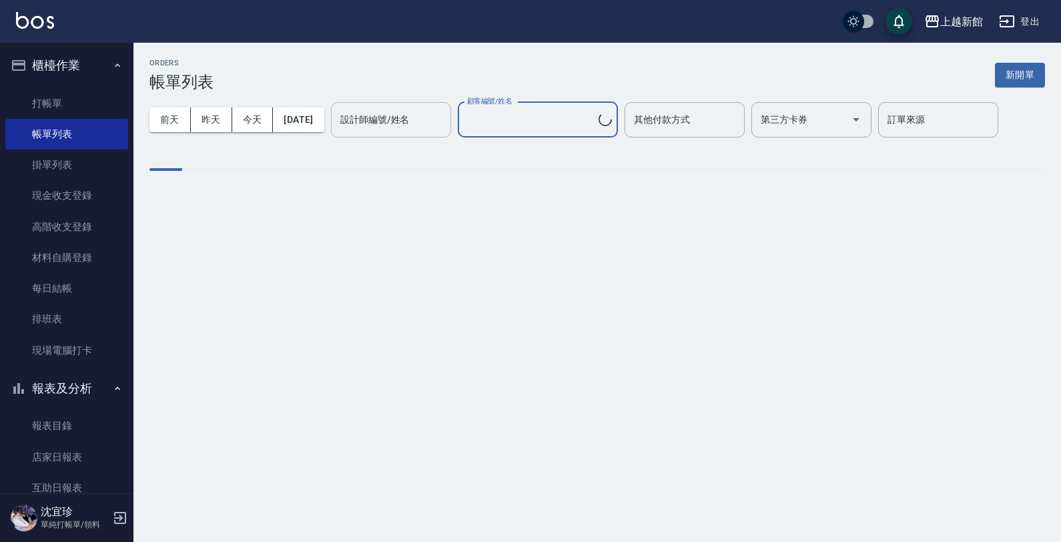
click at [361, 131] on div "設計師編號/姓名" at bounding box center [391, 119] width 120 height 35
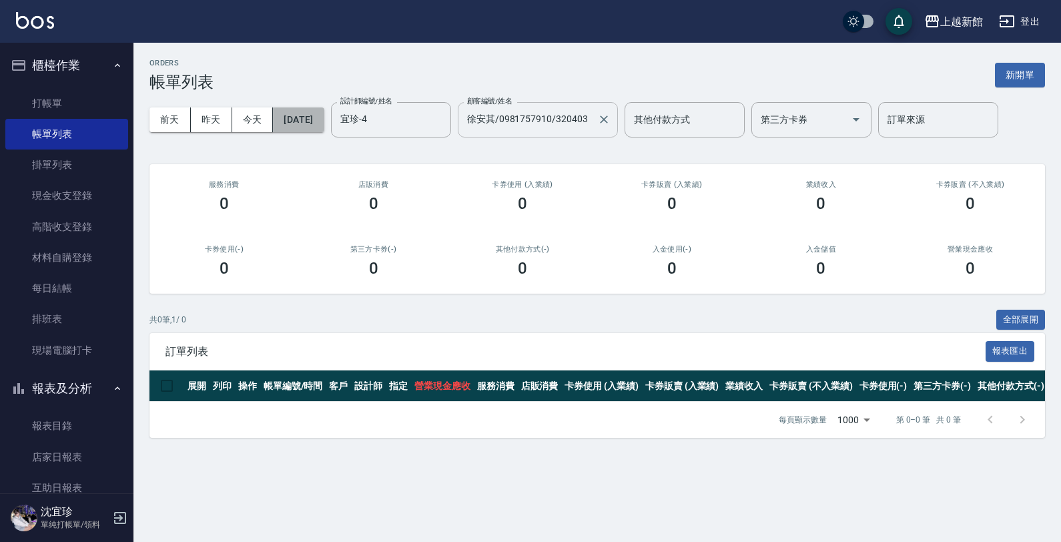
click at [304, 117] on button "[DATE]" at bounding box center [298, 119] width 51 height 25
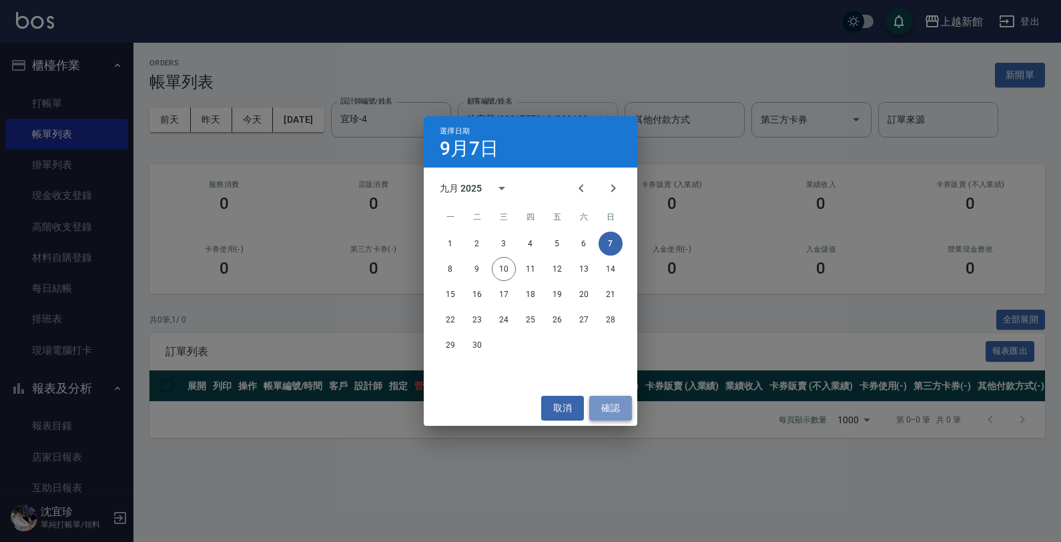
click at [601, 416] on button "確認" at bounding box center [610, 408] width 43 height 25
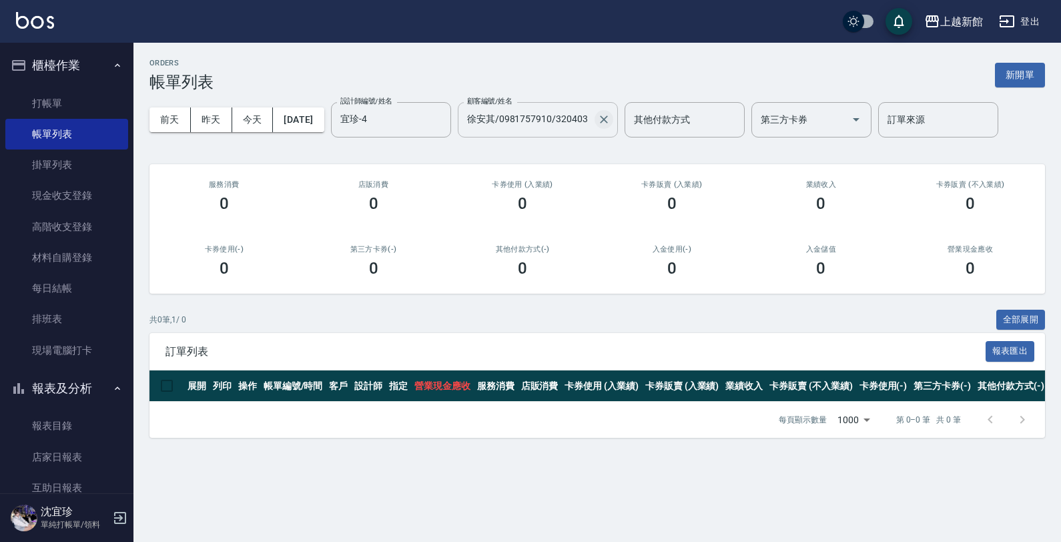
click at [610, 123] on icon "Clear" at bounding box center [603, 119] width 13 height 13
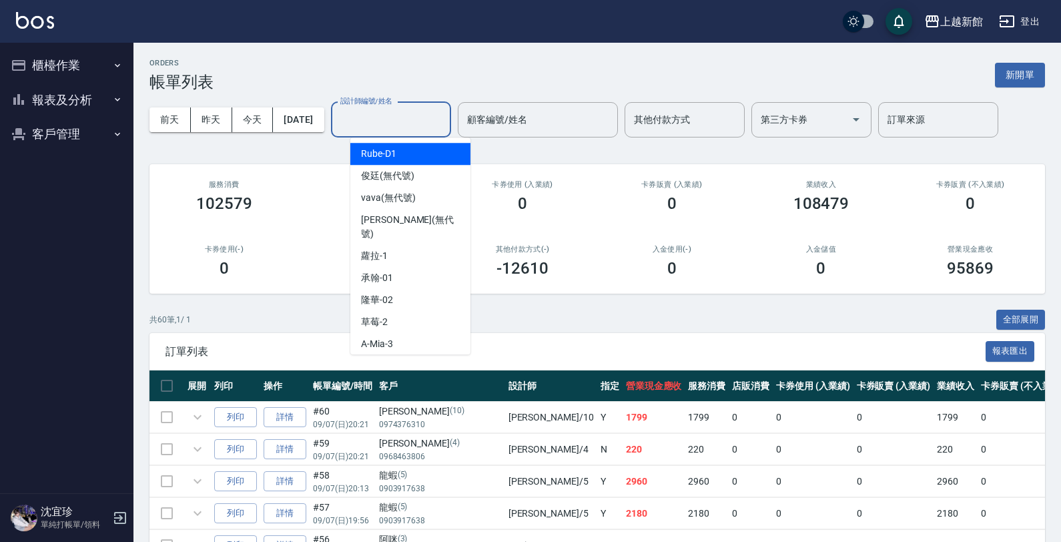
drag, startPoint x: 417, startPoint y: 122, endPoint x: 408, endPoint y: 121, distance: 9.4
click at [416, 122] on input "設計師編號/姓名" at bounding box center [391, 119] width 108 height 23
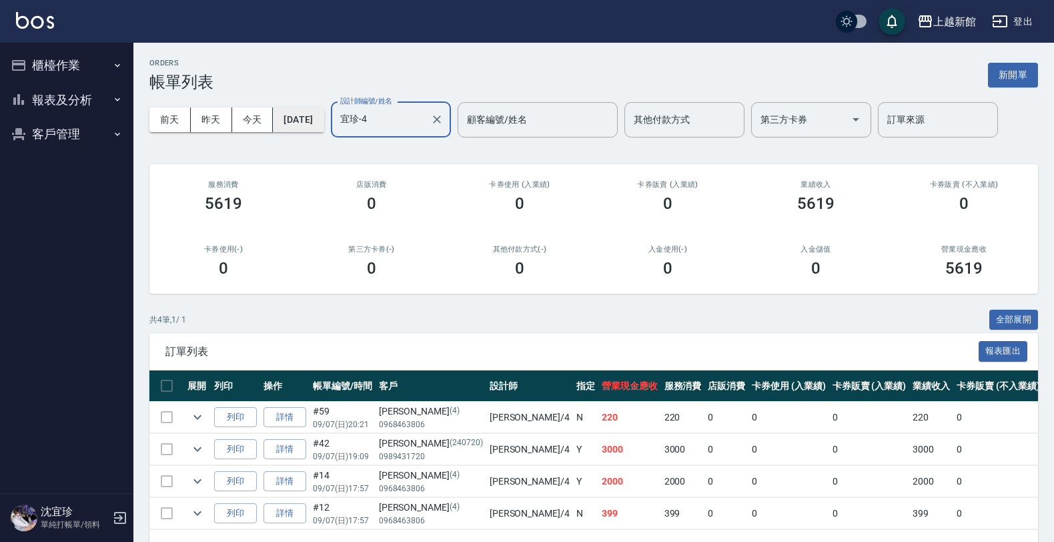
type input "宜珍-4"
click at [315, 111] on button "2025/09/07" at bounding box center [298, 119] width 51 height 25
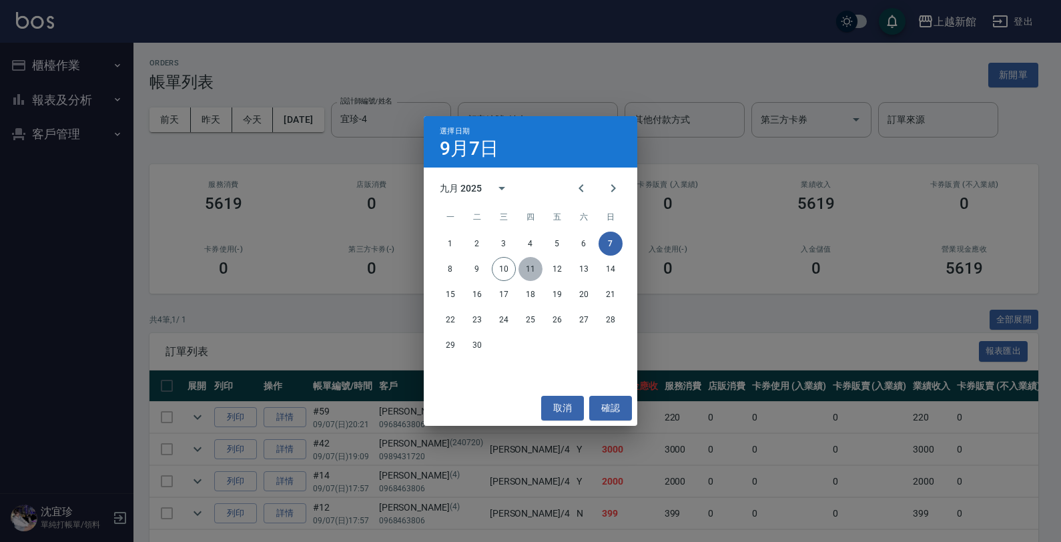
click at [520, 270] on button "11" at bounding box center [530, 269] width 24 height 24
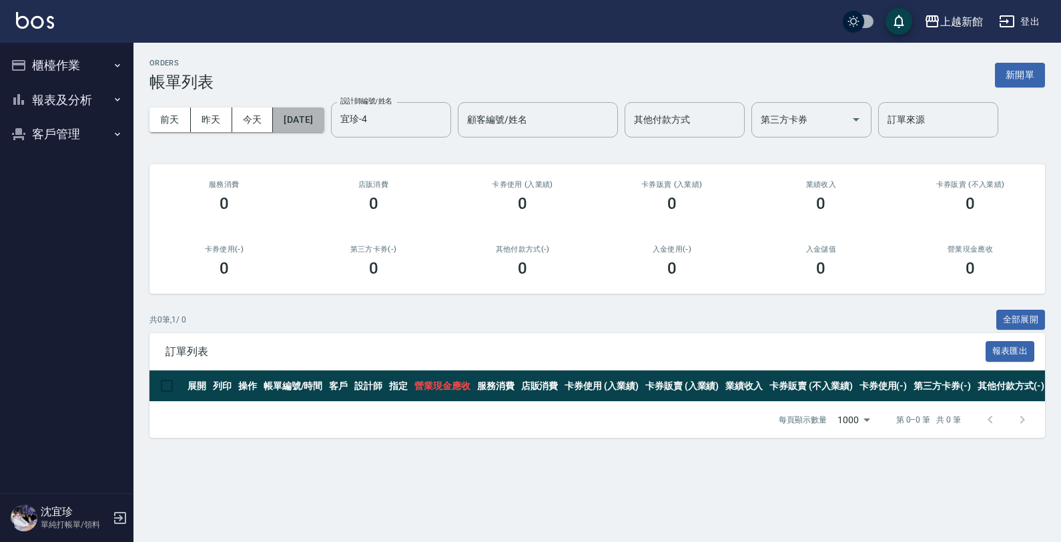
click at [290, 108] on button "2025/09/11" at bounding box center [298, 119] width 51 height 25
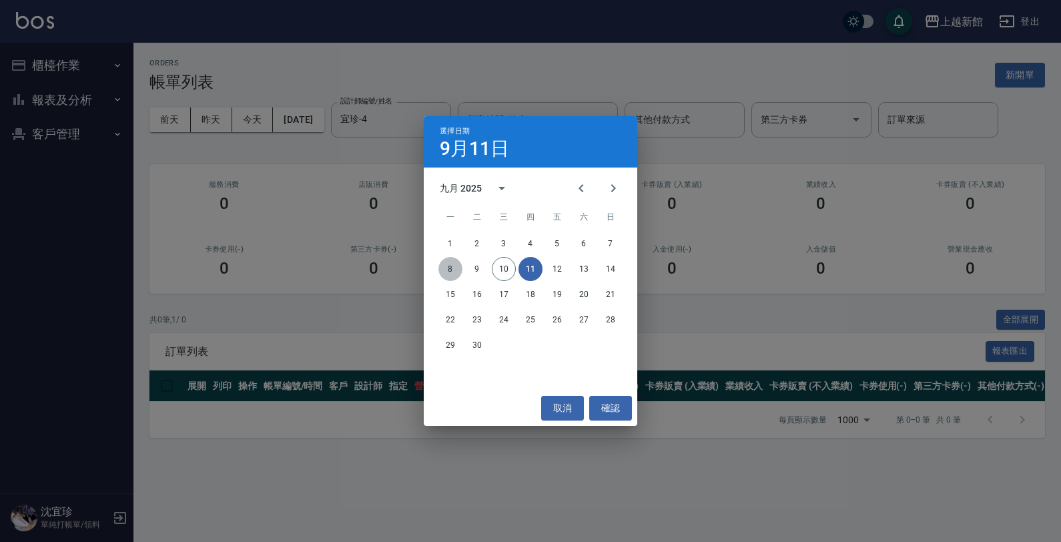
click at [455, 273] on button "8" at bounding box center [450, 269] width 24 height 24
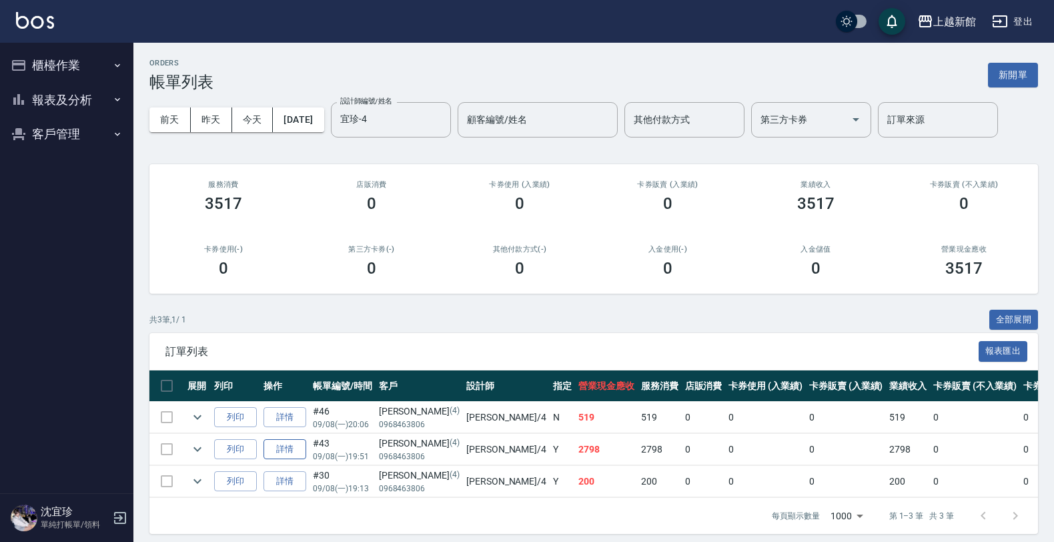
click at [301, 458] on link "詳情" at bounding box center [284, 449] width 43 height 21
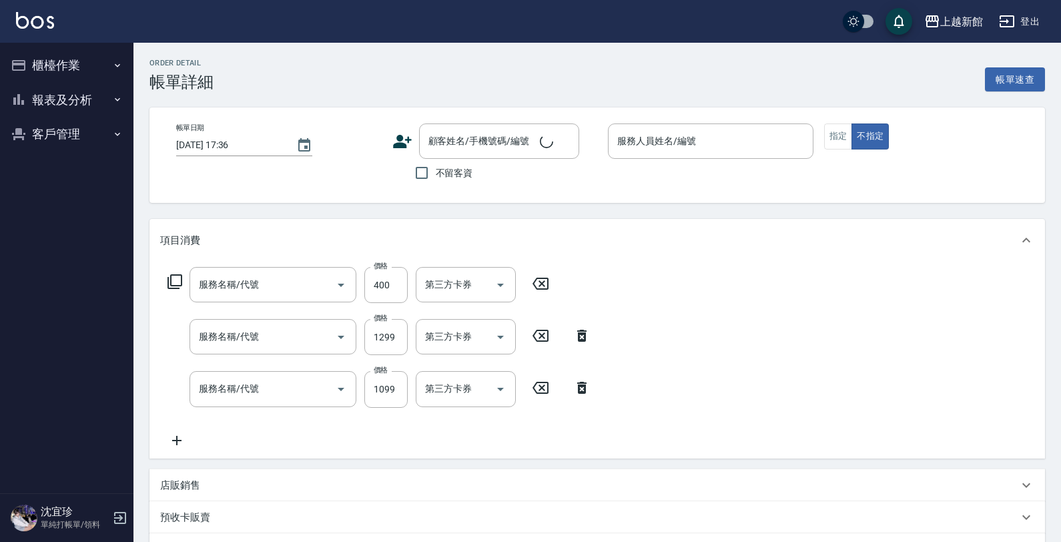
type input "2025/09/08 19:51"
type input "宜珍-4"
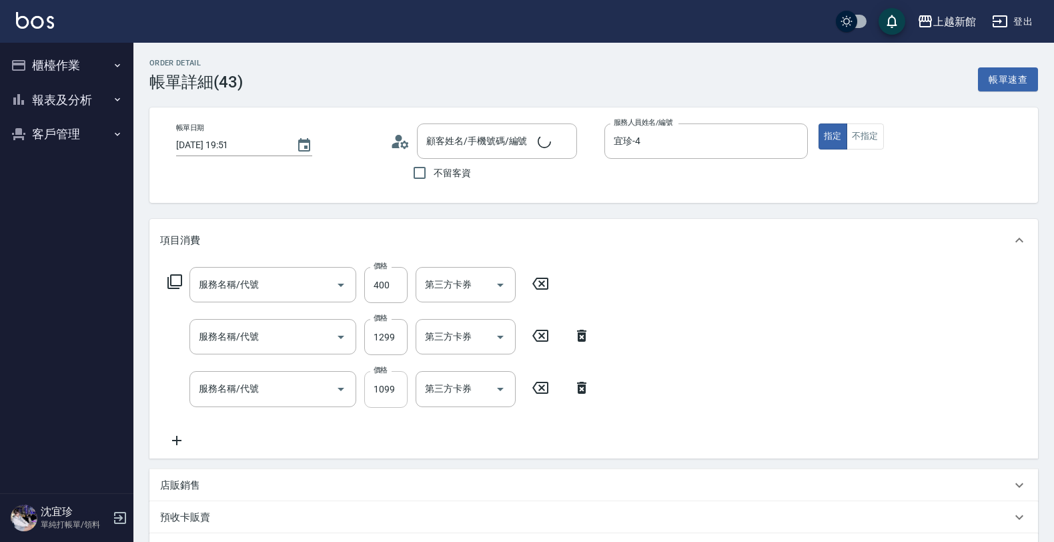
type input "天天護髮(503)"
type input "設計染髮(404)"
type input "設計燙髮(302)"
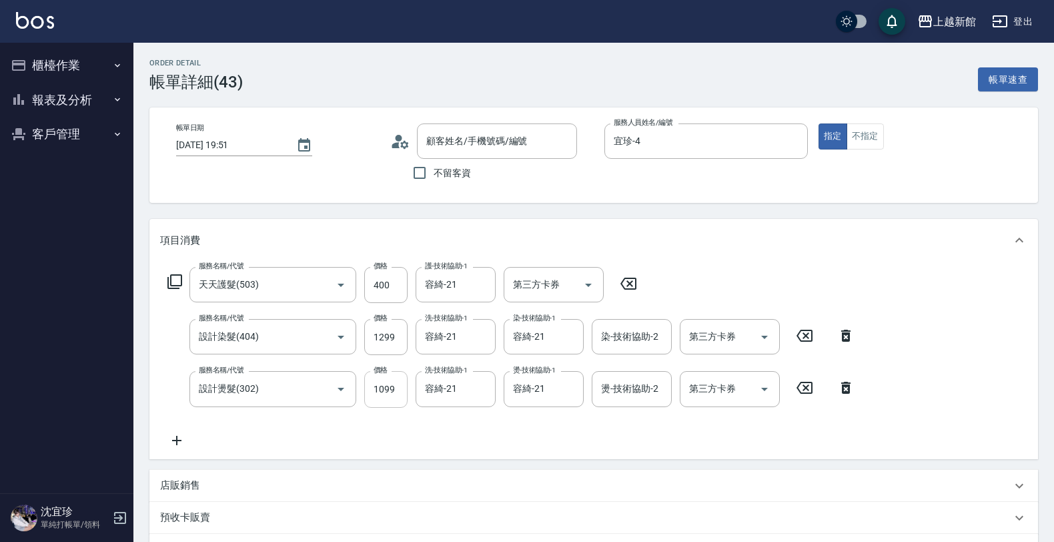
type input "宜珍/0968463806/4"
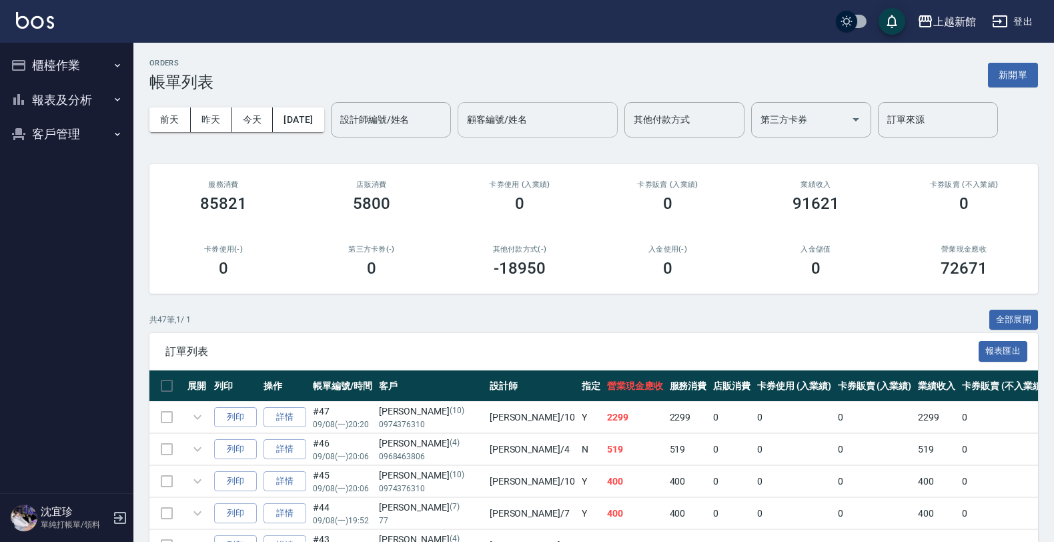
click at [377, 105] on div "設計師編號/姓名" at bounding box center [391, 119] width 120 height 35
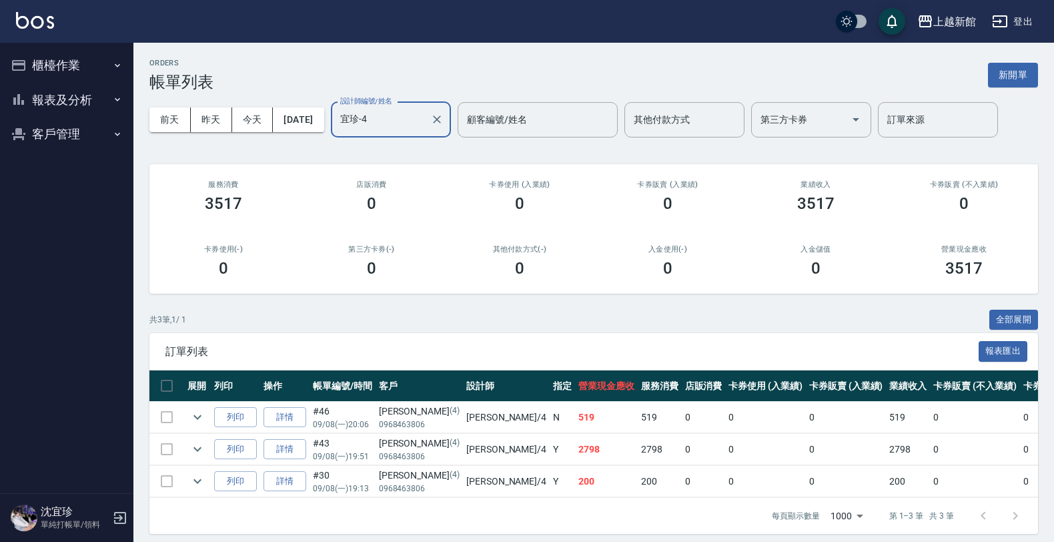
type input "宜珍-4"
click at [51, 61] on button "櫃檯作業" at bounding box center [66, 65] width 123 height 35
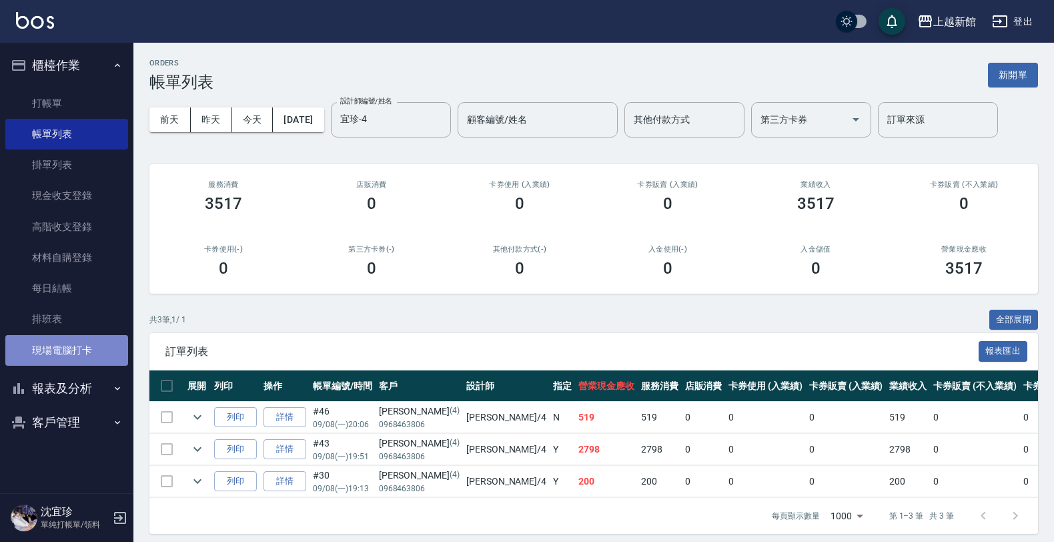
click at [72, 361] on link "現場電腦打卡" at bounding box center [66, 350] width 123 height 31
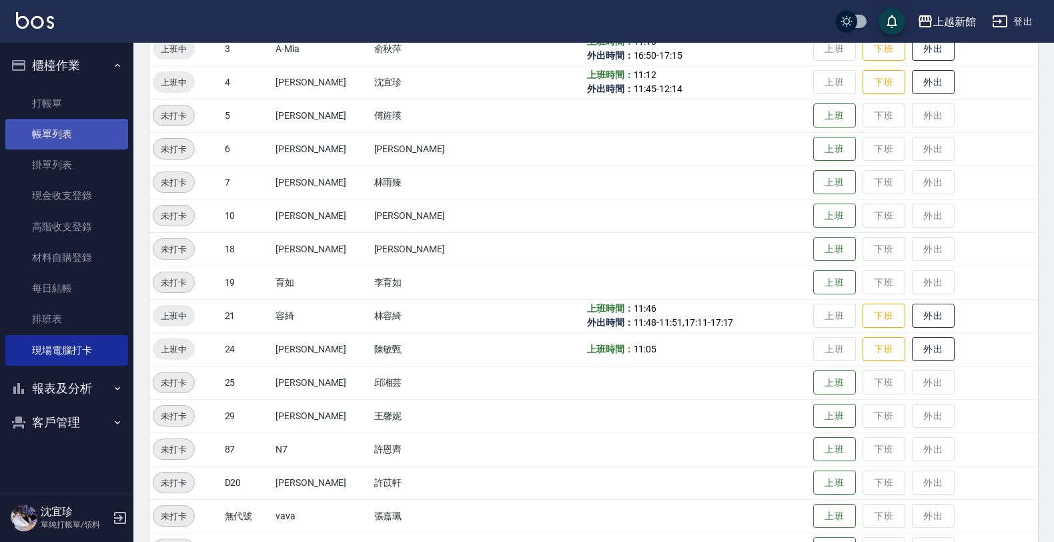
scroll to position [167, 0]
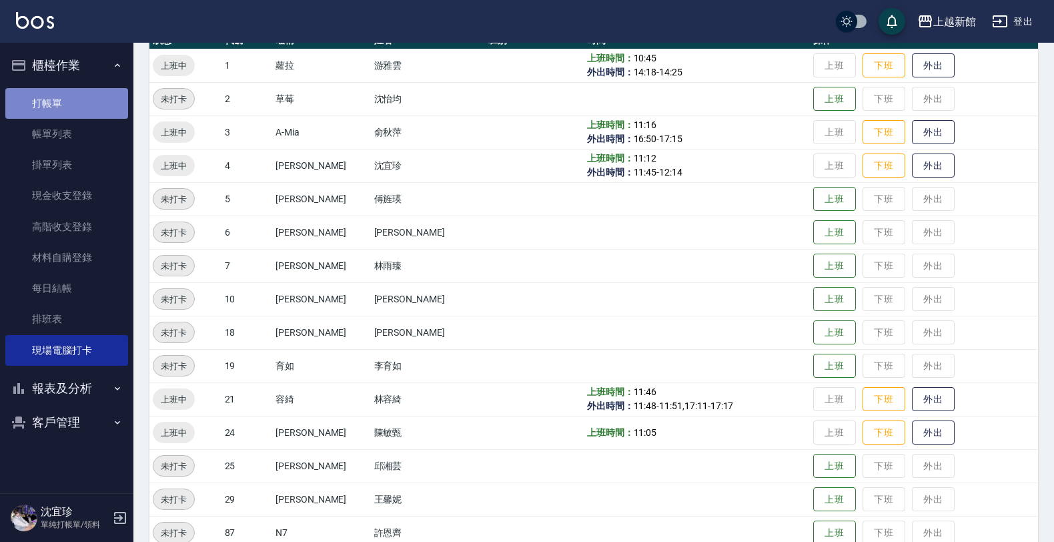
click at [78, 93] on link "打帳單" at bounding box center [66, 103] width 123 height 31
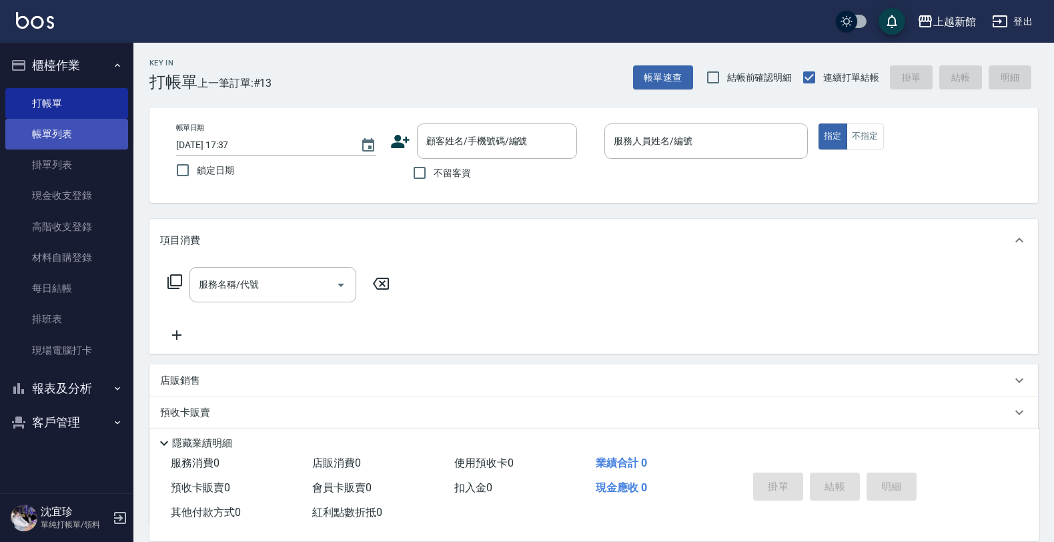
click at [80, 144] on link "帳單列表" at bounding box center [66, 134] width 123 height 31
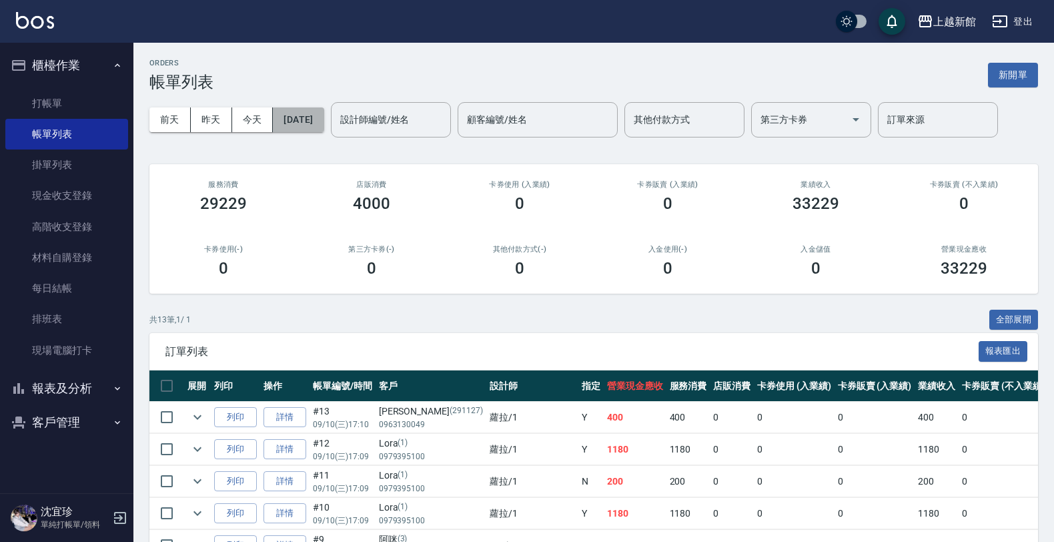
click at [319, 118] on button "[DATE]" at bounding box center [298, 119] width 51 height 25
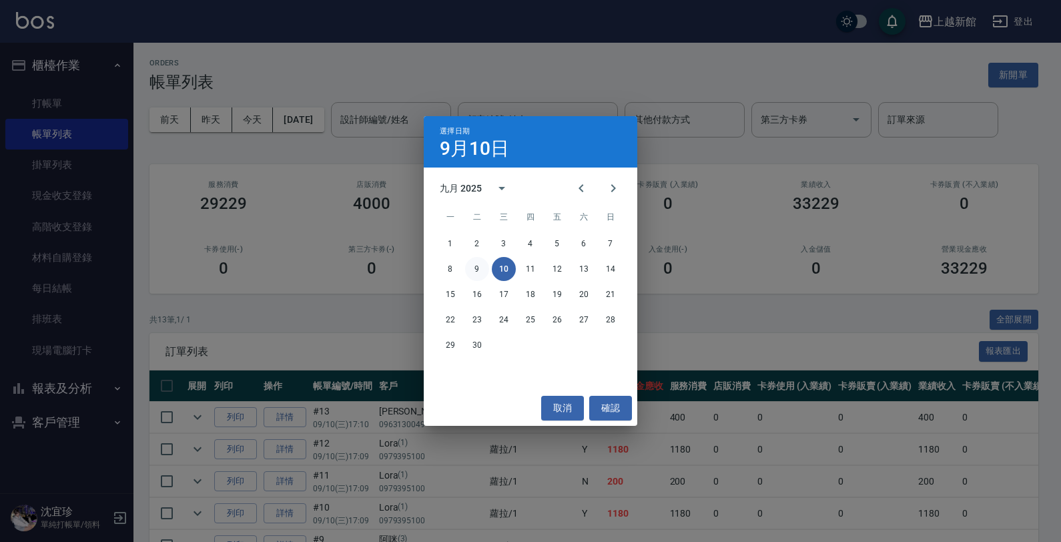
click at [478, 265] on button "9" at bounding box center [477, 269] width 24 height 24
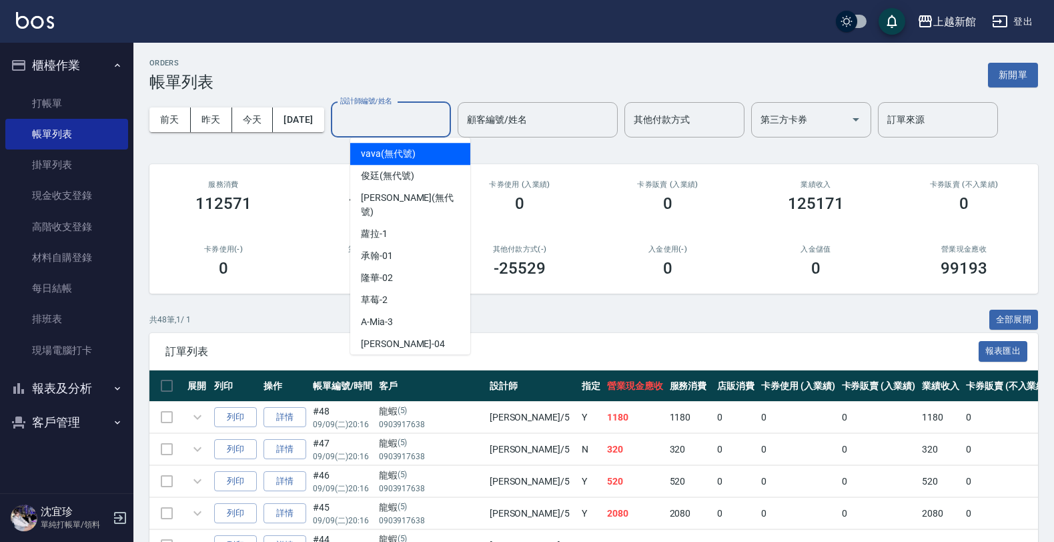
click at [429, 115] on input "設計師編號/姓名" at bounding box center [391, 119] width 108 height 23
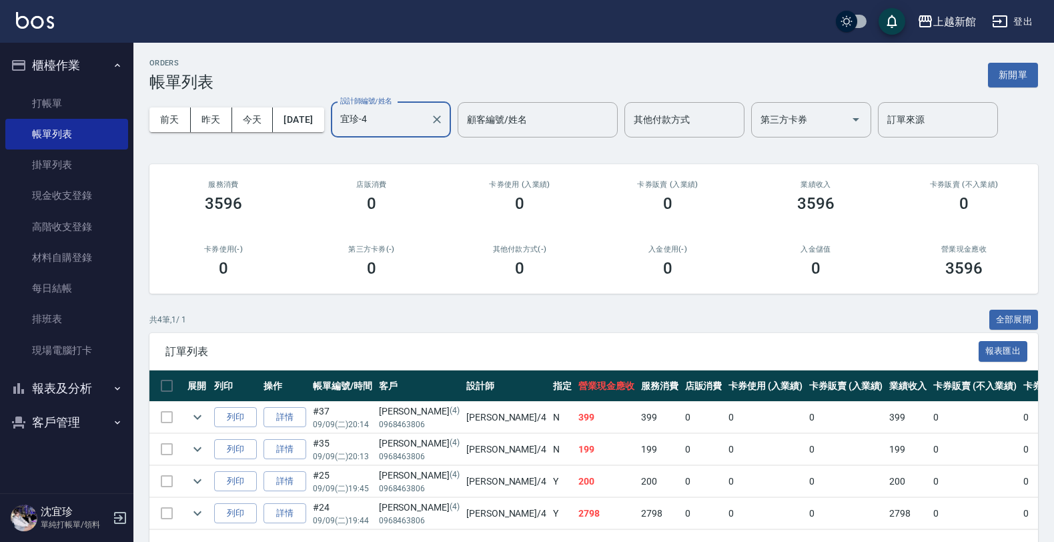
scroll to position [53, 0]
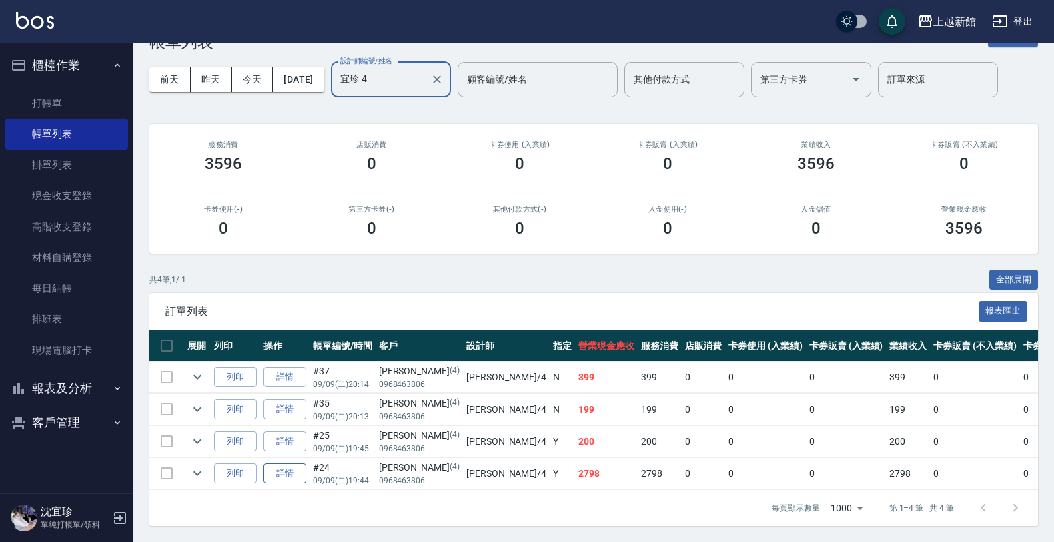
type input "宜珍-4"
click at [284, 463] on link "詳情" at bounding box center [284, 473] width 43 height 21
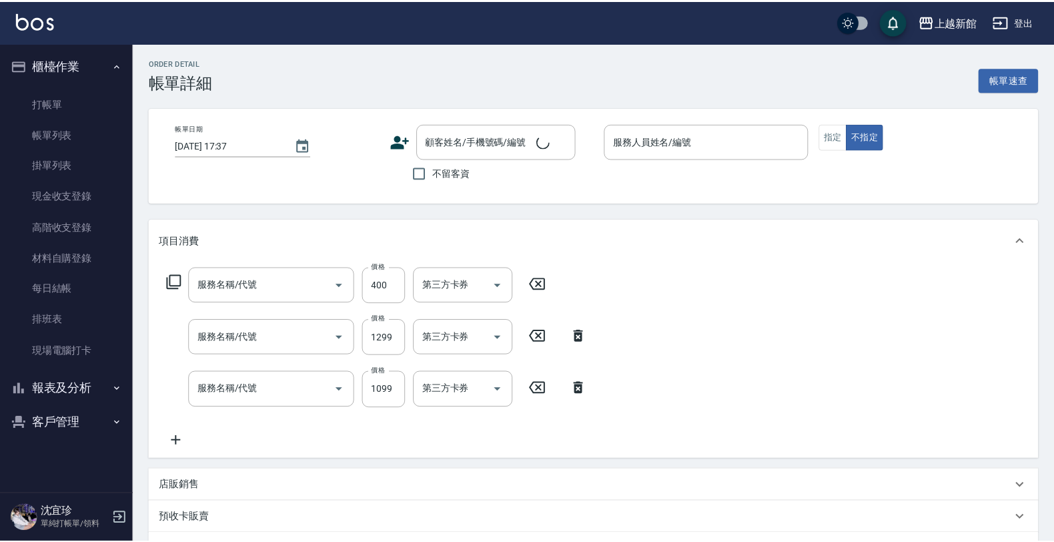
type input "2025/09/09 19:44"
type input "宜珍-4"
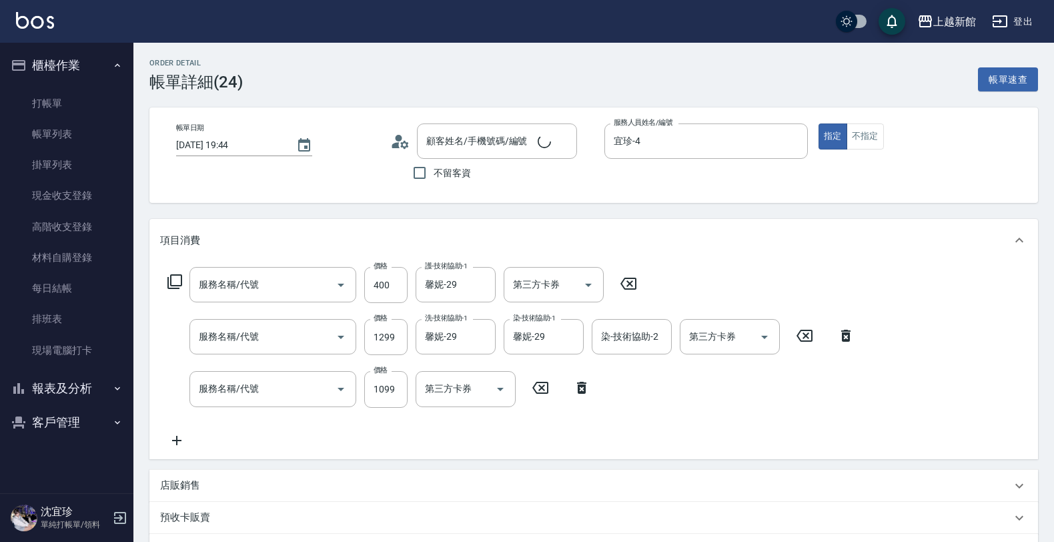
type input "天天護髮(503)"
type input "設計染髮(404)"
type input "設計燙髮(302)"
type input "宜珍/0968463806/4"
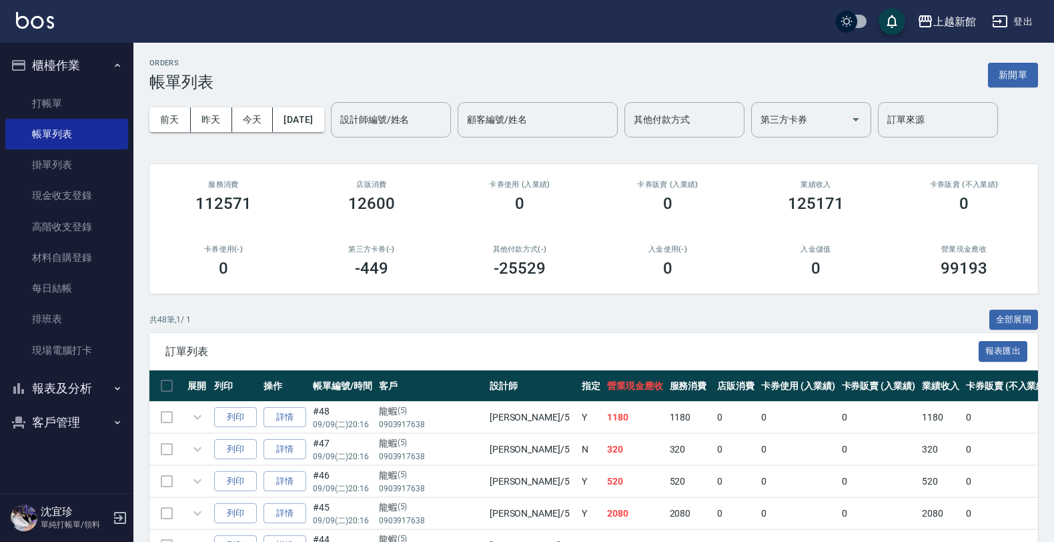
click at [404, 118] on div "設計師編號/姓名 設計師編號/姓名" at bounding box center [391, 119] width 120 height 35
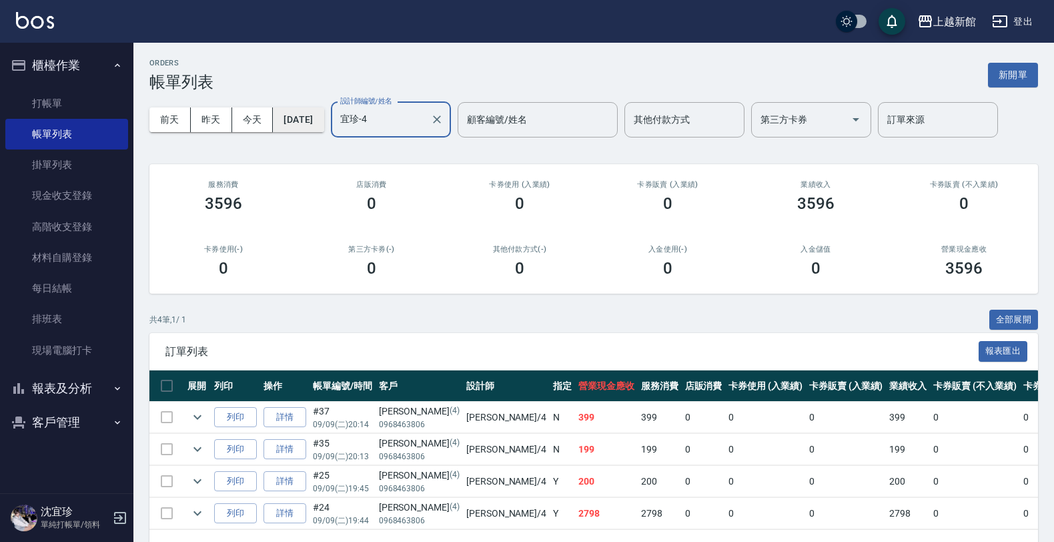
type input "宜珍-4"
click at [322, 127] on button "[DATE]" at bounding box center [298, 119] width 51 height 25
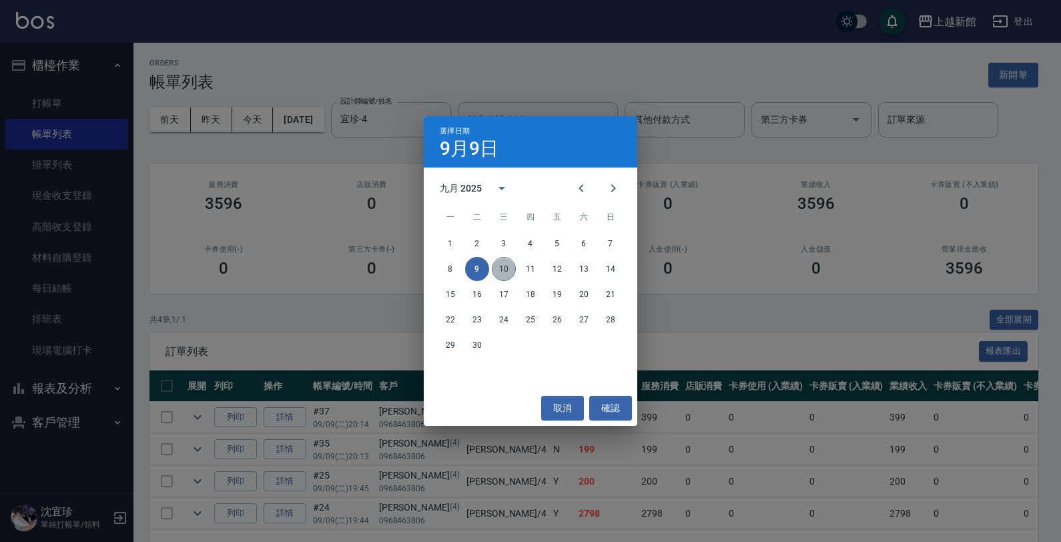
click at [498, 271] on button "10" at bounding box center [504, 269] width 24 height 24
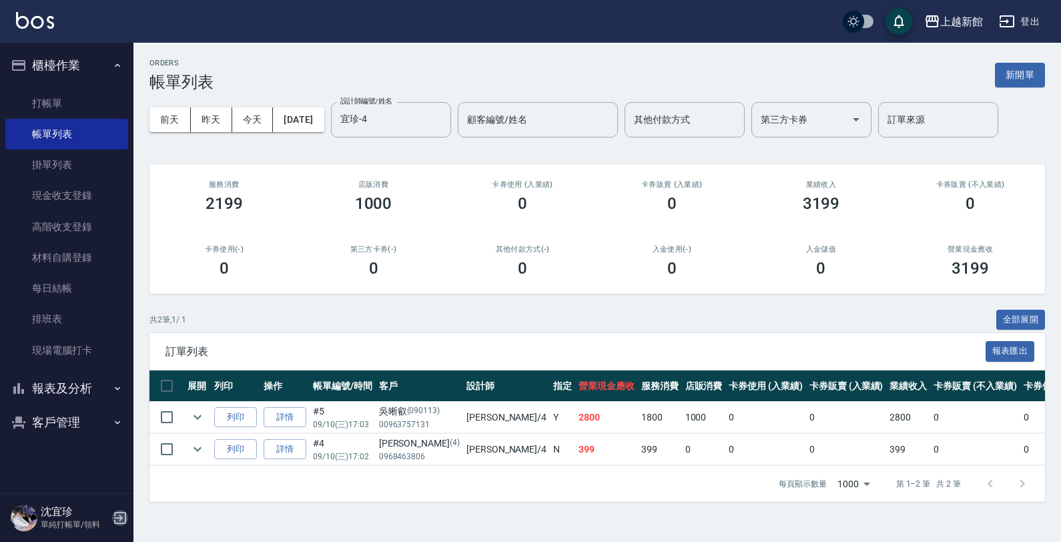
click at [121, 514] on icon "button" at bounding box center [120, 518] width 16 height 16
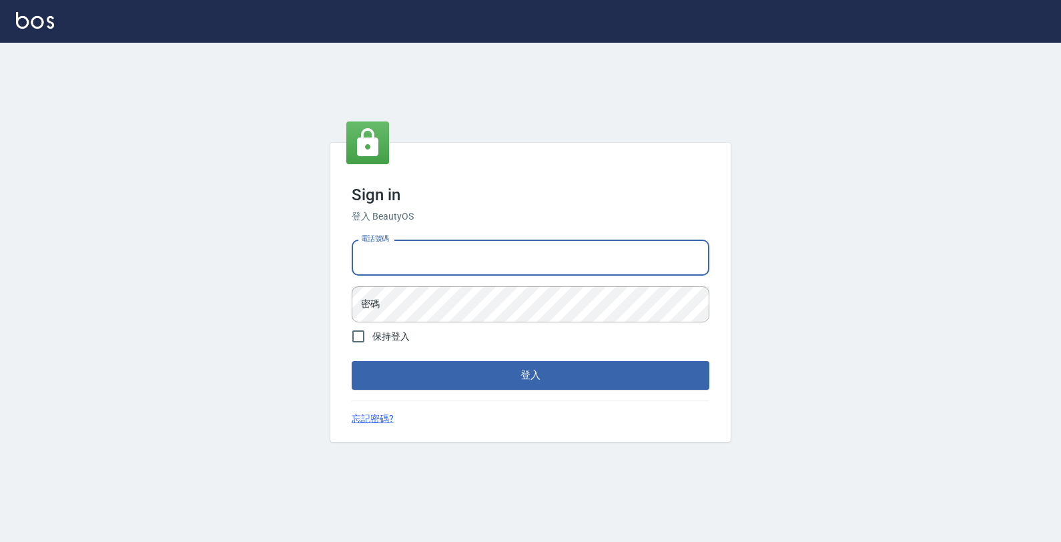
drag, startPoint x: 421, startPoint y: 262, endPoint x: 425, endPoint y: 271, distance: 10.2
click at [424, 270] on input "電話號碼" at bounding box center [531, 257] width 358 height 36
type input "4265909"
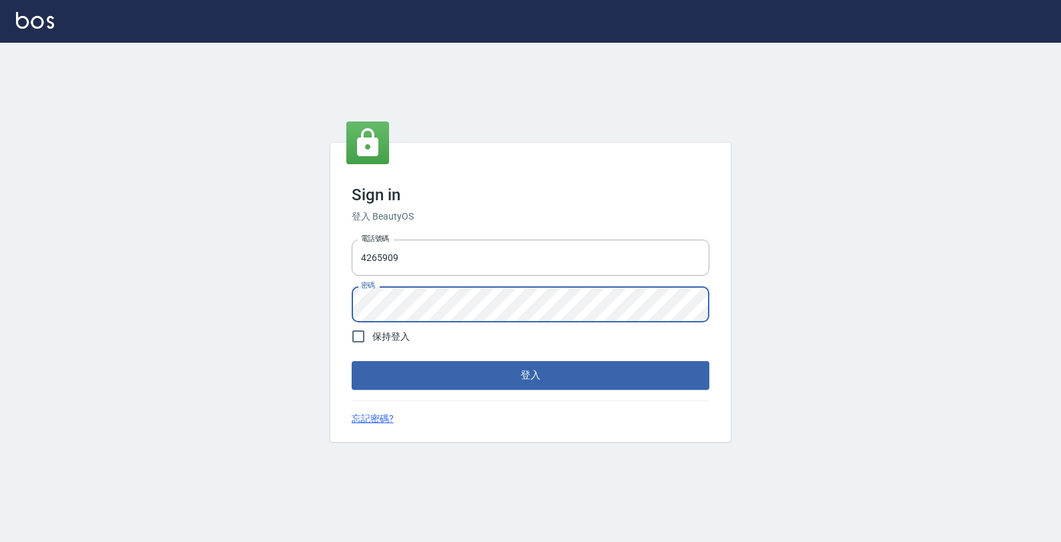
click at [352, 361] on button "登入" at bounding box center [531, 375] width 358 height 28
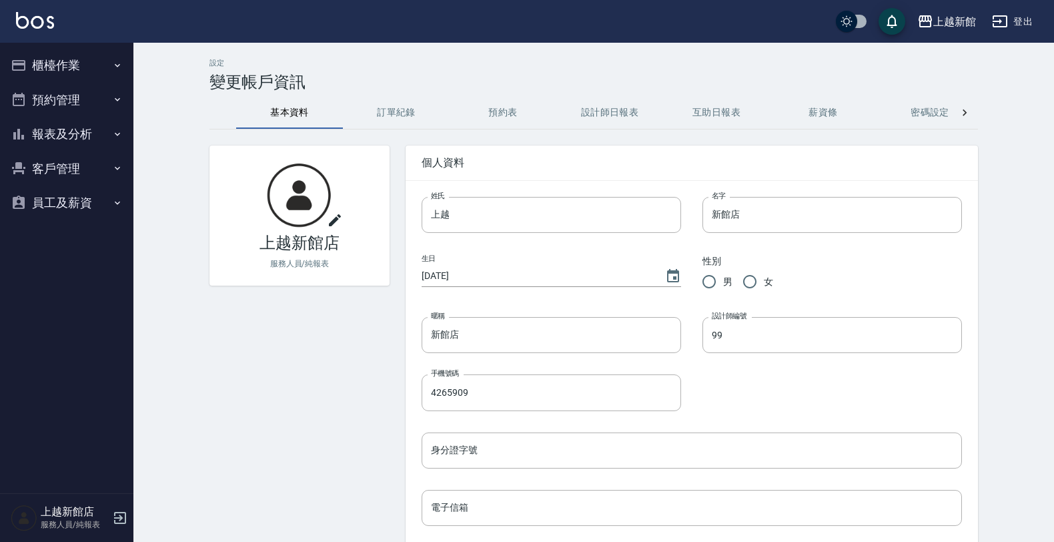
click at [87, 61] on button "櫃檯作業" at bounding box center [66, 65] width 123 height 35
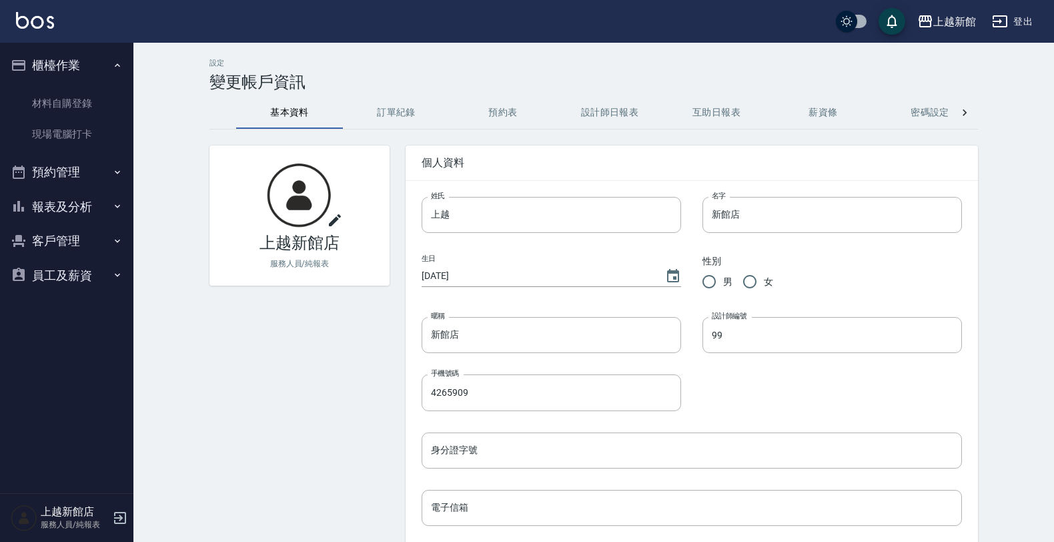
click at [54, 173] on button "預約管理" at bounding box center [66, 172] width 123 height 35
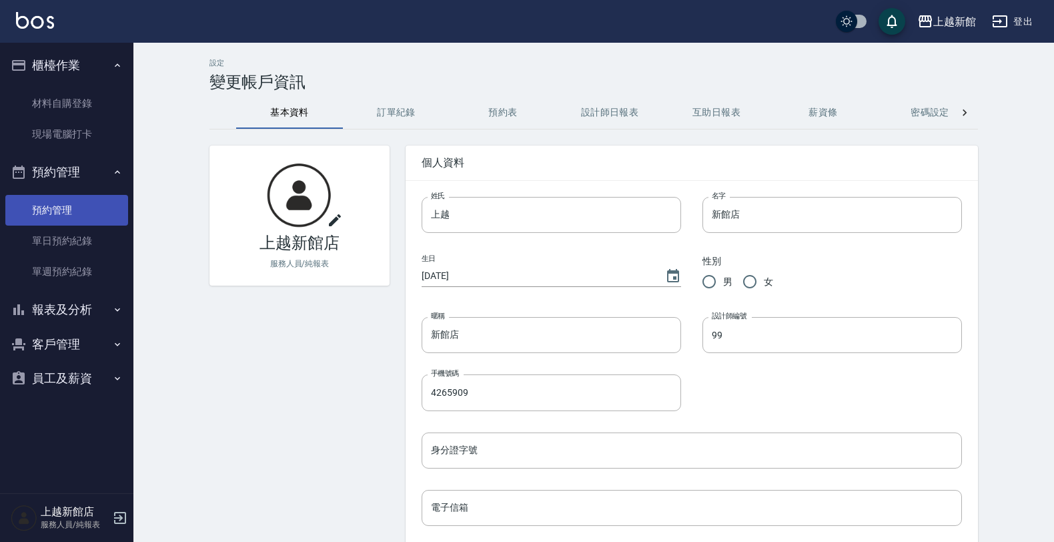
click at [68, 208] on link "預約管理" at bounding box center [66, 210] width 123 height 31
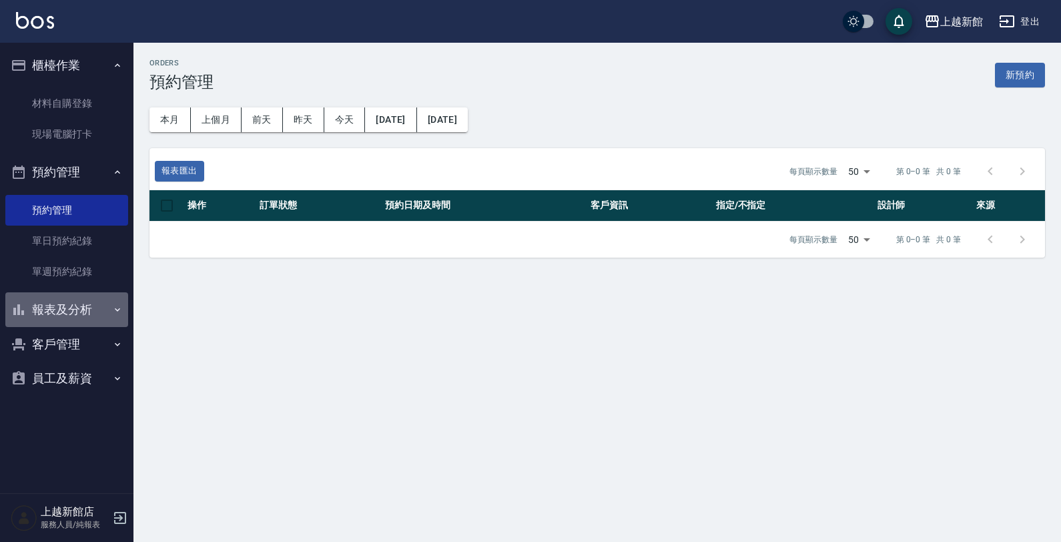
click at [79, 308] on button "報表及分析" at bounding box center [66, 309] width 123 height 35
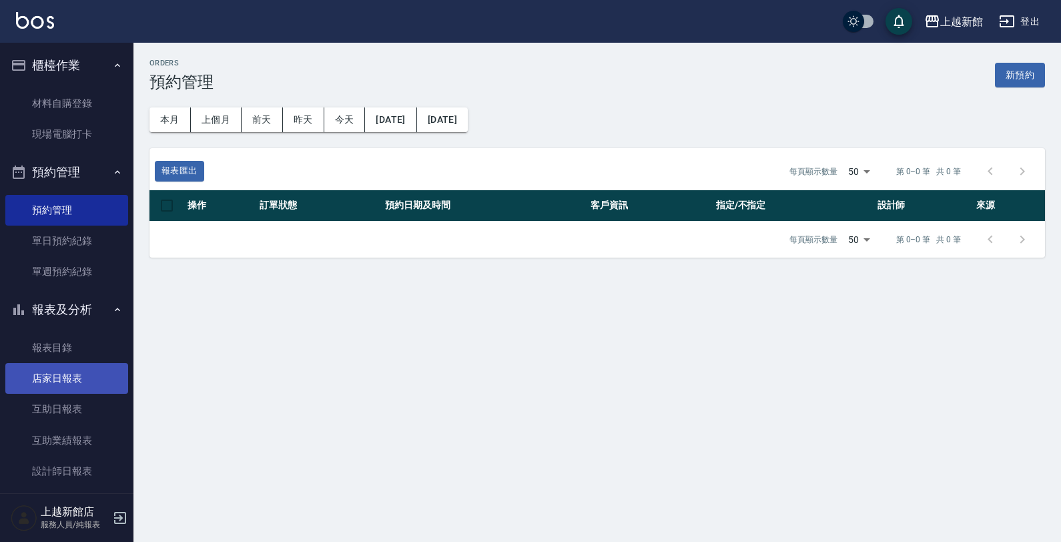
click at [50, 386] on link "店家日報表" at bounding box center [66, 378] width 123 height 31
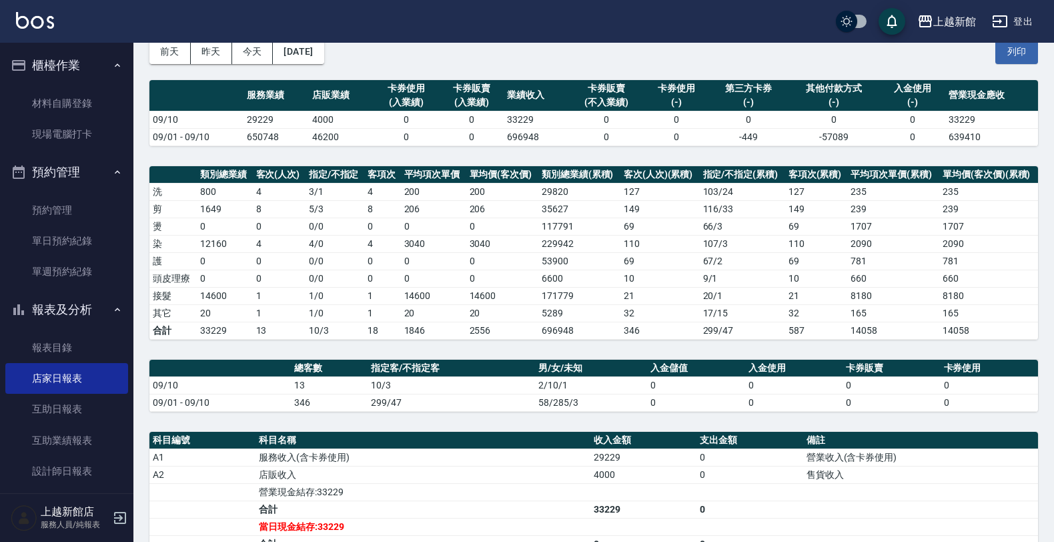
scroll to position [167, 0]
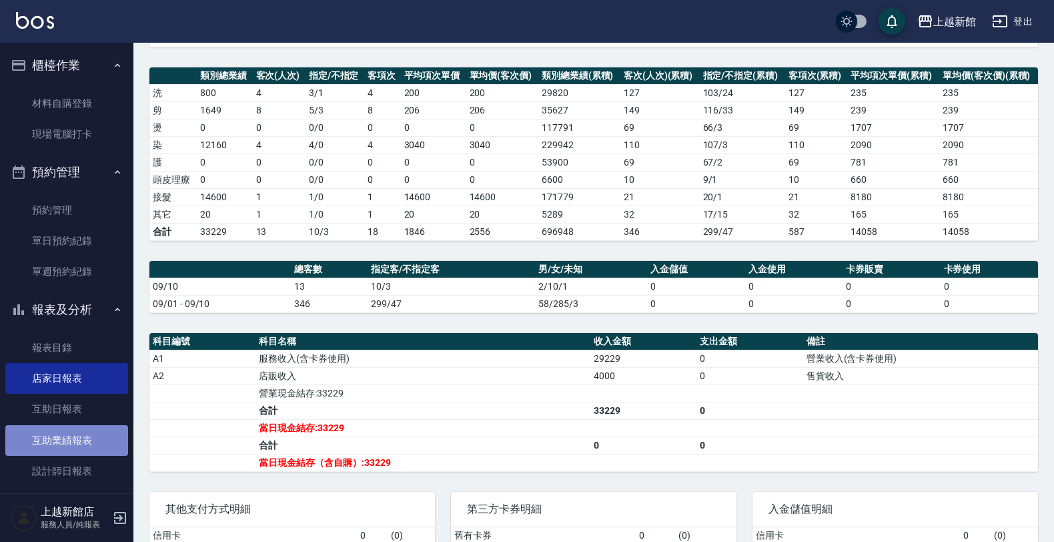
click at [80, 428] on link "互助業績報表" at bounding box center [66, 440] width 123 height 31
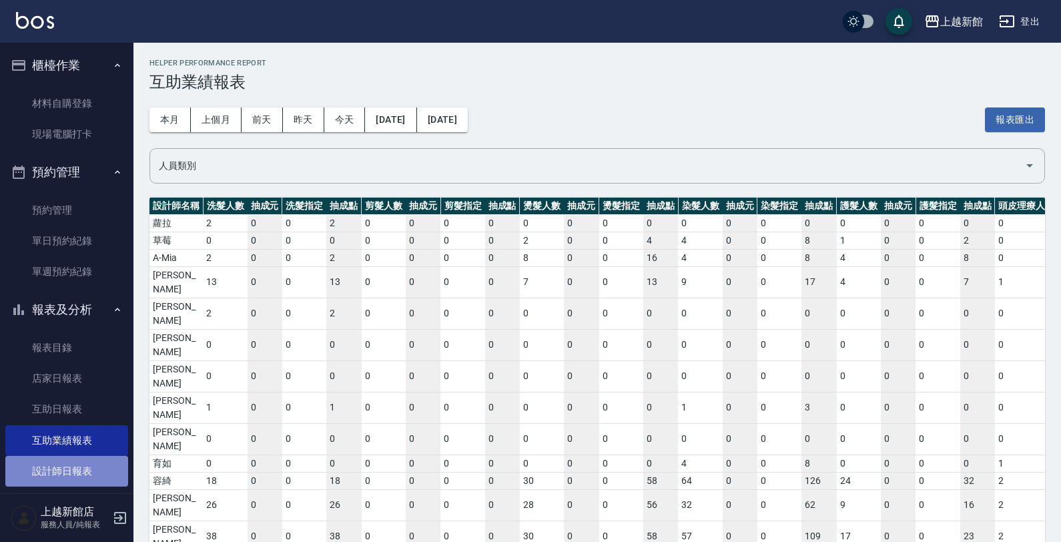
click at [81, 464] on link "設計師日報表" at bounding box center [66, 471] width 123 height 31
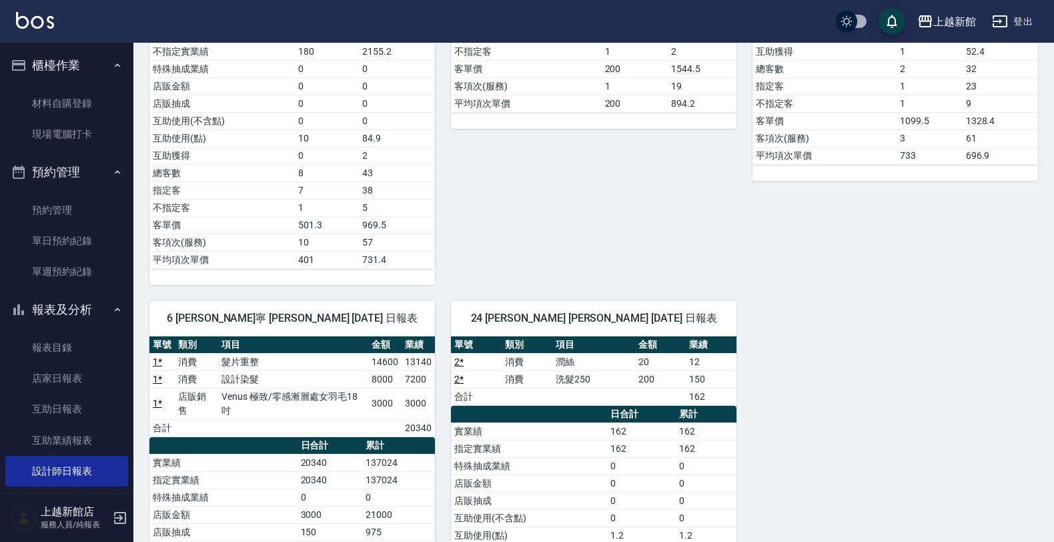
scroll to position [417, 0]
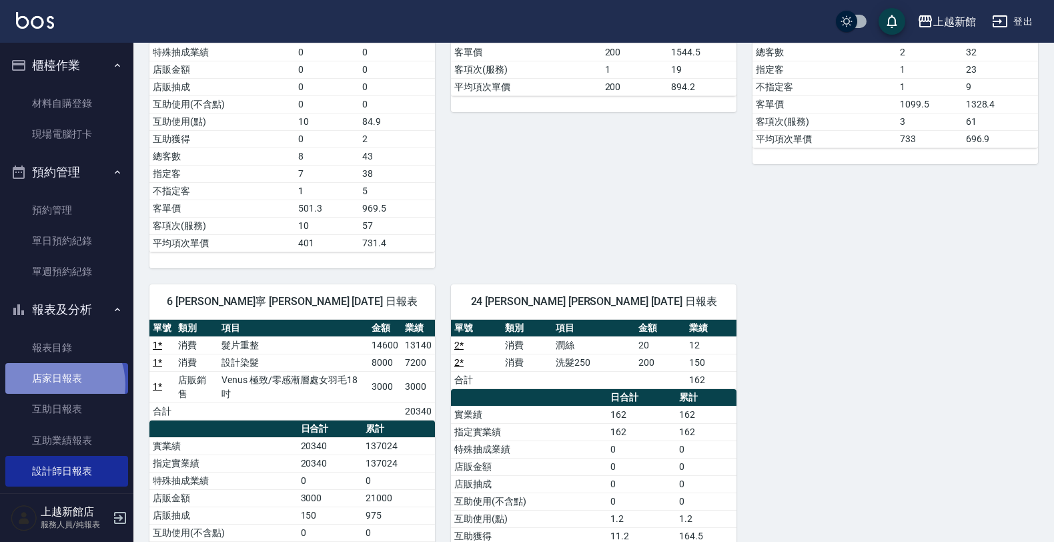
click at [54, 384] on link "店家日報表" at bounding box center [66, 378] width 123 height 31
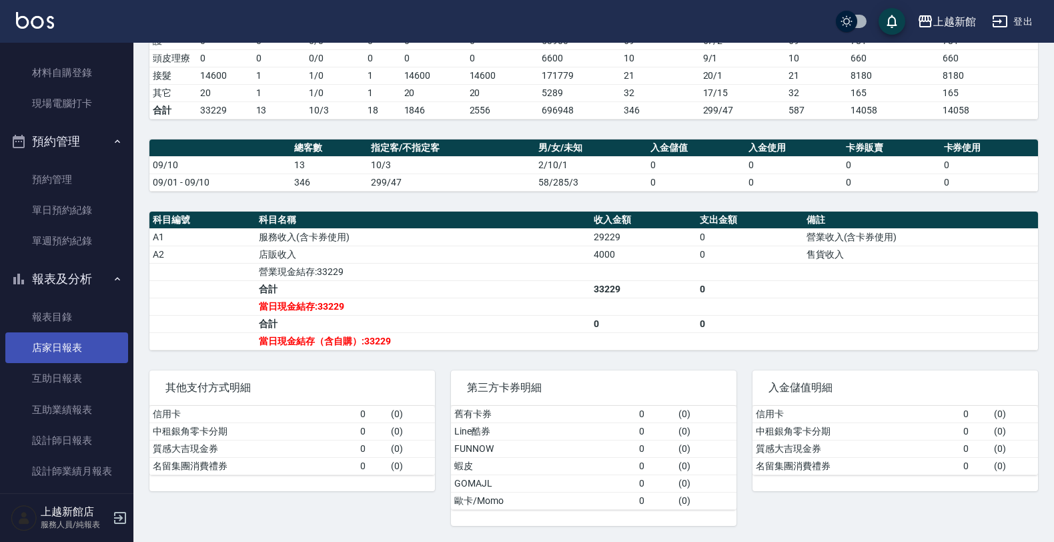
scroll to position [83, 0]
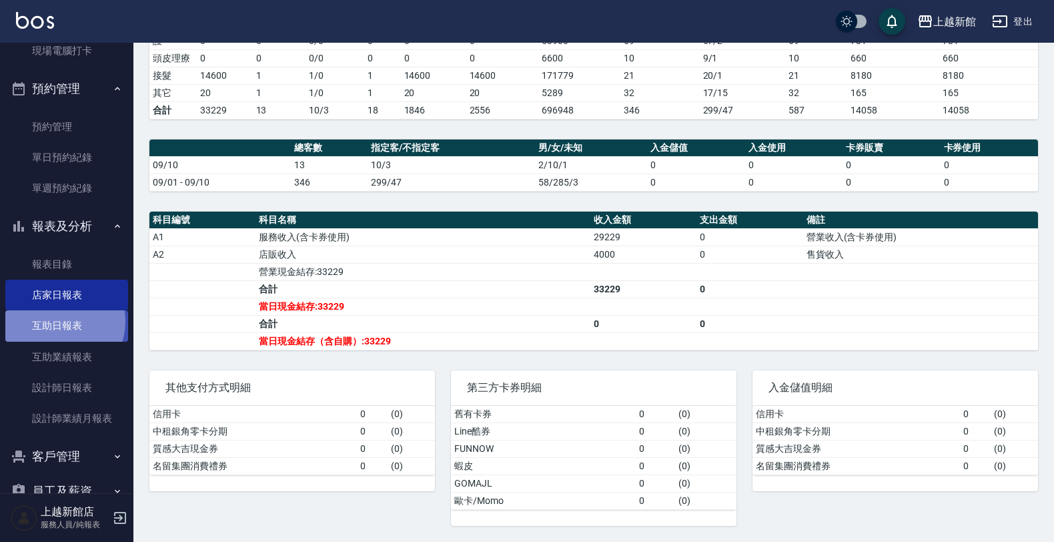
click at [55, 321] on link "互助日報表" at bounding box center [66, 325] width 123 height 31
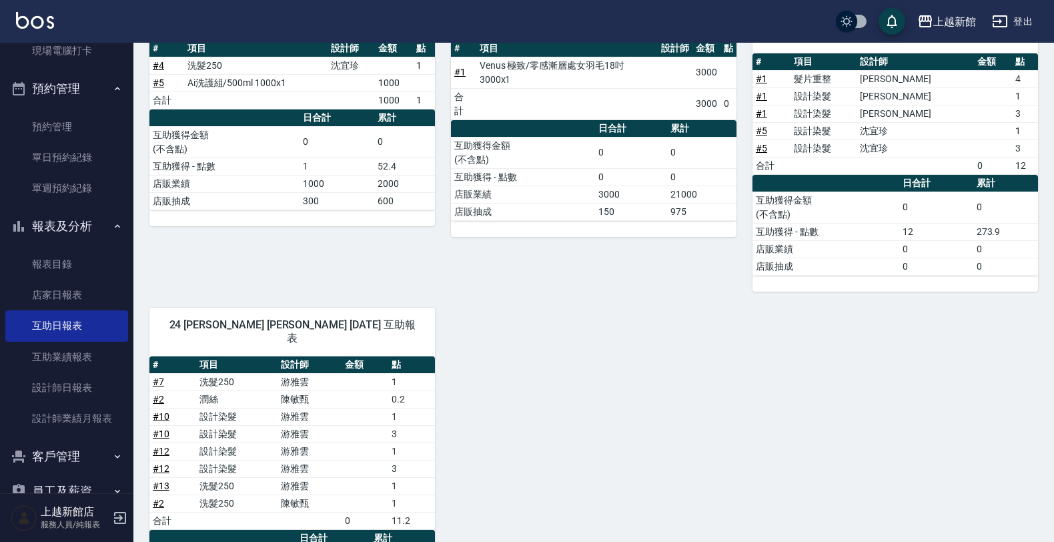
scroll to position [250, 0]
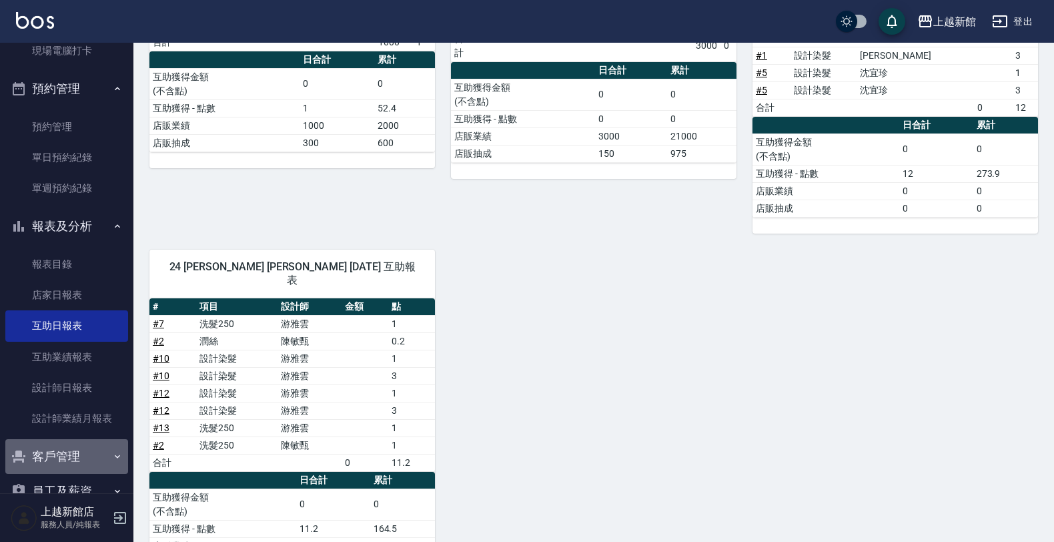
drag, startPoint x: 78, startPoint y: 452, endPoint x: 87, endPoint y: 447, distance: 10.8
click at [84, 448] on button "客戶管理" at bounding box center [66, 456] width 123 height 35
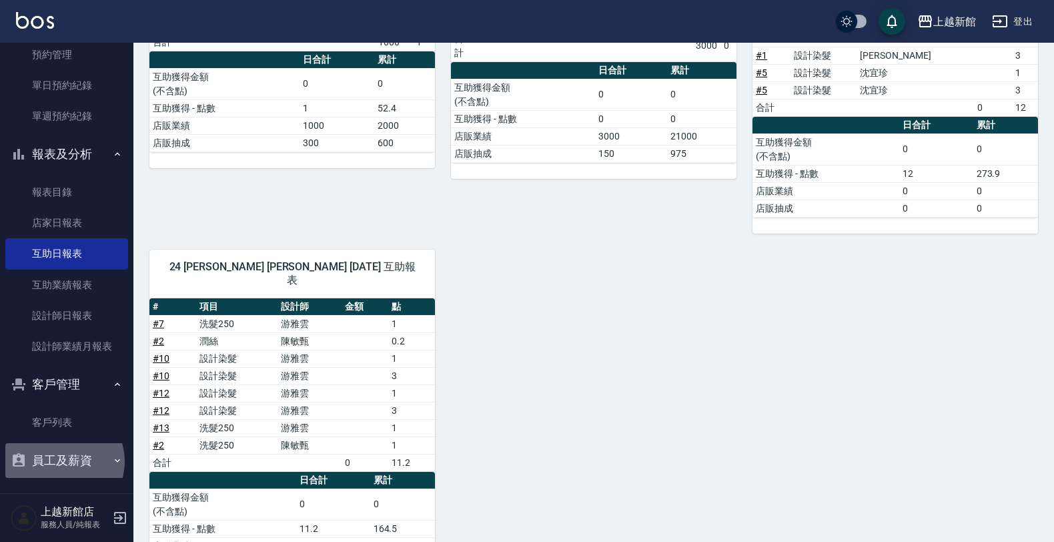
click at [62, 460] on button "員工及薪資" at bounding box center [66, 460] width 123 height 35
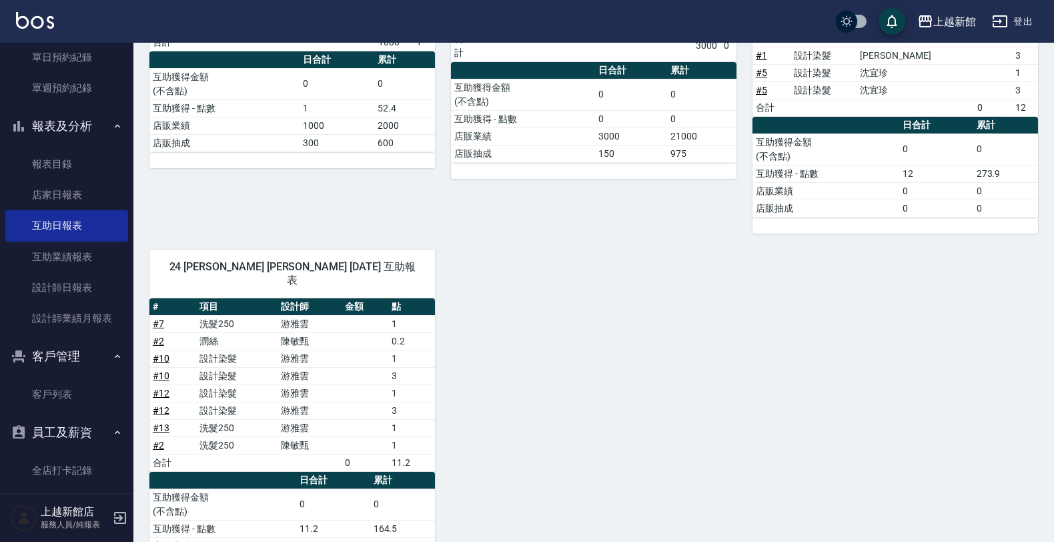
scroll to position [197, 0]
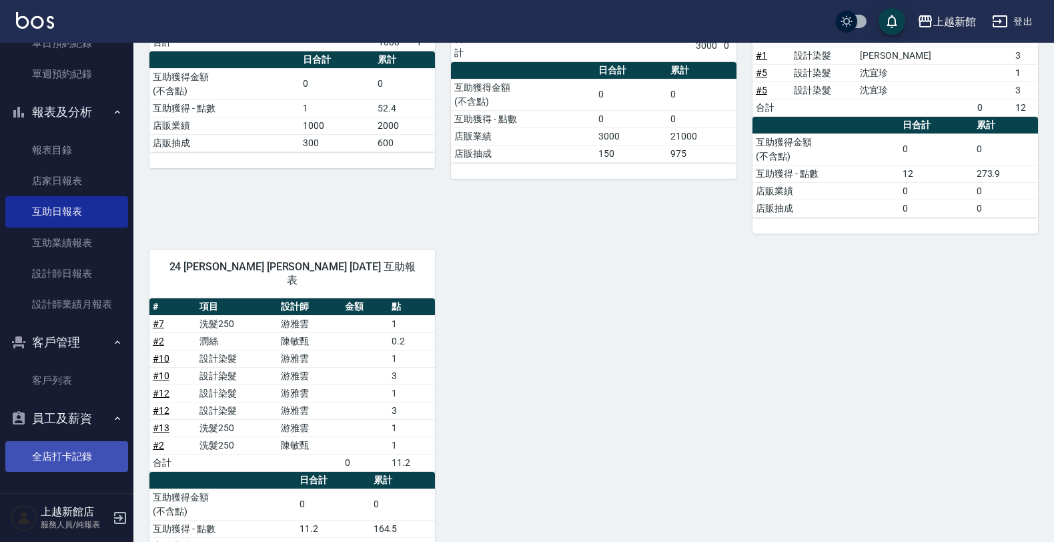
click at [77, 451] on link "全店打卡記錄" at bounding box center [66, 456] width 123 height 31
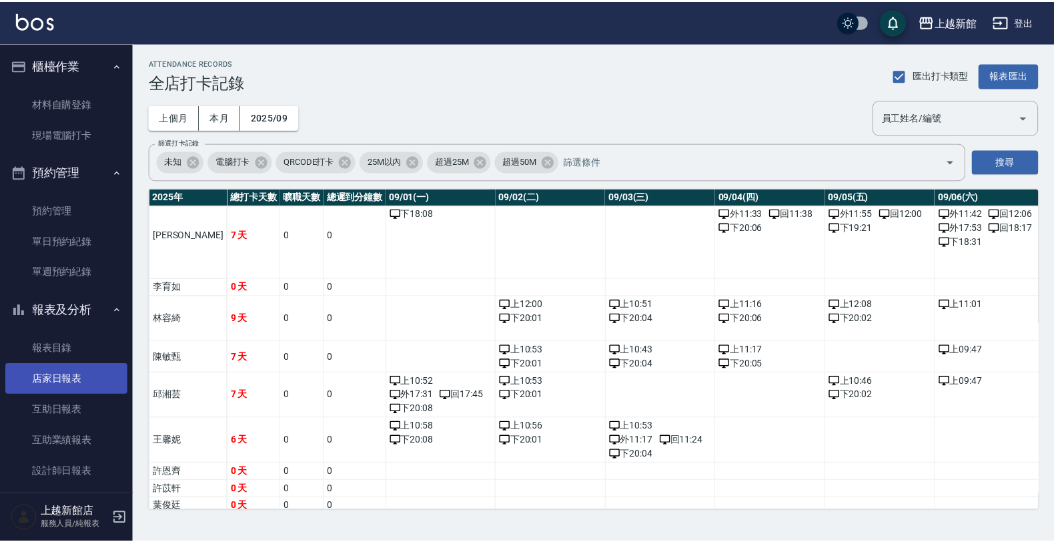
scroll to position [415, 0]
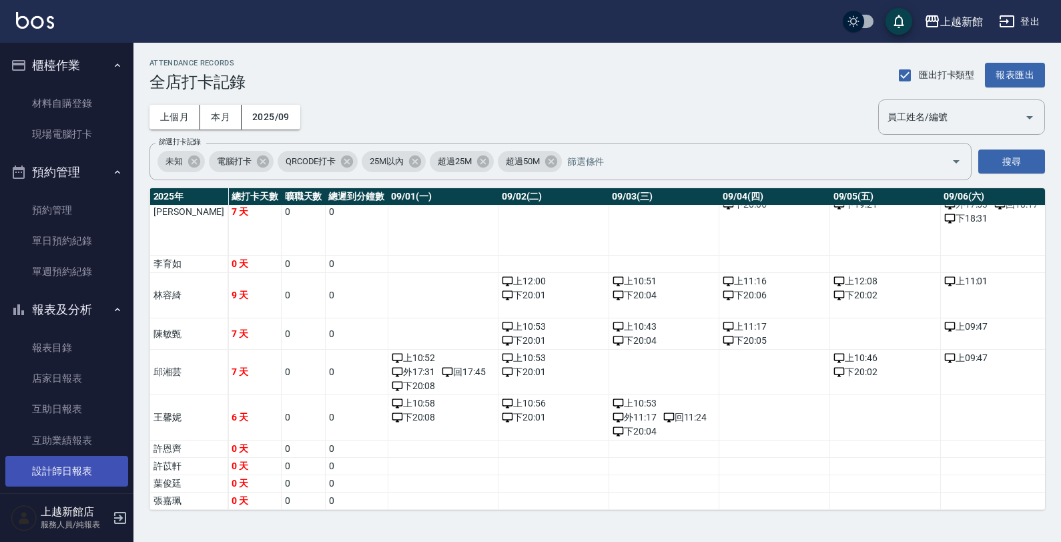
click at [59, 464] on link "設計師日報表" at bounding box center [66, 471] width 123 height 31
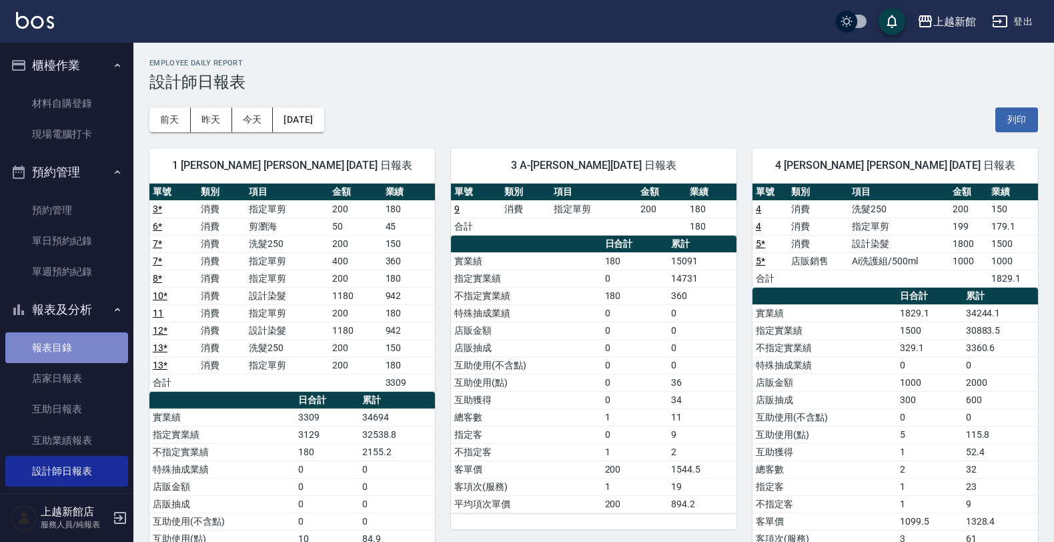
click at [80, 352] on link "報表目錄" at bounding box center [66, 347] width 123 height 31
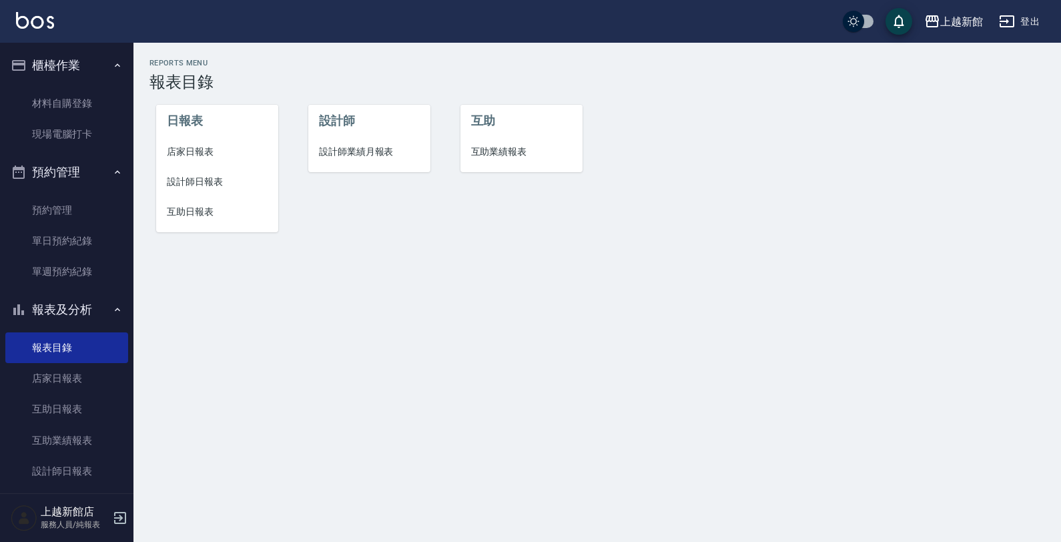
click at [532, 161] on li "互助業績報表" at bounding box center [521, 152] width 122 height 30
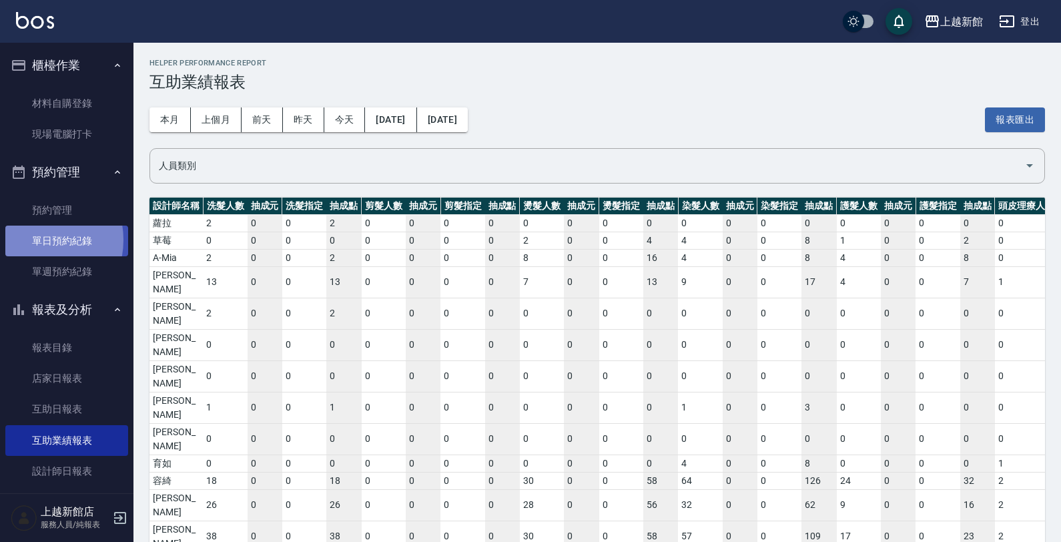
click at [34, 240] on link "單日預約紀錄" at bounding box center [66, 240] width 123 height 31
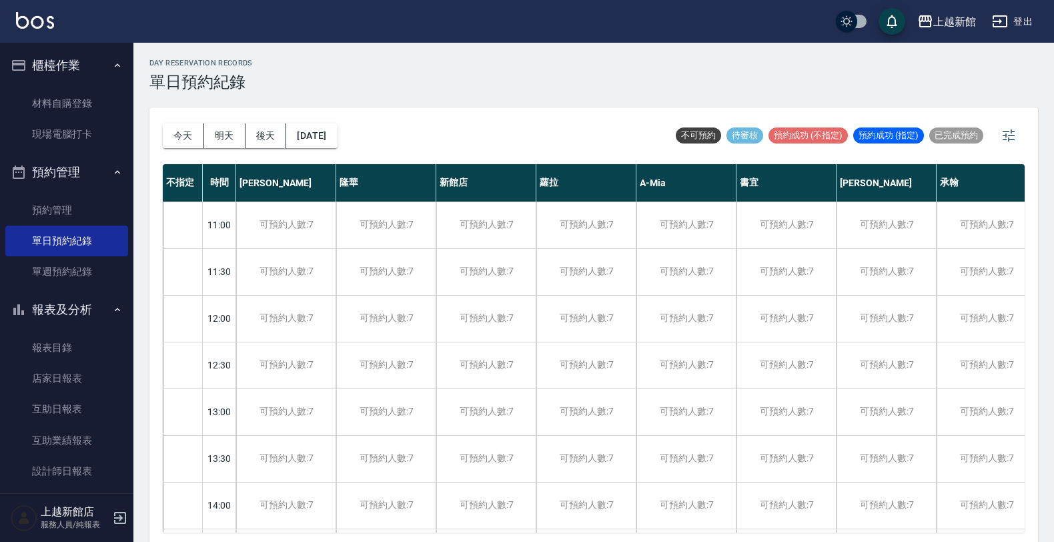
click at [114, 55] on button "櫃檯作業" at bounding box center [66, 65] width 123 height 35
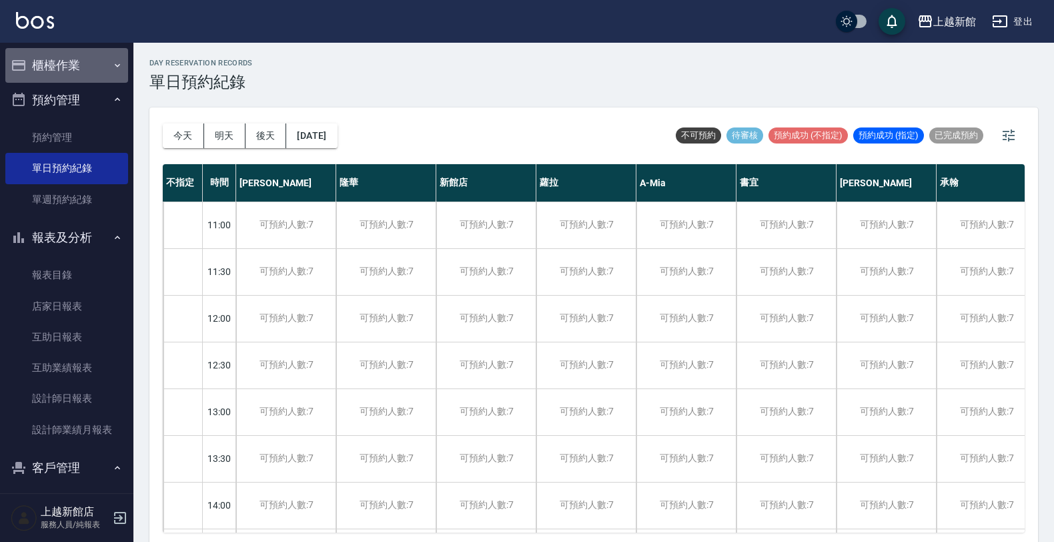
click at [112, 63] on icon "button" at bounding box center [117, 65] width 11 height 11
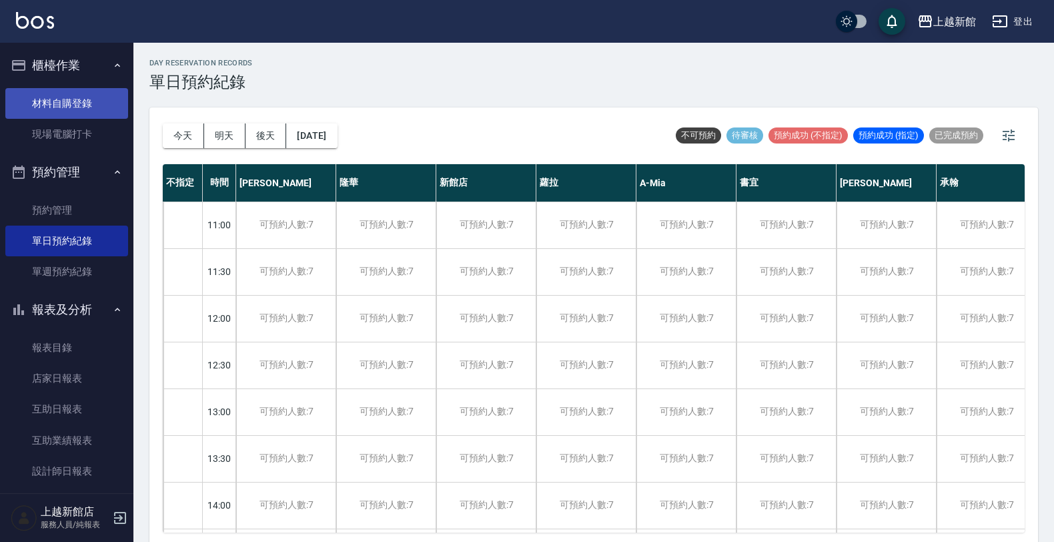
click at [80, 89] on link "材料自購登錄" at bounding box center [66, 103] width 123 height 31
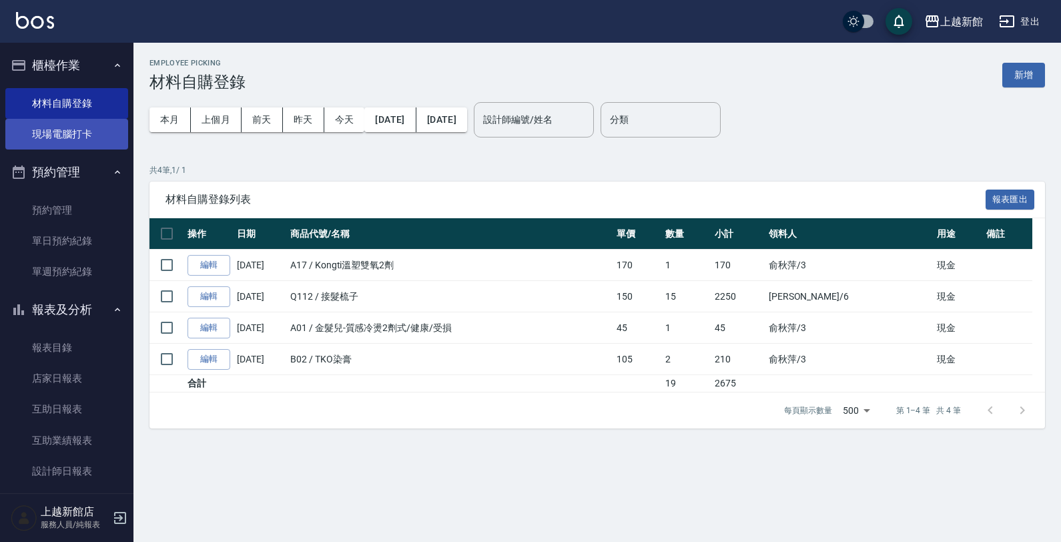
click at [72, 134] on link "現場電腦打卡" at bounding box center [66, 134] width 123 height 31
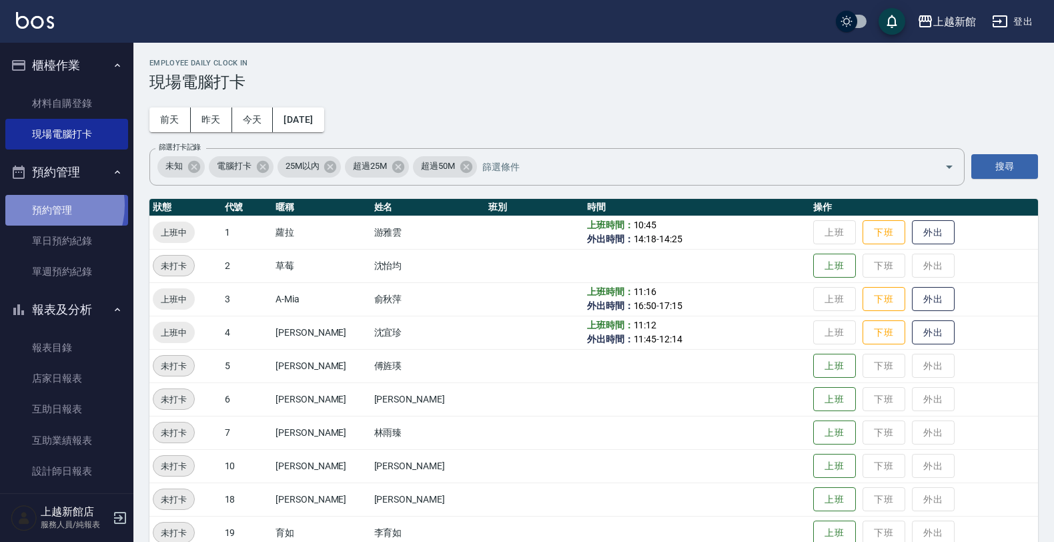
click at [42, 204] on link "預約管理" at bounding box center [66, 210] width 123 height 31
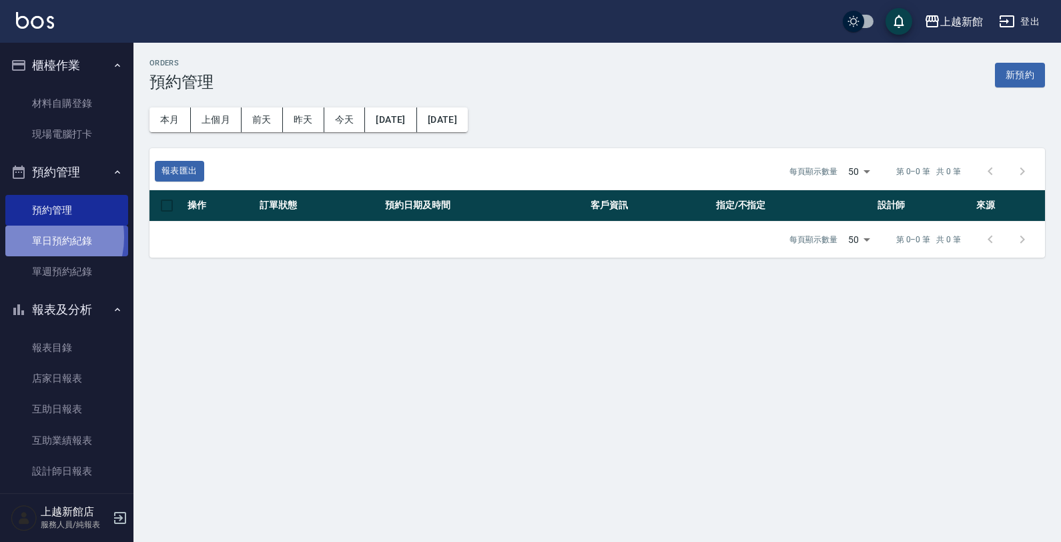
click at [37, 237] on link "單日預約紀錄" at bounding box center [66, 240] width 123 height 31
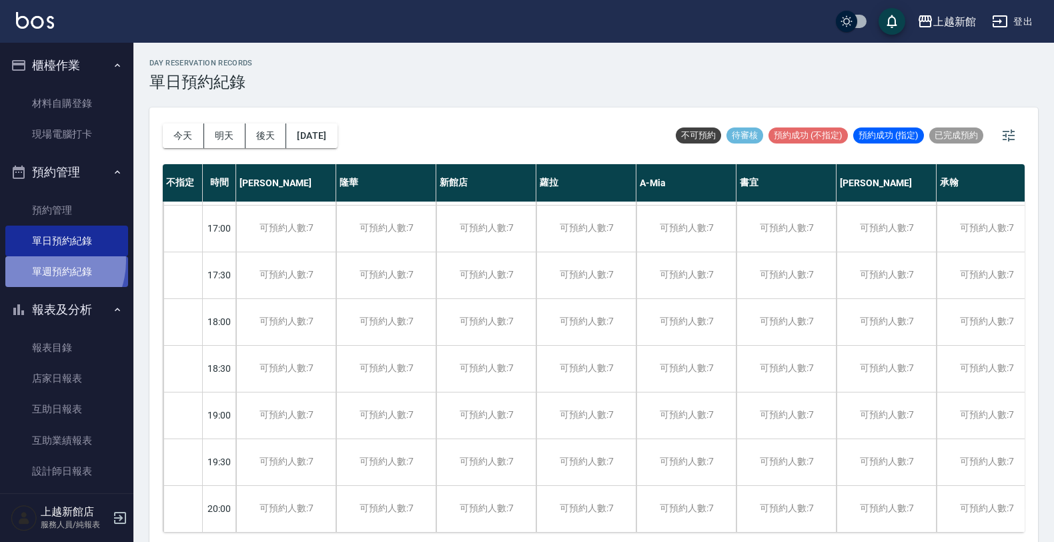
click at [39, 261] on link "單週預約紀錄" at bounding box center [66, 271] width 123 height 31
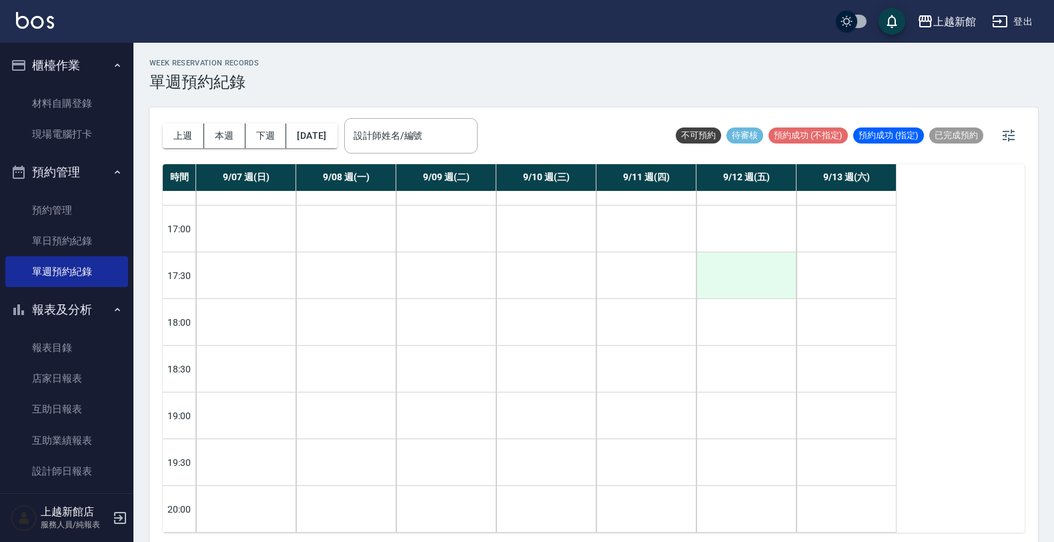
scroll to position [3, 0]
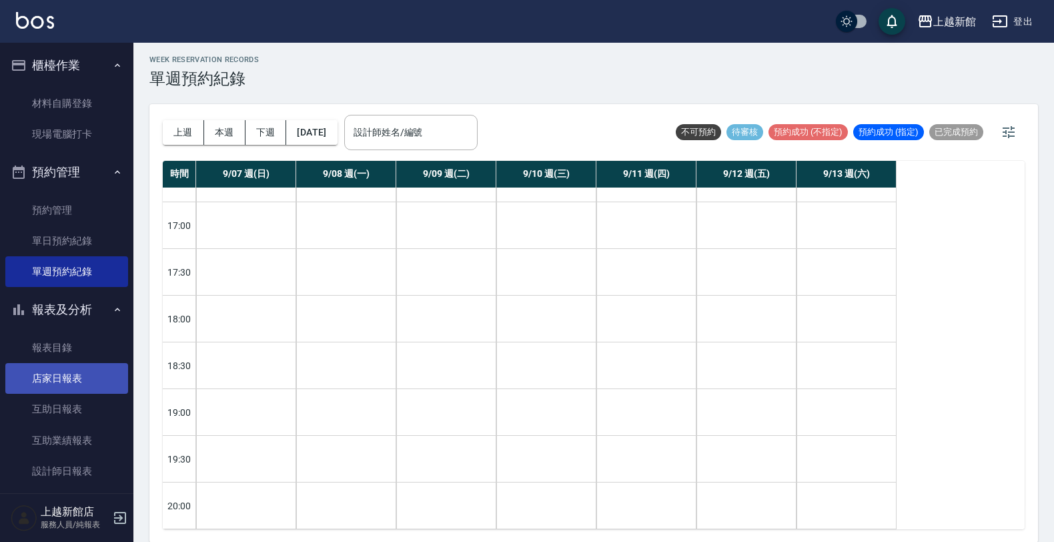
click at [42, 389] on link "店家日報表" at bounding box center [66, 378] width 123 height 31
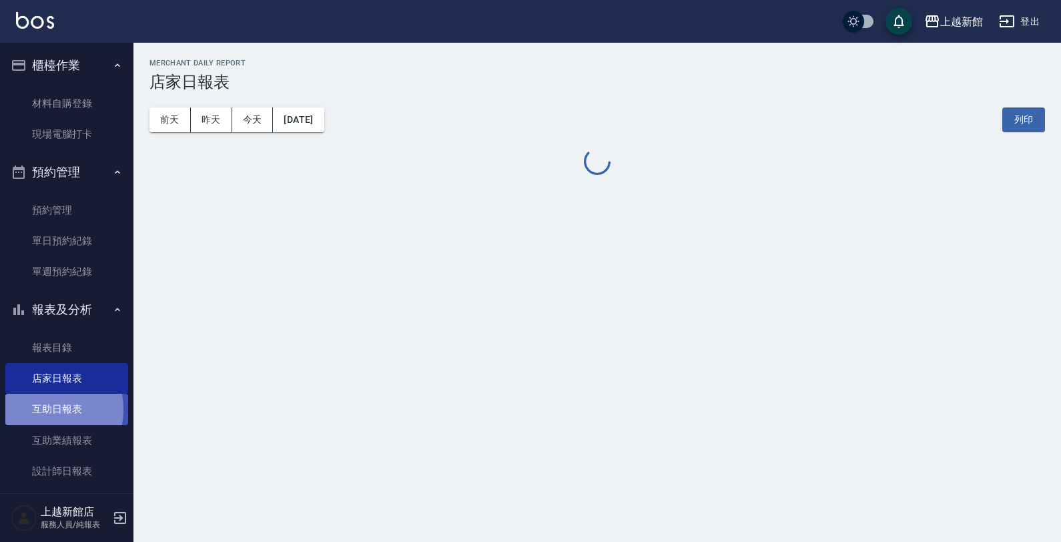
click at [42, 409] on link "互助日報表" at bounding box center [66, 409] width 123 height 31
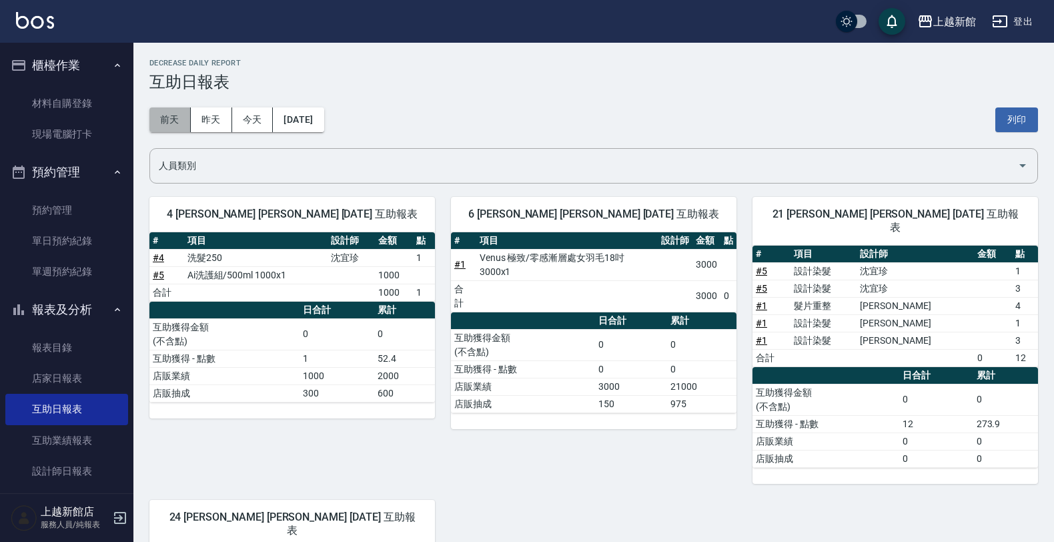
click at [170, 112] on button "前天" at bounding box center [169, 119] width 41 height 25
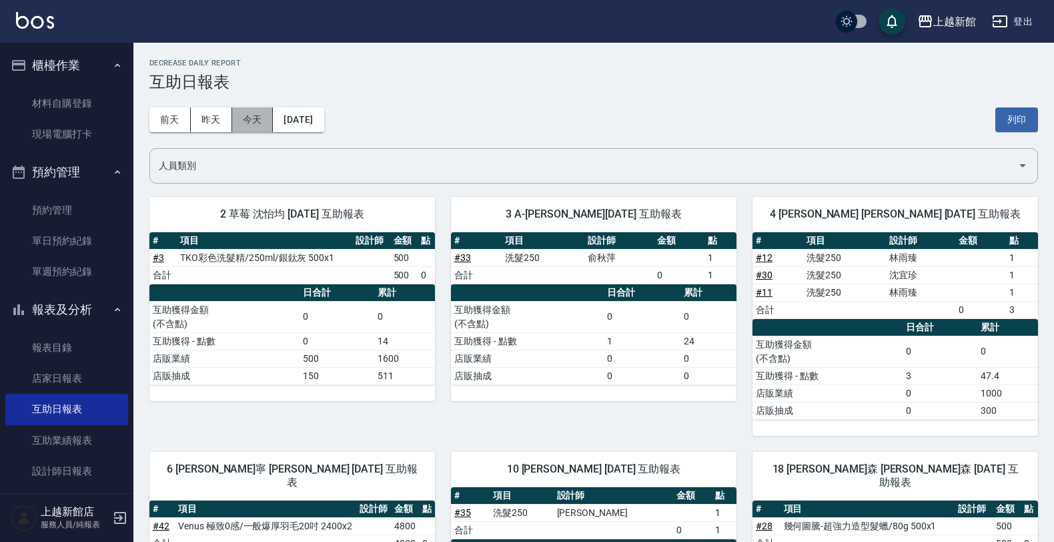
click at [247, 120] on button "今天" at bounding box center [252, 119] width 41 height 25
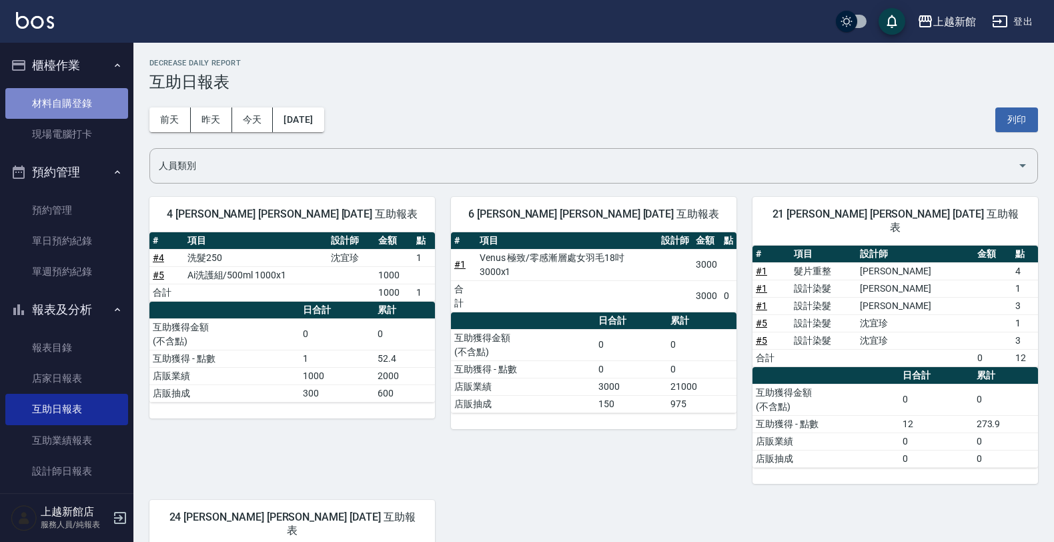
click at [91, 95] on link "材料自購登錄" at bounding box center [66, 103] width 123 height 31
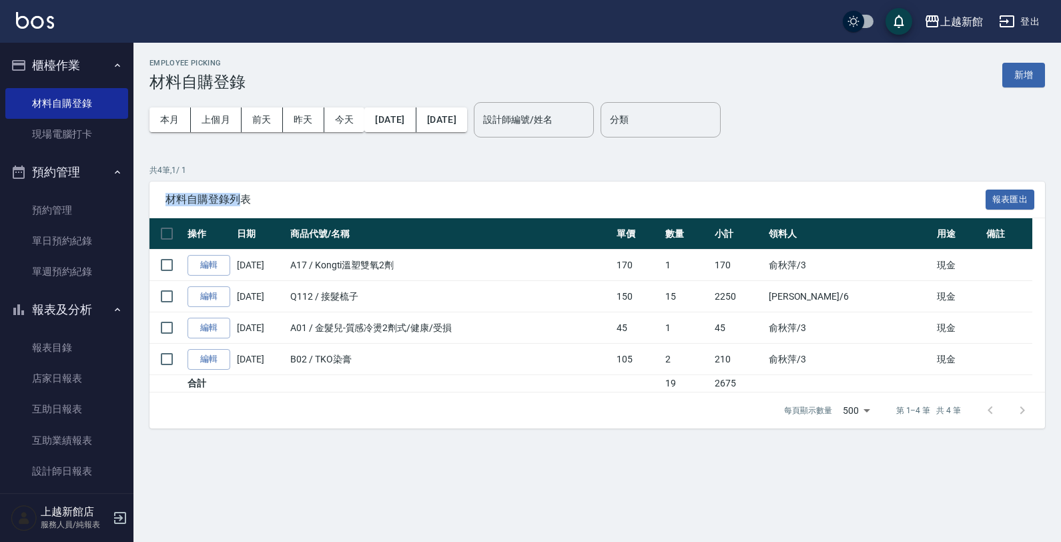
drag, startPoint x: 242, startPoint y: 153, endPoint x: 243, endPoint y: 187, distance: 34.0
click at [243, 187] on div "Employee Picking 材料自購登錄 新增 本月 上個月 前天 昨天 今天 2025/09/01 2025/09/10 設計師編號/姓名 設計師編號…" at bounding box center [596, 244] width 927 height 402
click at [243, 187] on div "材料自購登錄列表 報表匯出" at bounding box center [596, 199] width 895 height 37
click at [78, 132] on link "現場電腦打卡" at bounding box center [66, 134] width 123 height 31
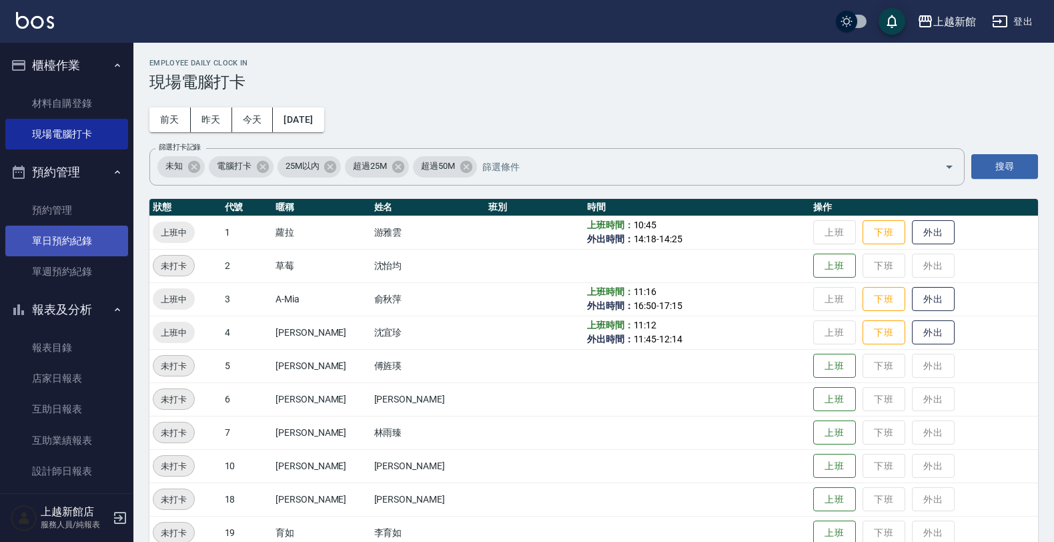
click at [89, 230] on link "單日預約紀錄" at bounding box center [66, 240] width 123 height 31
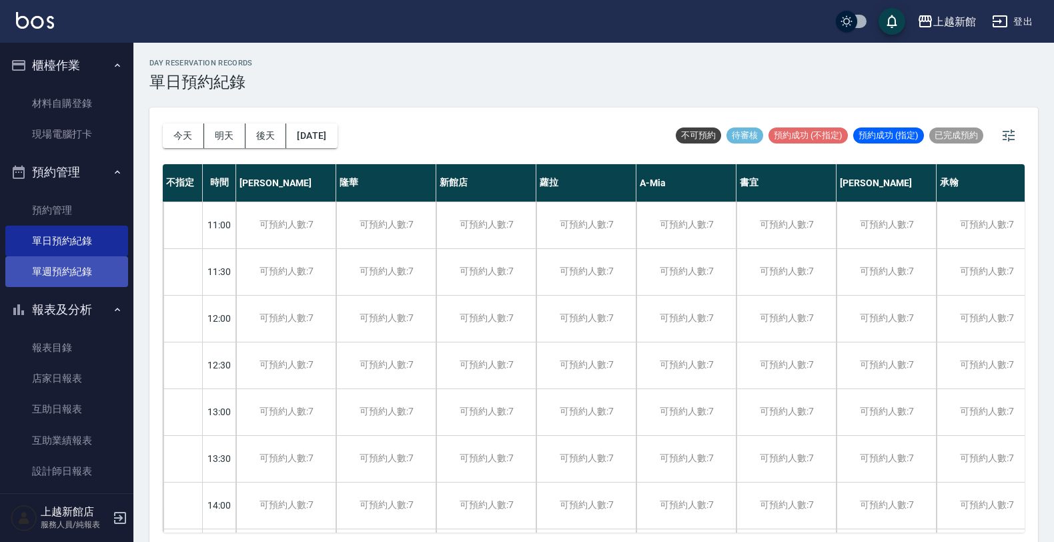
click at [74, 267] on link "單週預約紀錄" at bounding box center [66, 271] width 123 height 31
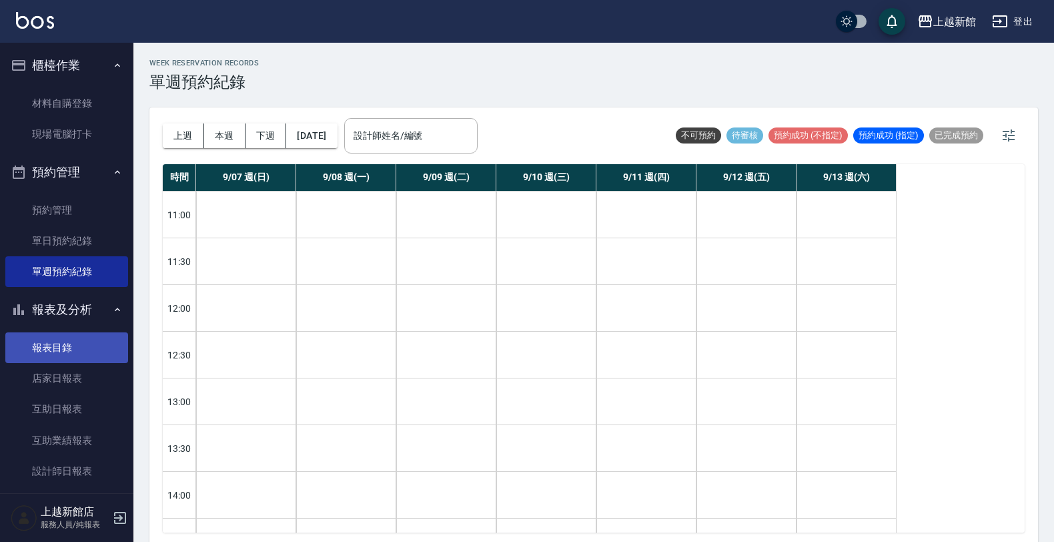
click at [80, 352] on link "報表目錄" at bounding box center [66, 347] width 123 height 31
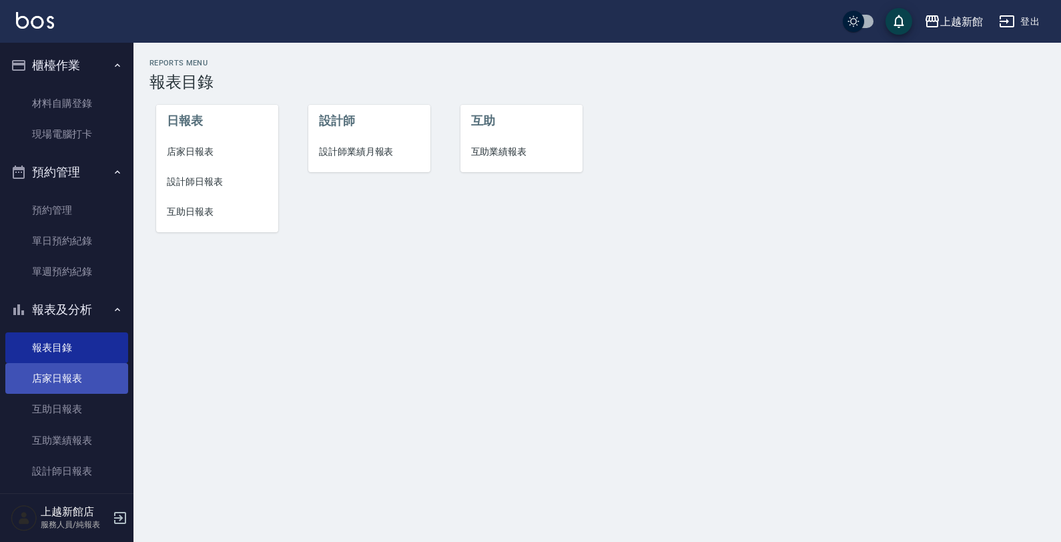
click at [71, 368] on link "店家日報表" at bounding box center [66, 378] width 123 height 31
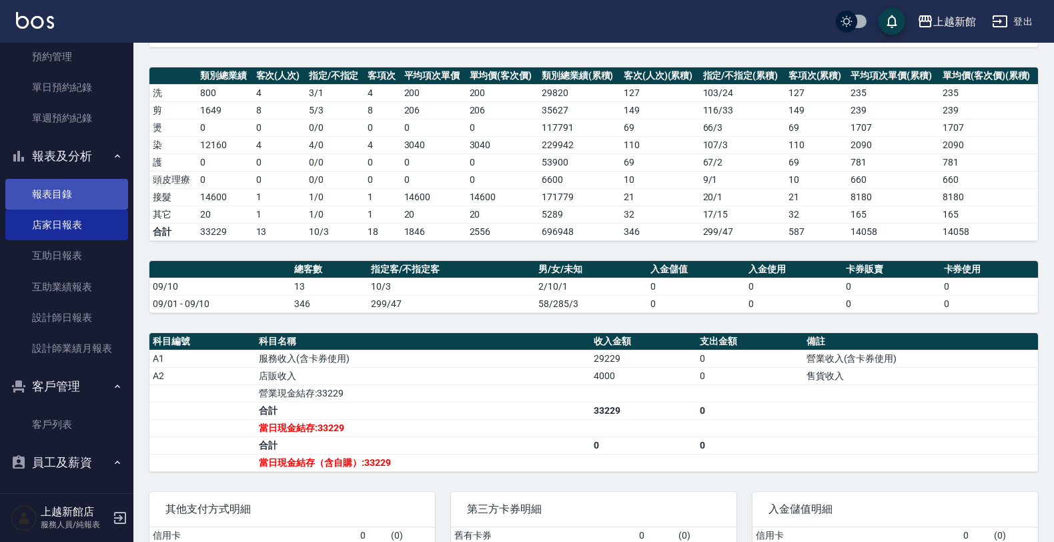
scroll to position [114, 0]
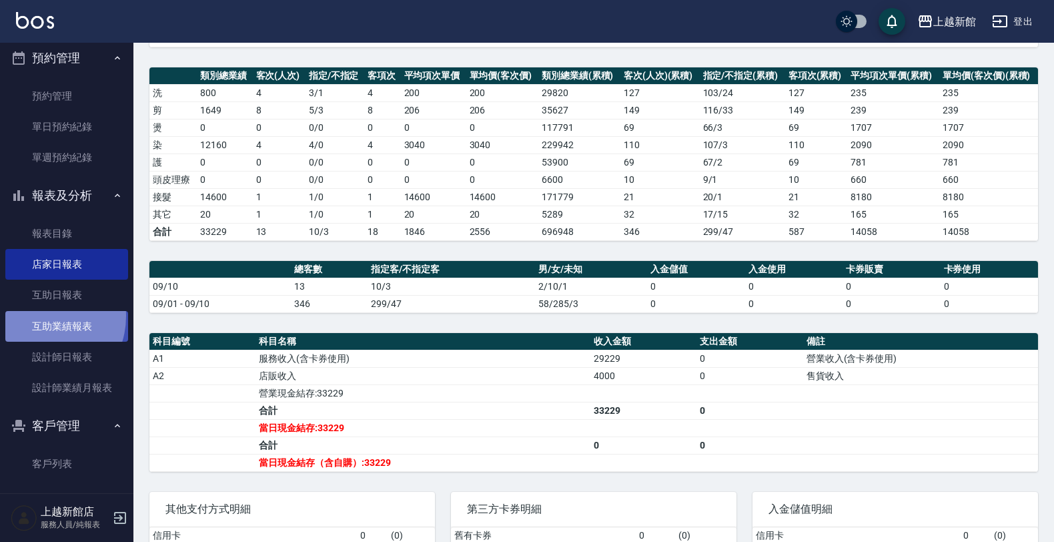
click at [40, 316] on link "互助業績報表" at bounding box center [66, 326] width 123 height 31
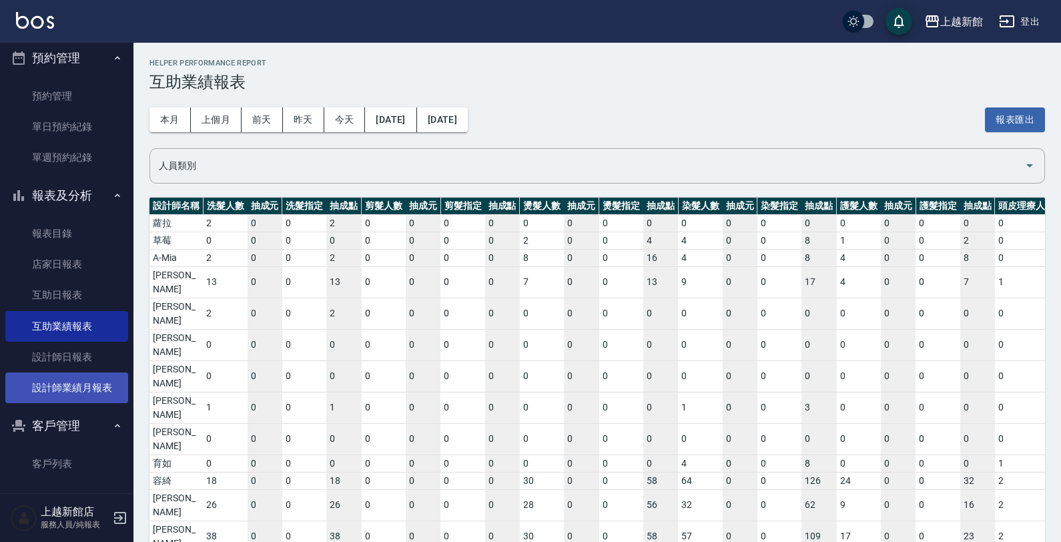
click at [39, 374] on link "設計師業績月報表" at bounding box center [66, 387] width 123 height 31
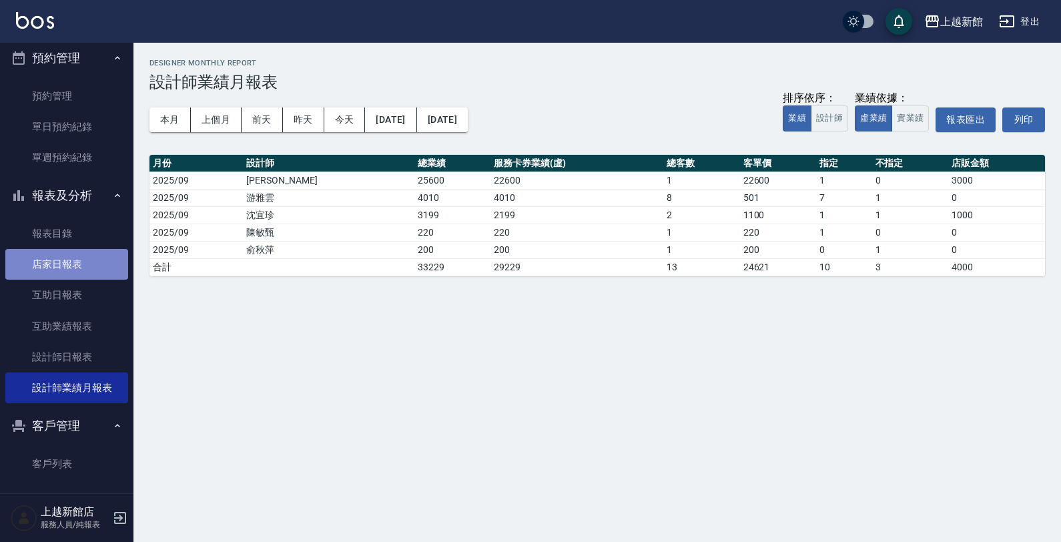
click at [81, 269] on link "店家日報表" at bounding box center [66, 264] width 123 height 31
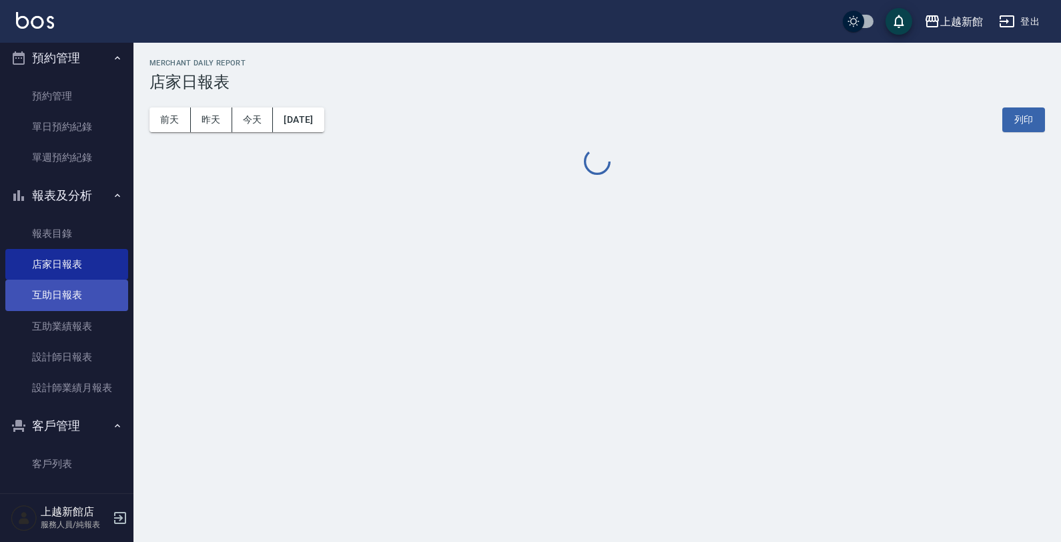
click at [75, 280] on link "互助日報表" at bounding box center [66, 294] width 123 height 31
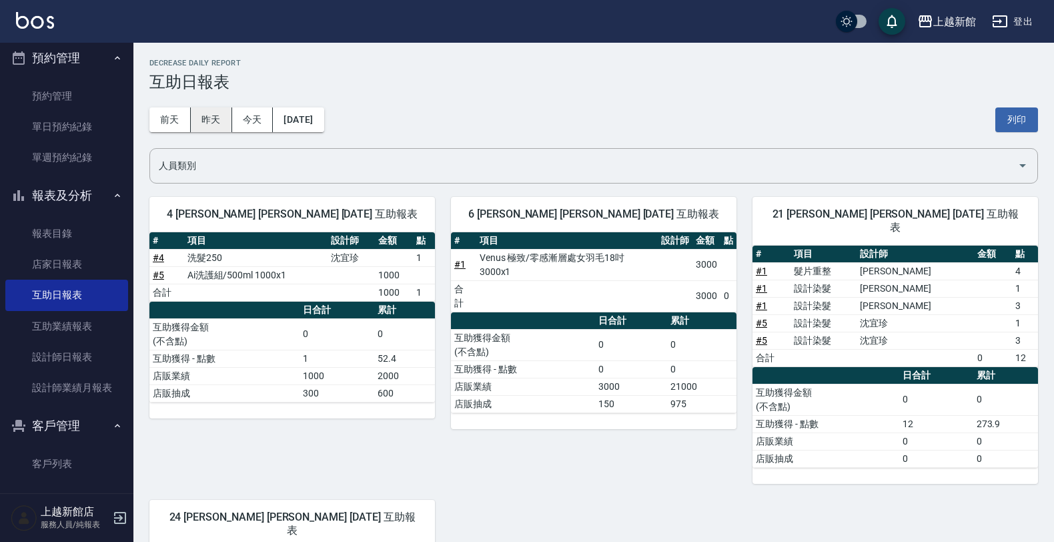
click at [213, 127] on button "昨天" at bounding box center [211, 119] width 41 height 25
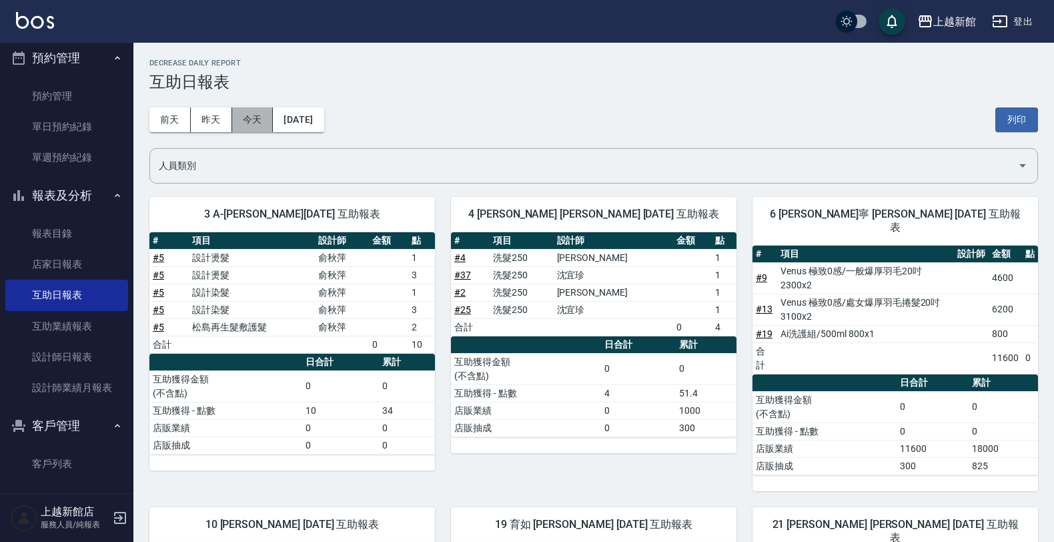
click at [251, 127] on button "今天" at bounding box center [252, 119] width 41 height 25
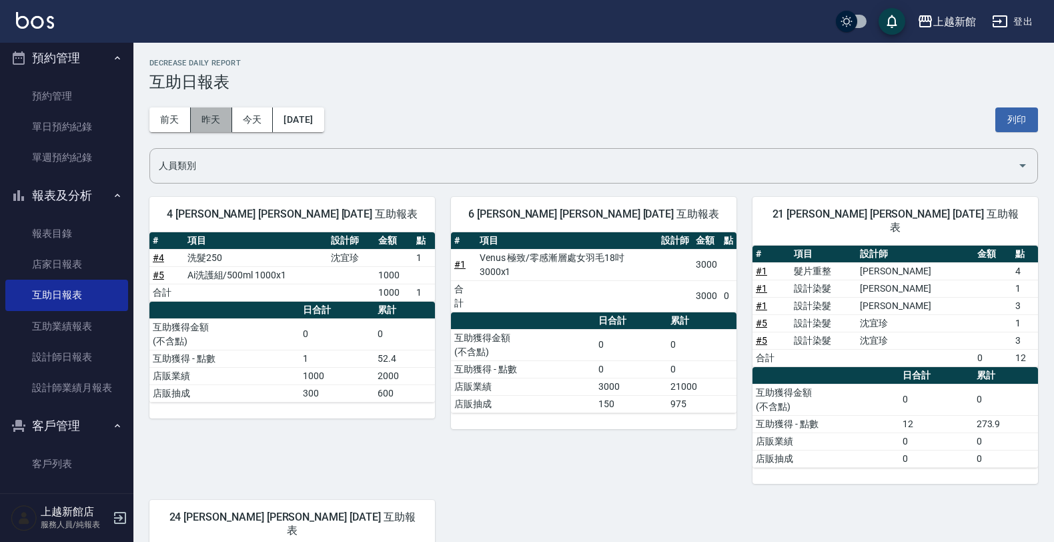
click at [207, 119] on button "昨天" at bounding box center [211, 119] width 41 height 25
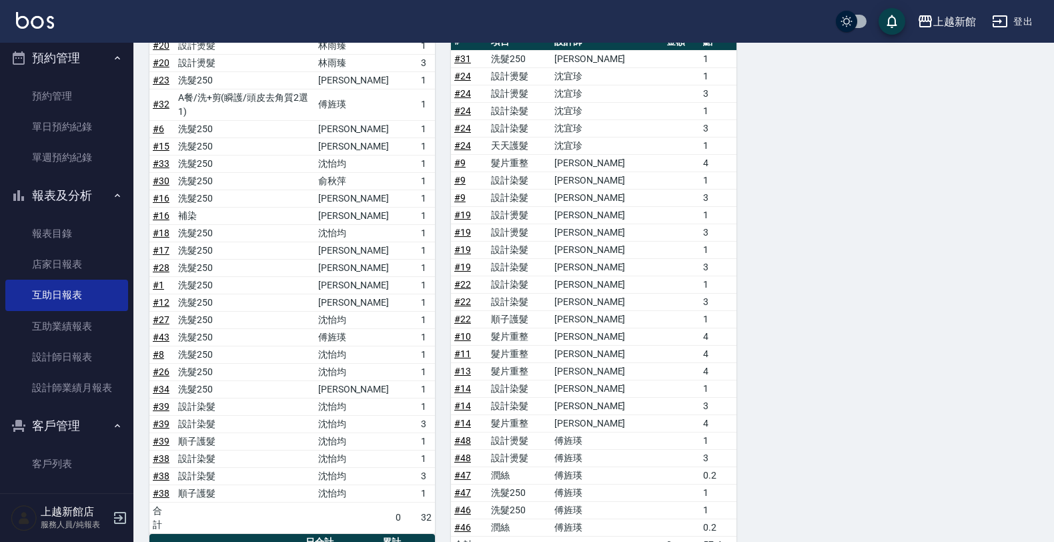
scroll to position [944, 0]
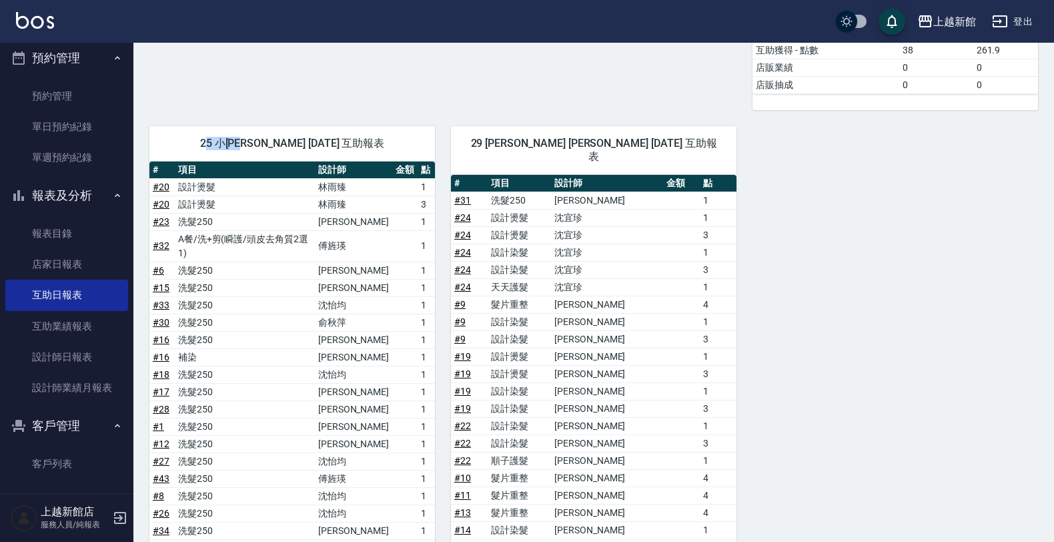
drag, startPoint x: 209, startPoint y: 112, endPoint x: 210, endPoint y: 143, distance: 31.4
click at [223, 139] on div "25 小邱 邱湘芸 09/09/2025 互助報表 # 項目 設計師 金額 點 # 20 設計燙髮 林雨臻 1 # 20 設計燙髮 林雨臻 3 # 23 洗髮…" at bounding box center [291, 459] width 285 height 666
click at [297, 137] on span "25 小邱 邱湘芸 09/09/2025 互助報表" at bounding box center [291, 143] width 253 height 13
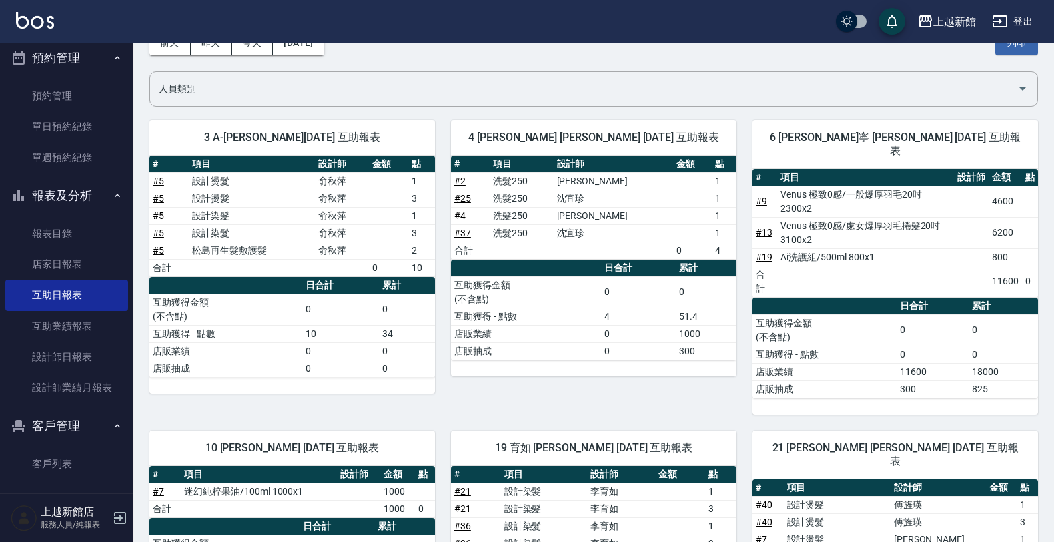
scroll to position [0, 0]
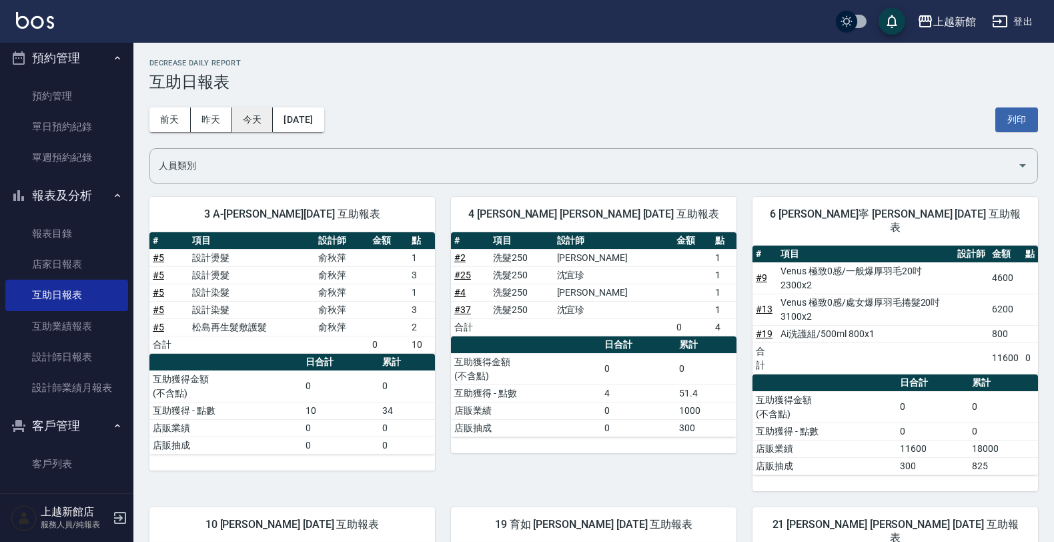
click at [259, 113] on button "今天" at bounding box center [252, 119] width 41 height 25
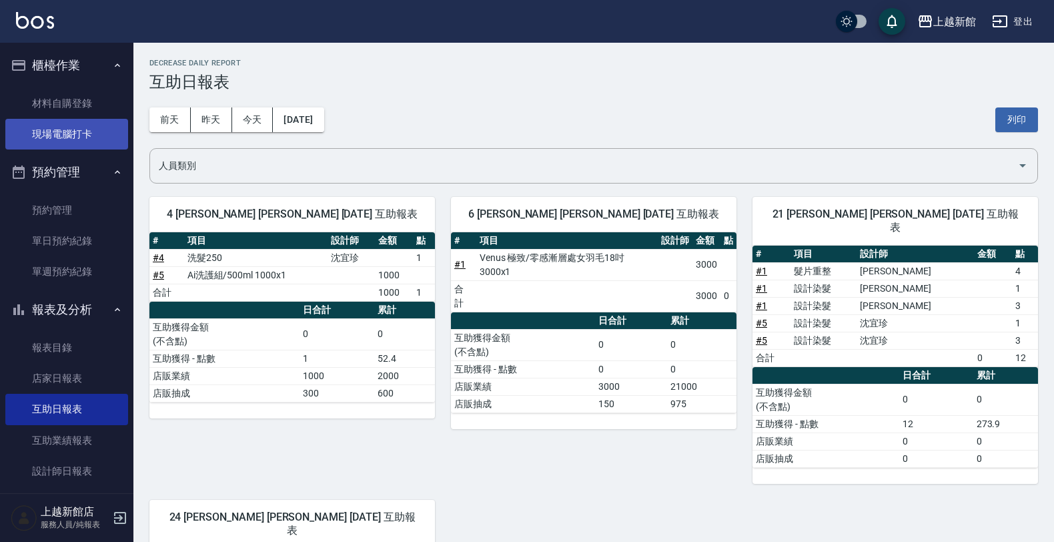
click at [35, 122] on link "現場電腦打卡" at bounding box center [66, 134] width 123 height 31
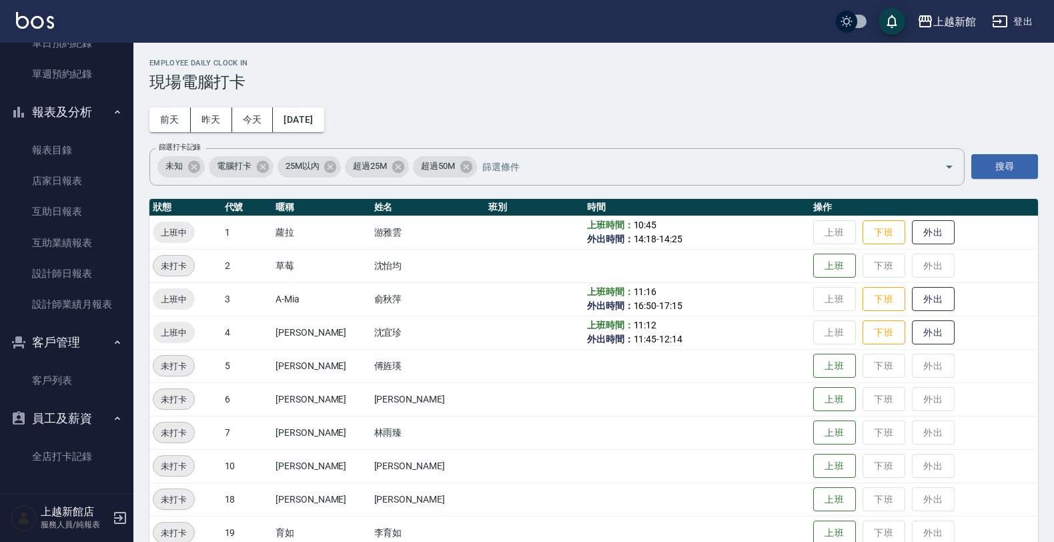
scroll to position [290, 0]
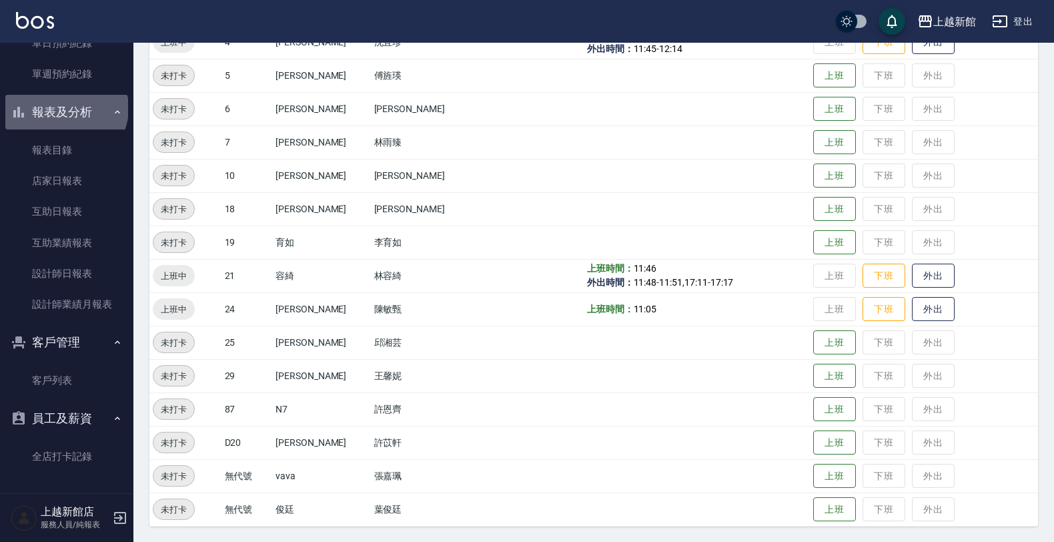
click at [67, 111] on button "報表及分析" at bounding box center [66, 112] width 123 height 35
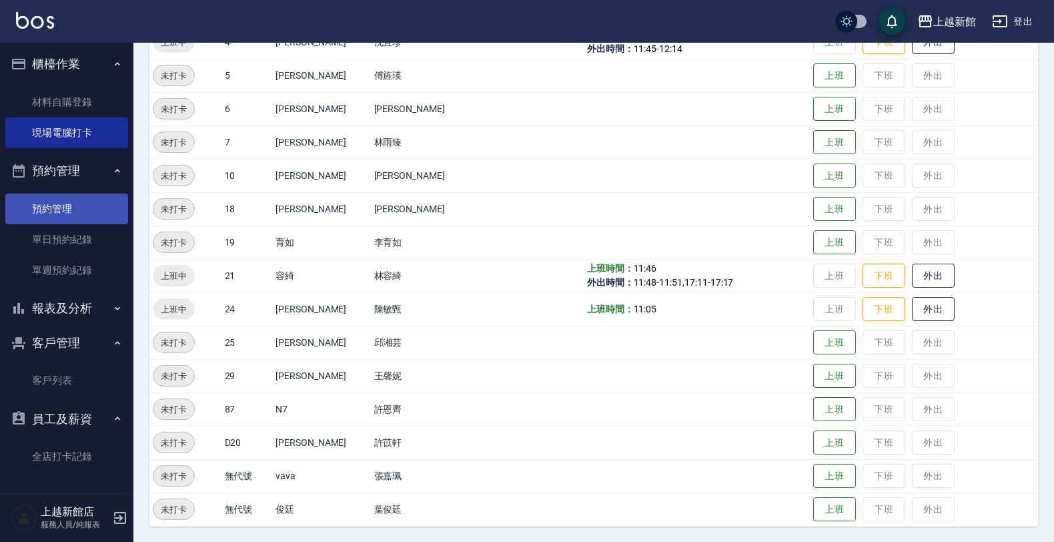
scroll to position [1, 0]
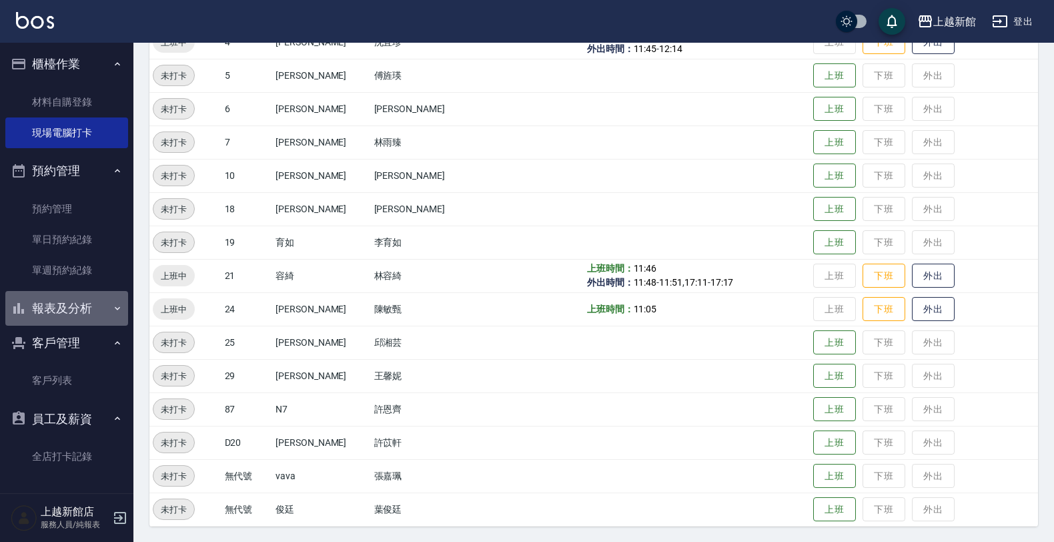
click at [112, 307] on icon "button" at bounding box center [117, 308] width 11 height 11
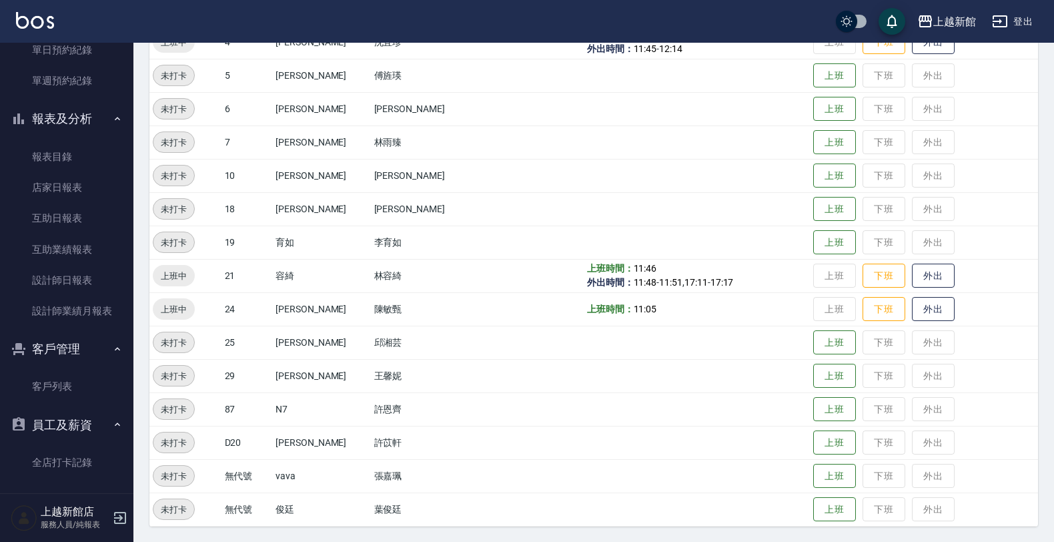
scroll to position [197, 0]
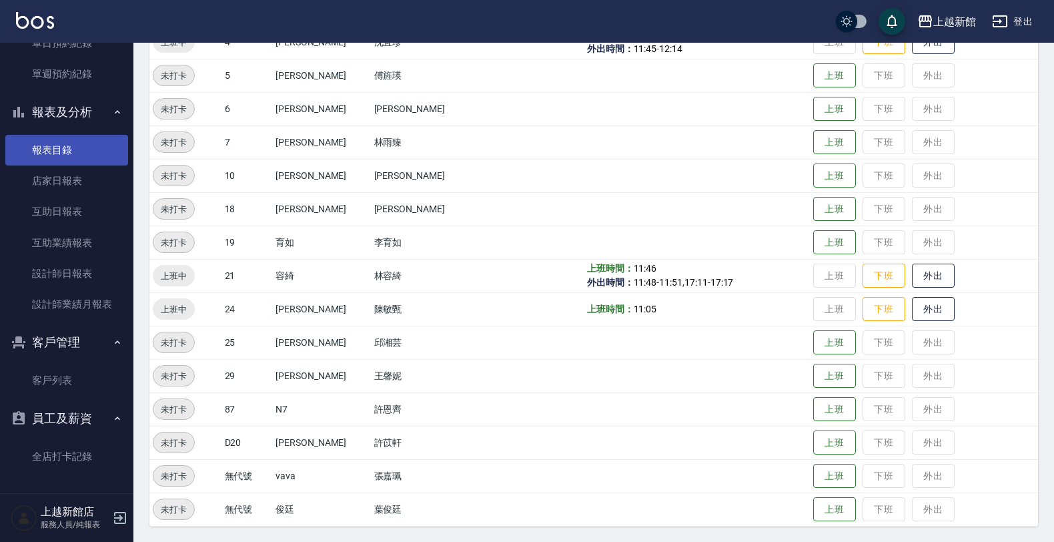
click at [81, 151] on link "報表目錄" at bounding box center [66, 150] width 123 height 31
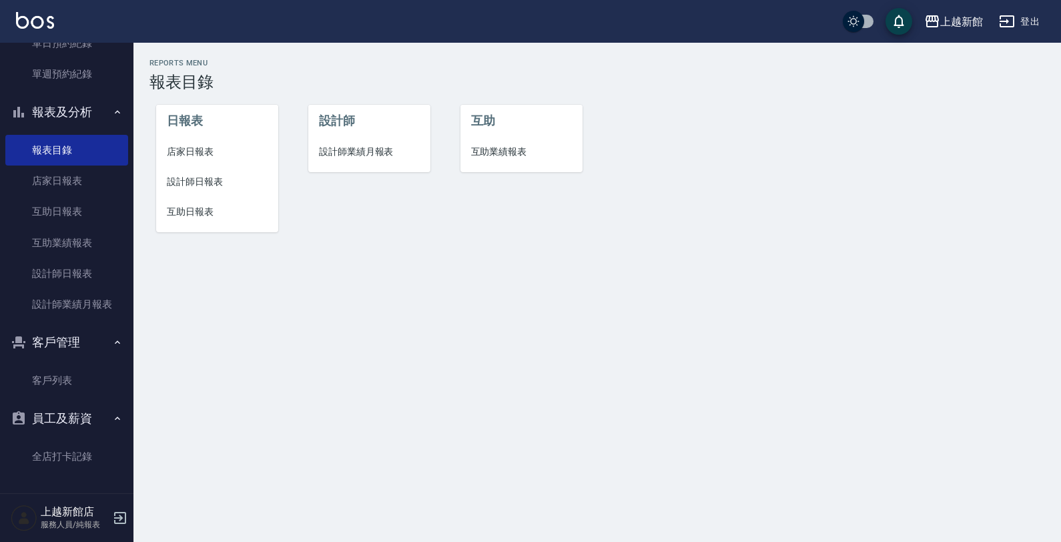
click at [510, 151] on span "互助業績報表" at bounding box center [521, 152] width 101 height 14
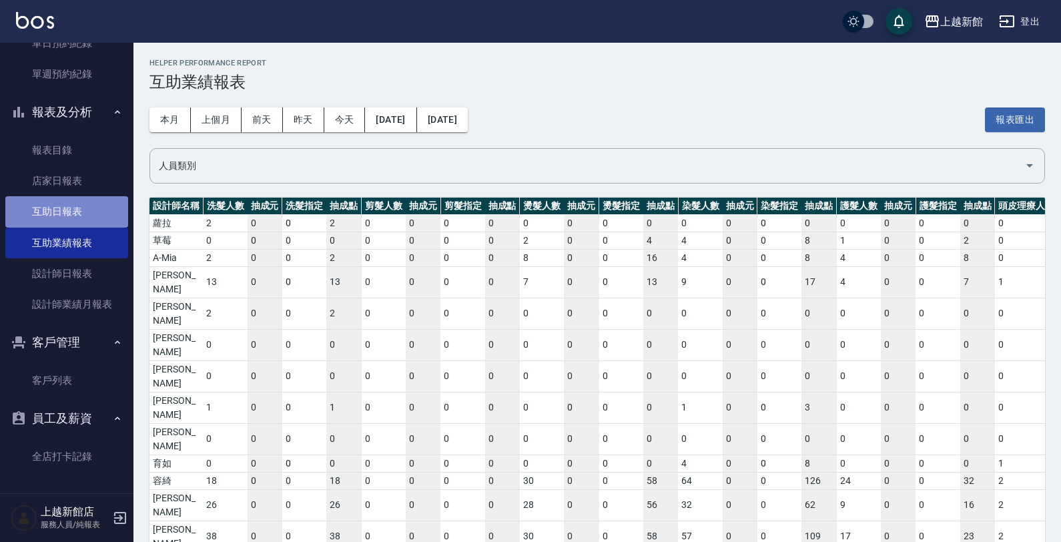
click at [75, 205] on link "互助日報表" at bounding box center [66, 211] width 123 height 31
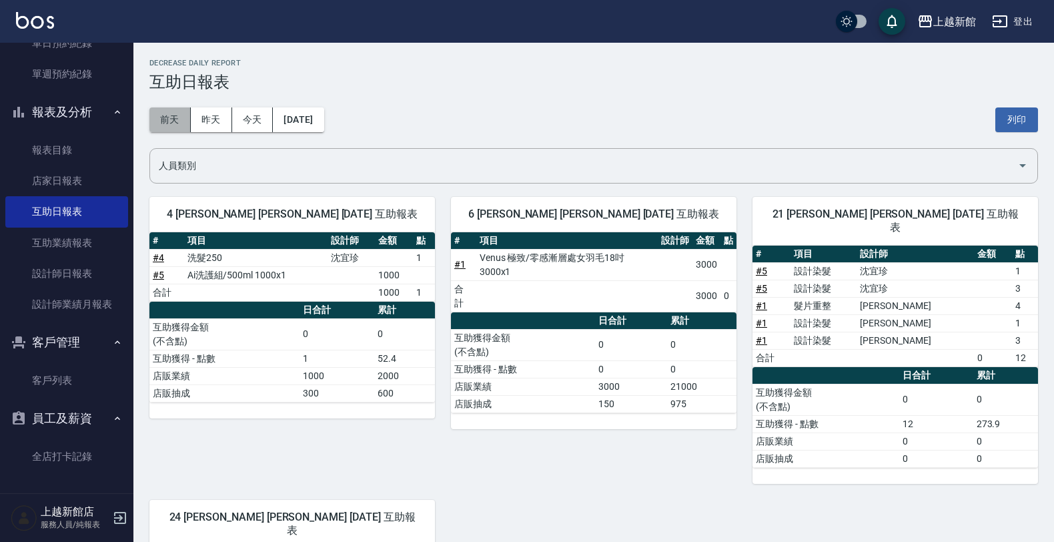
click at [171, 112] on button "前天" at bounding box center [169, 119] width 41 height 25
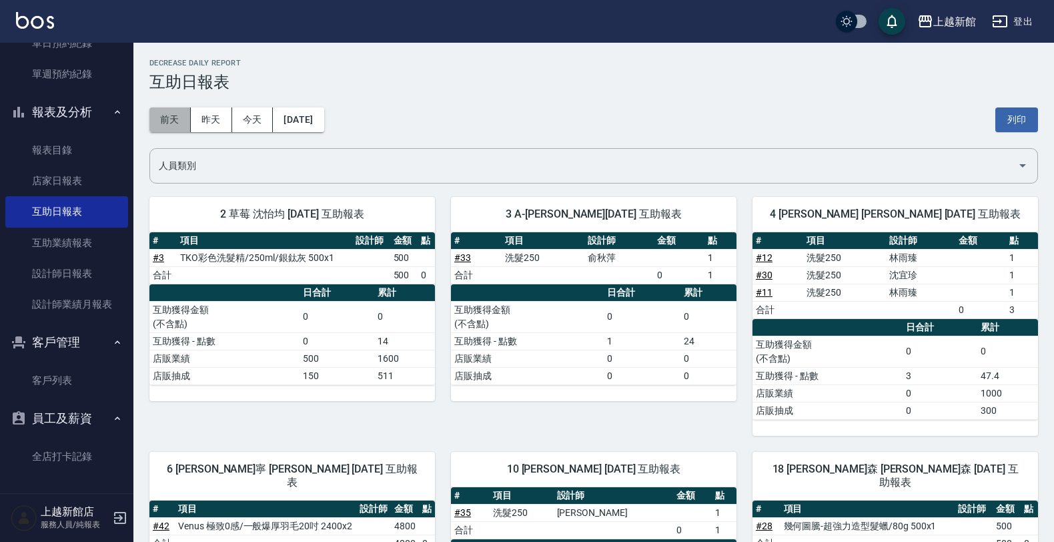
click at [163, 119] on button "前天" at bounding box center [169, 119] width 41 height 25
drag, startPoint x: 173, startPoint y: 115, endPoint x: 164, endPoint y: 122, distance: 11.5
click at [173, 115] on button "前天" at bounding box center [169, 119] width 41 height 25
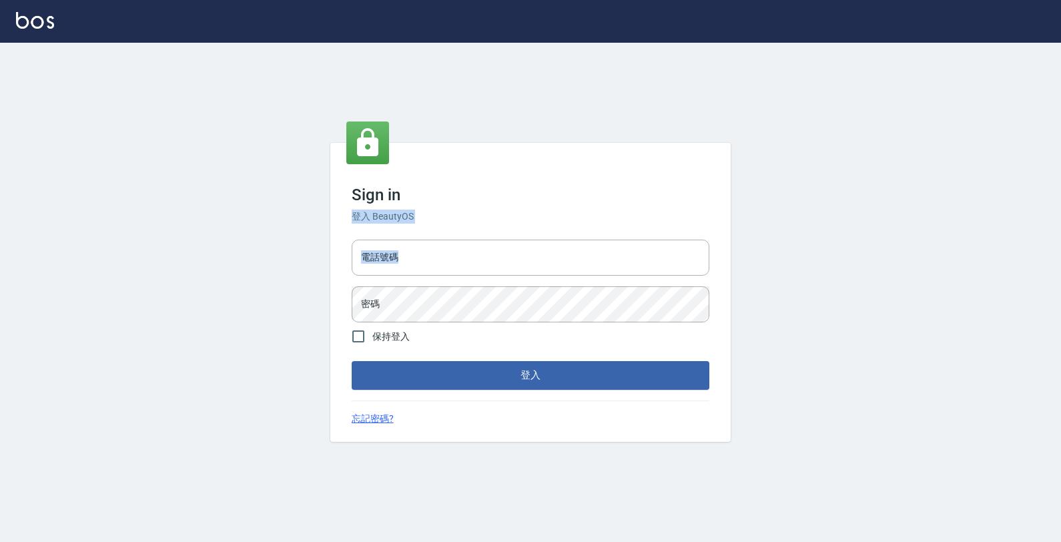
drag, startPoint x: 345, startPoint y: 222, endPoint x: 371, endPoint y: 277, distance: 60.6
click at [370, 275] on div "Sign in 登入 BeautyOS 電話號碼 電話號碼 密碼 密碼 保持登入 登入 忘記密碼?" at bounding box center [530, 292] width 400 height 298
drag, startPoint x: 431, startPoint y: 248, endPoint x: 454, endPoint y: 211, distance: 43.1
click at [440, 241] on input "電話號碼" at bounding box center [531, 257] width 358 height 36
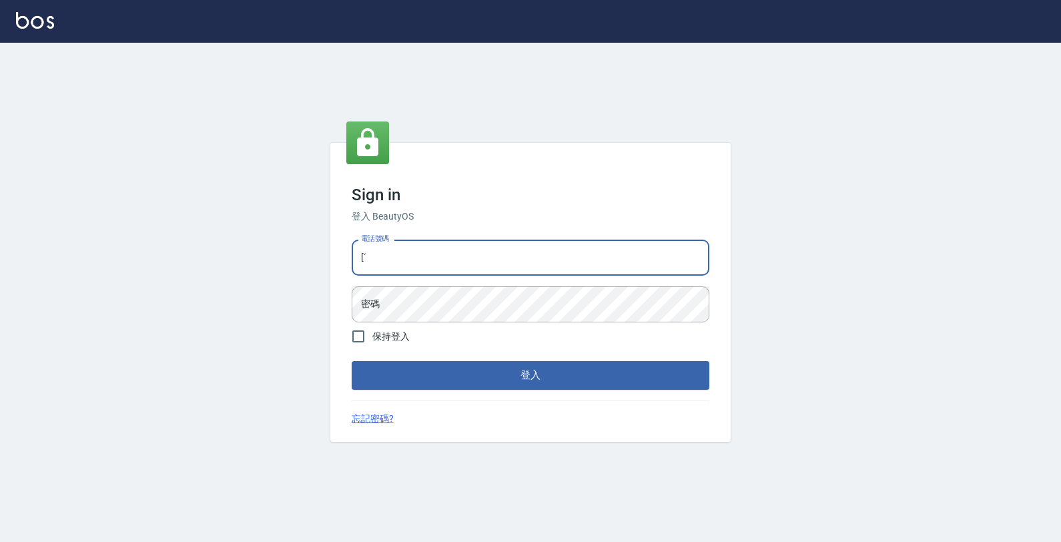
type input "["
type input "陳"
type input "沈"
click at [485, 241] on input "電話號碼" at bounding box center [531, 257] width 358 height 36
type input "0"
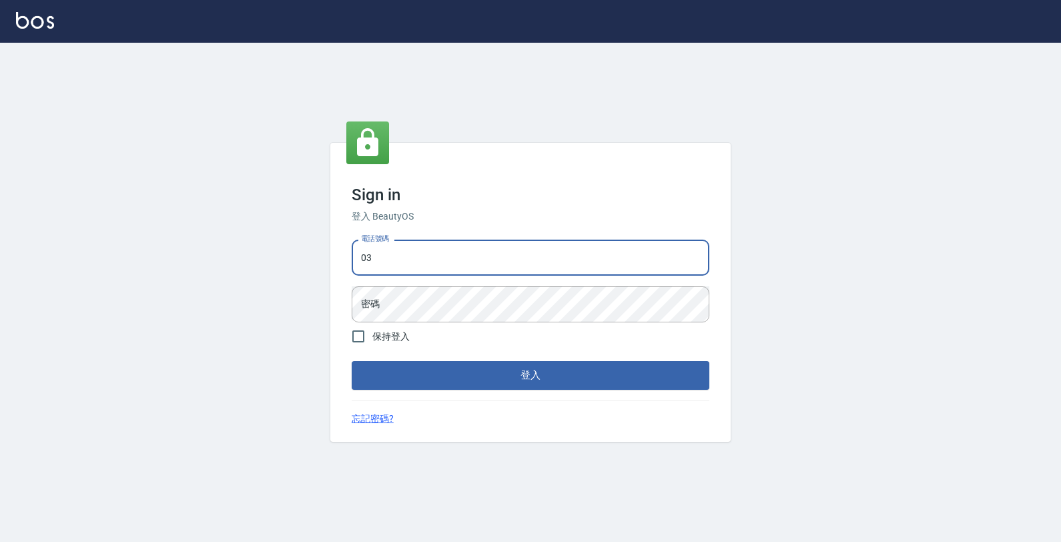
type input "0"
type input "3"
type input "2"
type input "4265909"
click at [352, 361] on button "登入" at bounding box center [531, 375] width 358 height 28
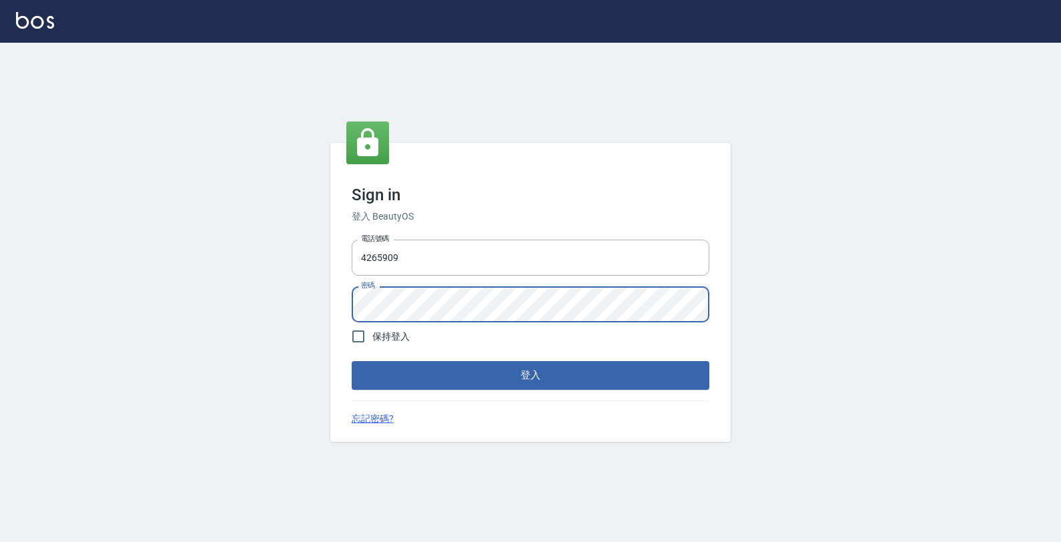
click at [352, 361] on button "登入" at bounding box center [531, 375] width 358 height 28
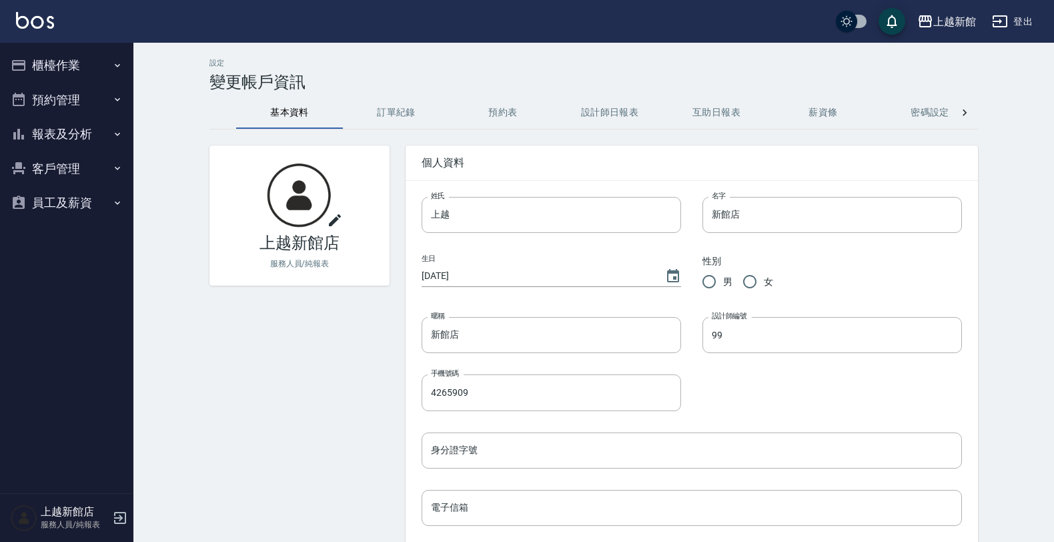
drag, startPoint x: 94, startPoint y: 48, endPoint x: 94, endPoint y: 55, distance: 7.3
click at [94, 55] on button "櫃檯作業" at bounding box center [66, 65] width 123 height 35
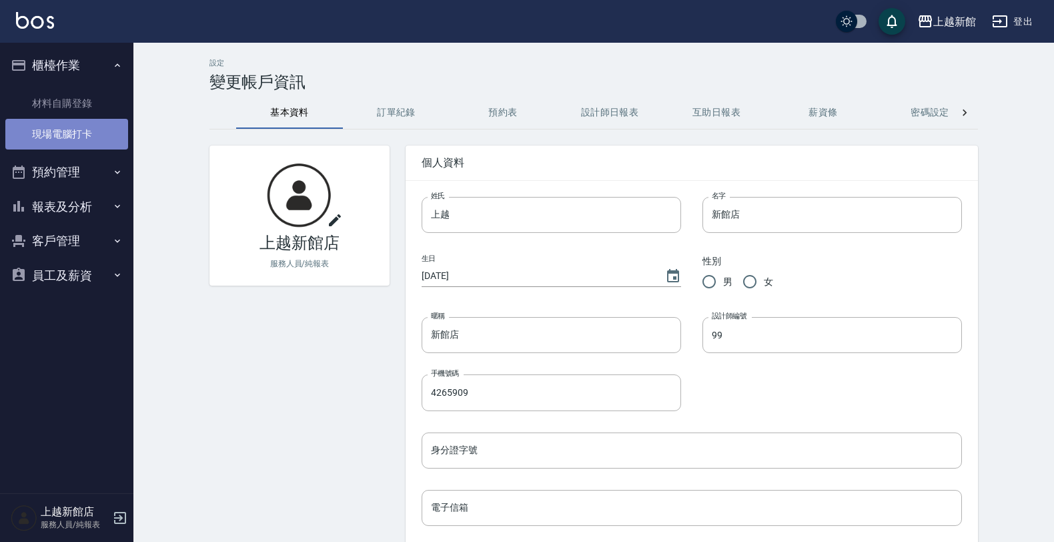
drag, startPoint x: 21, startPoint y: 130, endPoint x: 12, endPoint y: 132, distance: 9.6
click at [20, 130] on link "現場電腦打卡" at bounding box center [66, 134] width 123 height 31
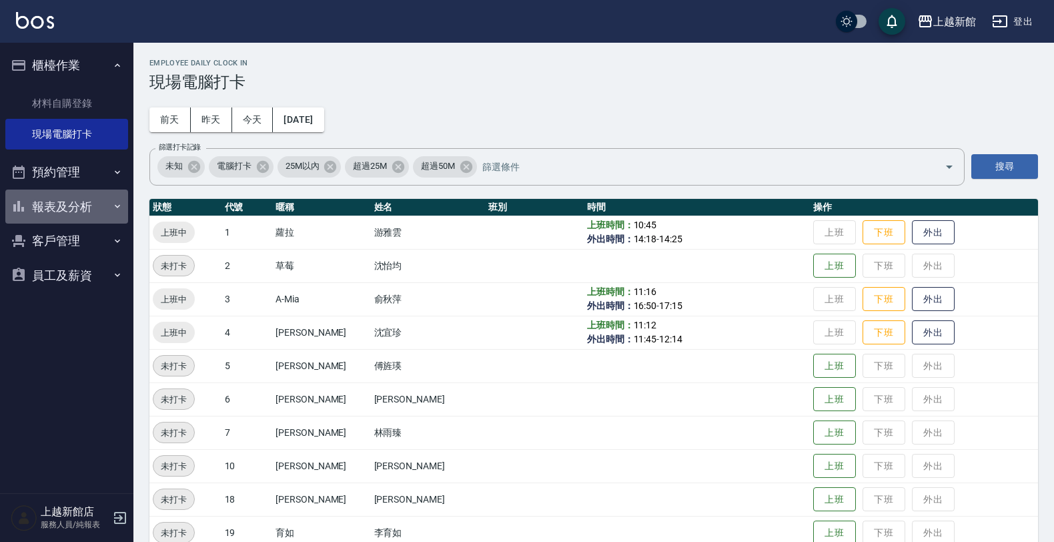
click at [91, 205] on button "報表及分析" at bounding box center [66, 206] width 123 height 35
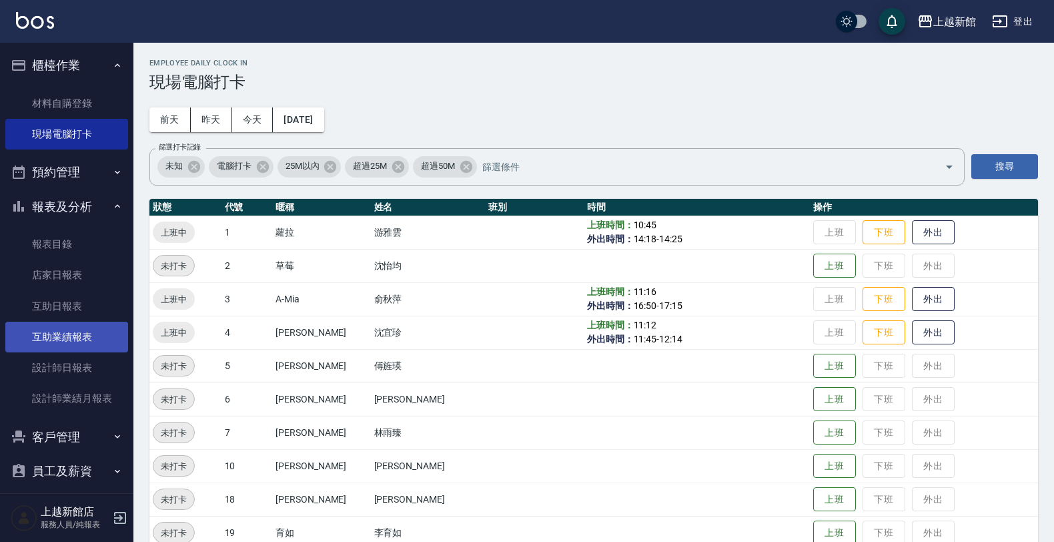
click at [107, 342] on link "互助業績報表" at bounding box center [66, 337] width 123 height 31
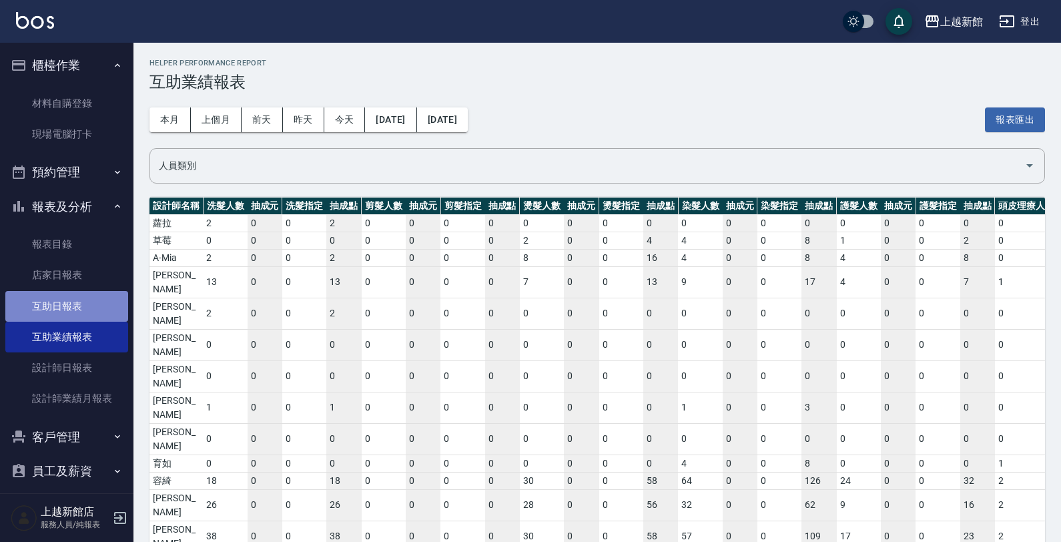
click at [100, 305] on link "互助日報表" at bounding box center [66, 306] width 123 height 31
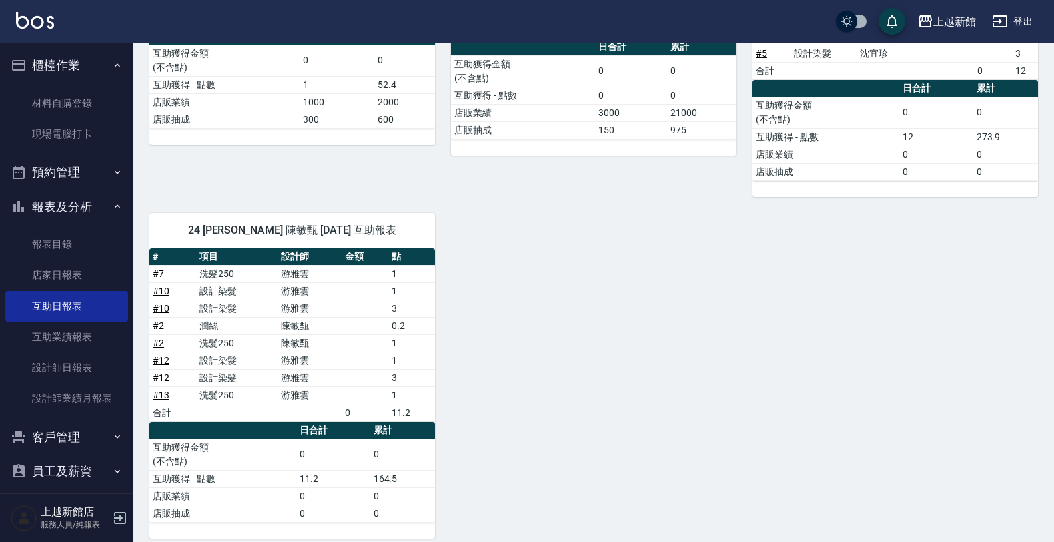
scroll to position [290, 0]
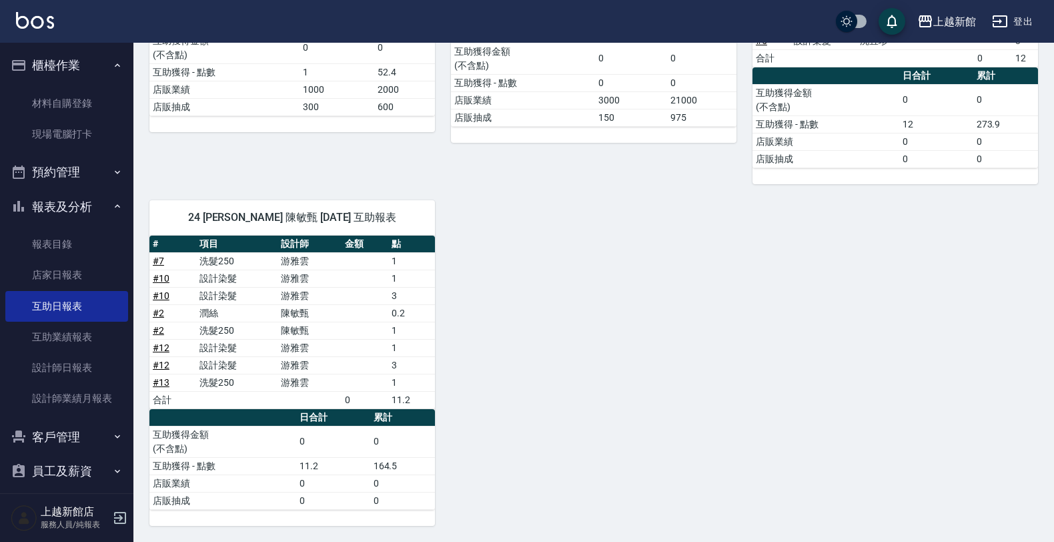
click at [67, 64] on button "櫃檯作業" at bounding box center [66, 65] width 123 height 35
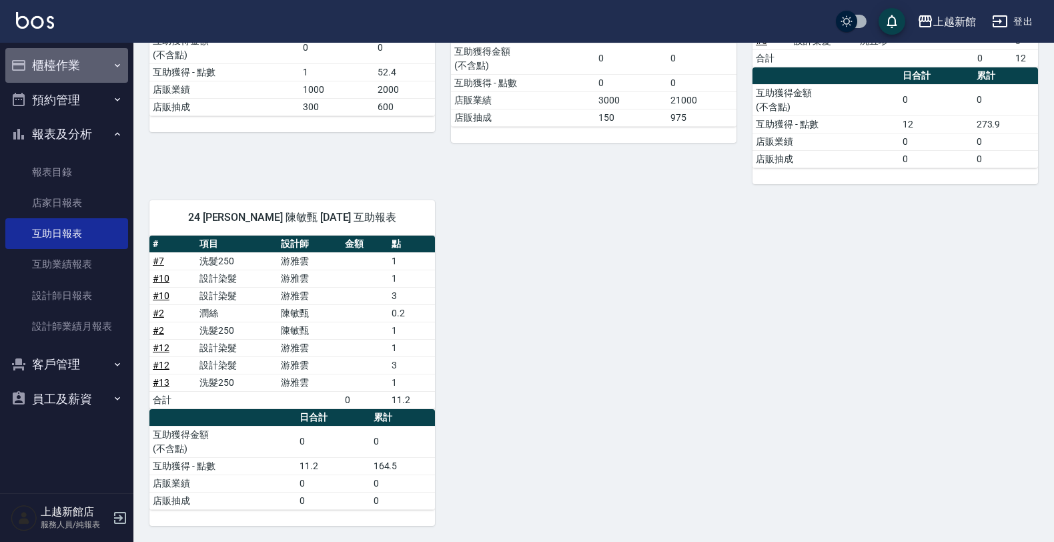
click at [64, 65] on button "櫃檯作業" at bounding box center [66, 65] width 123 height 35
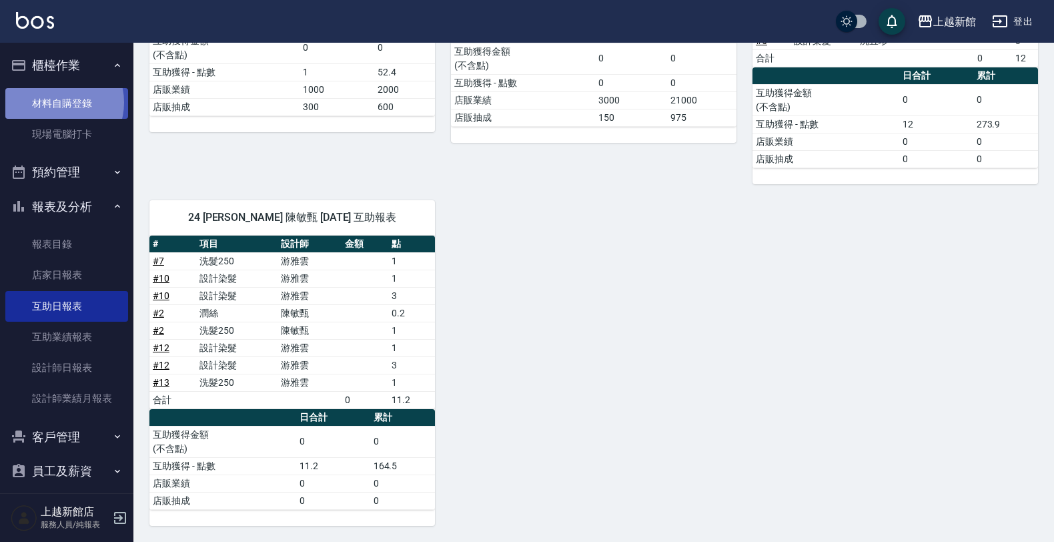
click at [57, 102] on link "材料自購登錄" at bounding box center [66, 103] width 123 height 31
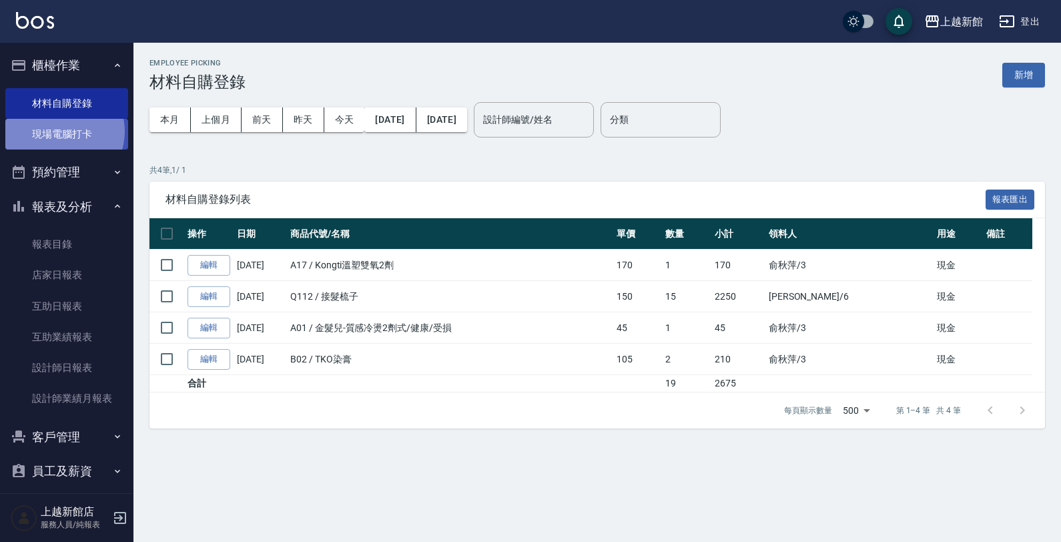
click at [61, 131] on link "現場電腦打卡" at bounding box center [66, 134] width 123 height 31
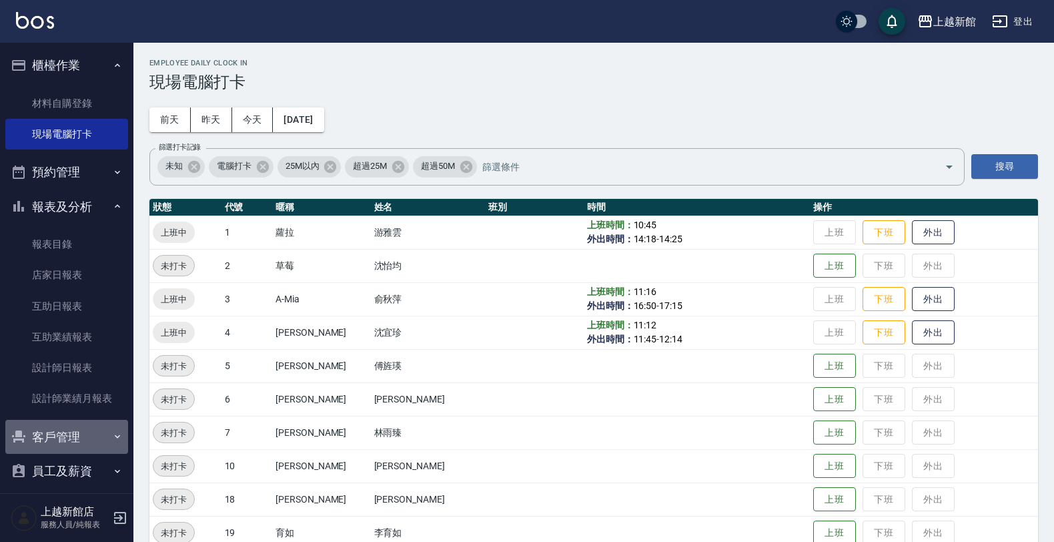
click at [91, 430] on button "客戶管理" at bounding box center [66, 437] width 123 height 35
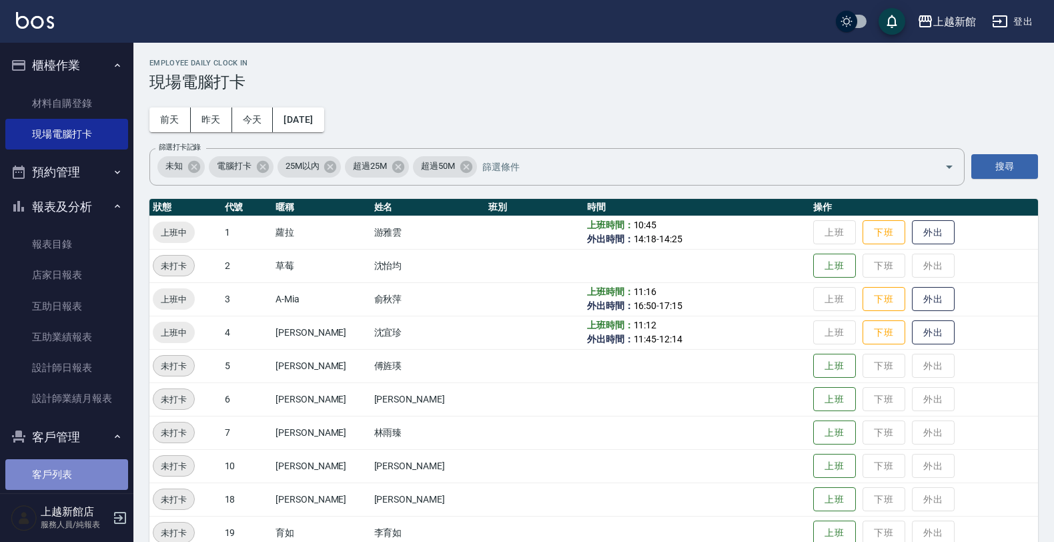
click at [68, 462] on link "客戶列表" at bounding box center [66, 474] width 123 height 31
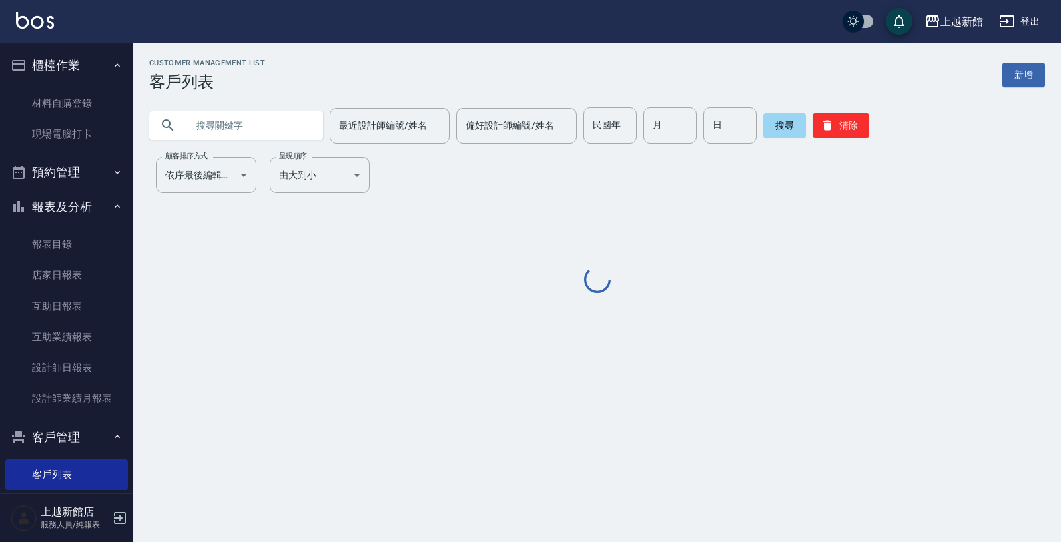
click at [232, 131] on input "text" at bounding box center [249, 125] width 125 height 36
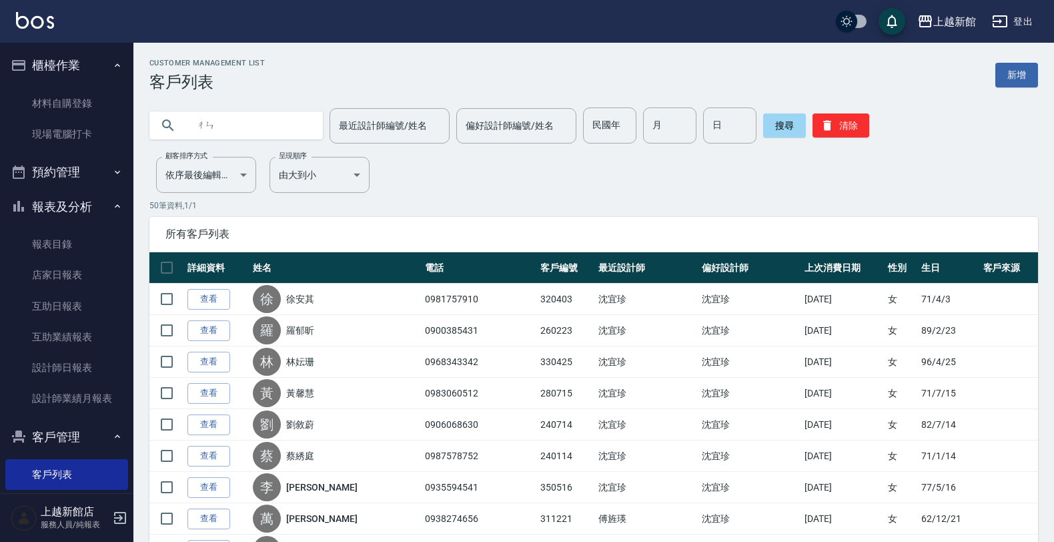
type input "[PERSON_NAME]"
type input "陳慧萍"
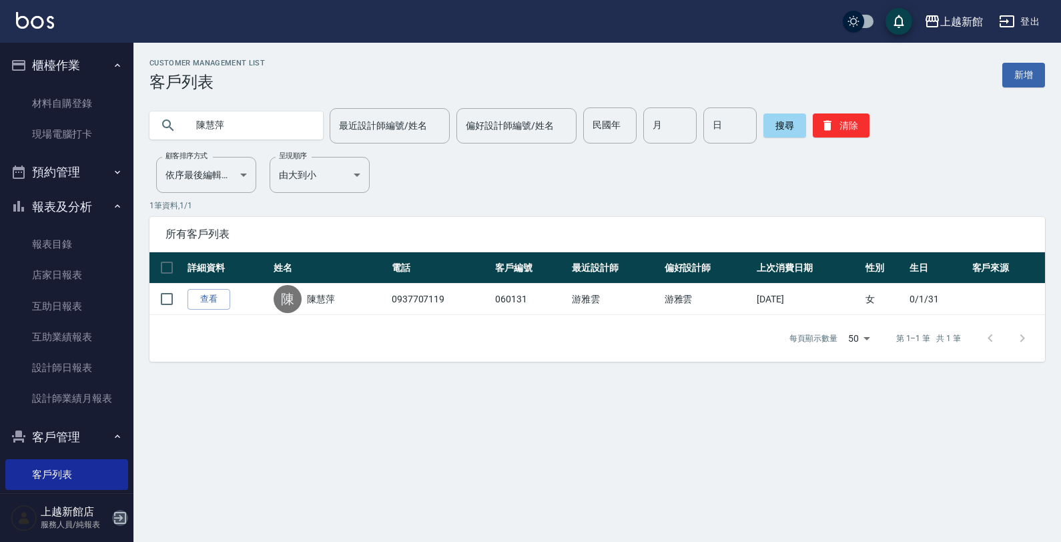
drag, startPoint x: 112, startPoint y: 522, endPoint x: 121, endPoint y: 515, distance: 11.4
click at [115, 521] on icon "button" at bounding box center [120, 518] width 16 height 16
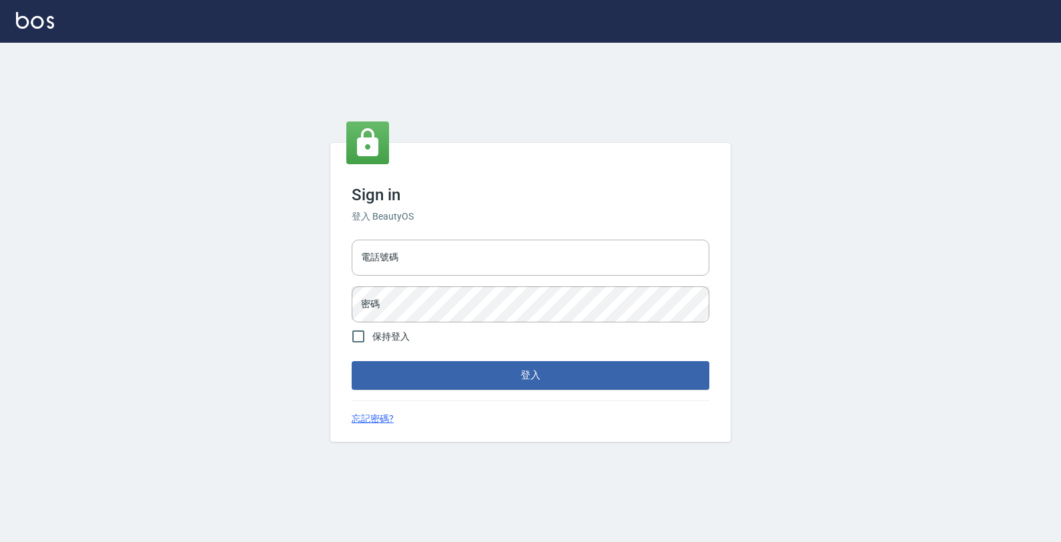
click at [388, 284] on div "電話號碼 電話號碼 密碼 密碼" at bounding box center [530, 280] width 368 height 93
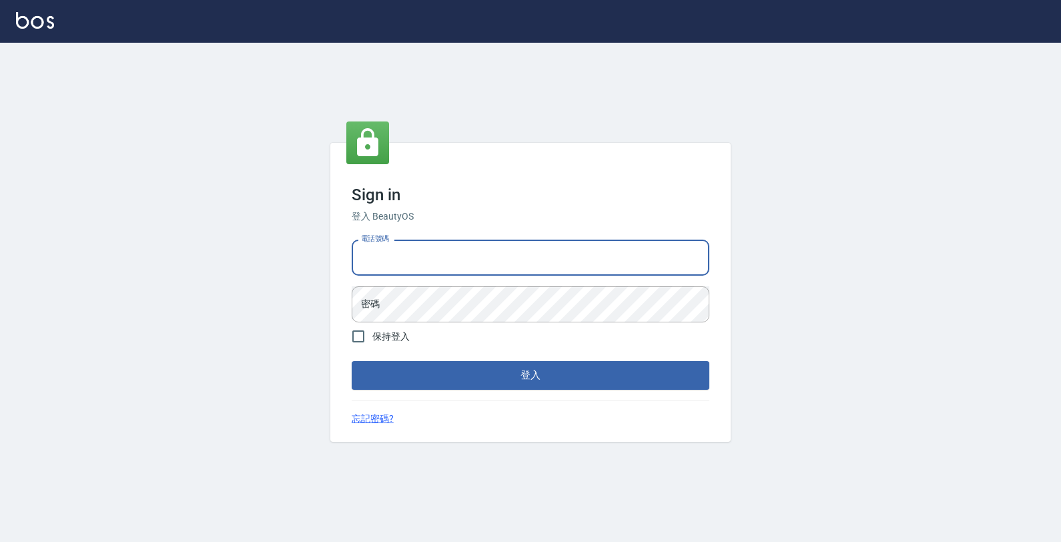
click at [397, 271] on input "電話號碼" at bounding box center [531, 257] width 358 height 36
type input "0989043922"
click at [352, 361] on button "登入" at bounding box center [531, 375] width 358 height 28
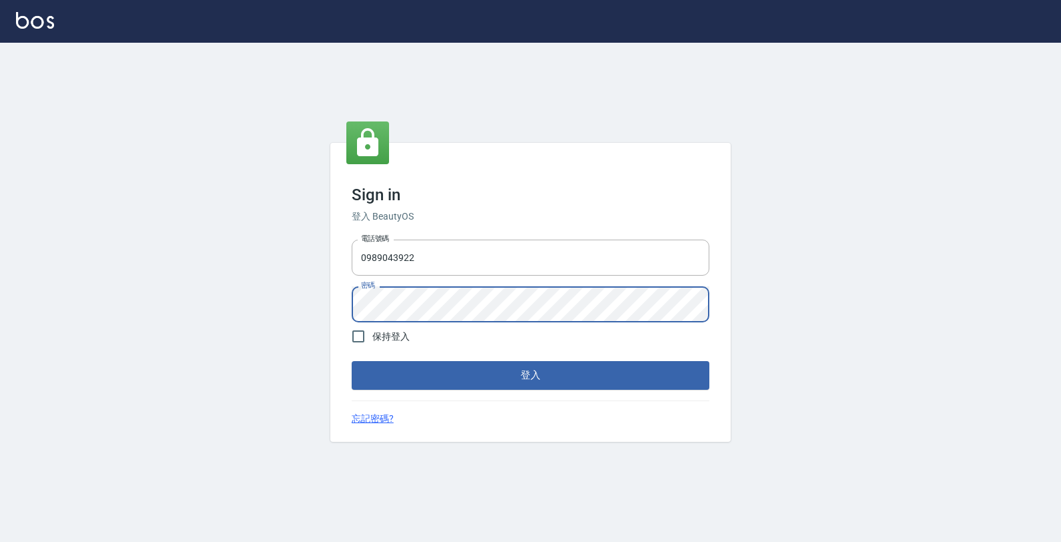
click at [352, 361] on button "登入" at bounding box center [531, 375] width 358 height 28
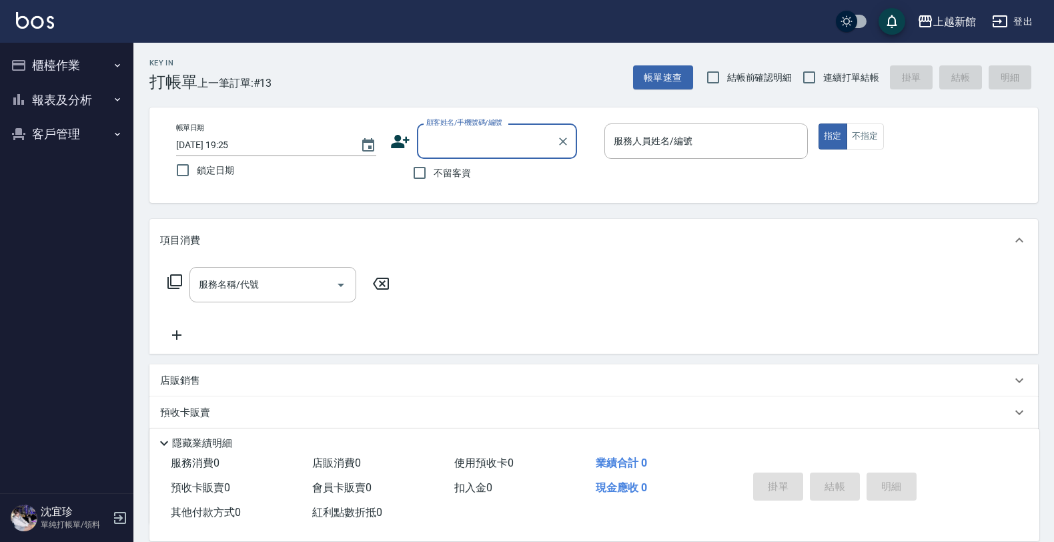
click at [43, 80] on button "櫃檯作業" at bounding box center [66, 65] width 123 height 35
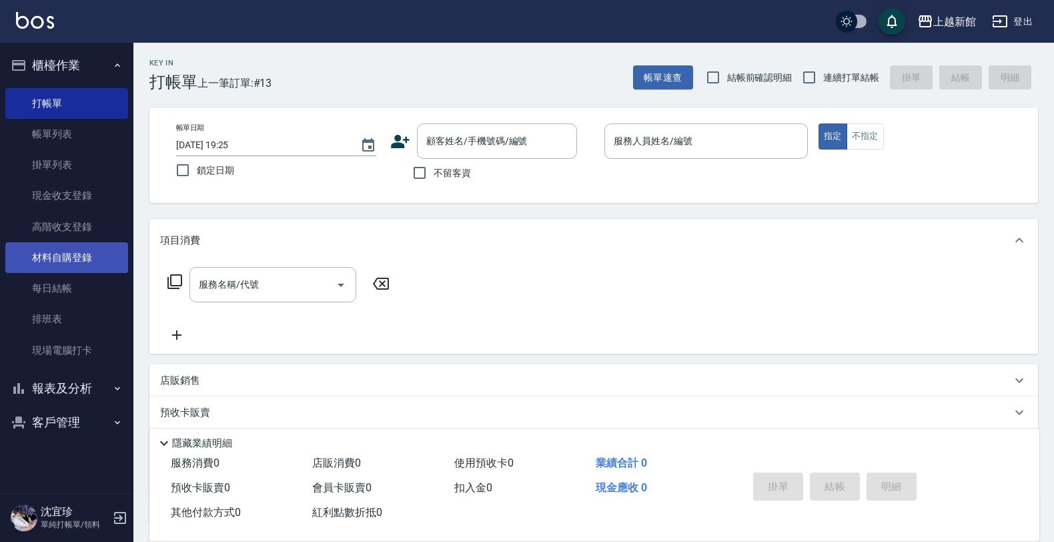
click at [50, 245] on link "材料自購登錄" at bounding box center [66, 257] width 123 height 31
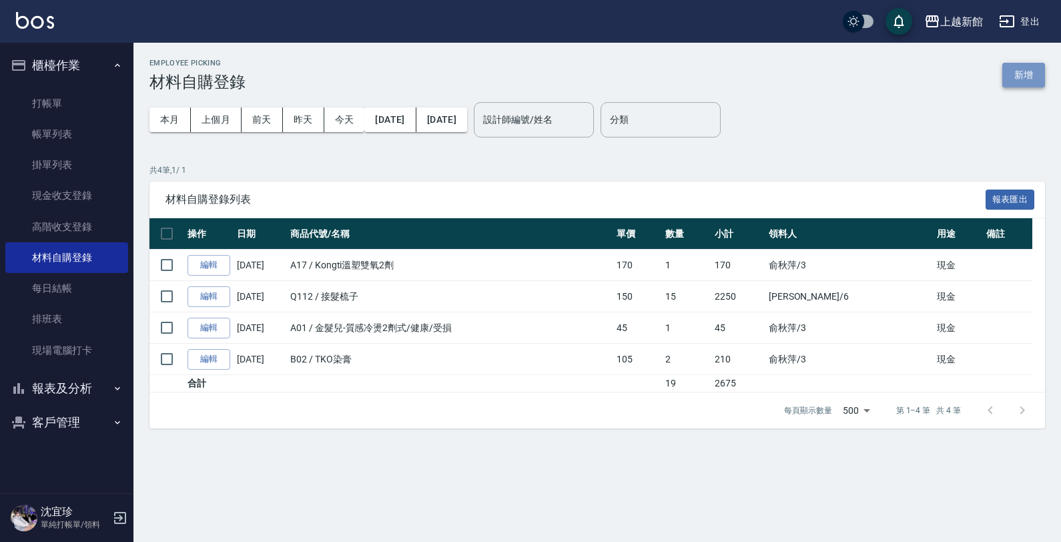
click at [1029, 67] on button "新增" at bounding box center [1023, 75] width 43 height 25
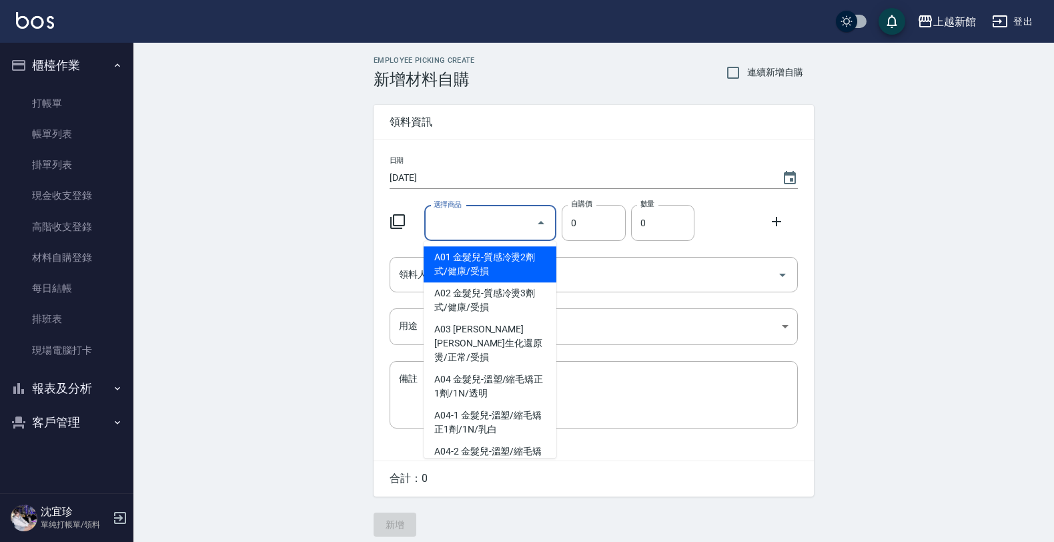
click at [486, 227] on input "選擇商品" at bounding box center [480, 222] width 101 height 23
type input "ㄔ"
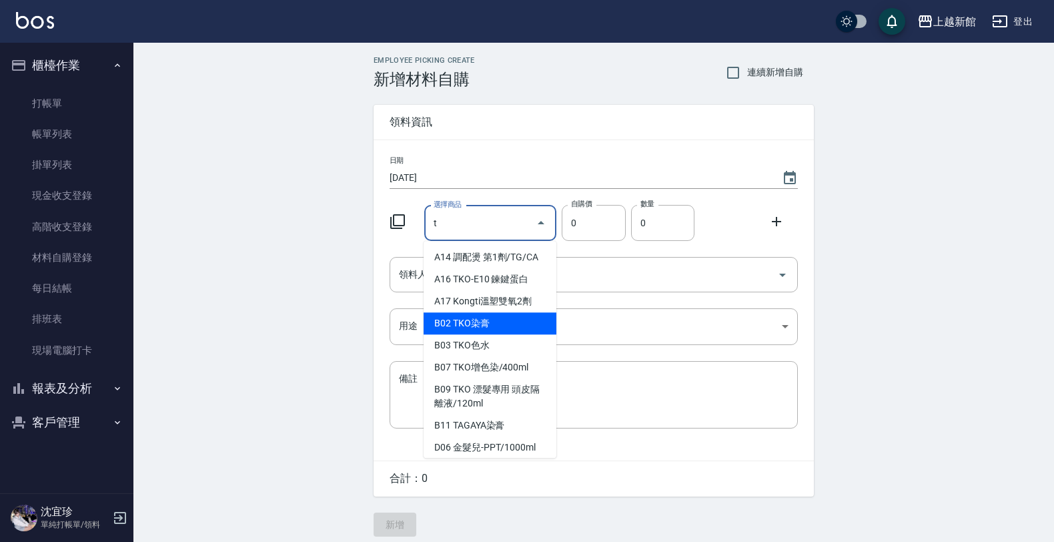
click at [516, 324] on li "B02 TKO染膏" at bounding box center [490, 323] width 133 height 22
type input "TKO染膏"
type input "105"
type input "1"
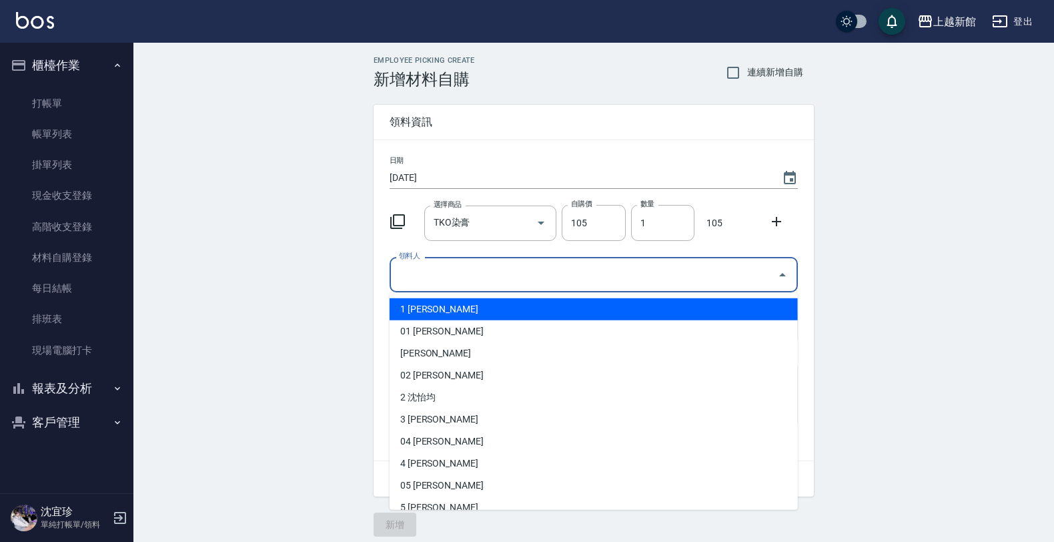
click at [564, 280] on input "領料人" at bounding box center [584, 274] width 376 height 23
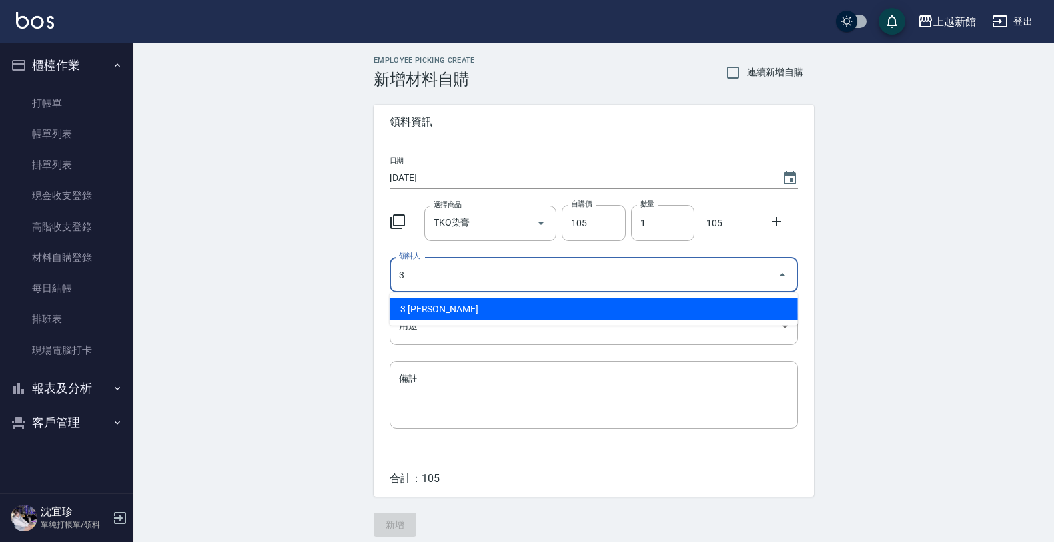
type input "3 俞秋萍"
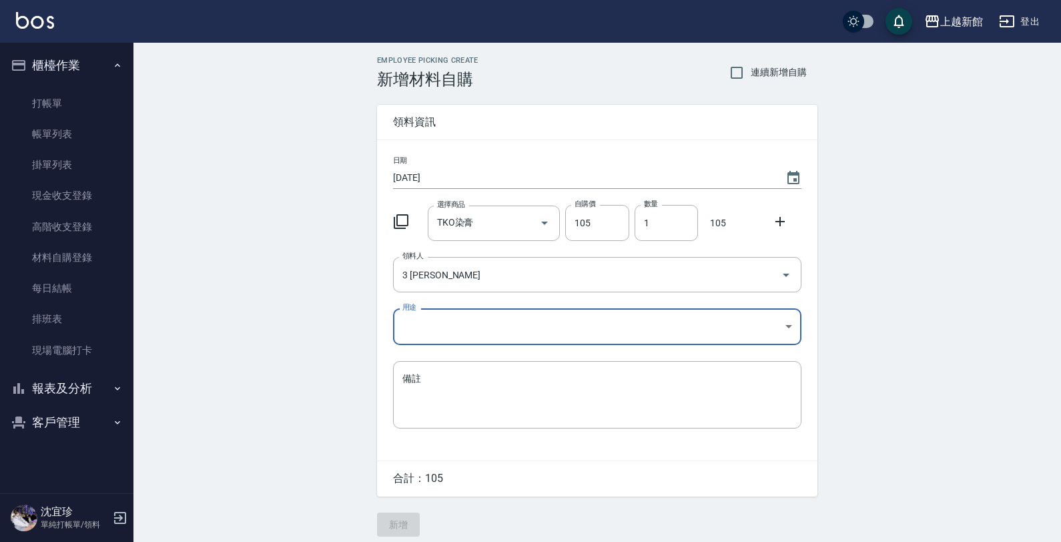
click at [558, 326] on body "上越新館 登出 櫃檯作業 打帳單 帳單列表 掛單列表 現金收支登錄 高階收支登錄 材料自購登錄 每日結帳 排班表 現場電腦打卡 報表及分析 報表目錄 店家日報…" at bounding box center [530, 275] width 1061 height 550
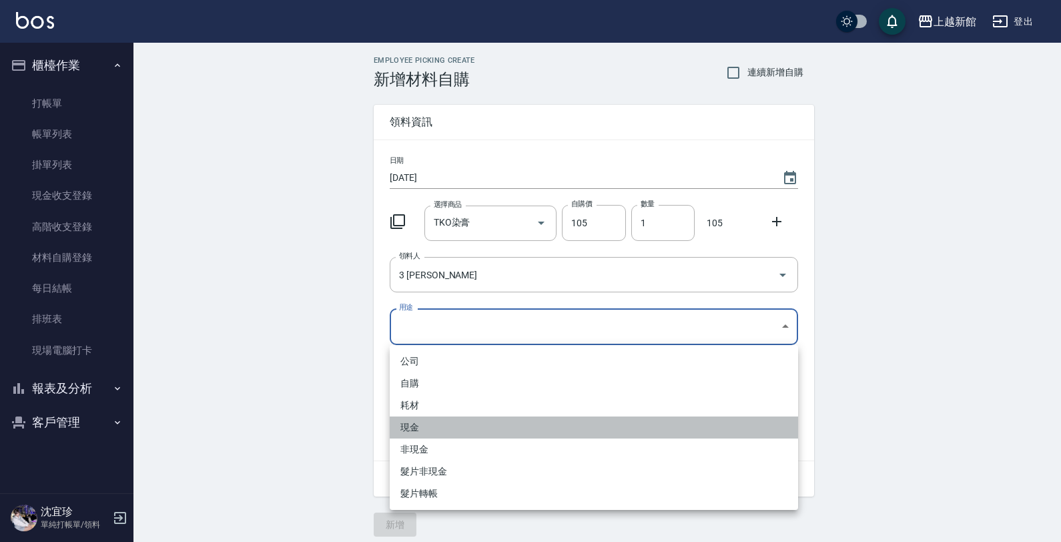
click at [475, 428] on li "現金" at bounding box center [594, 427] width 408 height 22
type input "現金"
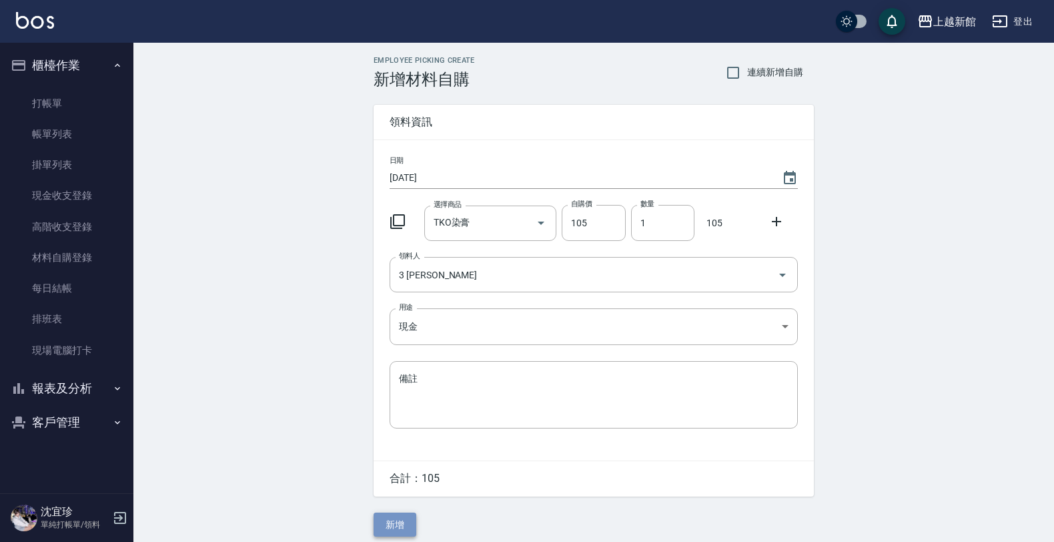
click at [394, 532] on button "新增" at bounding box center [395, 524] width 43 height 25
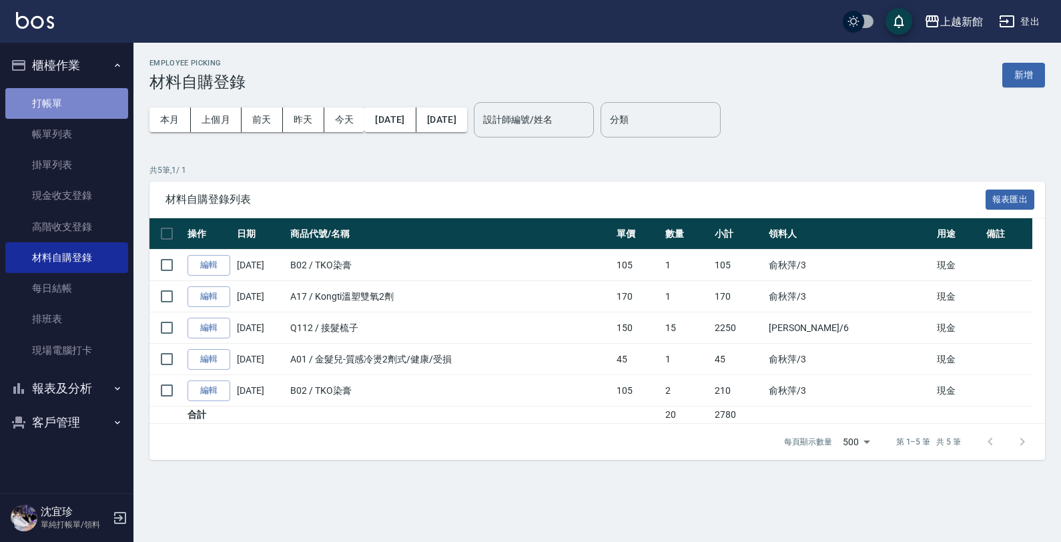
click at [90, 88] on link "打帳單" at bounding box center [66, 103] width 123 height 31
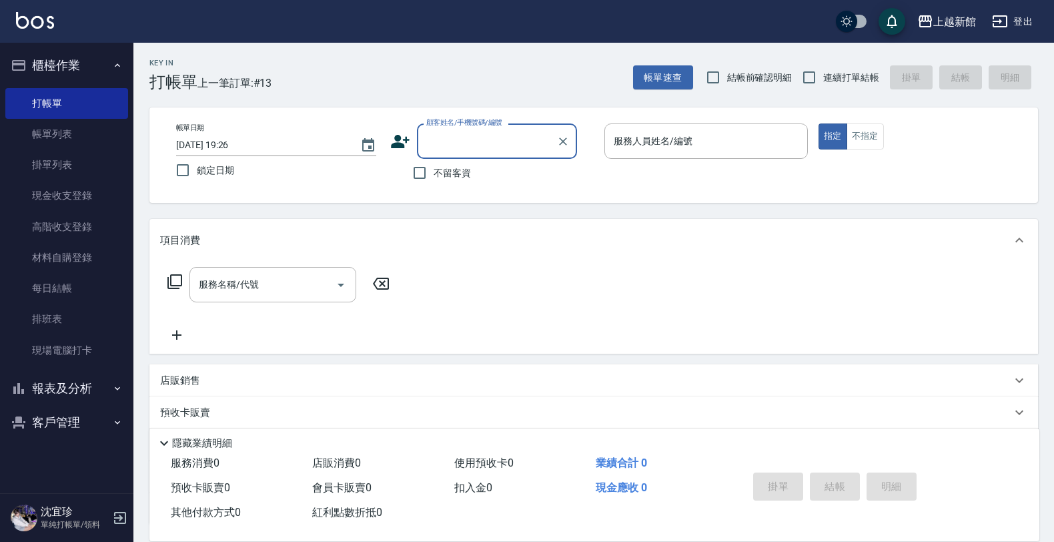
click at [478, 140] on input "顧客姓名/手機號碼/編號" at bounding box center [487, 140] width 128 height 23
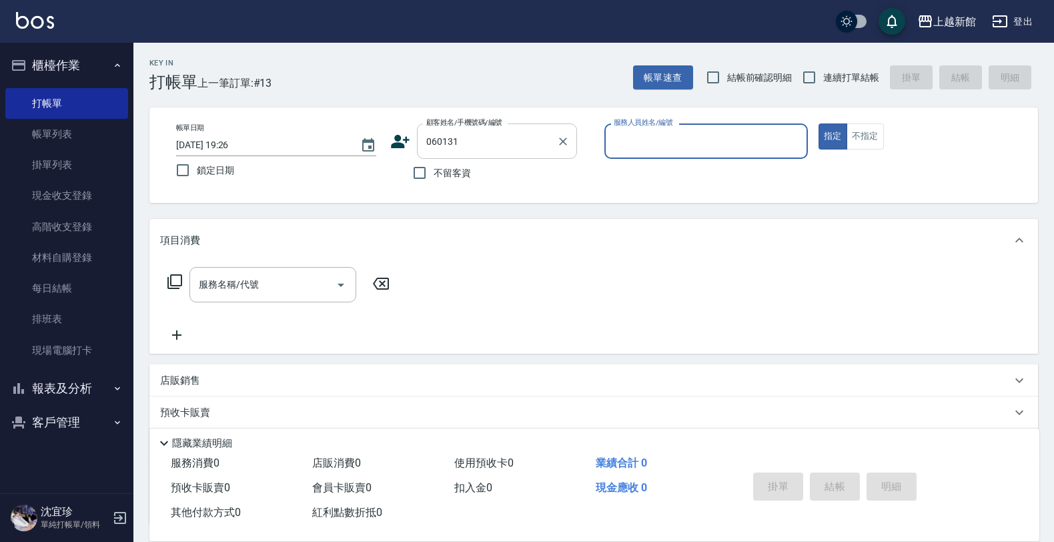
type input "陳慧萍/0937707119/060131"
type input "蘿拉-1"
click at [818, 123] on button "指定" at bounding box center [832, 136] width 29 height 26
type button "true"
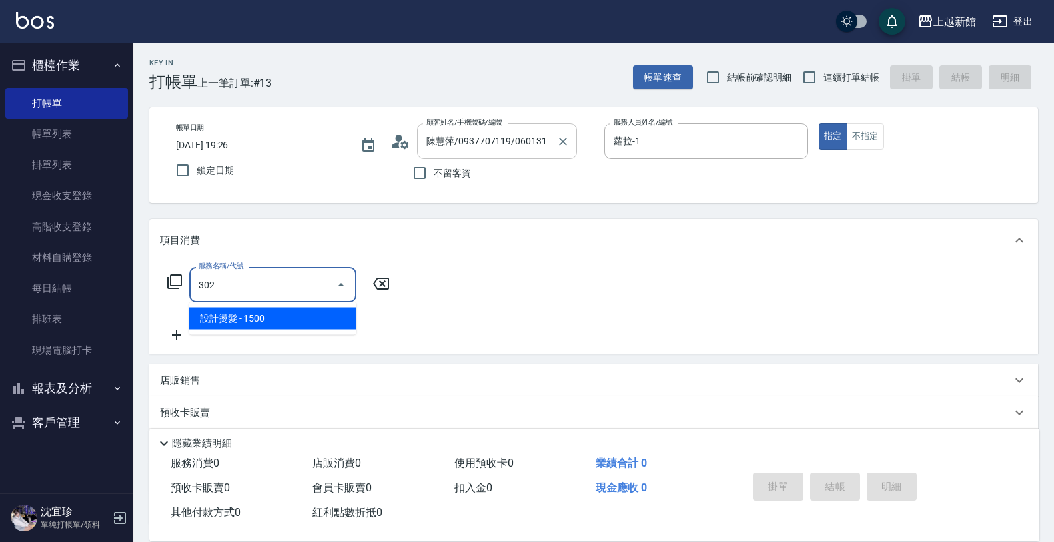
type input "設計燙髮(302)"
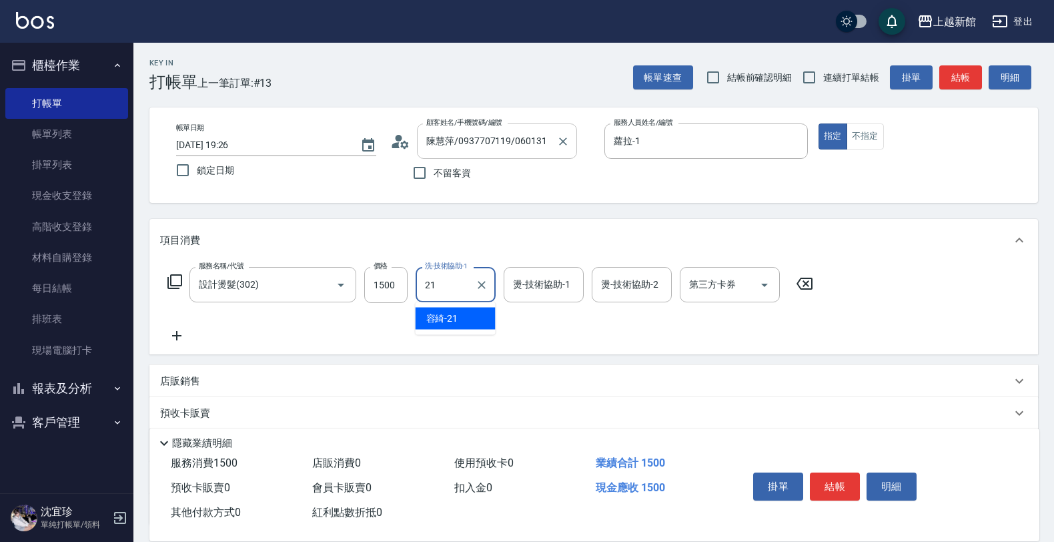
type input "容綺-21"
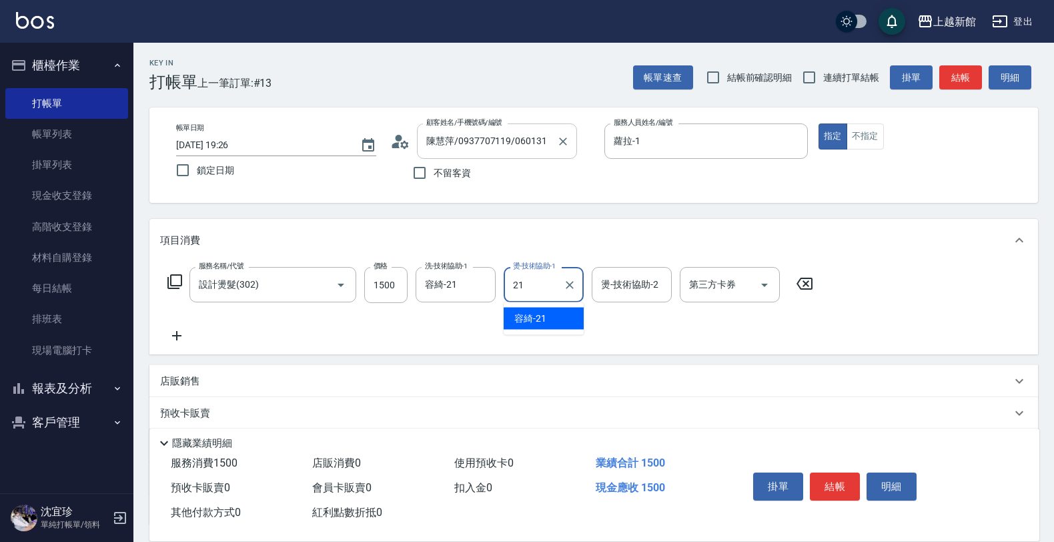
type input "容綺-21"
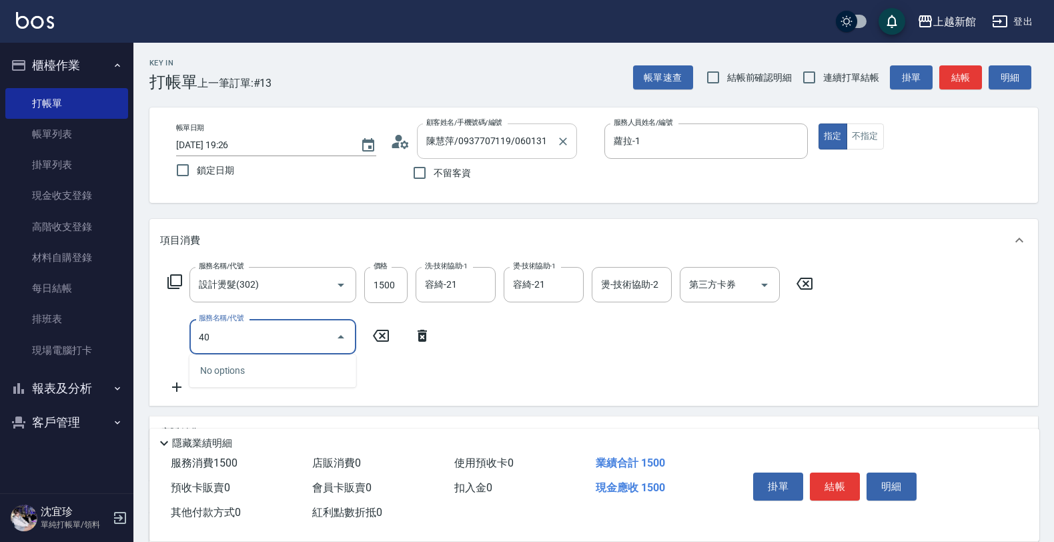
type input "404"
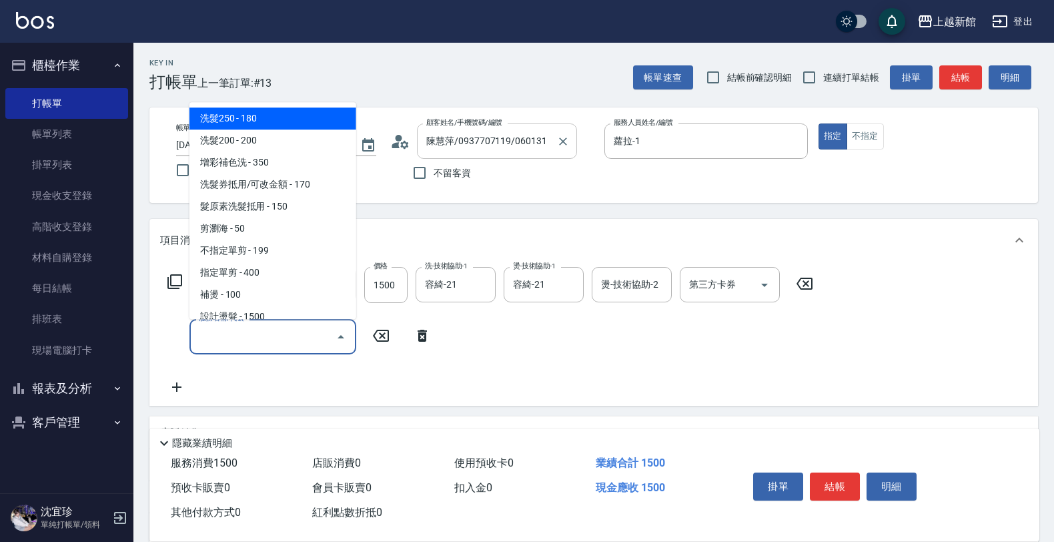
type input "0"
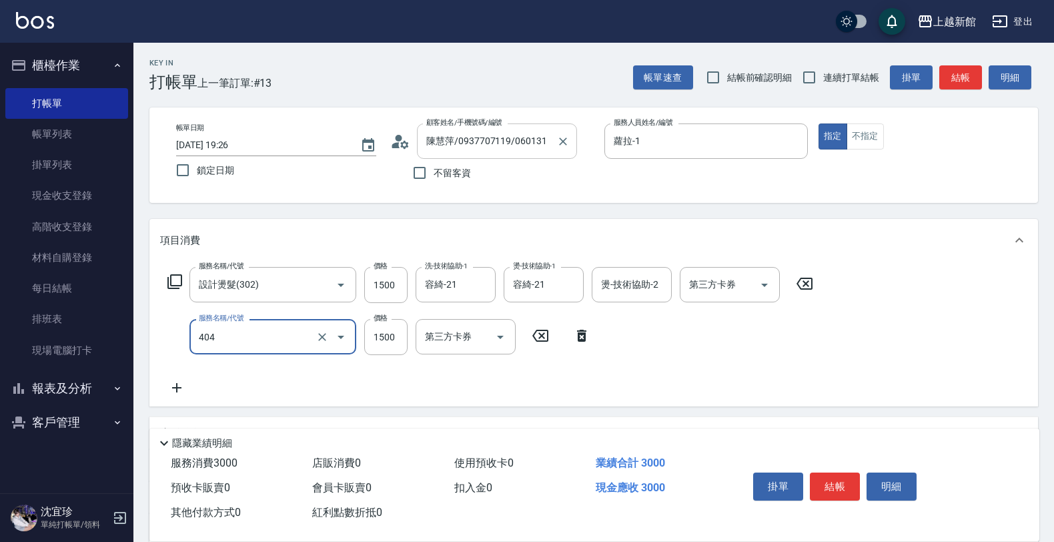
type input "設計染髮(404)"
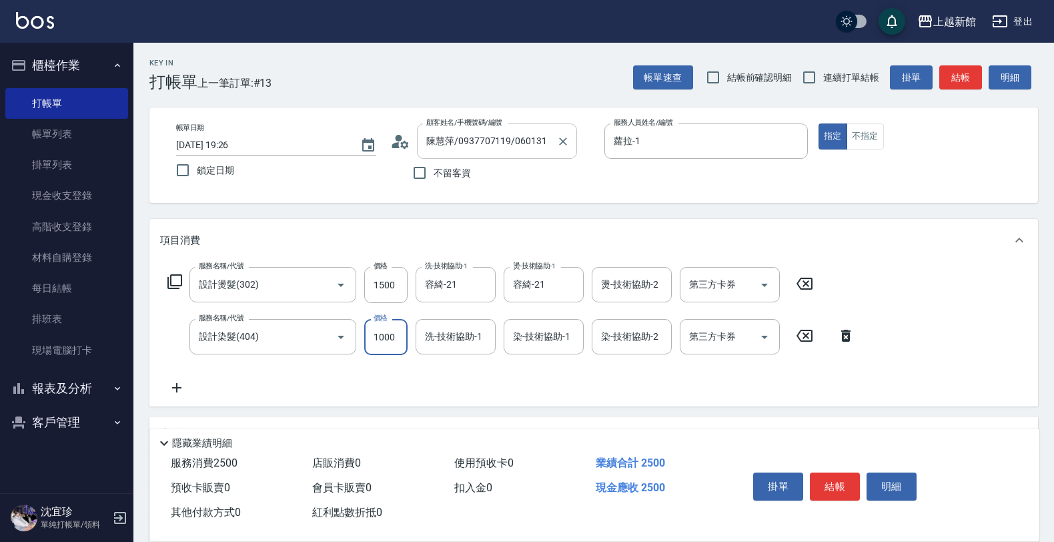
type input "1000"
type input "容綺-21"
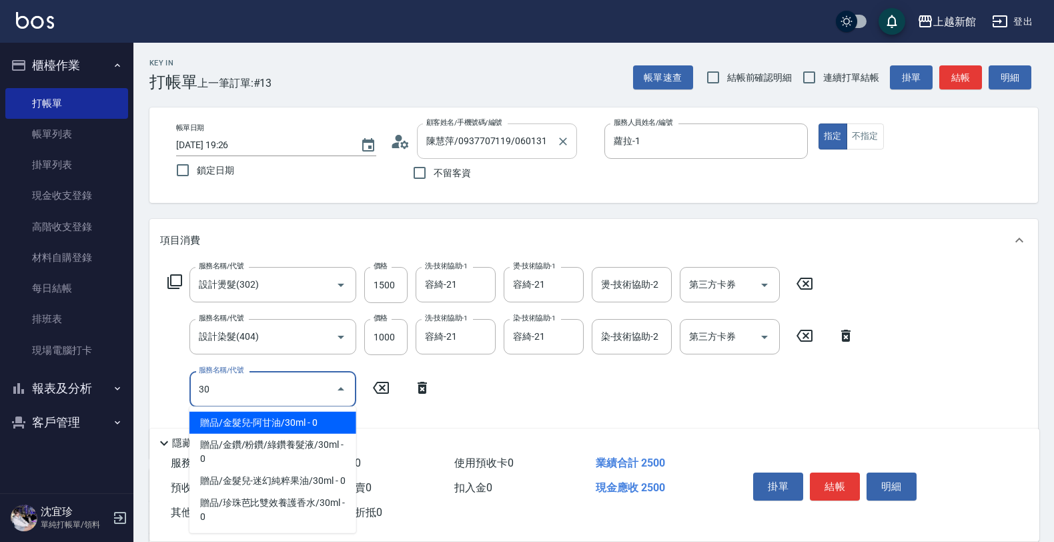
type input "3"
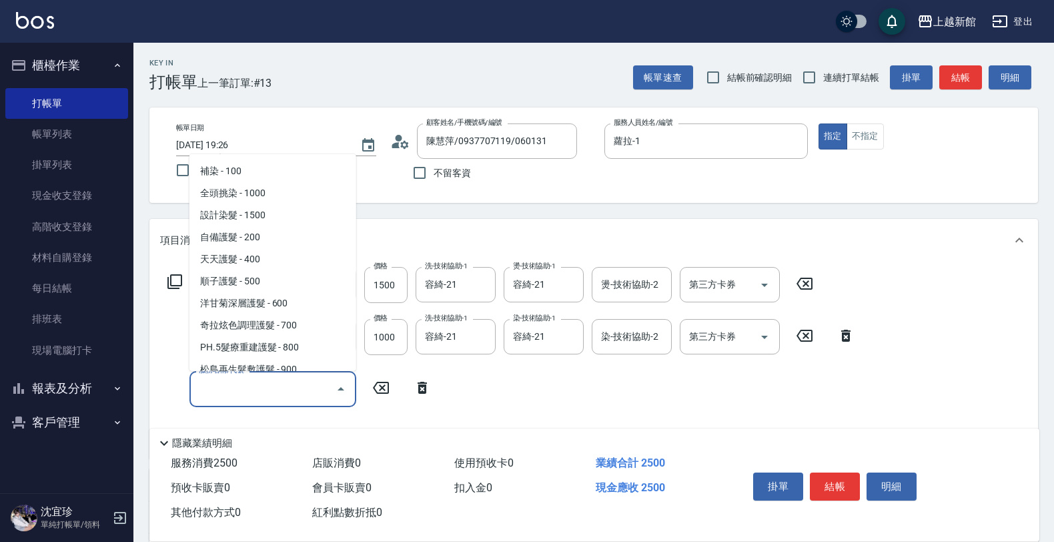
scroll to position [250, 0]
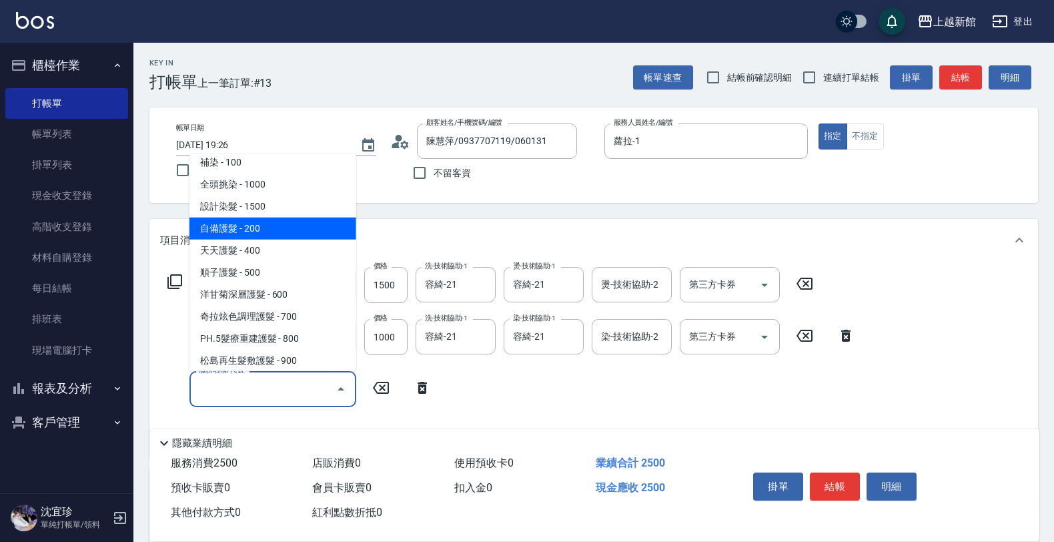
click at [312, 231] on span "自備護髮 - 200" at bounding box center [272, 228] width 167 height 22
type input "自備護髮(502)"
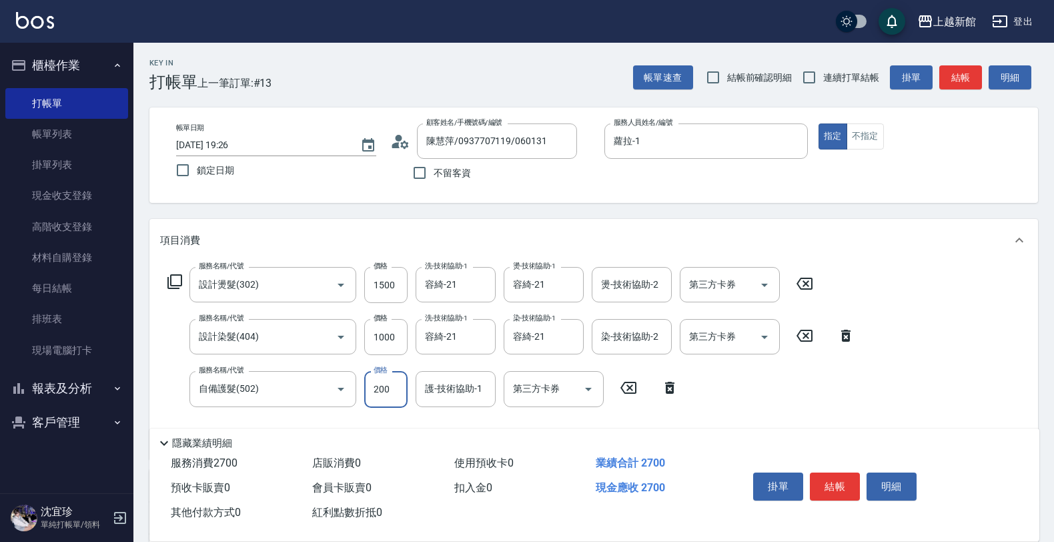
click at [394, 392] on input "200" at bounding box center [385, 389] width 43 height 36
type input "300"
type input "容綺-21"
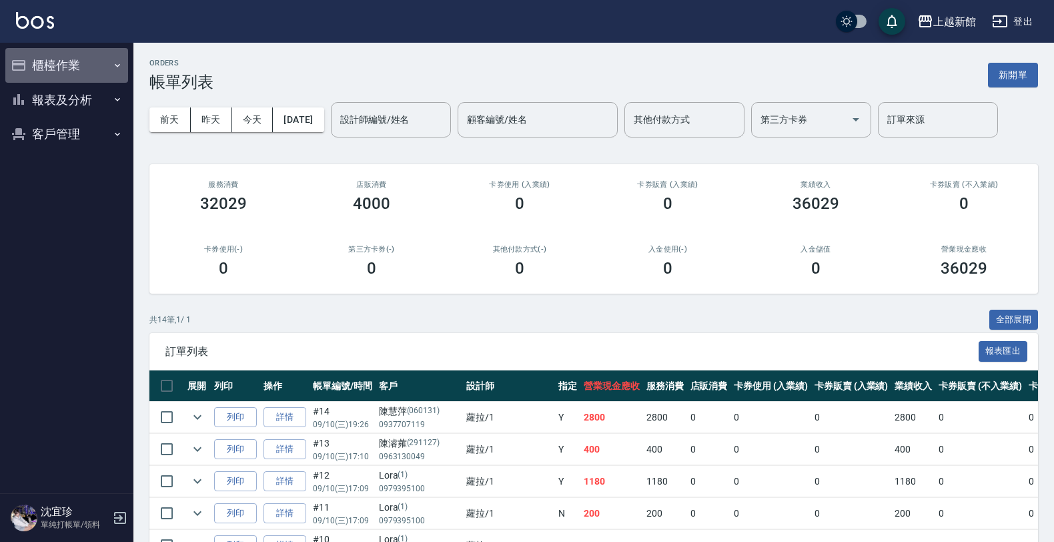
click at [61, 68] on button "櫃檯作業" at bounding box center [66, 65] width 123 height 35
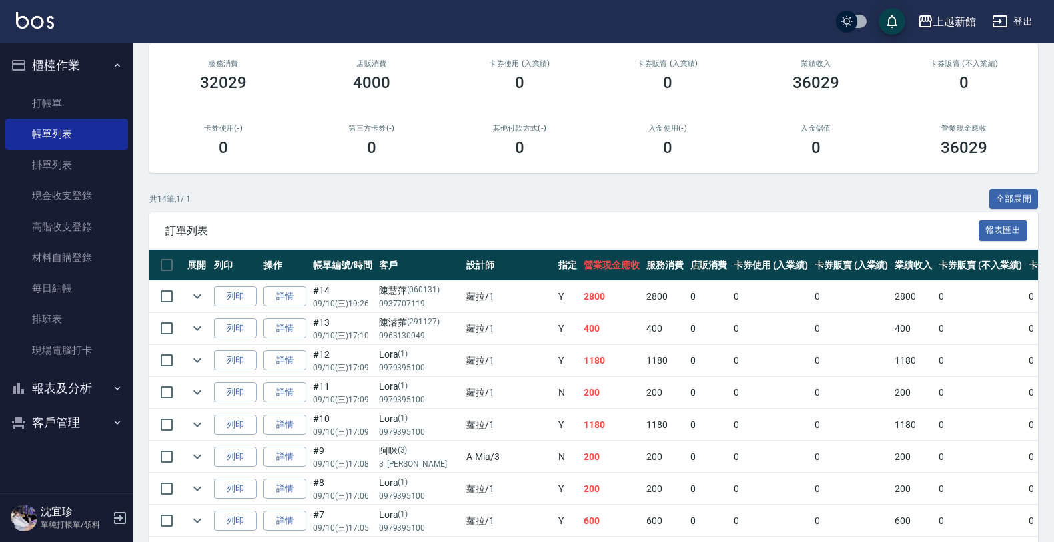
scroll to position [167, 0]
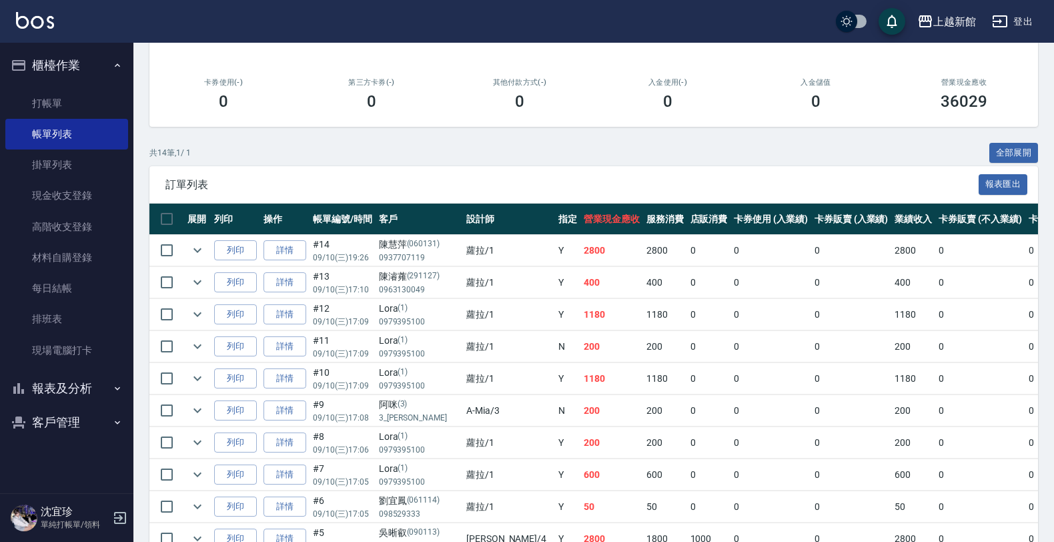
click at [75, 386] on button "報表及分析" at bounding box center [66, 388] width 123 height 35
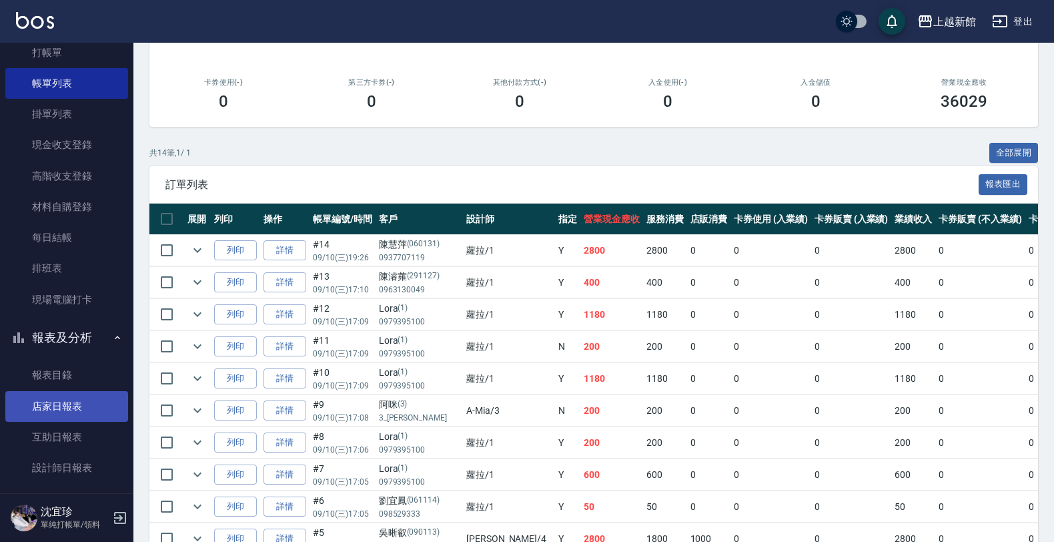
scroll to position [97, 0]
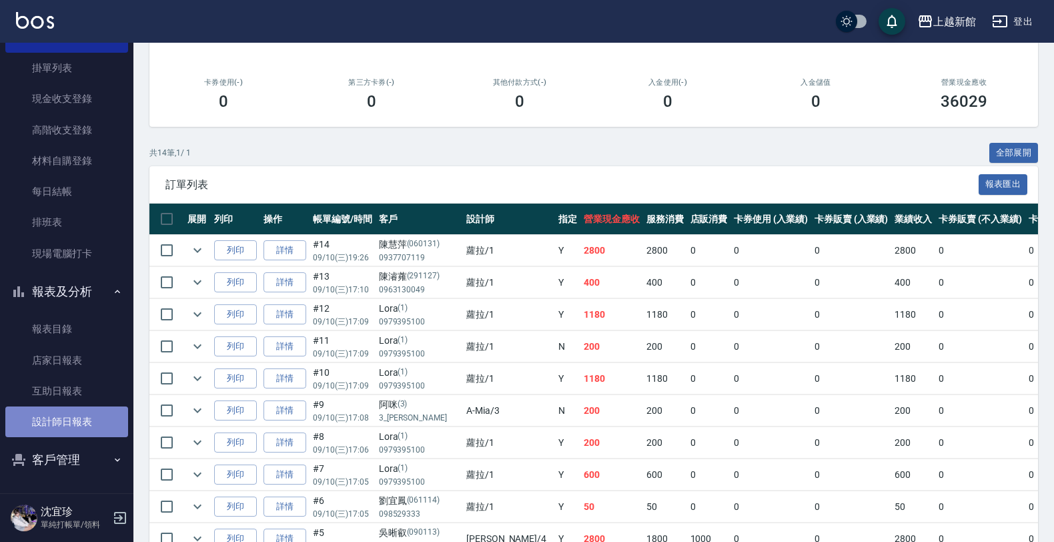
click at [81, 409] on link "設計師日報表" at bounding box center [66, 421] width 123 height 31
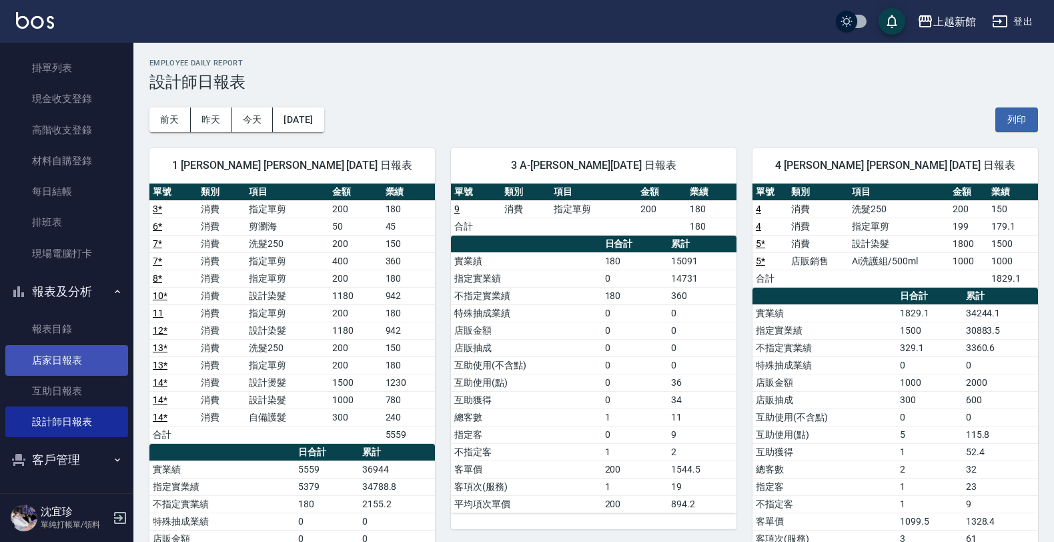
click at [61, 361] on link "店家日報表" at bounding box center [66, 360] width 123 height 31
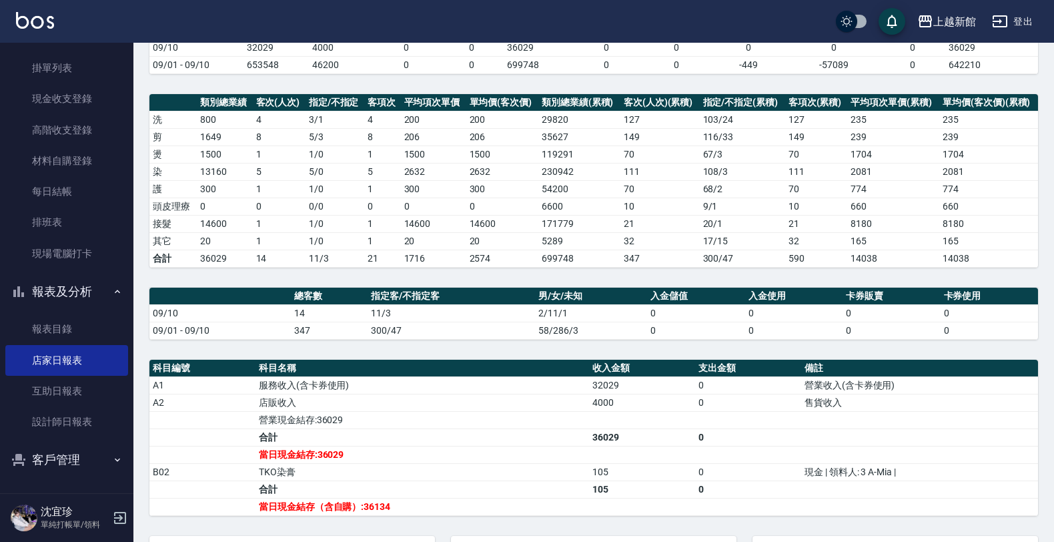
scroll to position [167, 0]
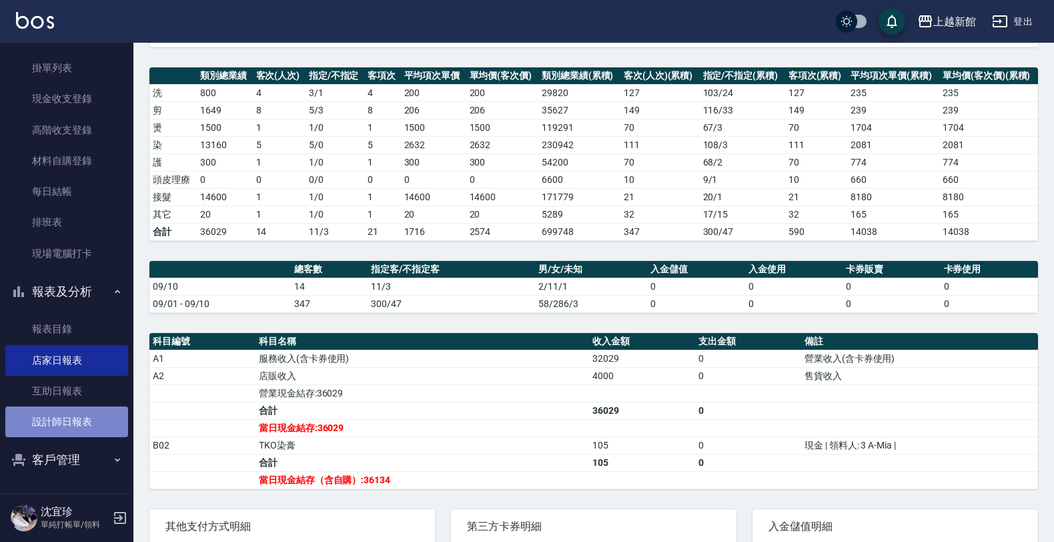
click at [81, 411] on link "設計師日報表" at bounding box center [66, 421] width 123 height 31
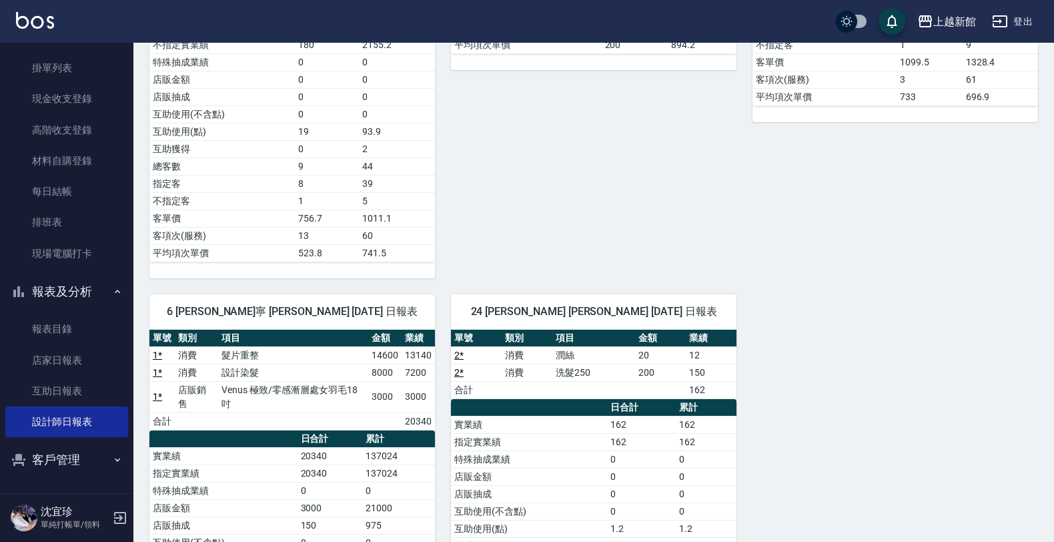
scroll to position [500, 0]
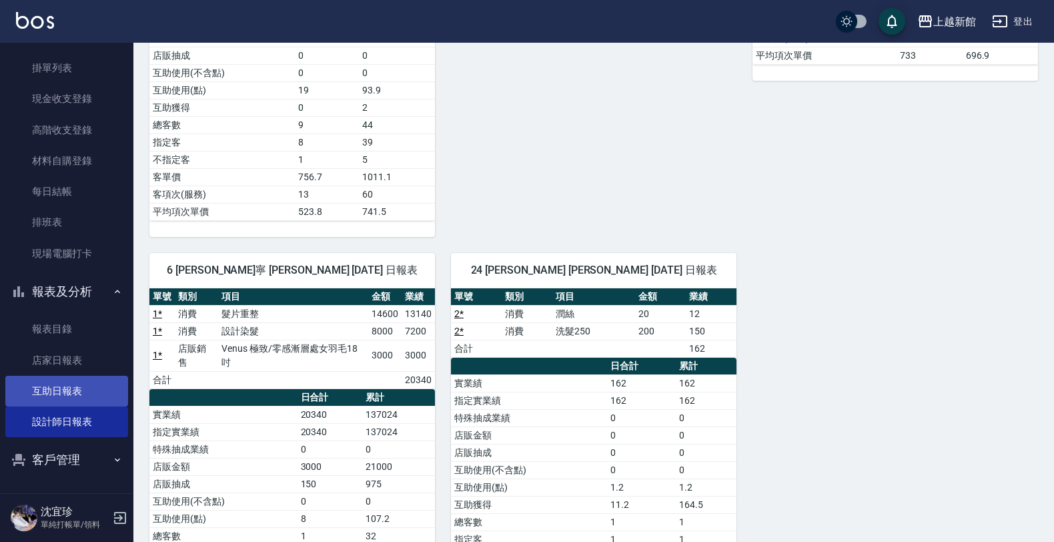
click at [91, 384] on link "互助日報表" at bounding box center [66, 391] width 123 height 31
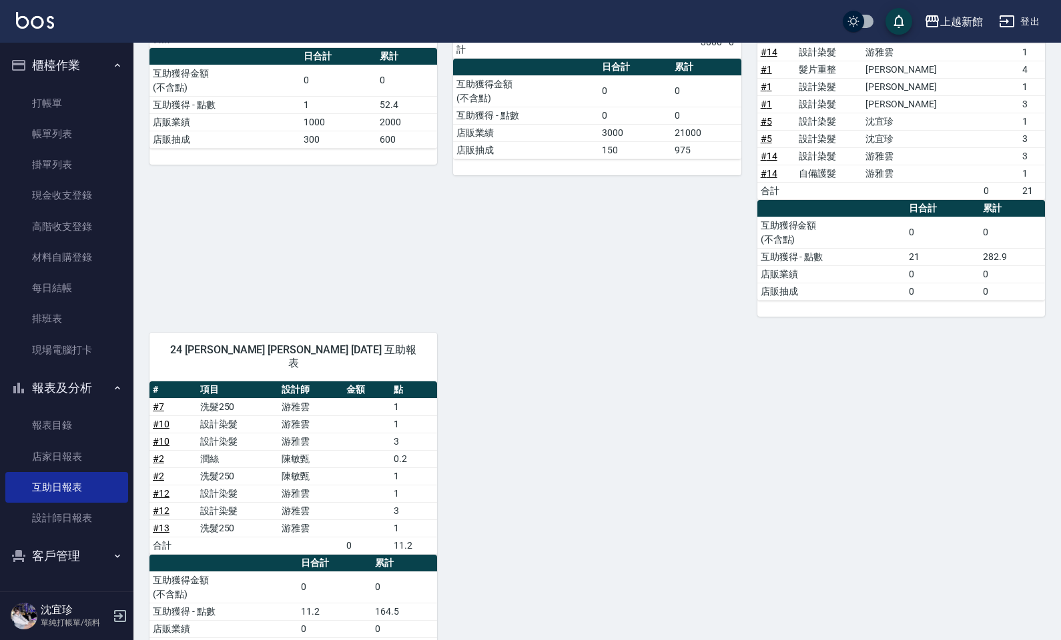
scroll to position [279, 0]
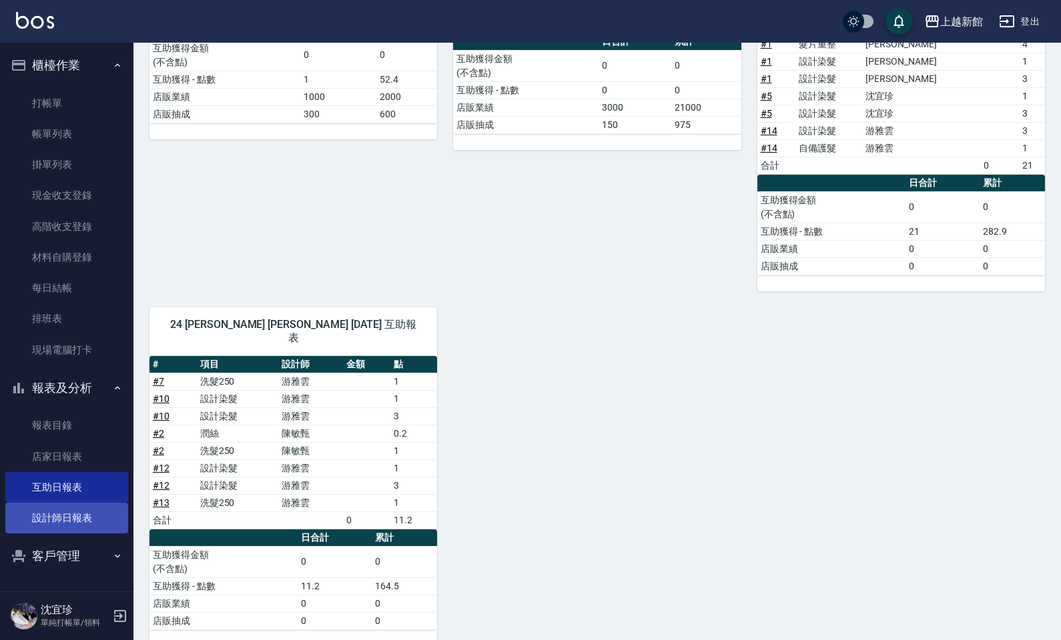
click at [59, 524] on link "設計師日報表" at bounding box center [66, 518] width 123 height 31
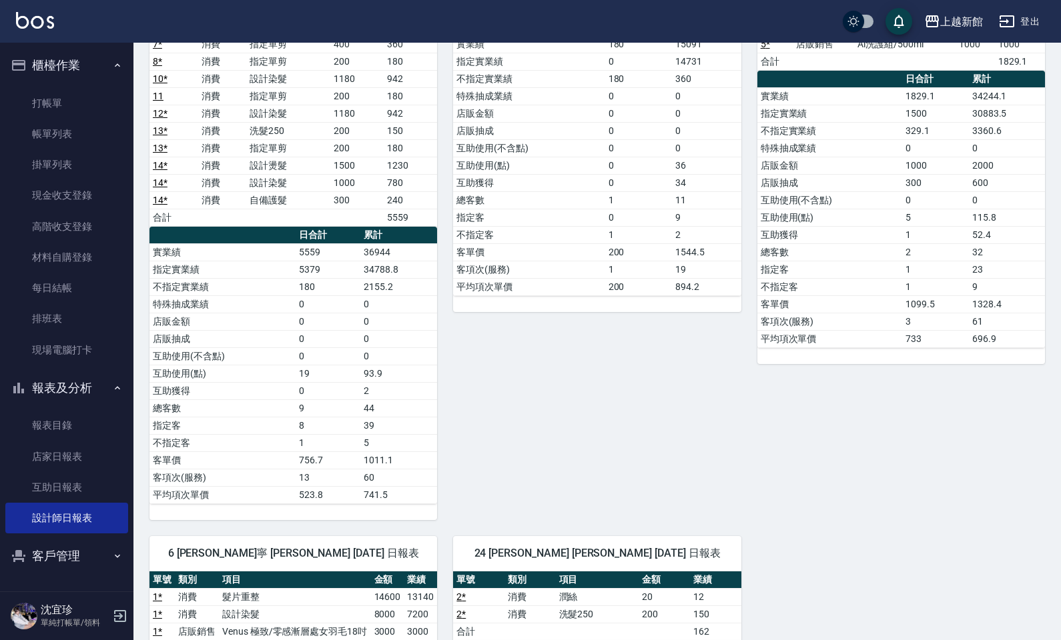
scroll to position [499, 0]
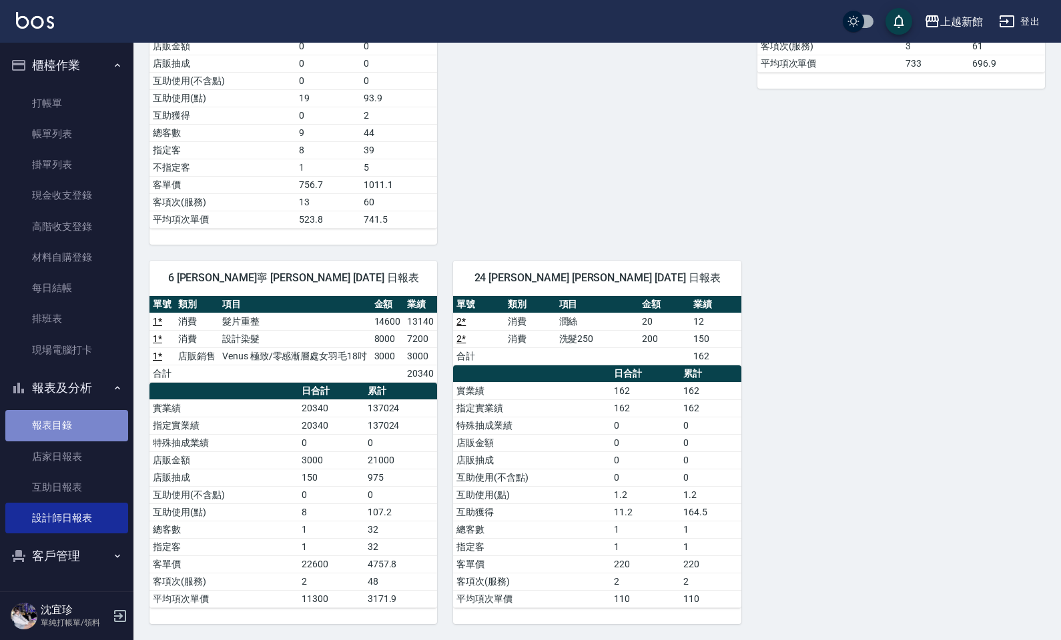
click at [101, 438] on link "報表目錄" at bounding box center [66, 425] width 123 height 31
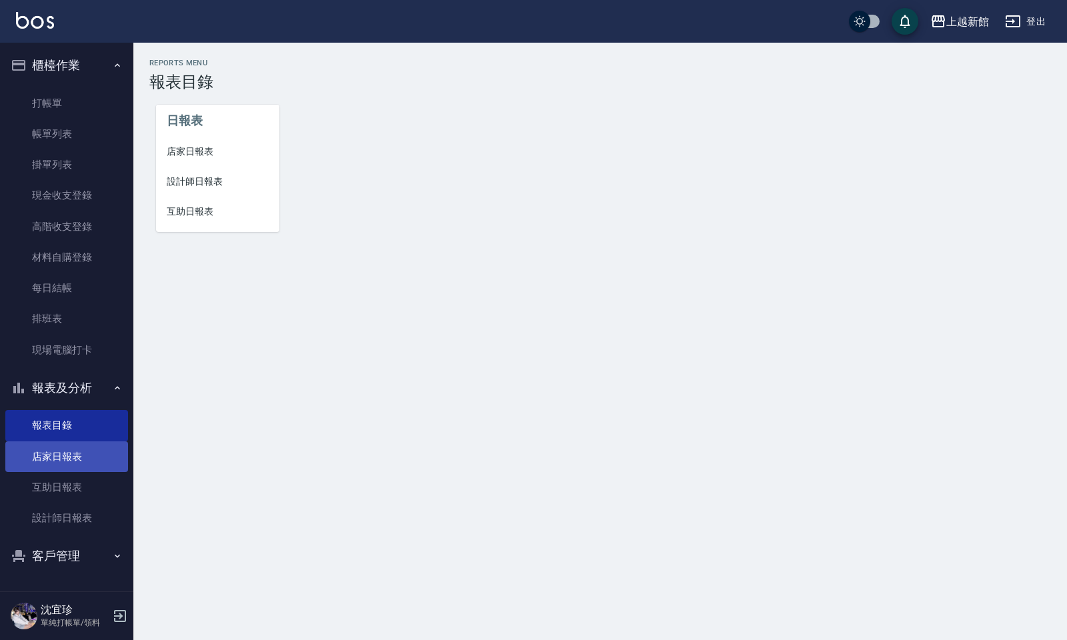
click at [97, 454] on link "店家日報表" at bounding box center [66, 457] width 123 height 31
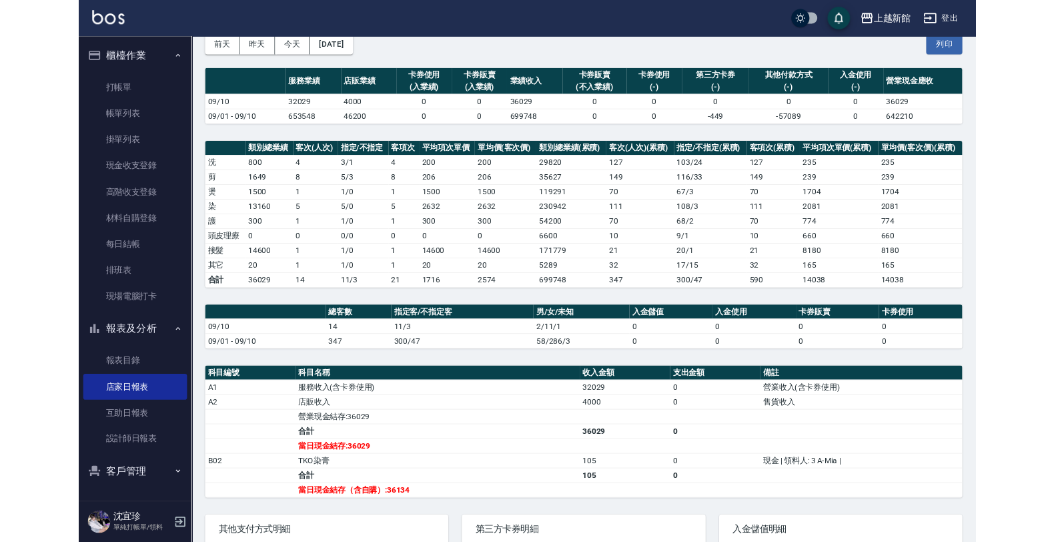
scroll to position [53, 0]
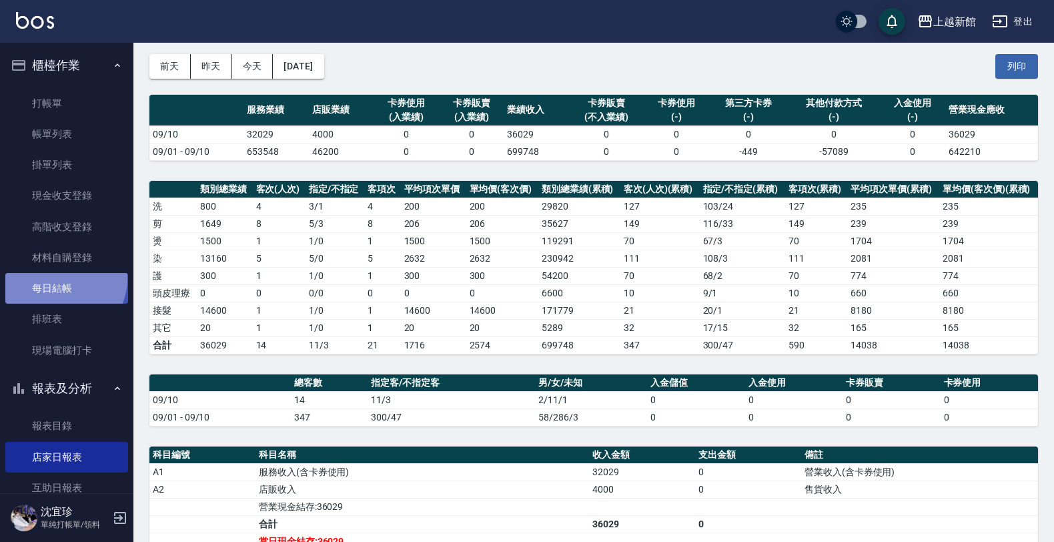
click at [63, 279] on link "每日結帳" at bounding box center [66, 288] width 123 height 31
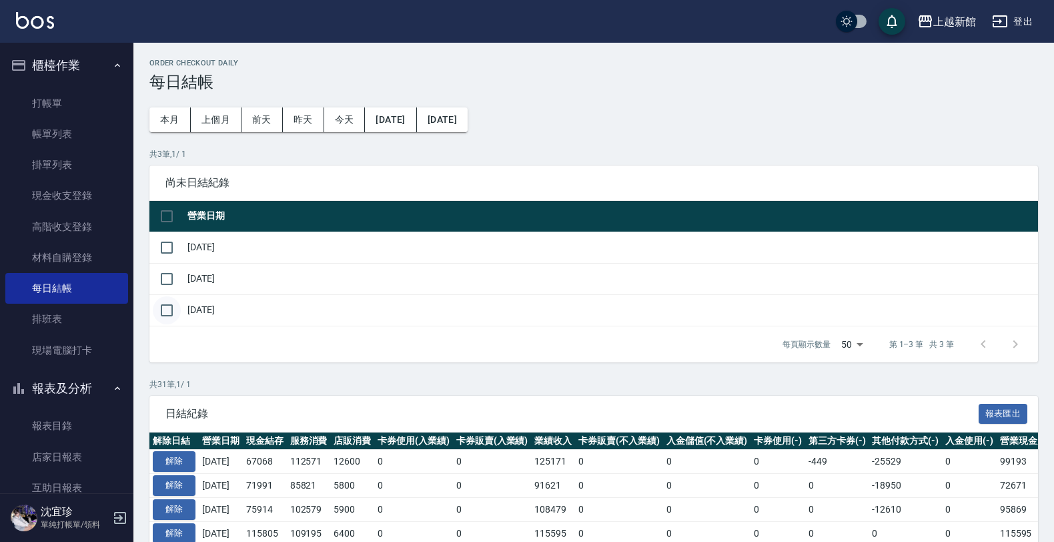
click at [161, 314] on input "checkbox" at bounding box center [167, 310] width 28 height 28
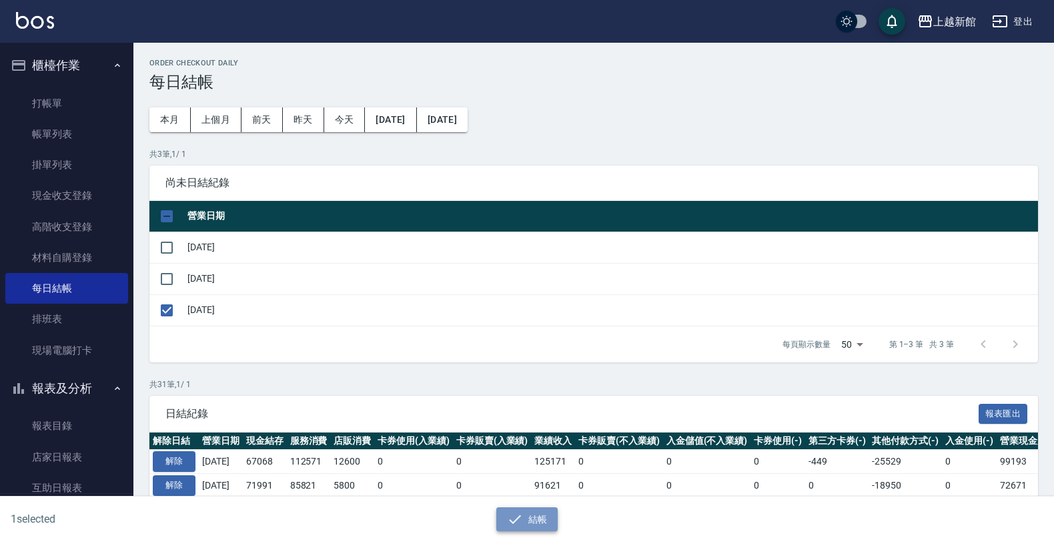
click at [525, 518] on button "結帳" at bounding box center [527, 519] width 62 height 25
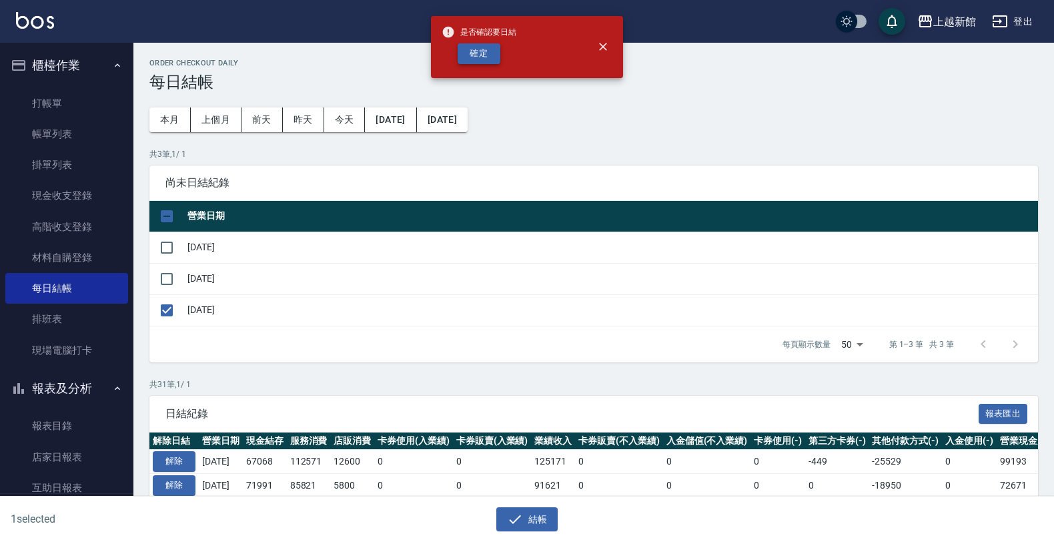
click at [488, 59] on button "確定" at bounding box center [479, 53] width 43 height 21
checkbox input "false"
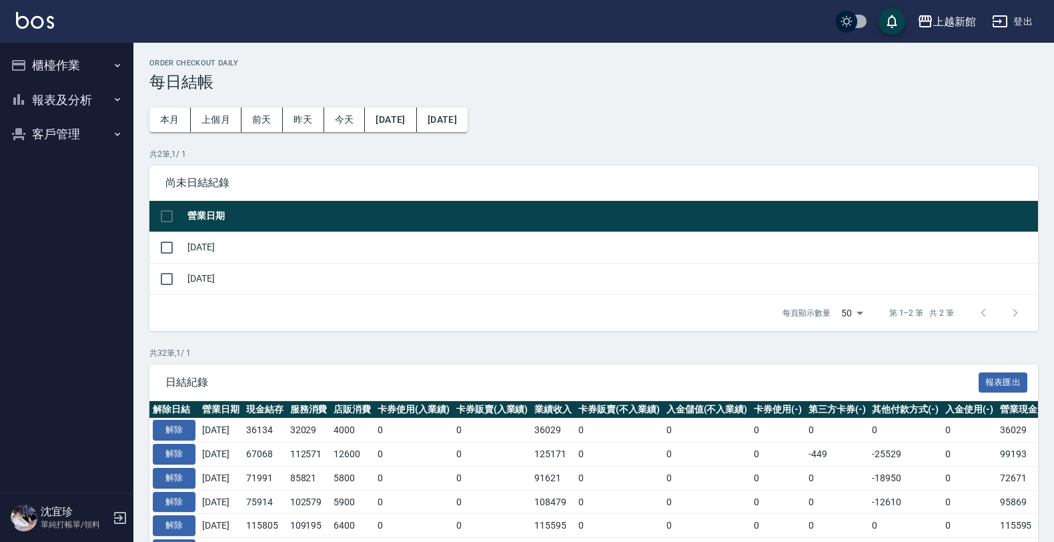
click at [67, 70] on button "櫃檯作業" at bounding box center [66, 65] width 123 height 35
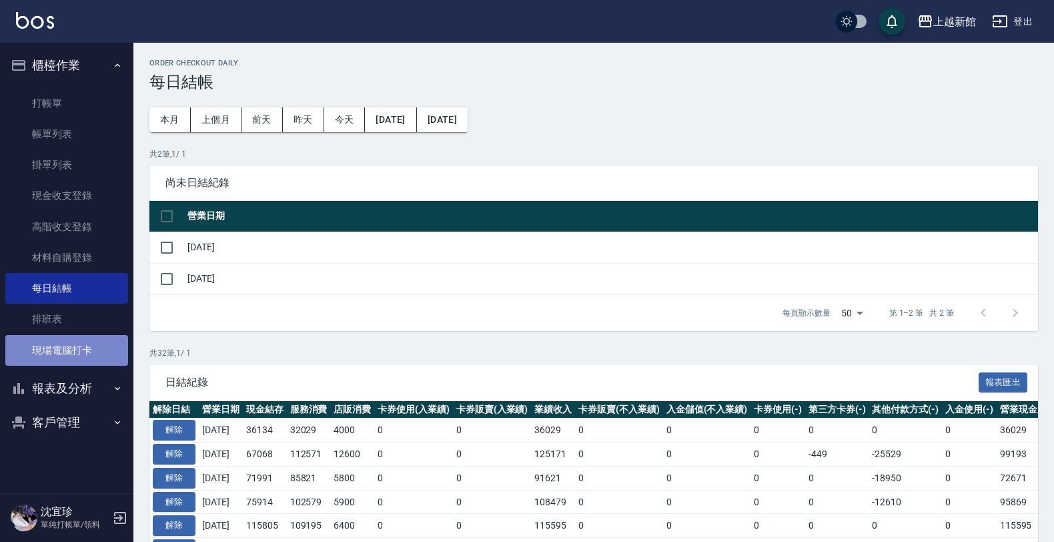
click at [62, 364] on link "現場電腦打卡" at bounding box center [66, 350] width 123 height 31
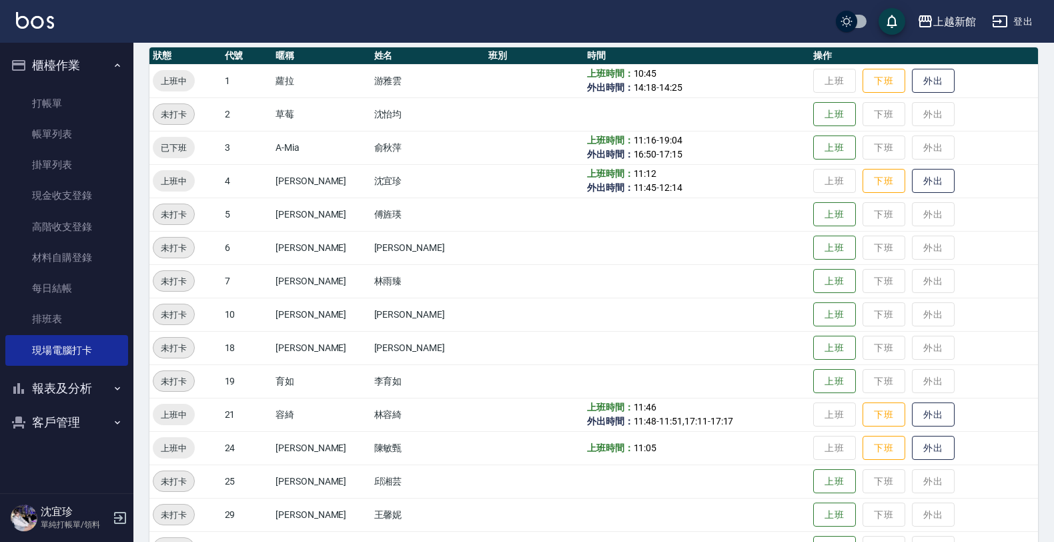
scroll to position [167, 0]
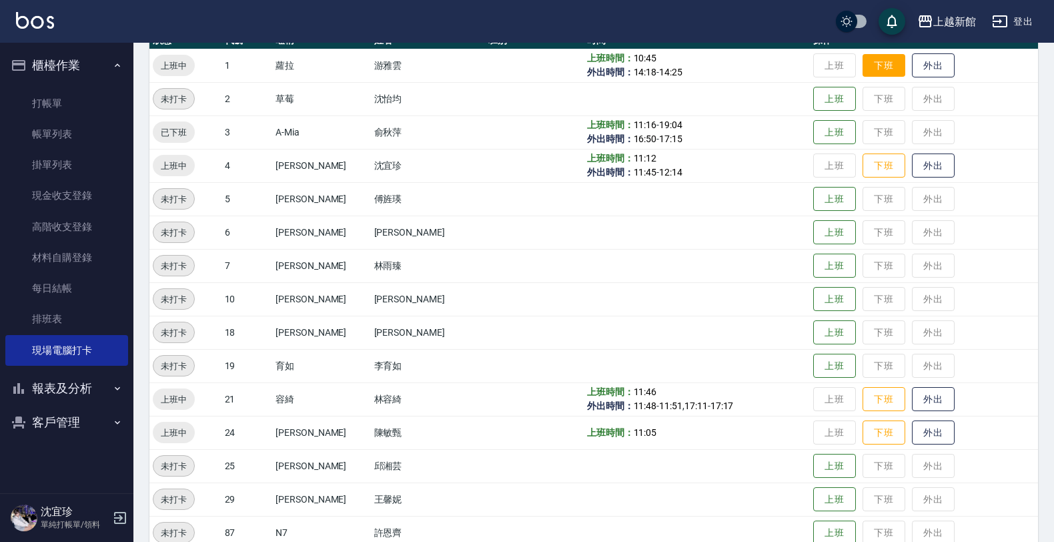
click at [875, 68] on button "下班" at bounding box center [883, 65] width 43 height 23
click at [869, 167] on button "下班" at bounding box center [883, 165] width 43 height 23
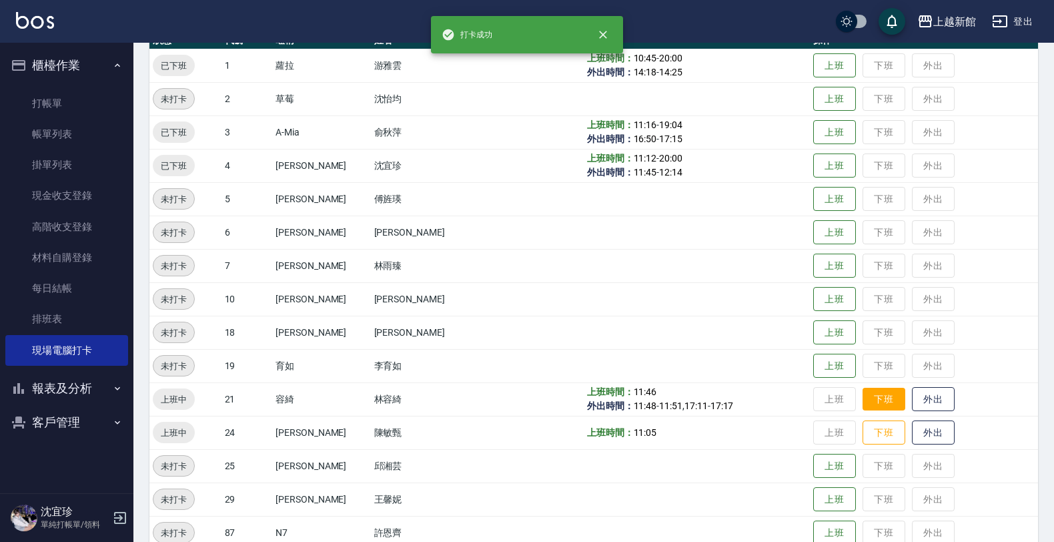
click at [872, 398] on button "下班" at bounding box center [883, 399] width 43 height 23
click at [864, 426] on button "下班" at bounding box center [883, 432] width 43 height 23
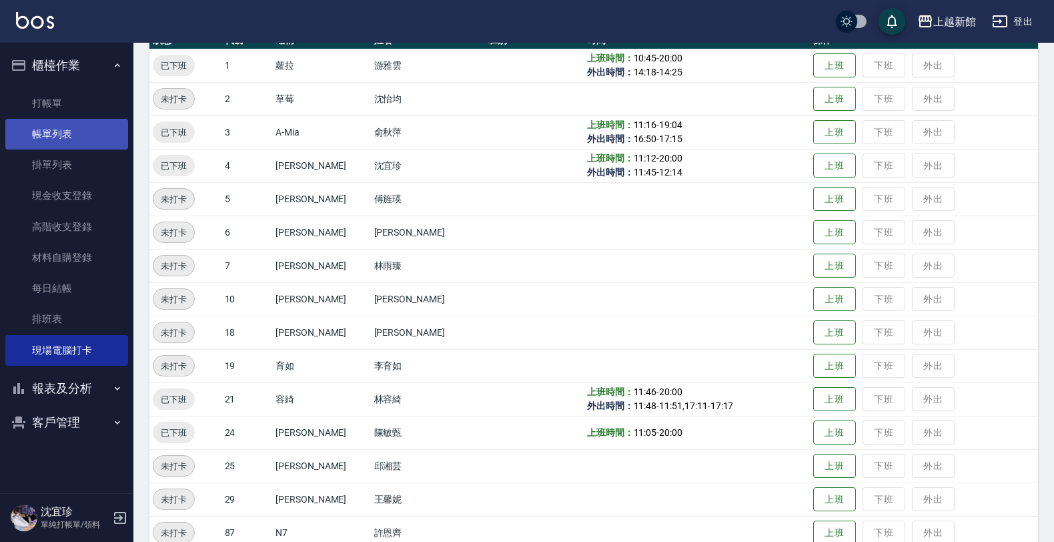
click at [91, 142] on link "帳單列表" at bounding box center [66, 134] width 123 height 31
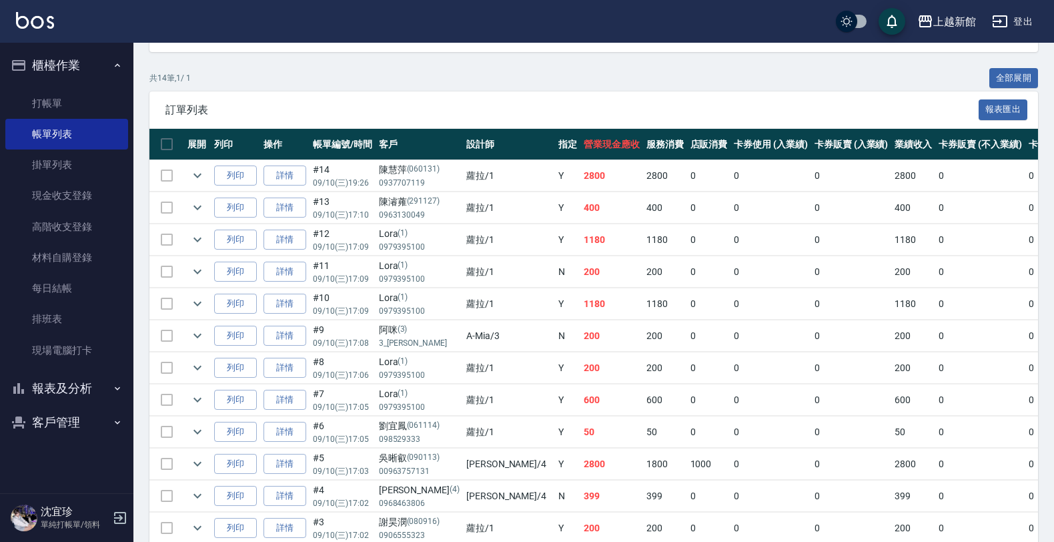
scroll to position [250, 0]
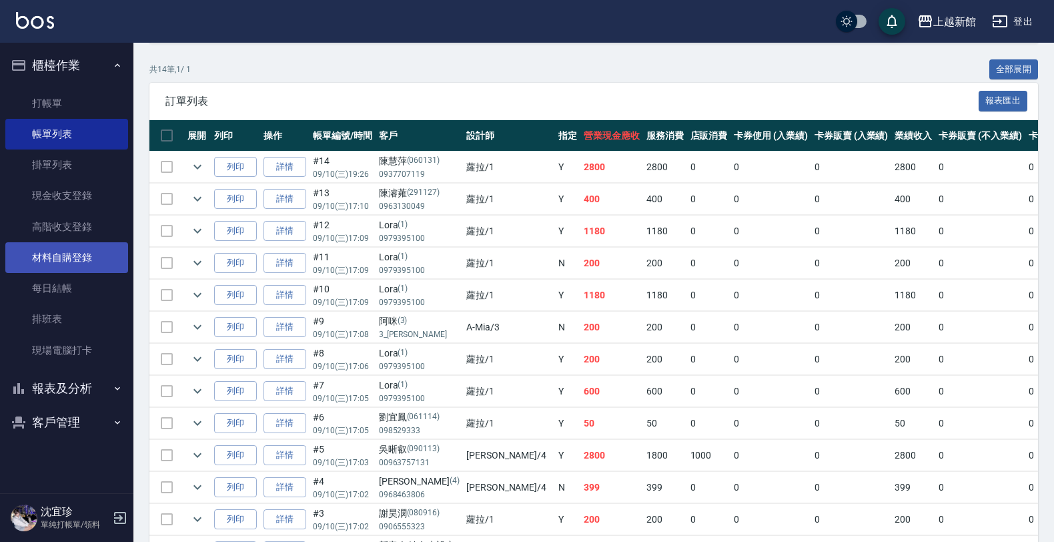
click at [69, 251] on link "材料自購登錄" at bounding box center [66, 257] width 123 height 31
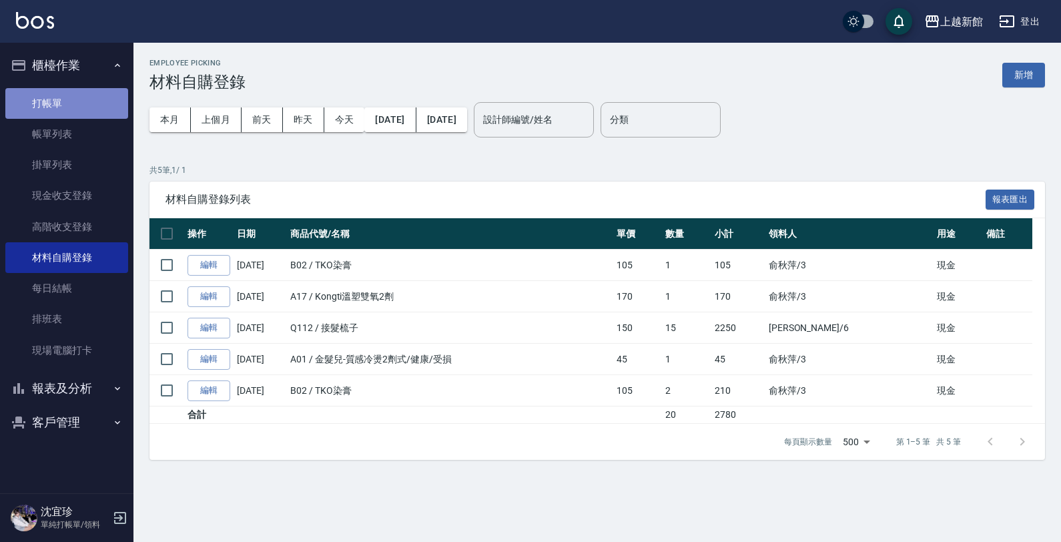
click at [70, 105] on link "打帳單" at bounding box center [66, 103] width 123 height 31
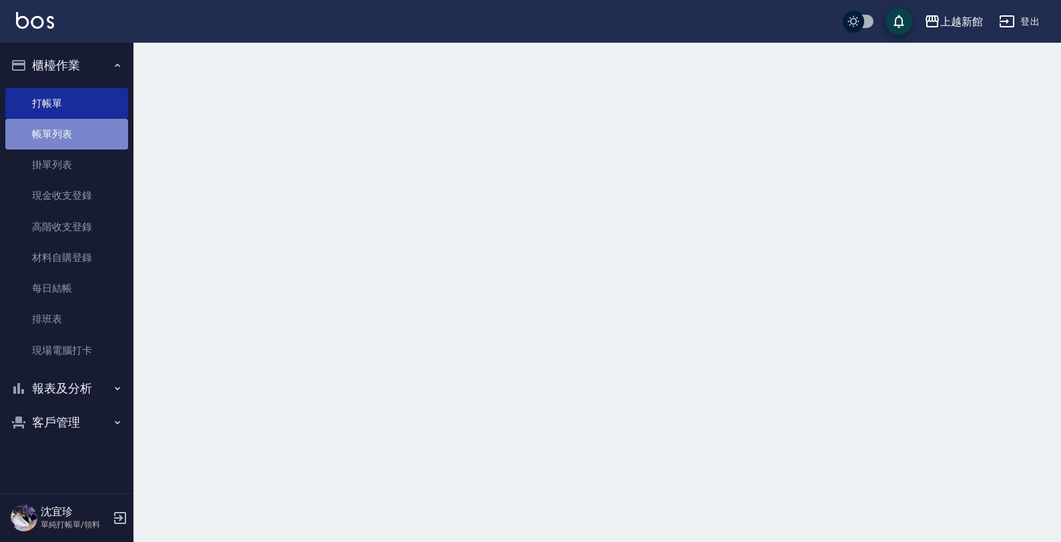
click at [77, 127] on link "帳單列表" at bounding box center [66, 134] width 123 height 31
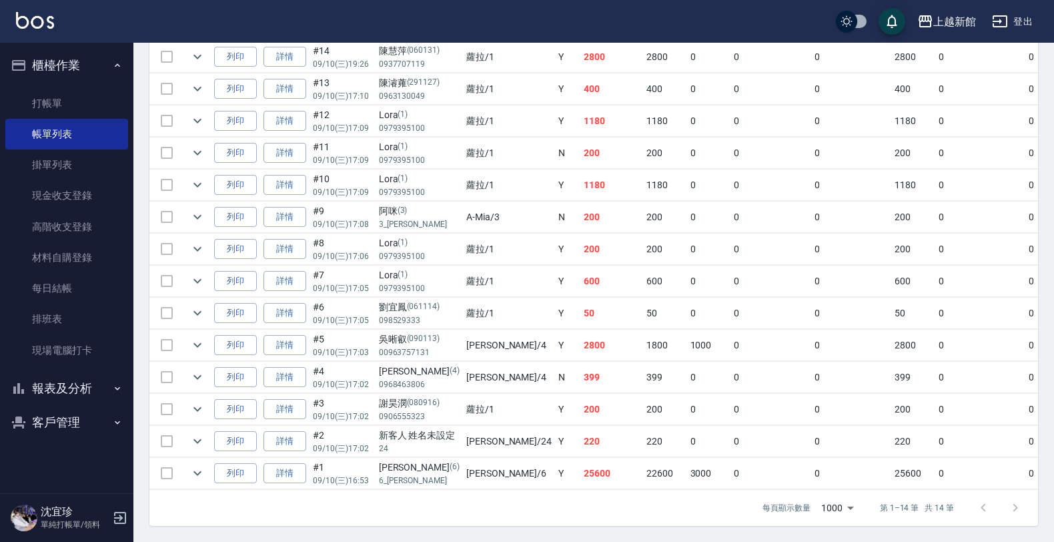
scroll to position [377, 0]
click at [41, 308] on link "排班表" at bounding box center [66, 319] width 123 height 31
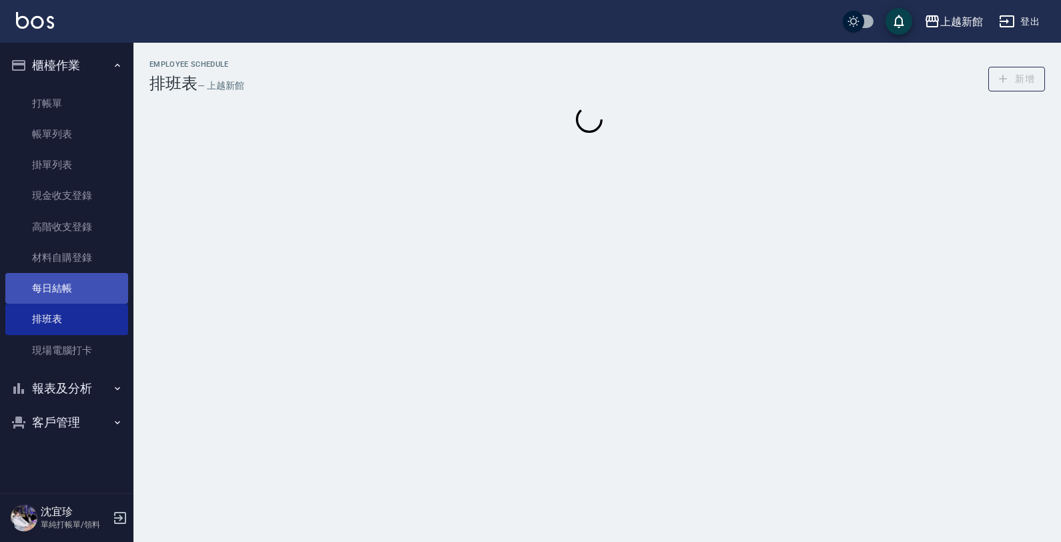
click at [49, 295] on link "每日結帳" at bounding box center [66, 288] width 123 height 31
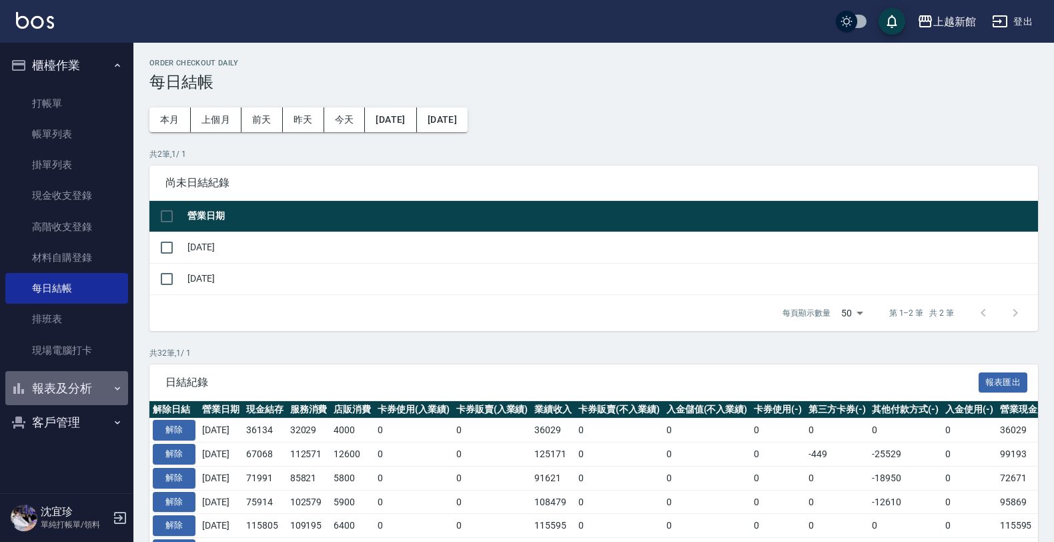
drag, startPoint x: 101, startPoint y: 372, endPoint x: 85, endPoint y: 408, distance: 39.7
click at [101, 375] on button "報表及分析" at bounding box center [66, 388] width 123 height 35
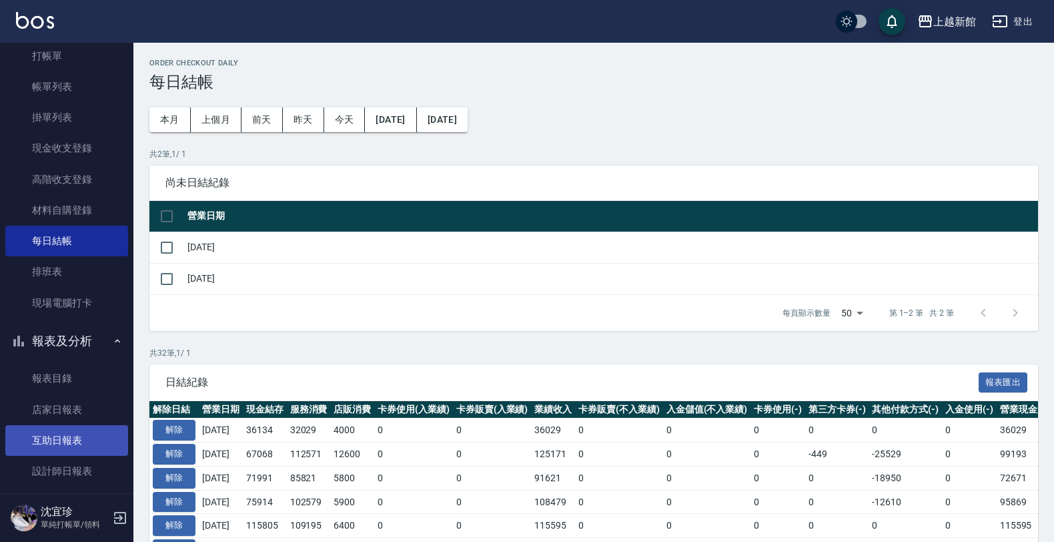
scroll to position [97, 0]
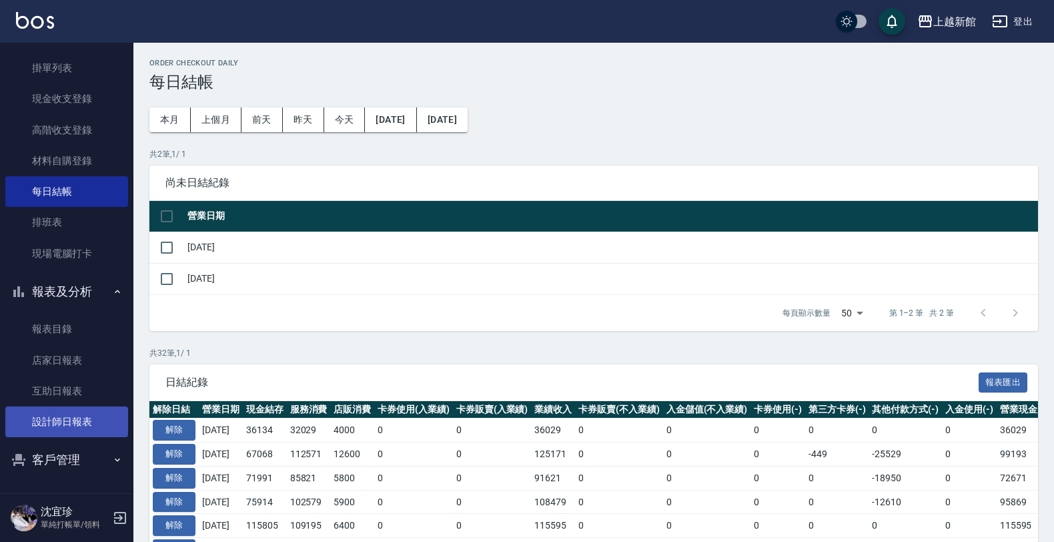
click at [81, 414] on link "設計師日報表" at bounding box center [66, 421] width 123 height 31
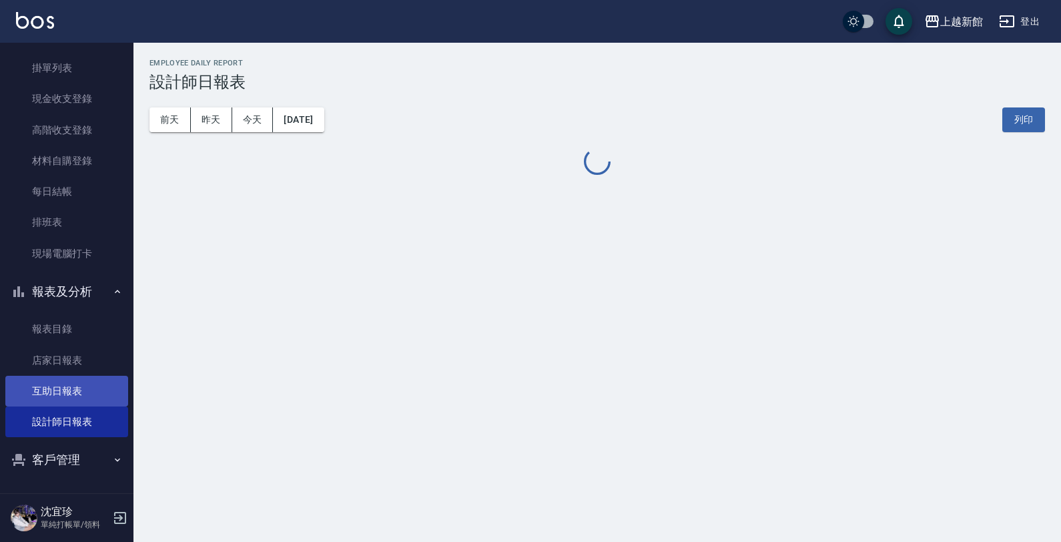
click at [84, 392] on link "互助日報表" at bounding box center [66, 391] width 123 height 31
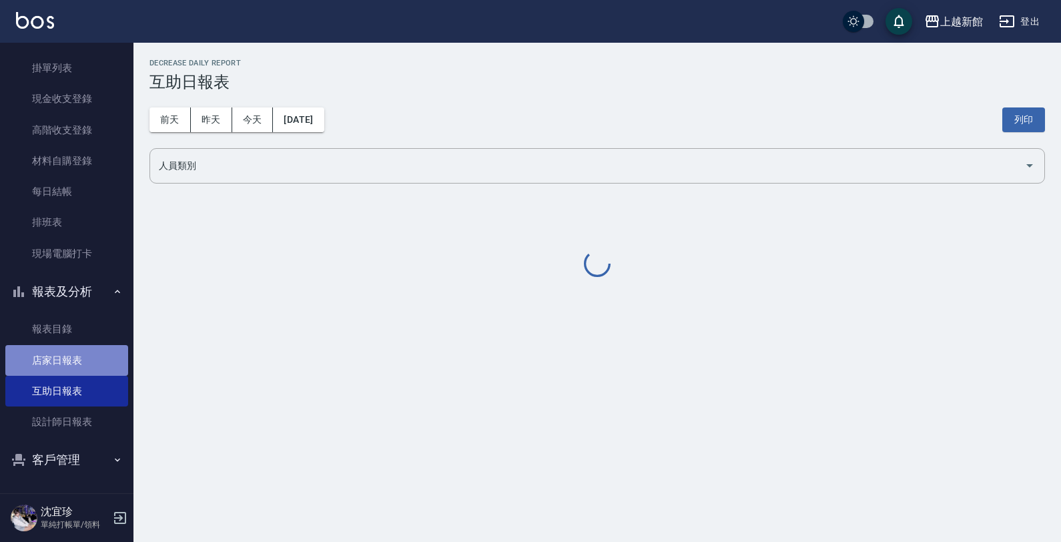
click at [77, 355] on link "店家日報表" at bounding box center [66, 360] width 123 height 31
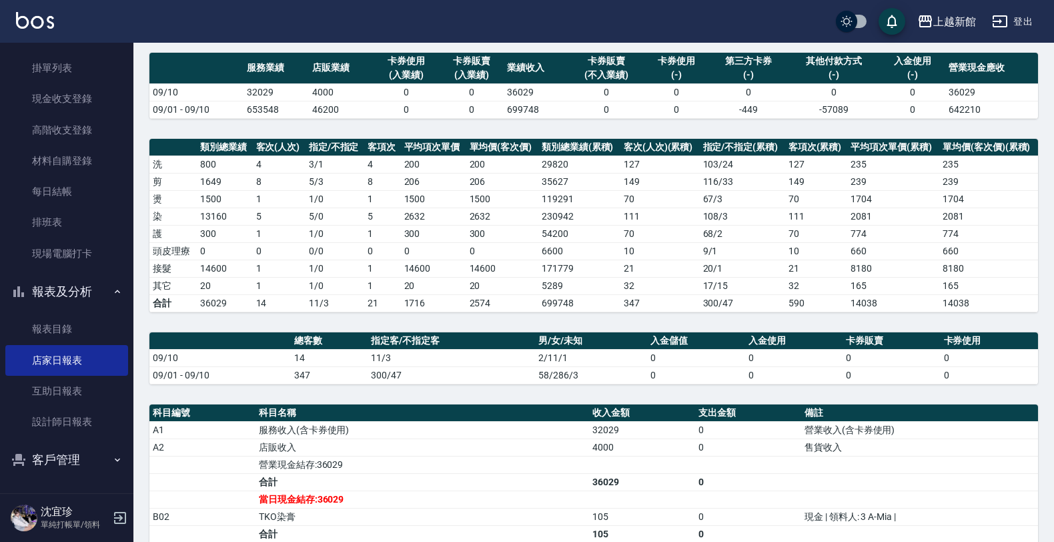
scroll to position [83, 0]
